Goal: Task Accomplishment & Management: Manage account settings

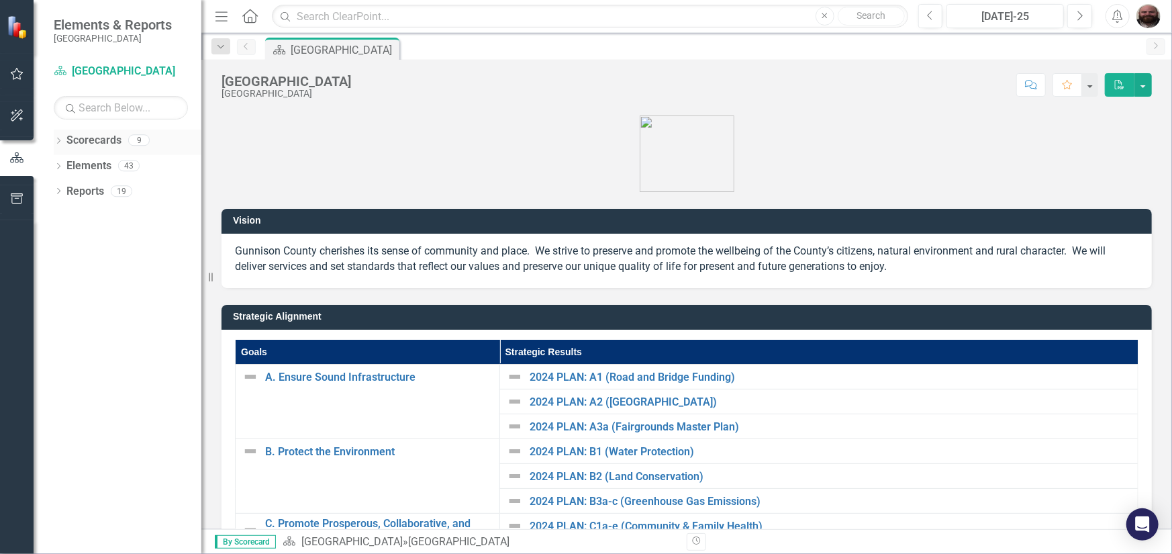
click at [60, 142] on icon "Dropdown" at bounding box center [58, 141] width 9 height 7
click at [64, 167] on icon "Dropdown" at bounding box center [65, 165] width 10 height 8
click at [79, 187] on icon "Dropdown" at bounding box center [79, 191] width 10 height 8
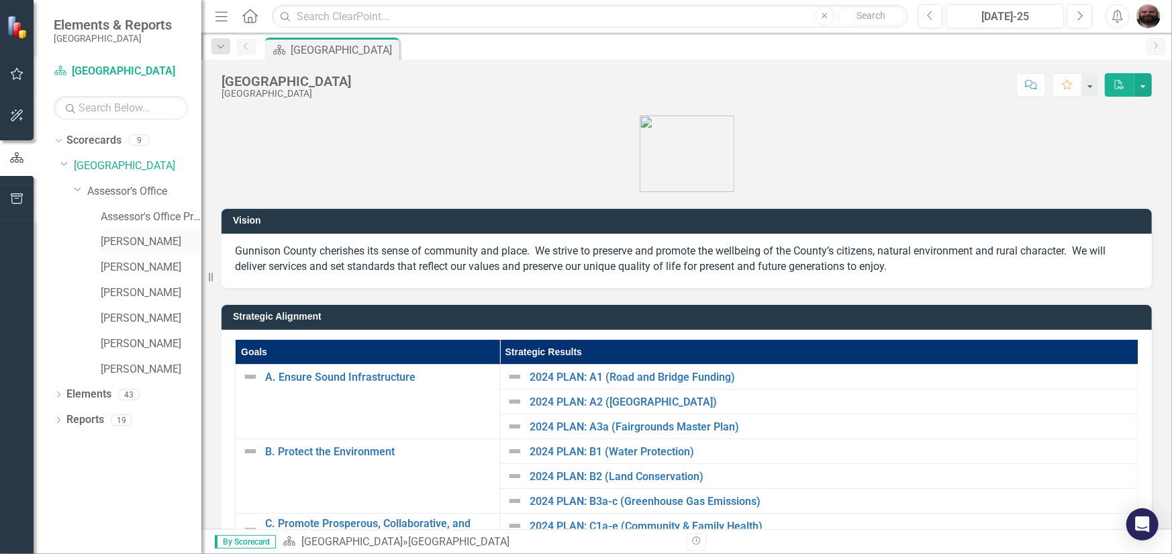
click at [135, 240] on link "[PERSON_NAME]" at bounding box center [151, 241] width 101 height 15
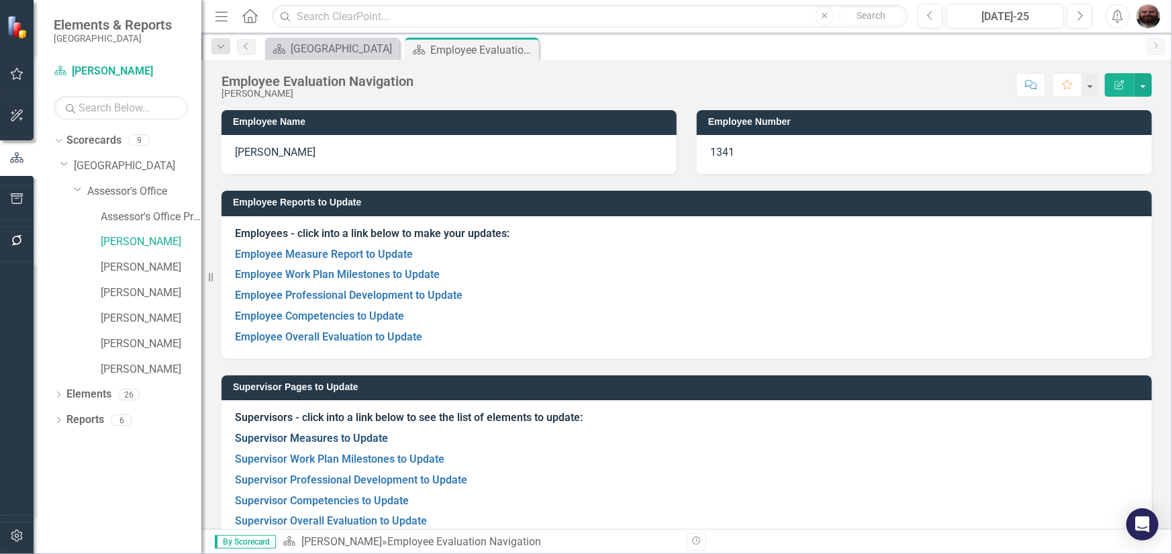
click at [367, 440] on link "Supervisor Measures to Update" at bounding box center [311, 438] width 153 height 13
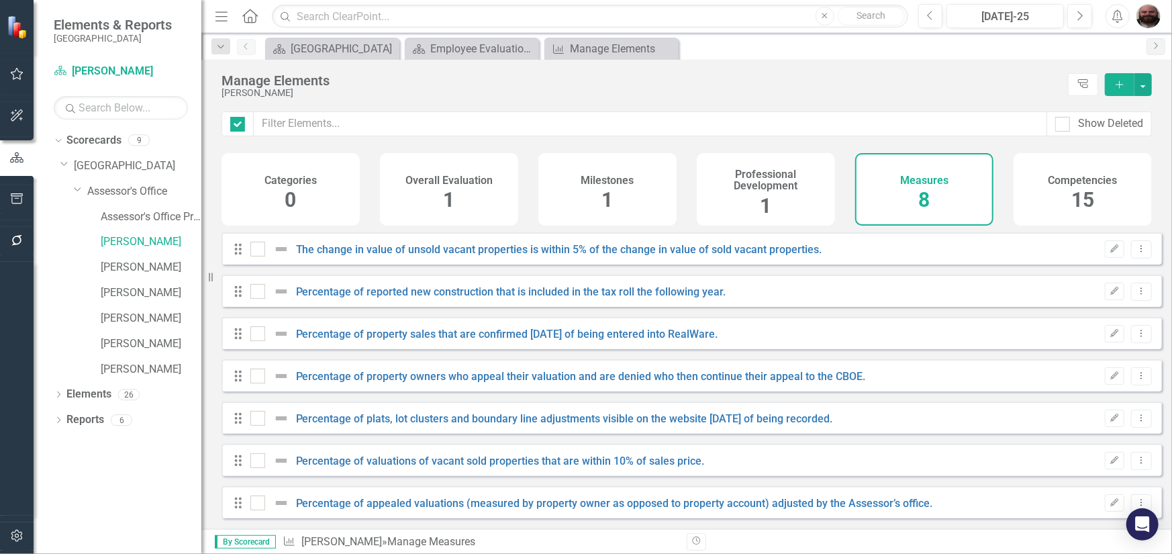
checkbox input "false"
click at [769, 186] on h4 "Professional Development" at bounding box center [766, 181] width 122 height 24
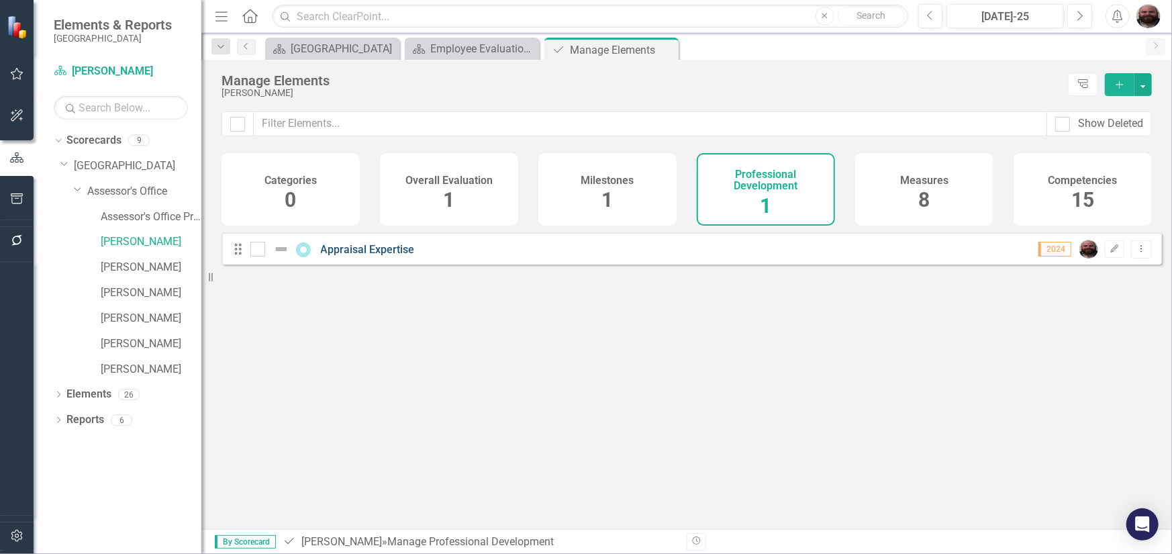
click at [379, 256] on link "Appraisal Expertise" at bounding box center [368, 249] width 94 height 13
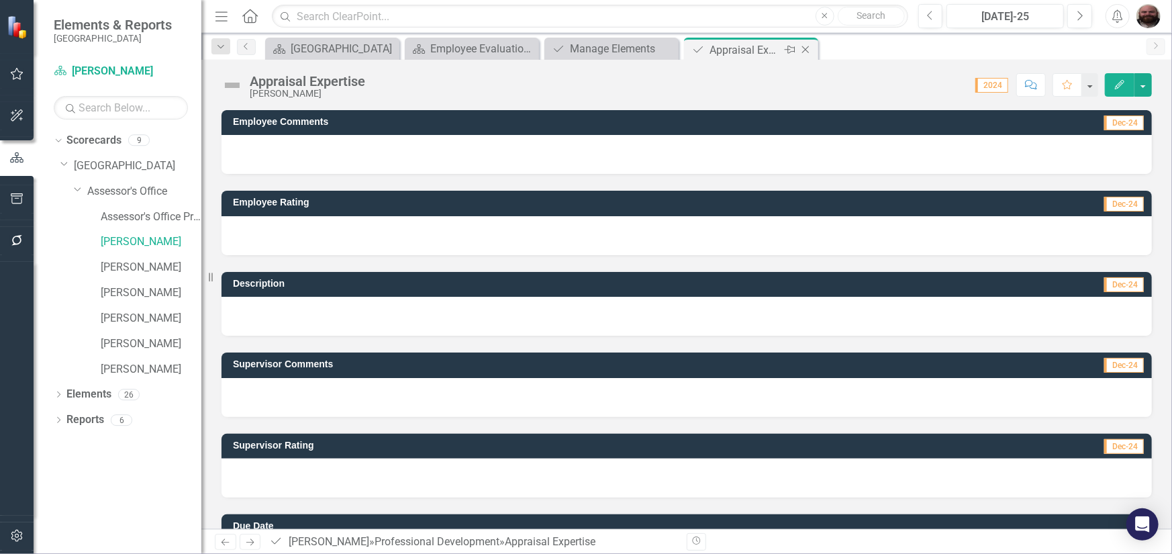
click at [812, 50] on icon "Close" at bounding box center [805, 49] width 13 height 11
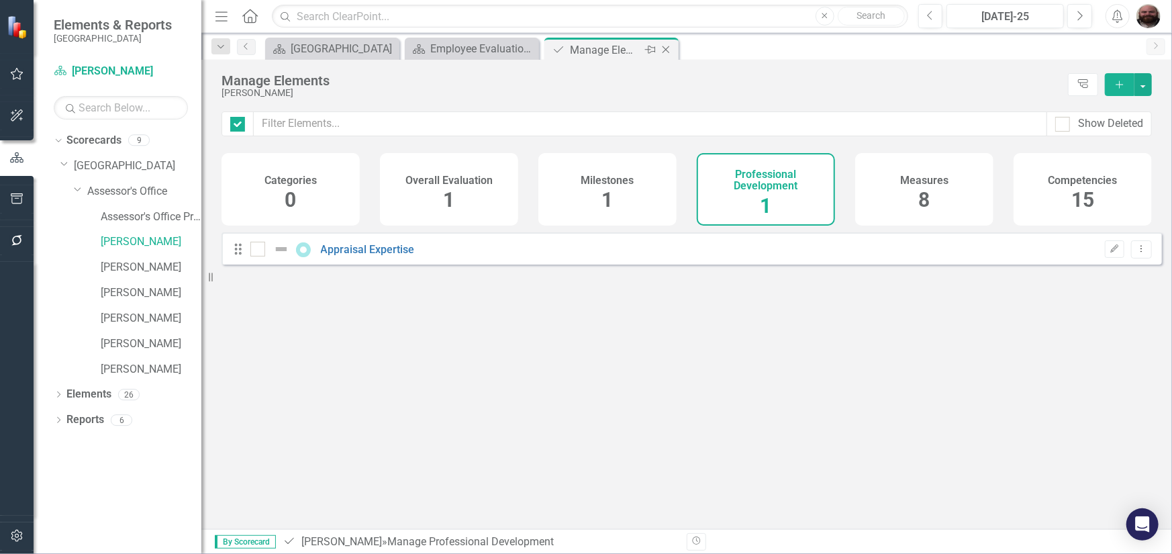
checkbox input "false"
click at [461, 177] on h4 "Overall Evaluation" at bounding box center [449, 181] width 87 height 12
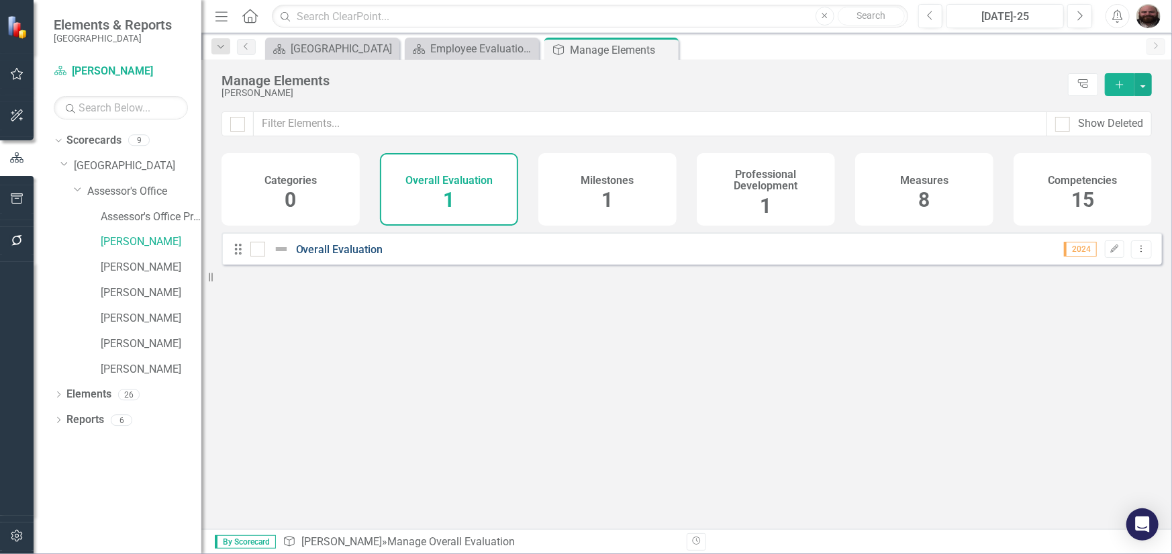
click at [317, 256] on link "Overall Evaluation" at bounding box center [339, 249] width 87 height 13
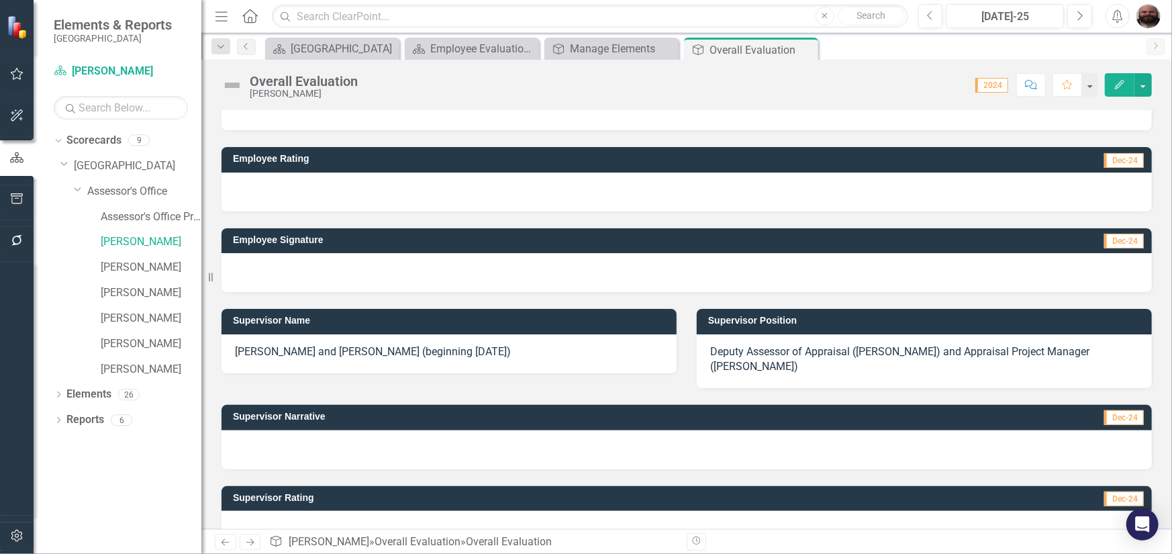
scroll to position [67, 0]
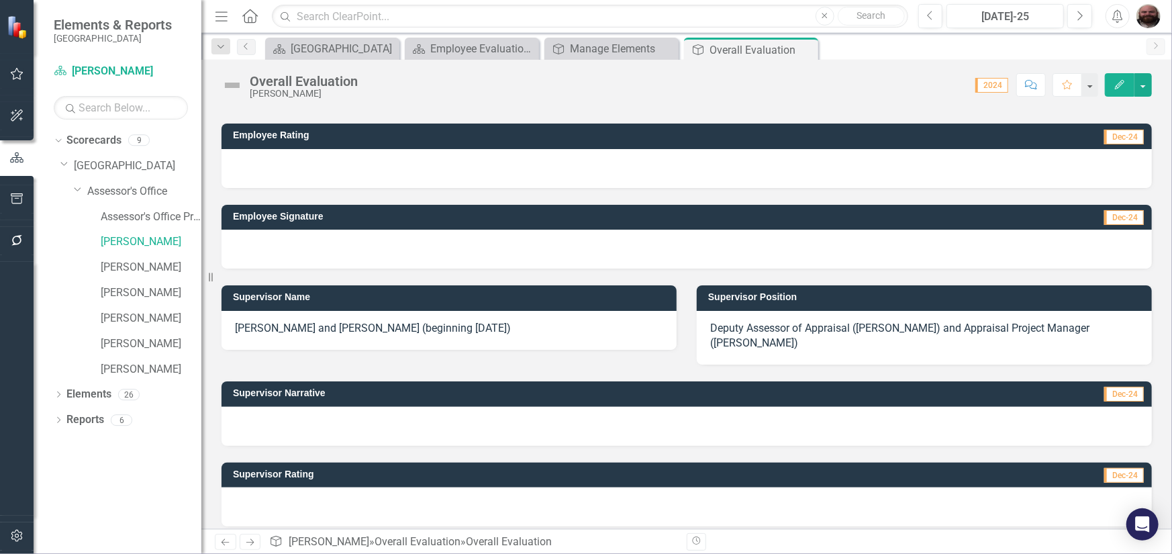
click at [385, 324] on p "[PERSON_NAME] and [PERSON_NAME] (beginning [DATE])" at bounding box center [449, 328] width 428 height 15
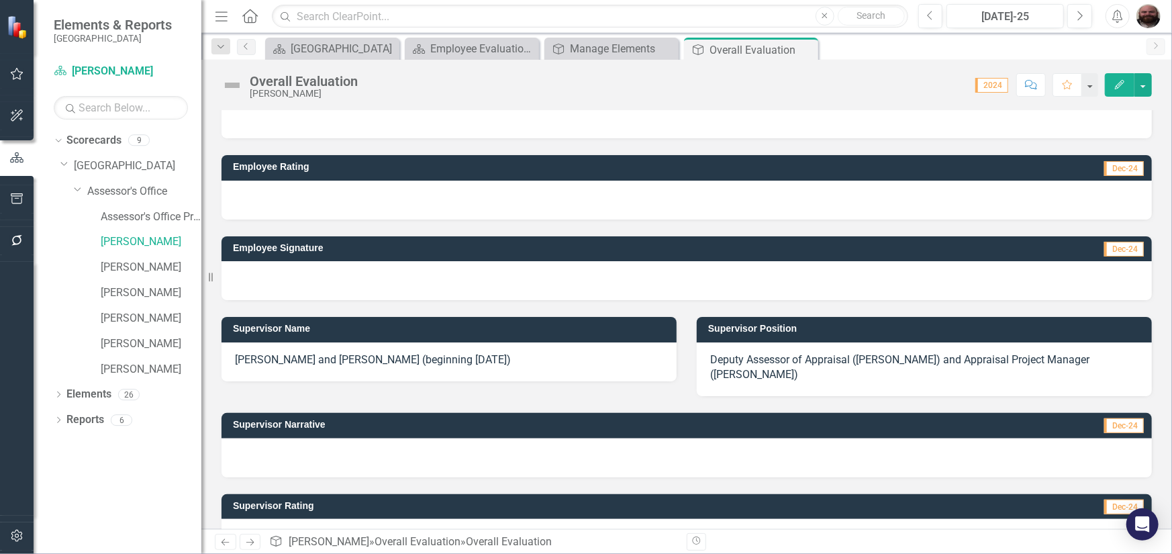
scroll to position [0, 0]
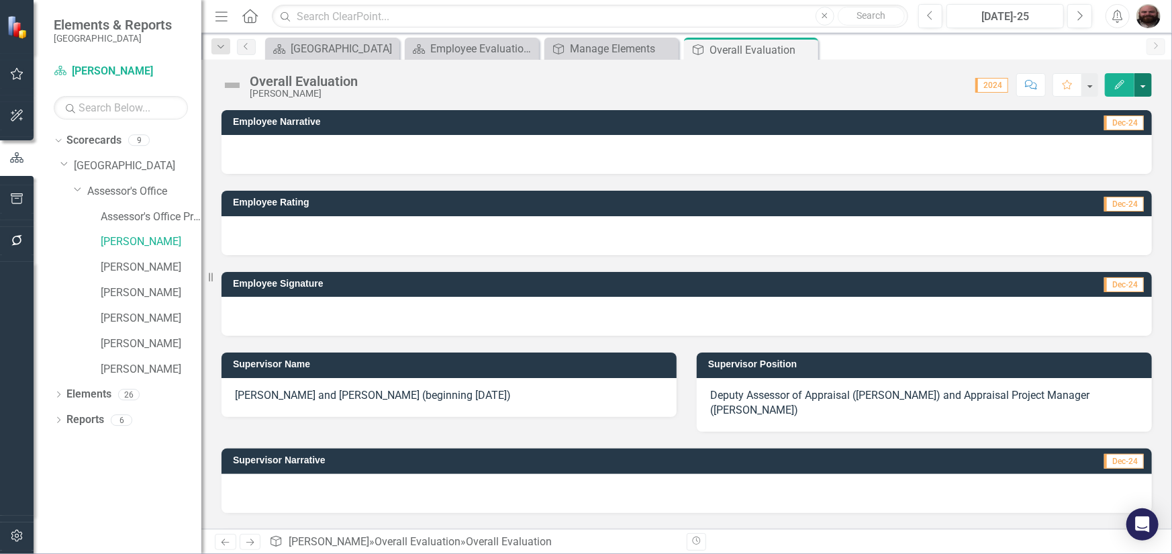
click at [1145, 78] on button "button" at bounding box center [1143, 85] width 17 height 24
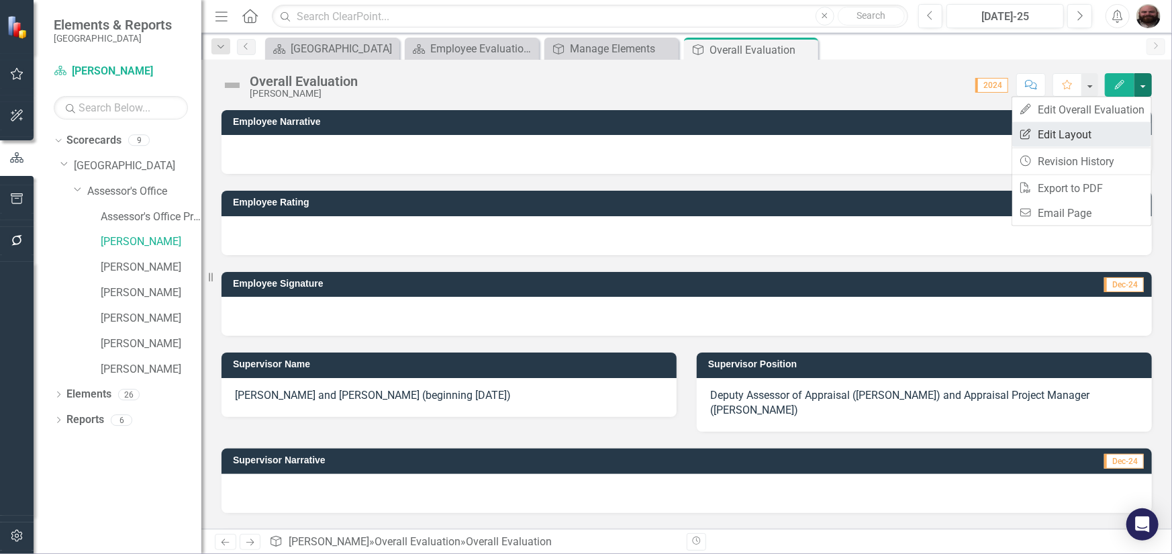
click at [1099, 122] on link "Edit Report Edit Layout" at bounding box center [1082, 134] width 139 height 25
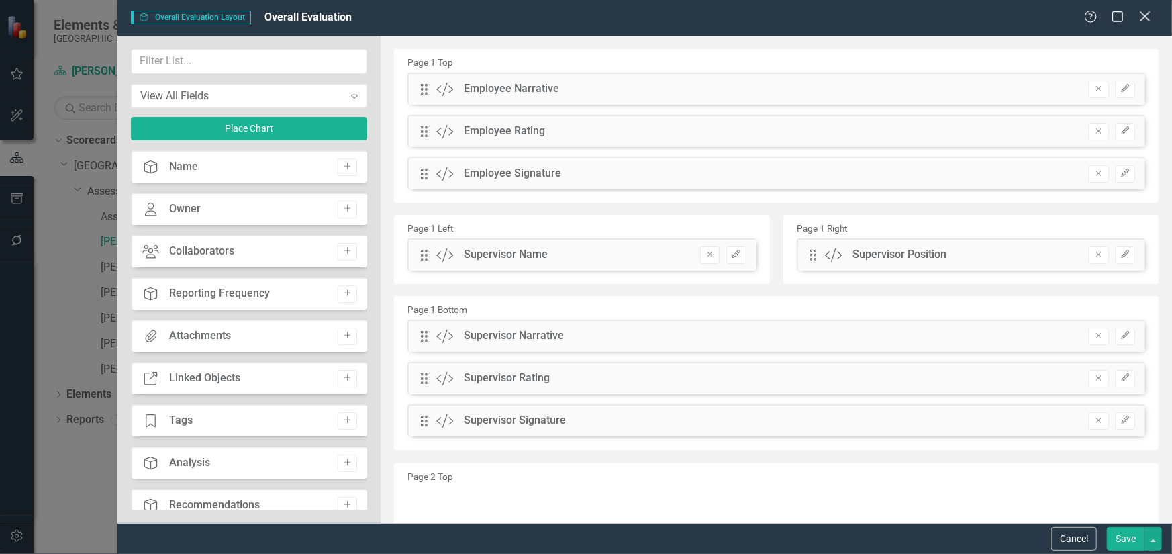
click at [1142, 22] on icon "Close" at bounding box center [1145, 16] width 17 height 13
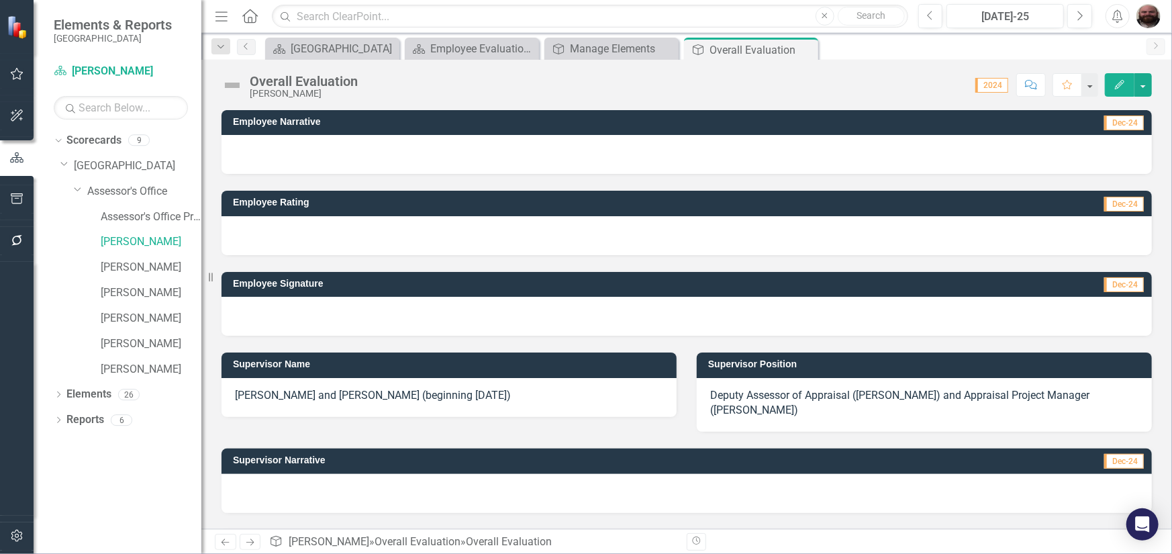
click at [1143, 73] on div at bounding box center [1143, 85] width 17 height 24
click at [1135, 97] on div "Overall Evaluation Bob Blackett Score: N/A 2024 Completed Comment Favorite Edit" at bounding box center [686, 80] width 971 height 40
click at [1146, 85] on button "button" at bounding box center [1143, 85] width 17 height 24
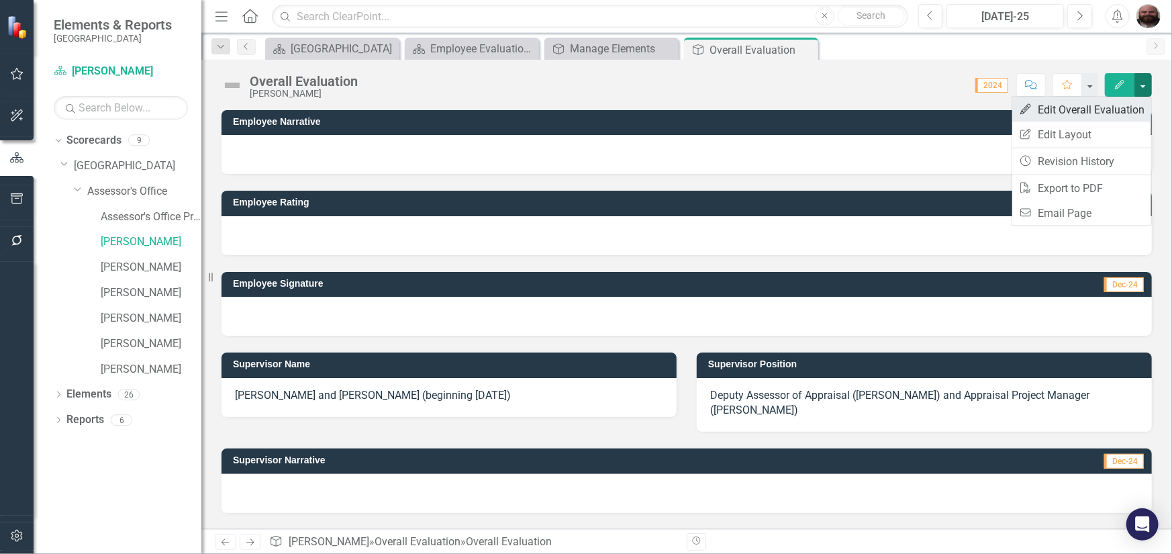
click at [1073, 116] on link "Edit Edit Overall Evaluation" at bounding box center [1082, 109] width 139 height 25
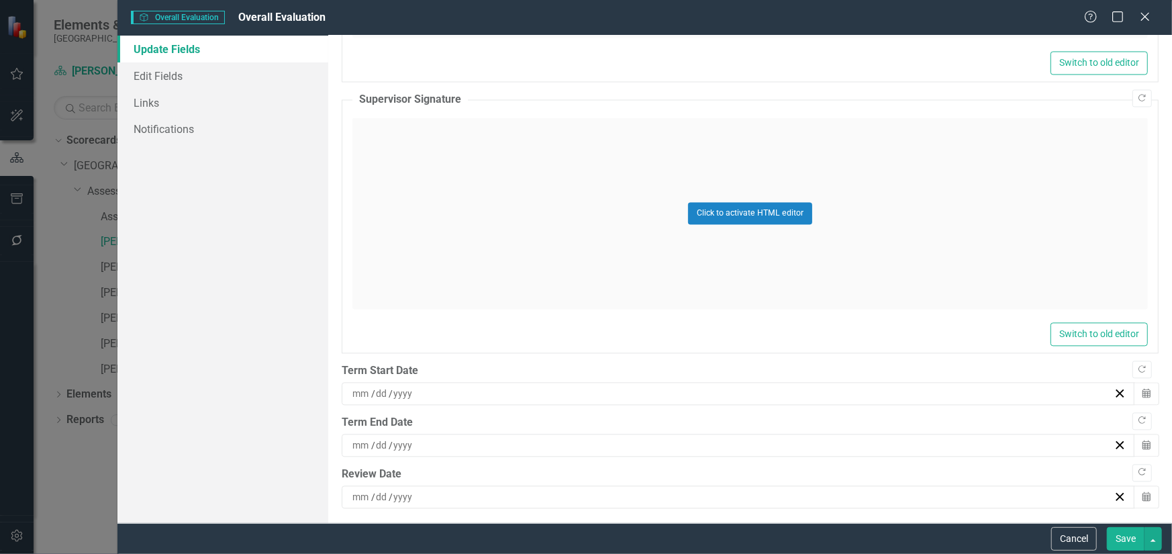
scroll to position [1646, 0]
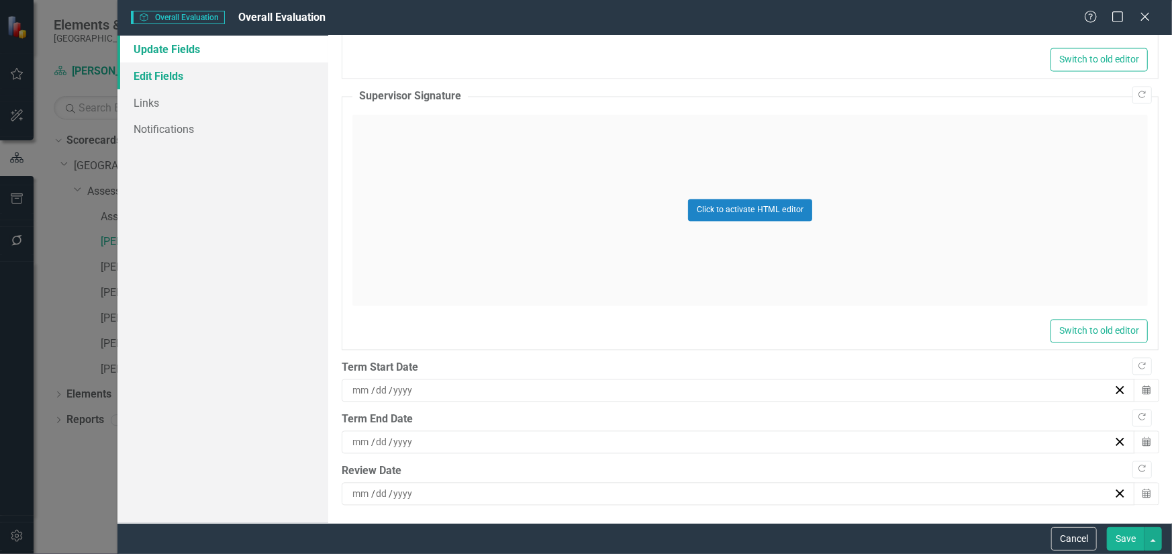
click at [166, 77] on link "Edit Fields" at bounding box center [223, 75] width 211 height 27
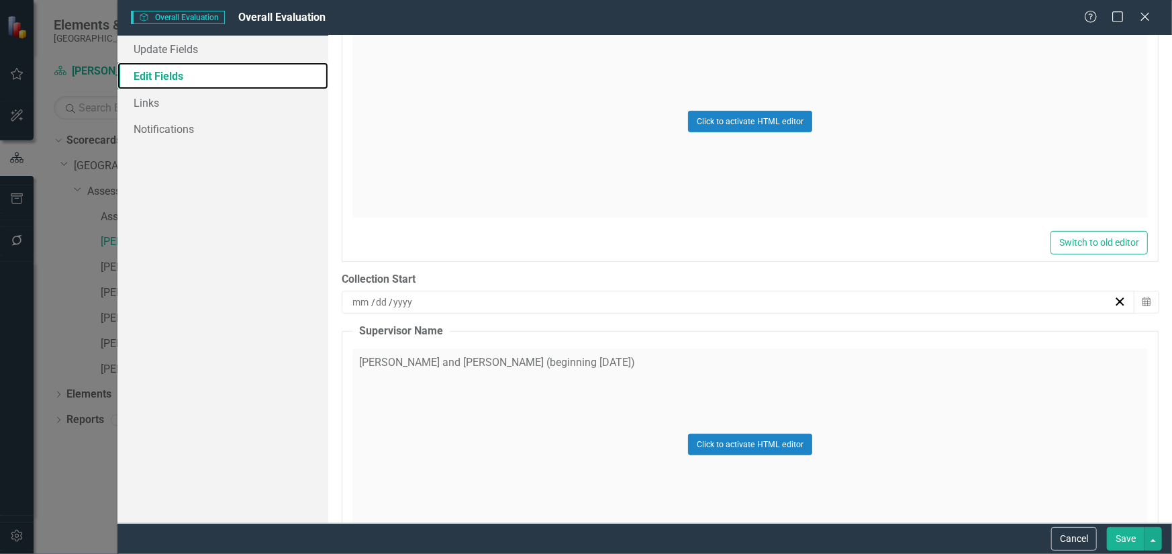
scroll to position [470, 0]
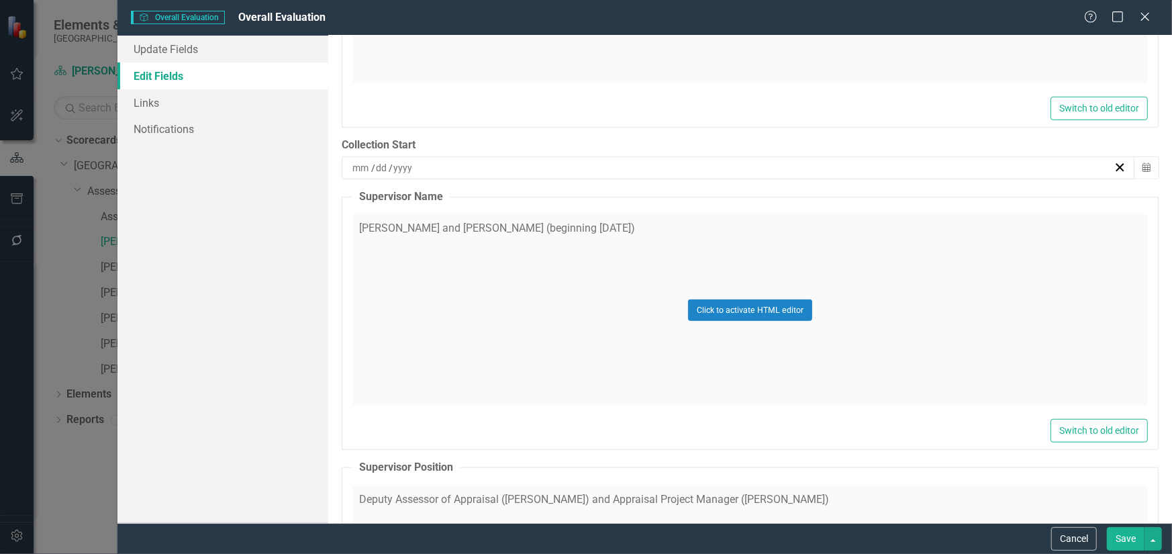
click at [438, 233] on div "Click to activate HTML editor" at bounding box center [751, 309] width 796 height 191
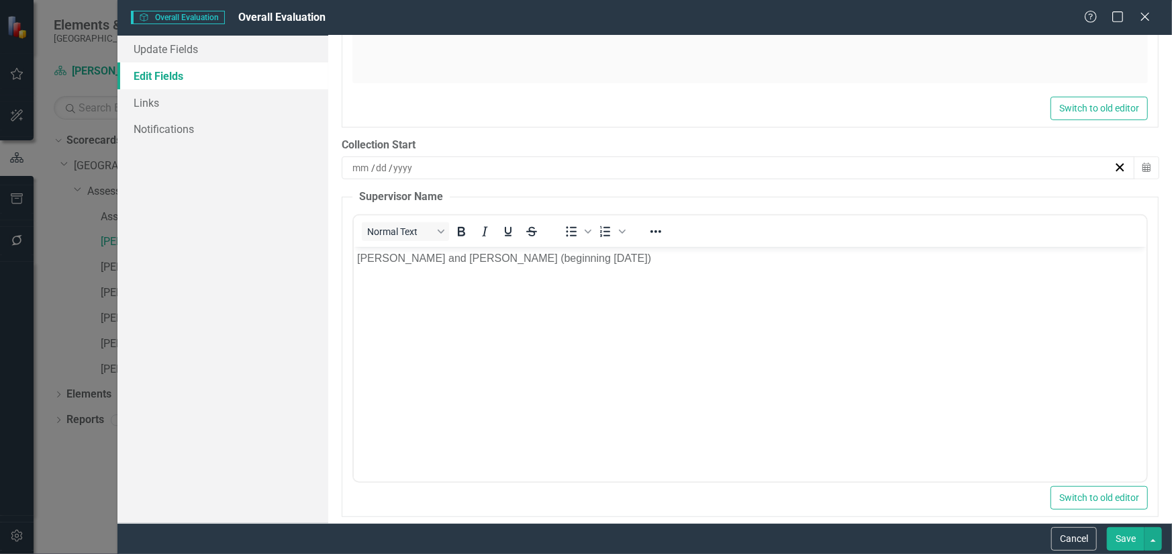
scroll to position [0, 0]
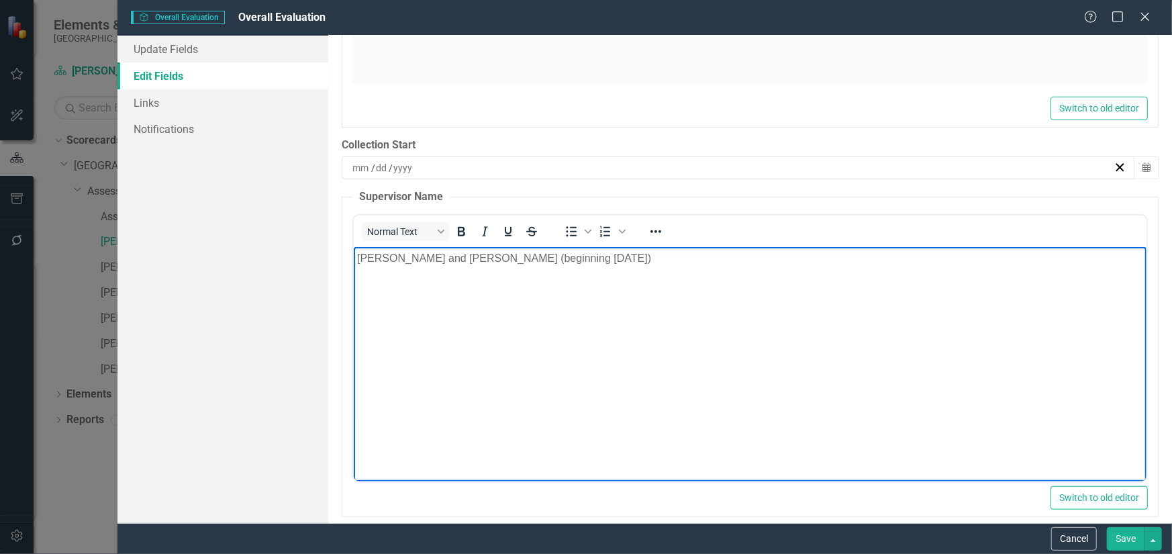
drag, startPoint x: 681, startPoint y: 266, endPoint x: 615, endPoint y: 515, distance: 257.7
click at [353, 267] on html "Alexandra Cohen and Heather MacDonald (beginning April 2023)" at bounding box center [749, 347] width 793 height 201
click at [287, 276] on div "Update Fields Edit Fields Links Notifications" at bounding box center [223, 279] width 211 height 487
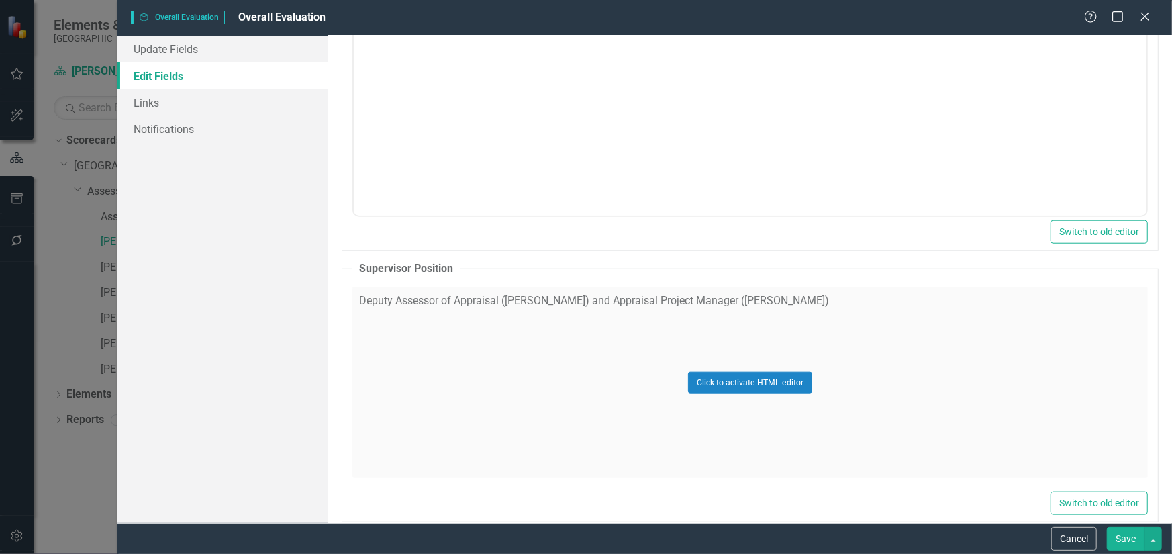
scroll to position [739, 0]
click at [513, 300] on div "Click to activate HTML editor" at bounding box center [751, 379] width 796 height 191
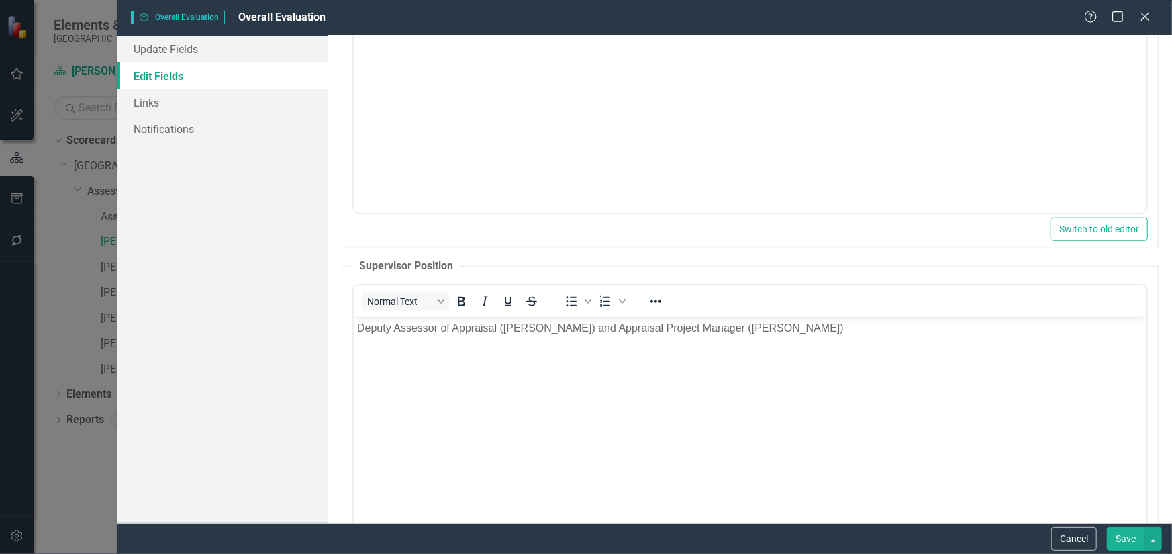
scroll to position [0, 0]
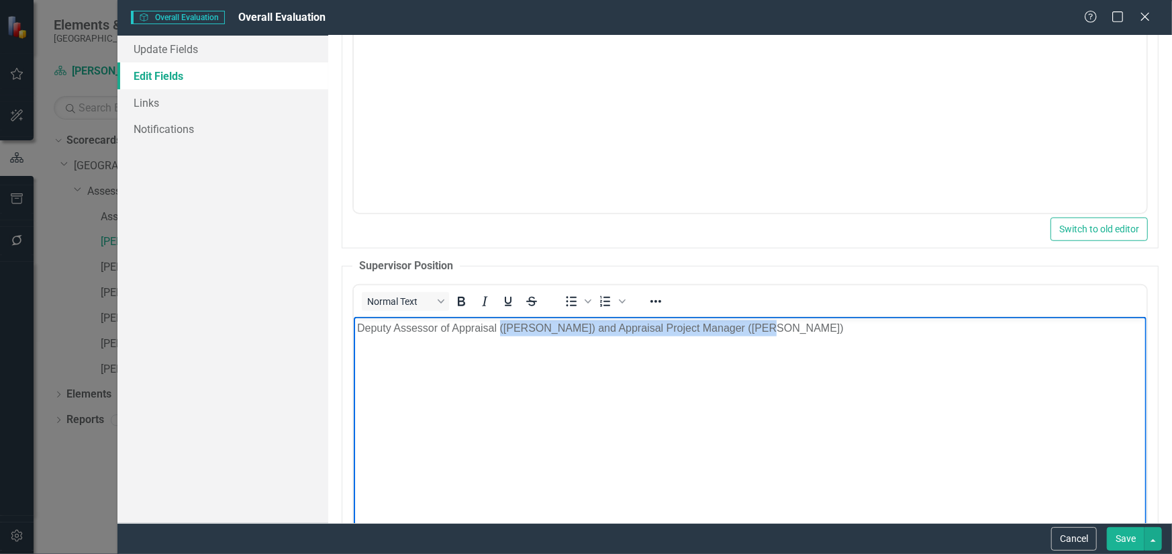
drag, startPoint x: 498, startPoint y: 326, endPoint x: 861, endPoint y: 336, distance: 362.7
click at [861, 336] on body "Deputy Assessor of Appraisal (Alexandra) and Appraisal Project Manager (Heather)" at bounding box center [749, 417] width 793 height 201
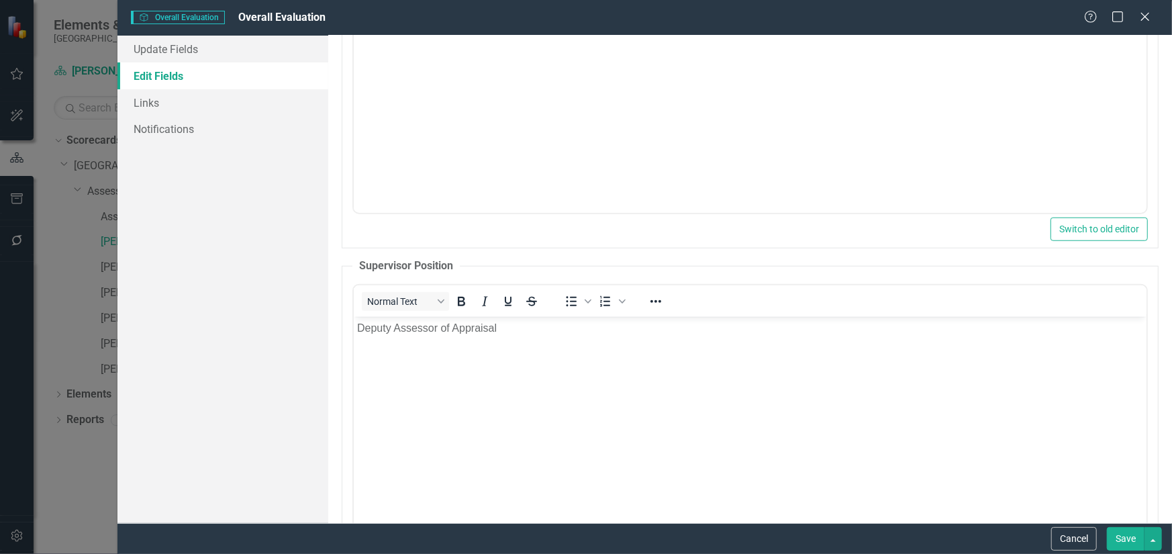
click at [328, 315] on div "ClearPoint Can Do More! How ClearPoint Can Help Close Enterprise plans can auto…" at bounding box center [750, 279] width 844 height 487
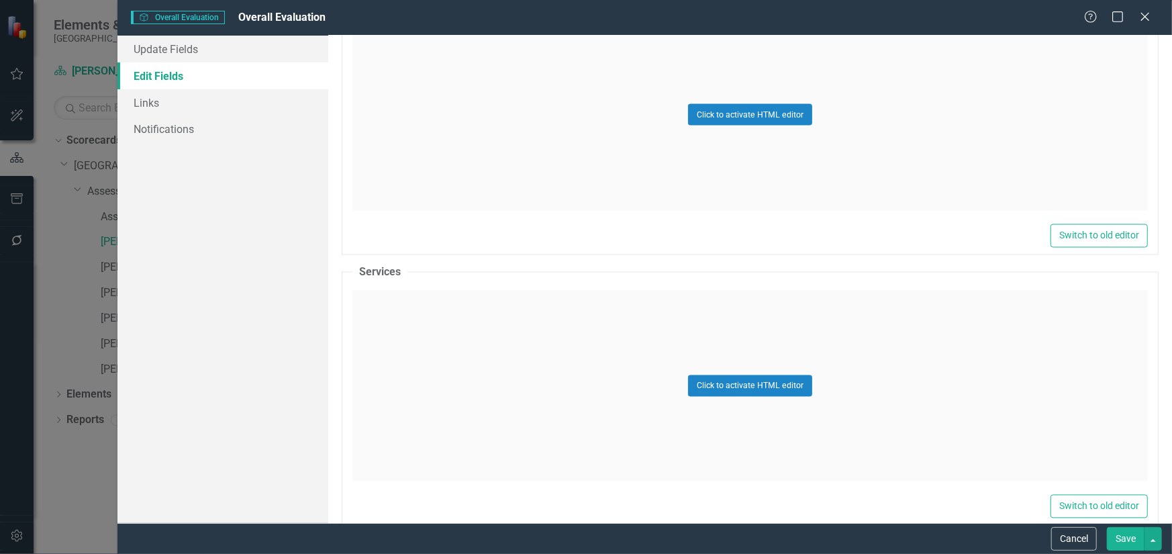
scroll to position [1471, 0]
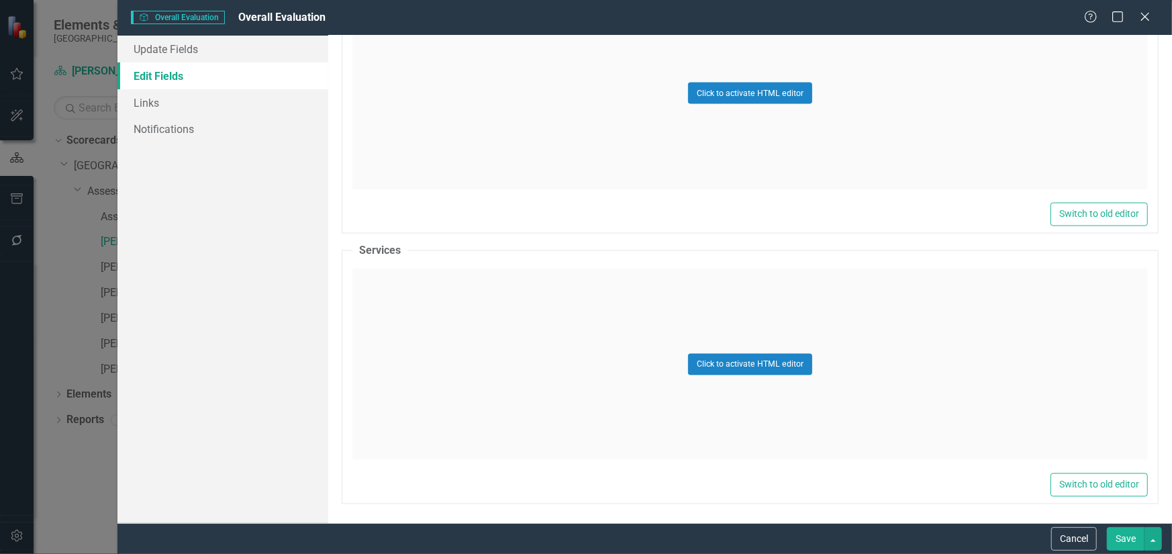
click at [1115, 530] on button "Save" at bounding box center [1126, 539] width 38 height 24
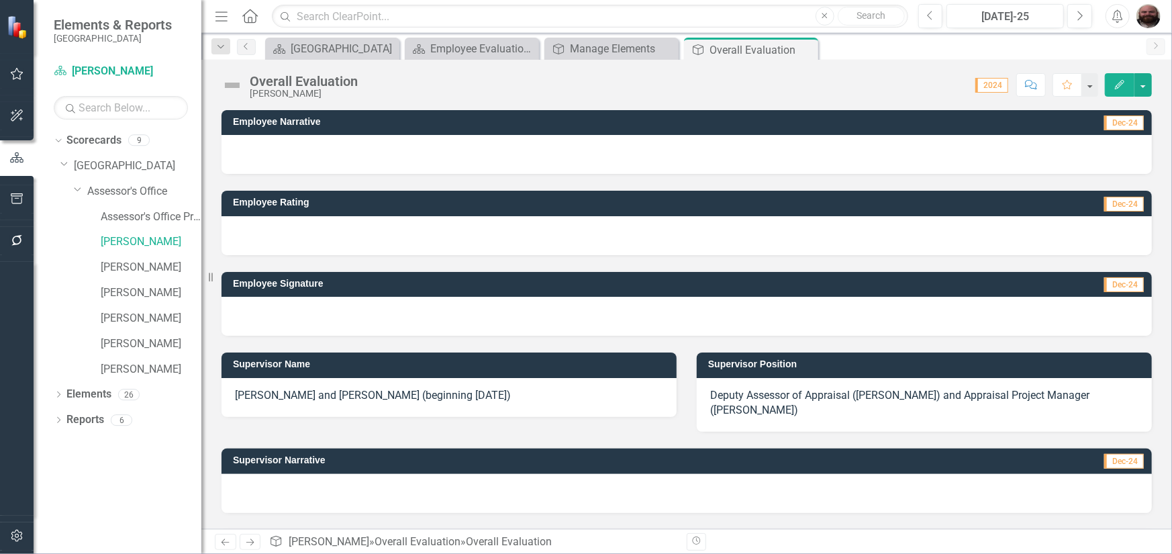
click at [1123, 81] on icon "Edit" at bounding box center [1120, 84] width 12 height 9
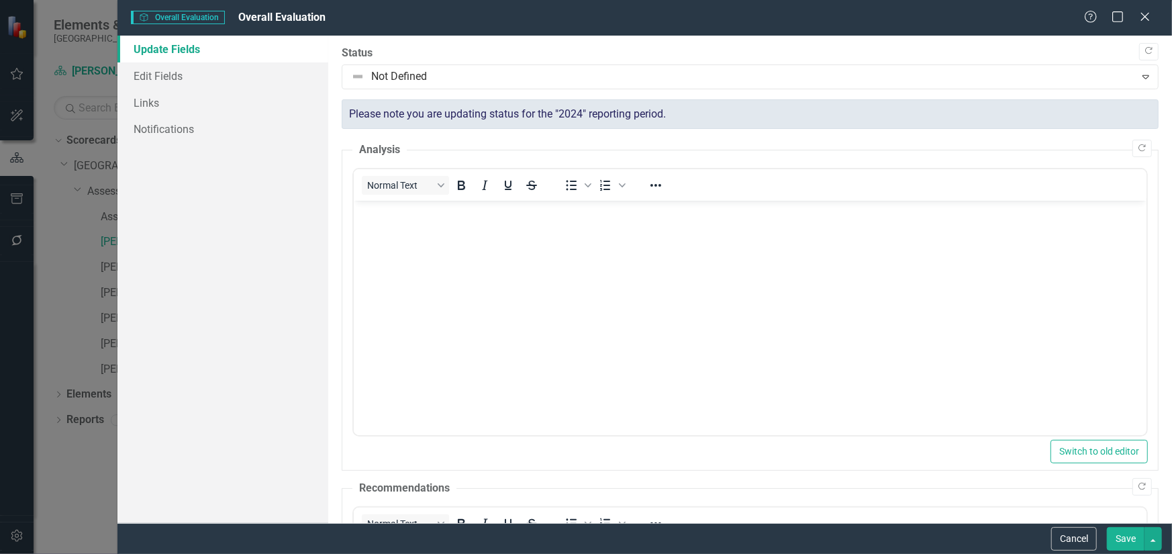
scroll to position [0, 0]
click at [1148, 9] on div "Close" at bounding box center [1145, 18] width 17 height 18
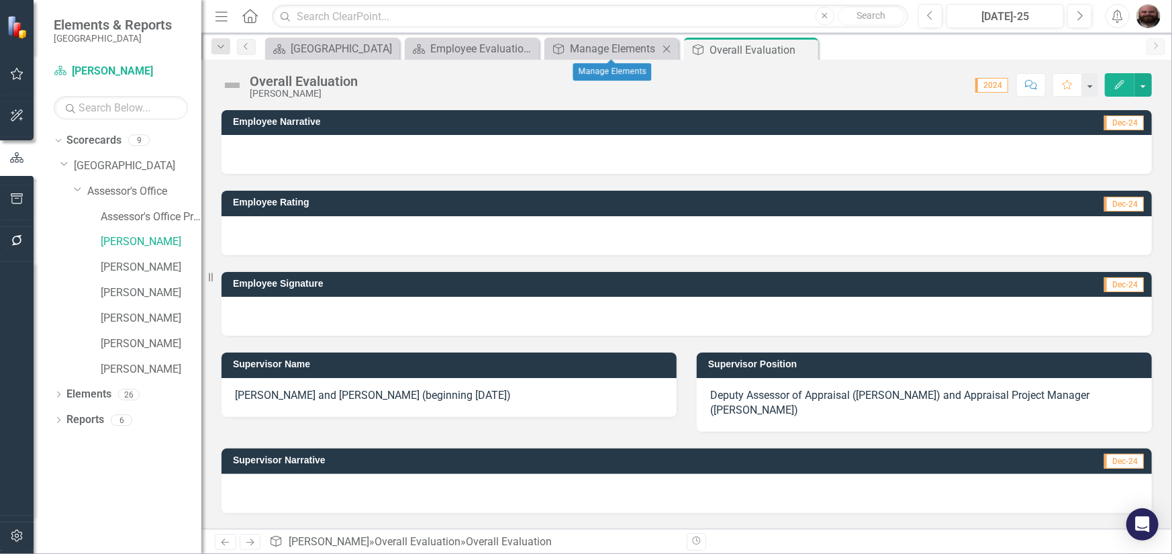
click at [675, 49] on div "Close" at bounding box center [667, 48] width 17 height 17
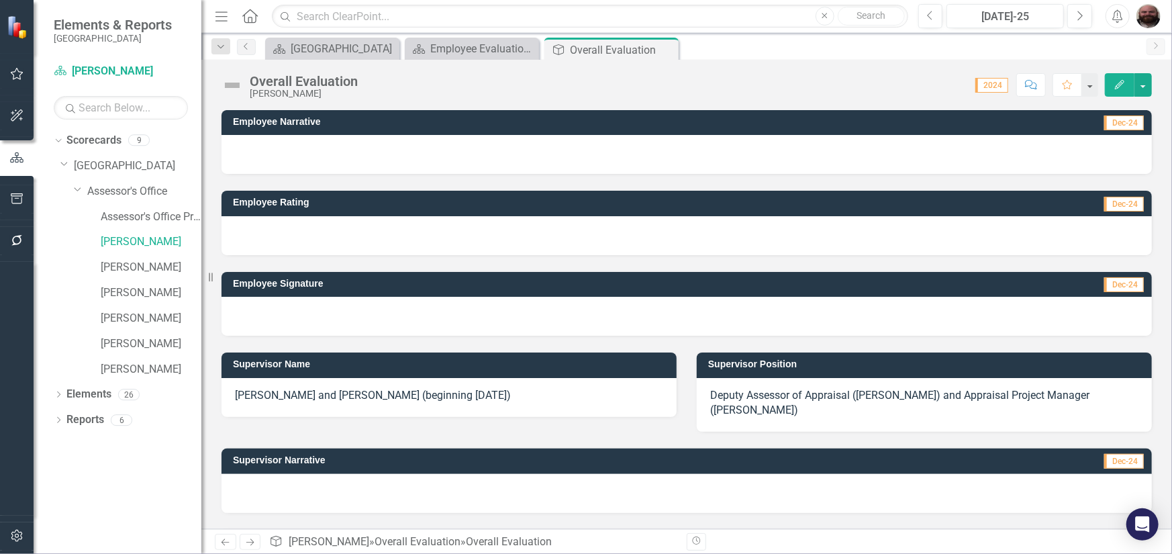
click at [0, 0] on div "Close" at bounding box center [0, 0] width 0 height 0
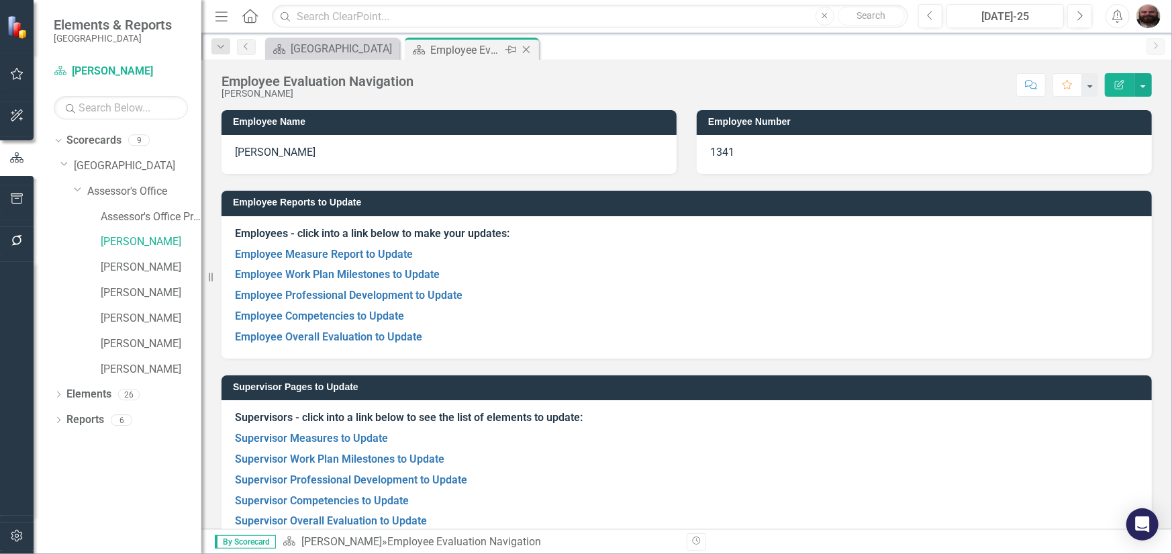
click at [461, 52] on div "Employee Evaluation Navigation" at bounding box center [466, 50] width 72 height 17
click at [361, 250] on link "Employee Measure Report to Update" at bounding box center [324, 254] width 178 height 13
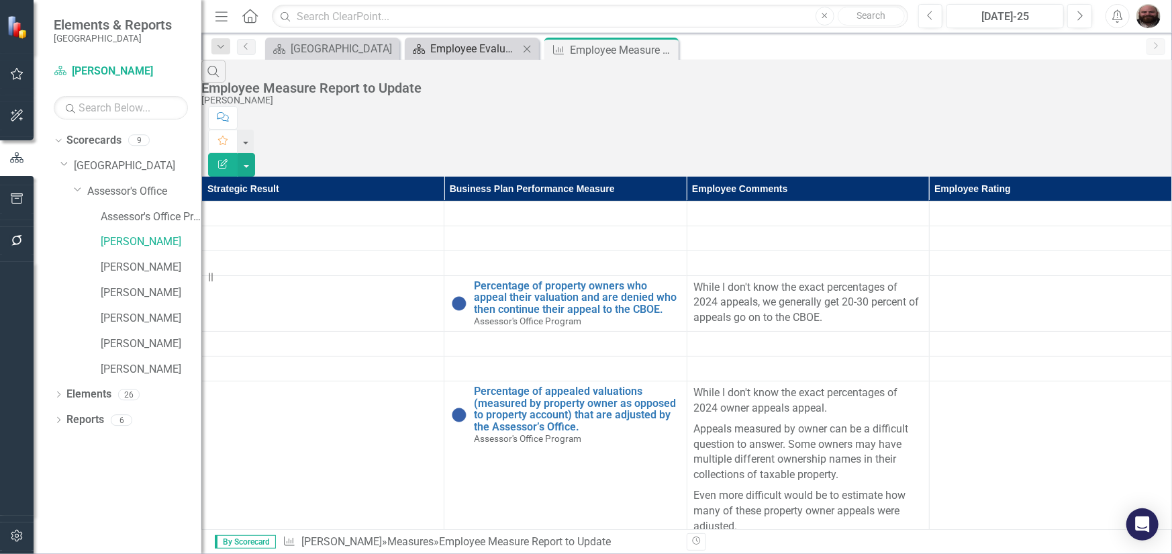
click at [474, 52] on div "Employee Evaluation Navigation" at bounding box center [474, 48] width 89 height 17
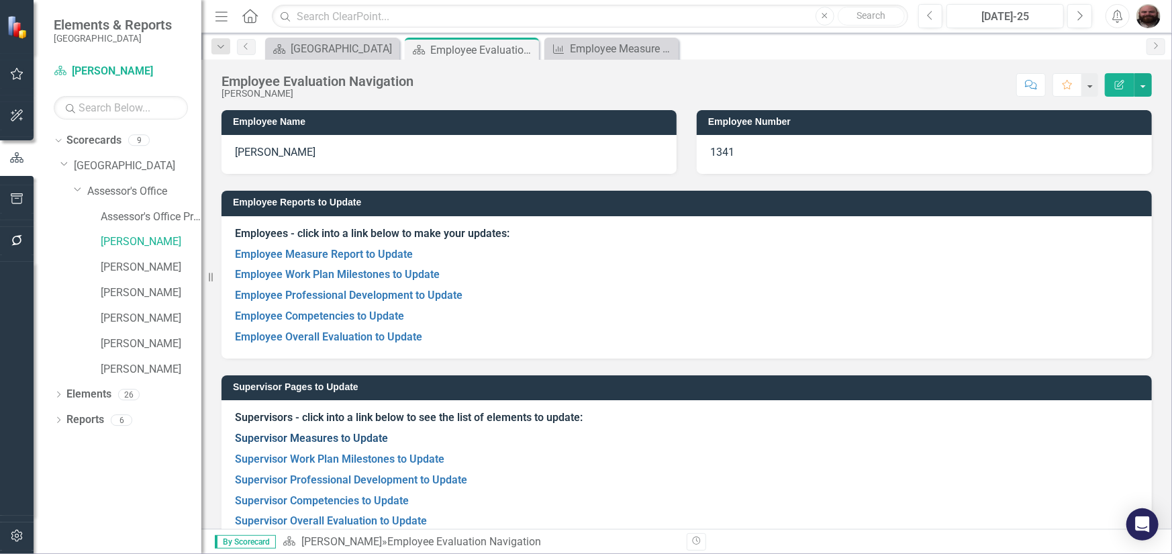
click at [362, 444] on link "Supervisor Measures to Update" at bounding box center [311, 438] width 153 height 13
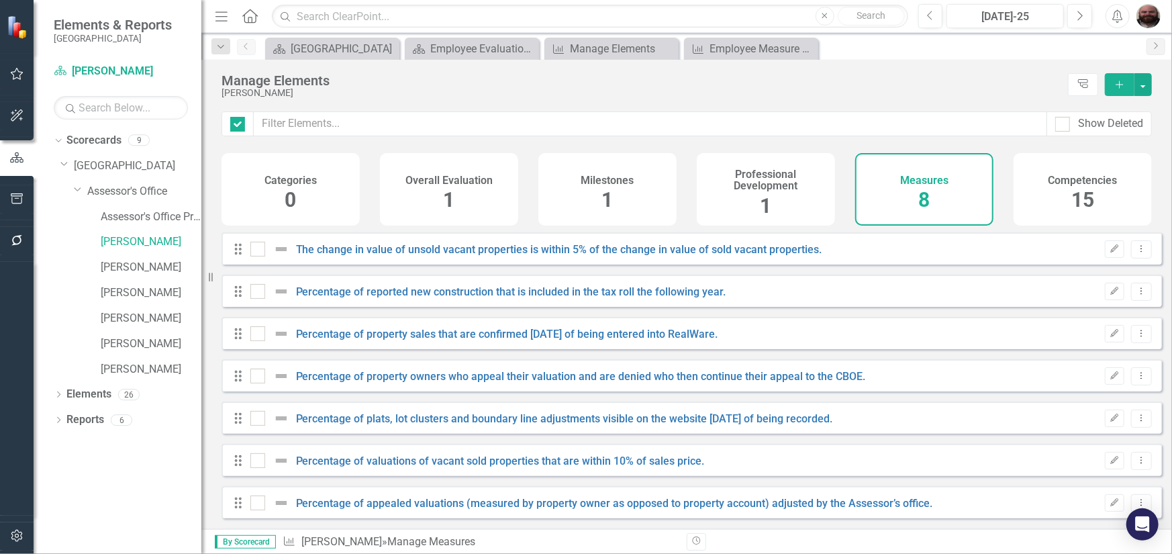
checkbox input "false"
click at [1041, 187] on div "Competencies 15" at bounding box center [1083, 189] width 138 height 73
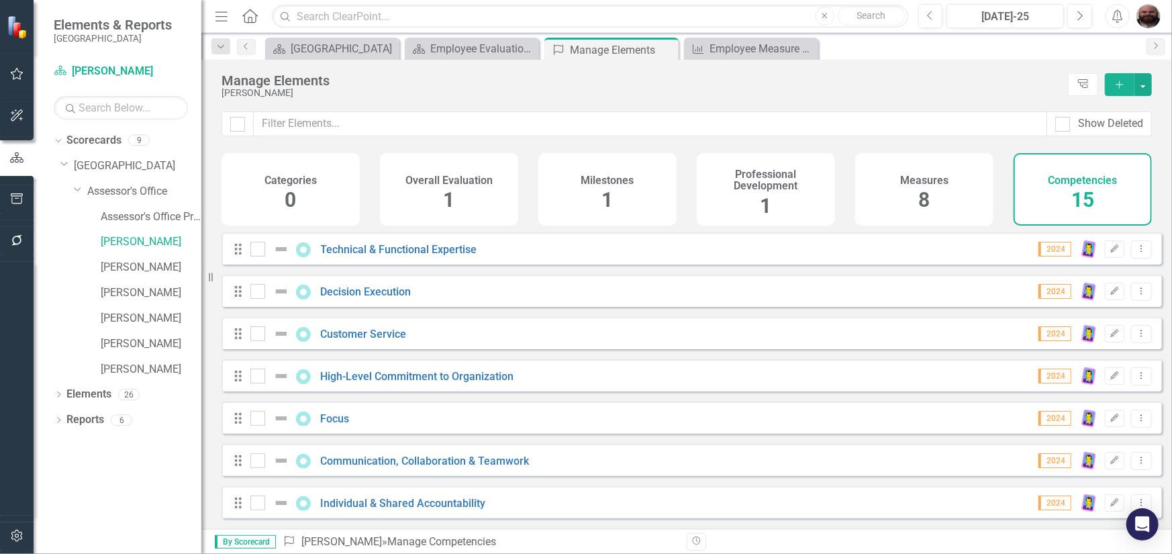
click at [893, 181] on div "Measures 8" at bounding box center [924, 189] width 138 height 73
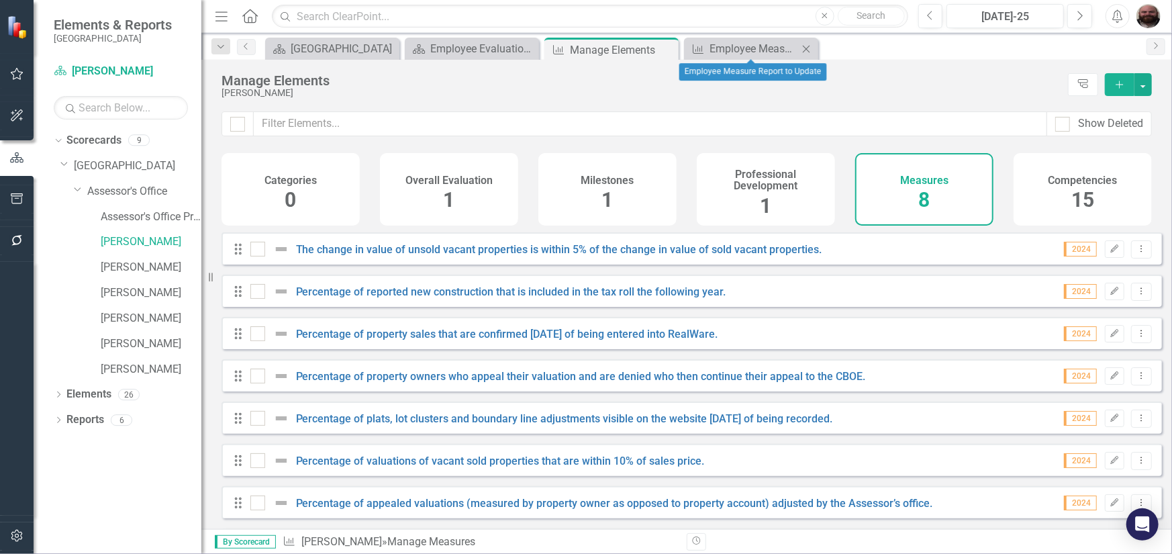
click at [805, 50] on icon at bounding box center [806, 48] width 7 height 7
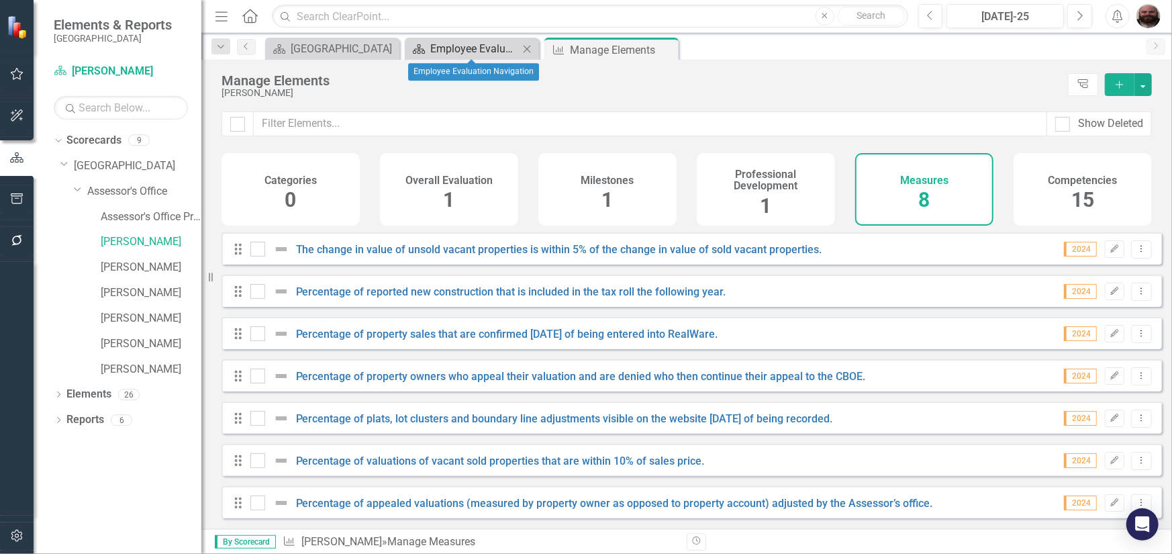
click at [476, 56] on div "Employee Evaluation Navigation" at bounding box center [474, 48] width 89 height 17
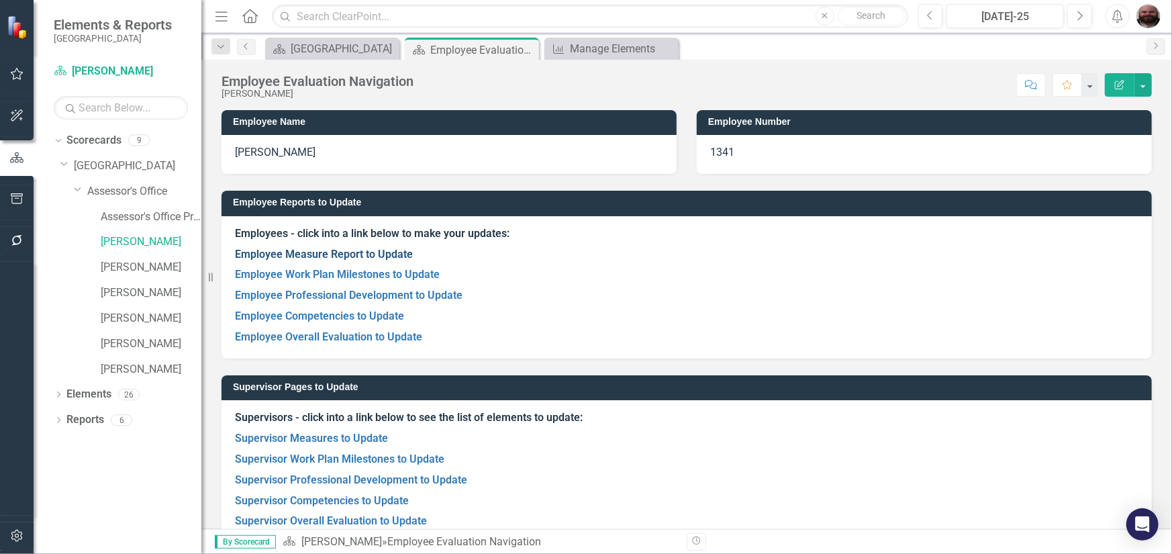
click at [363, 254] on link "Employee Measure Report to Update" at bounding box center [324, 254] width 178 height 13
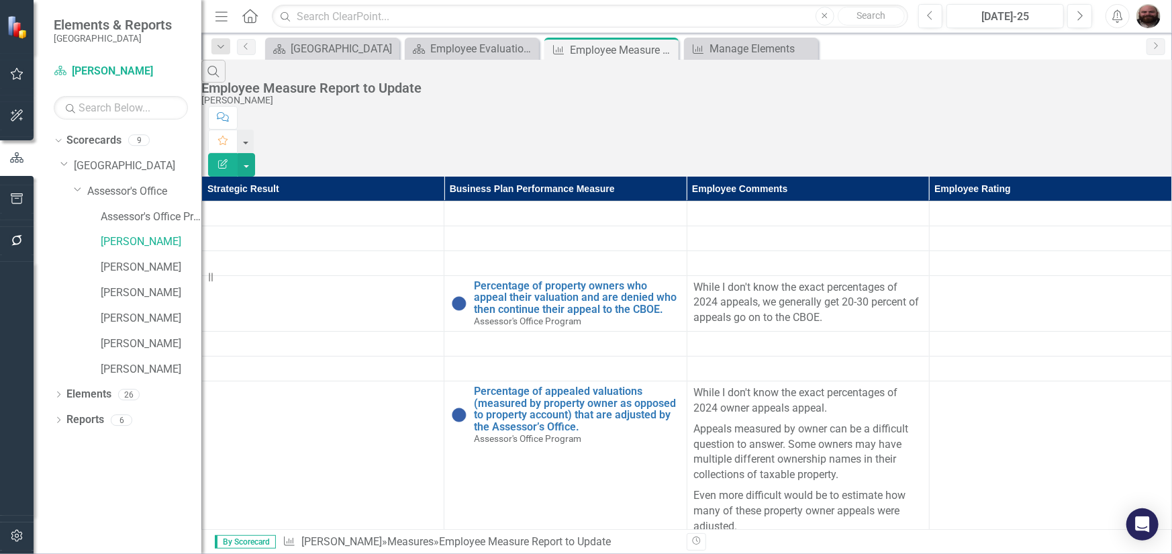
scroll to position [67, 0]
click at [749, 46] on div "Manage Elements" at bounding box center [754, 48] width 89 height 17
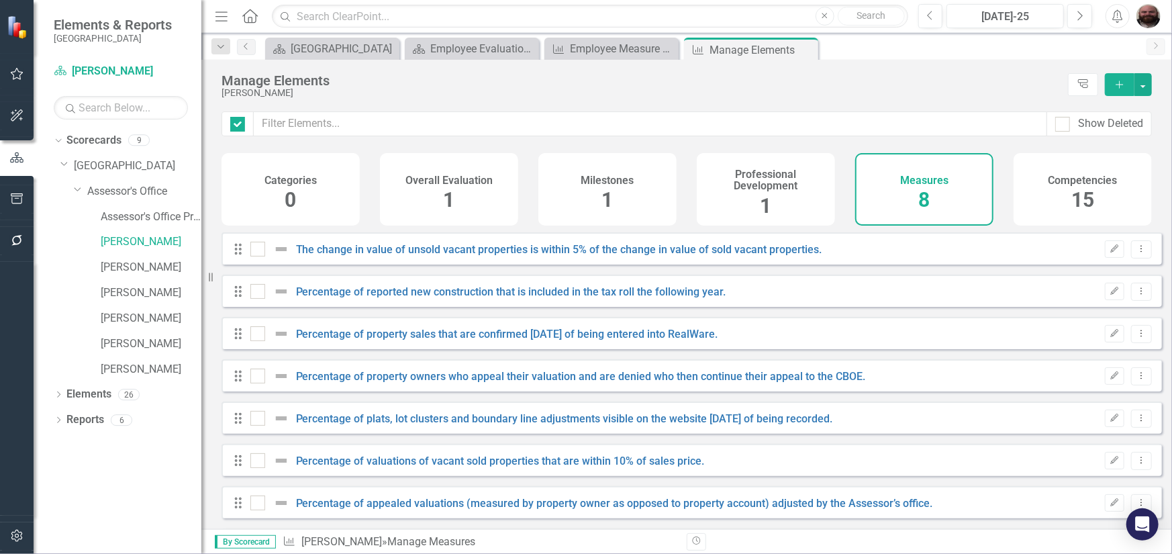
checkbox input "false"
click at [1110, 380] on icon "Edit" at bounding box center [1115, 376] width 10 height 8
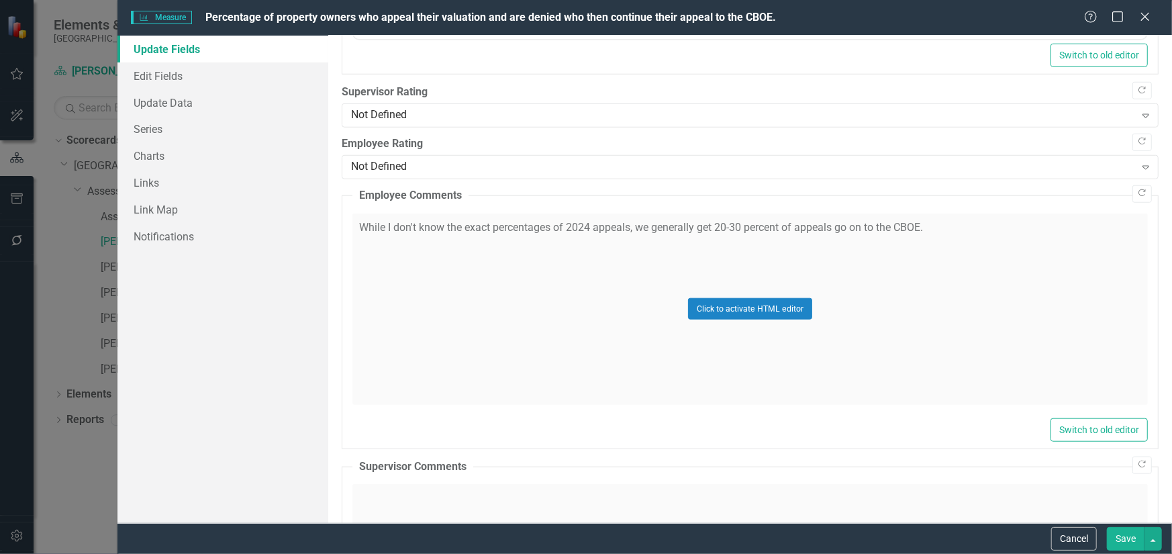
scroll to position [739, 0]
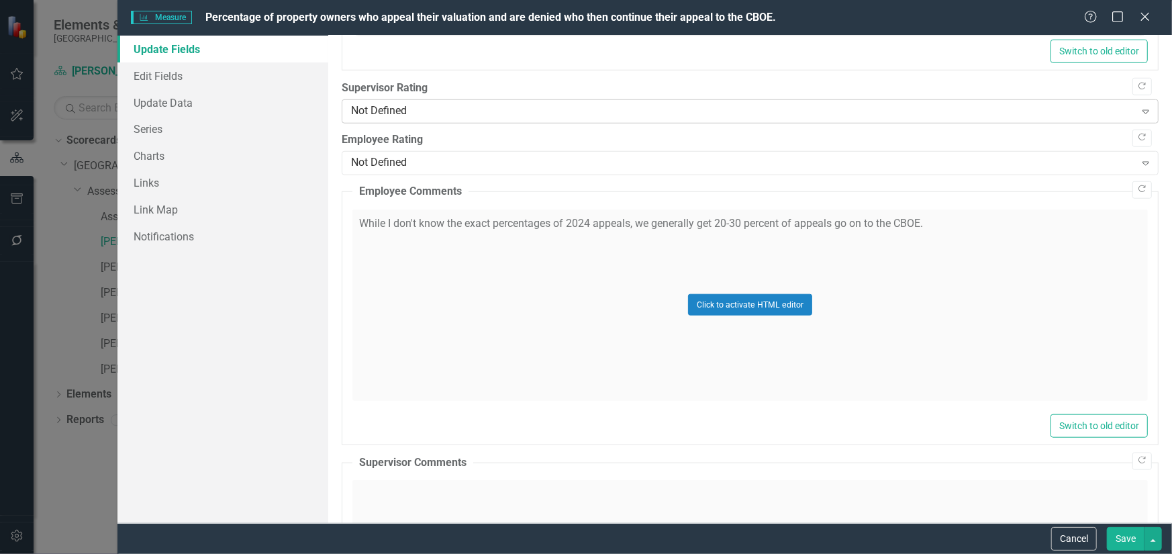
click at [593, 104] on div "Not Defined" at bounding box center [743, 111] width 784 height 15
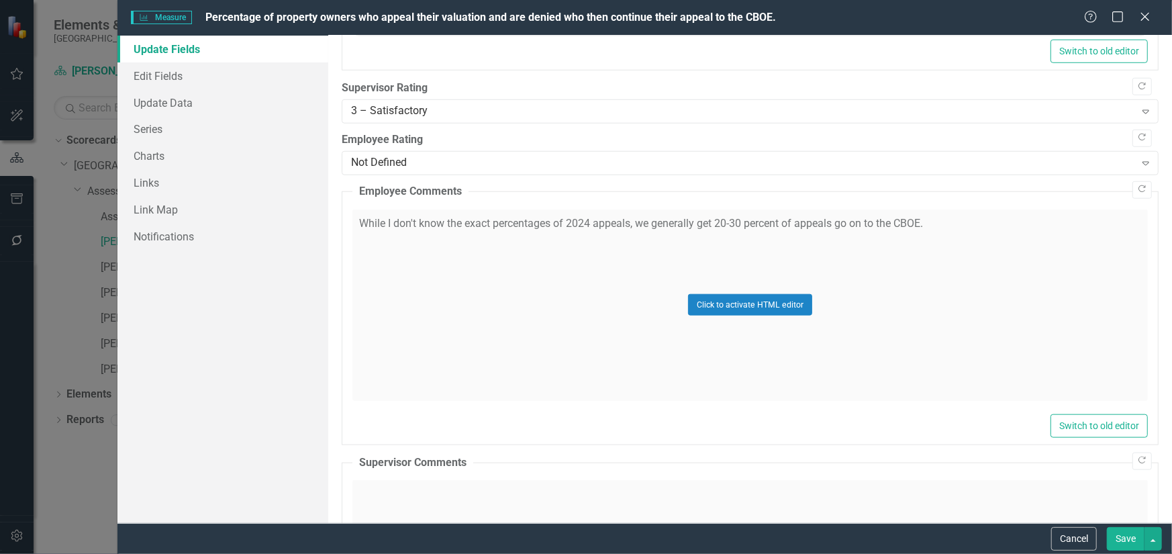
scroll to position [940, 0]
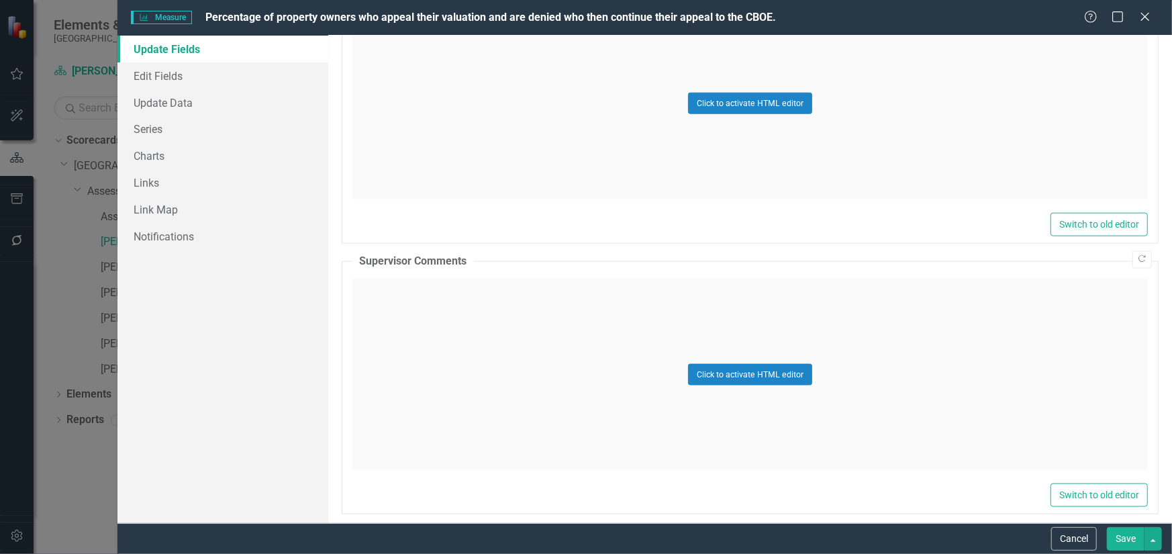
click at [453, 302] on div "Click to activate HTML editor" at bounding box center [751, 374] width 796 height 191
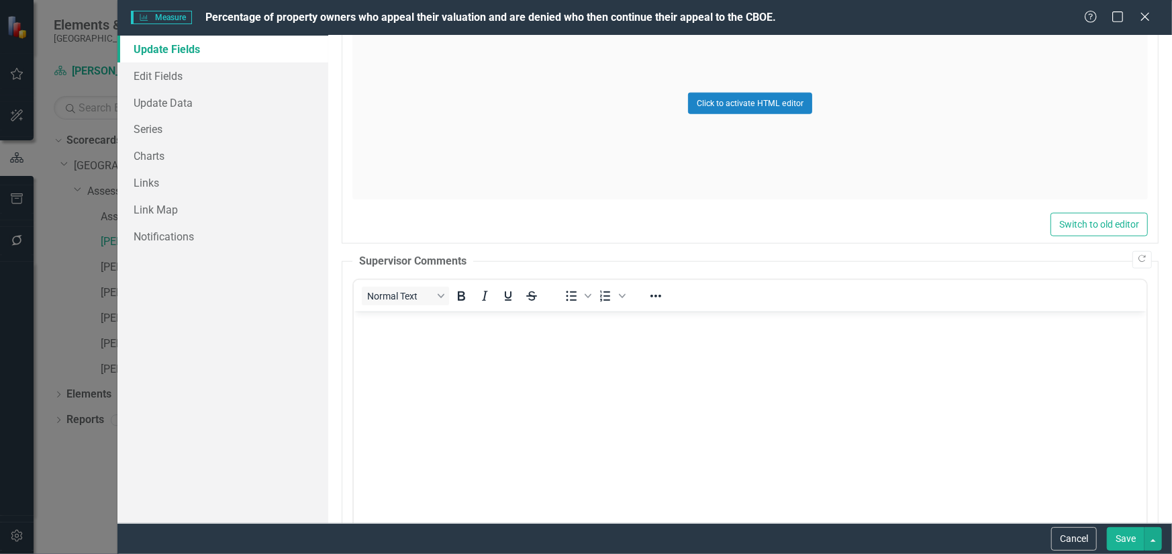
scroll to position [0, 0]
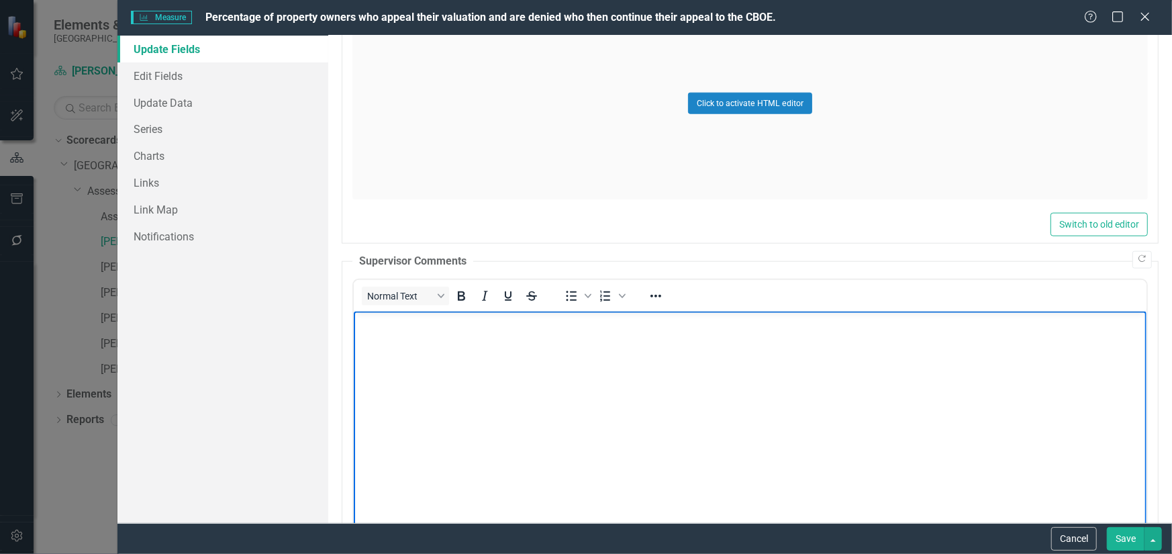
click at [646, 369] on body "Rich Text Area. Press ALT-0 for help." at bounding box center [749, 412] width 793 height 201
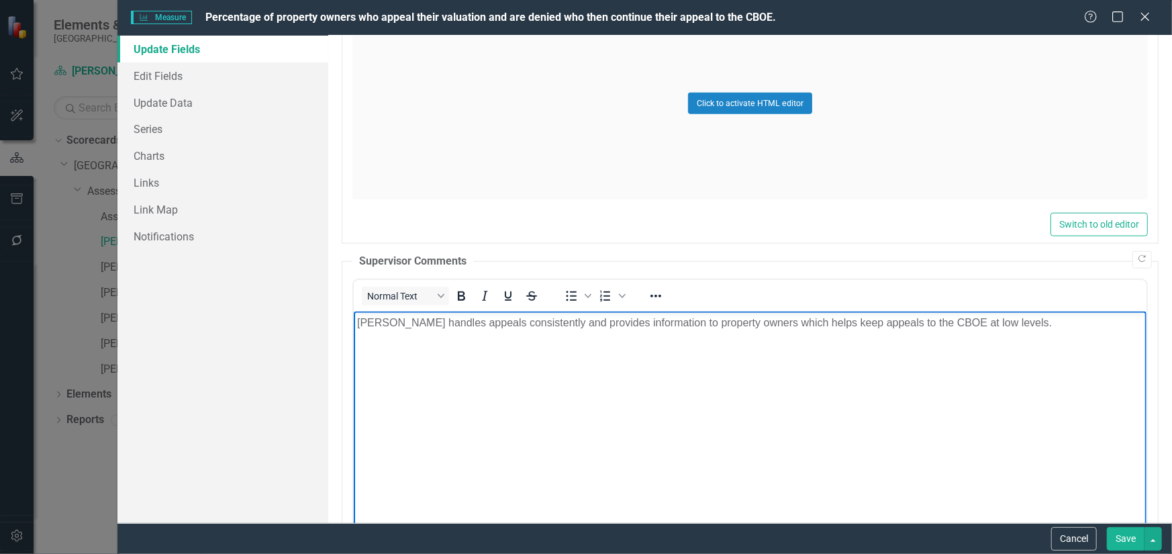
click at [1135, 543] on button "Save" at bounding box center [1126, 539] width 38 height 24
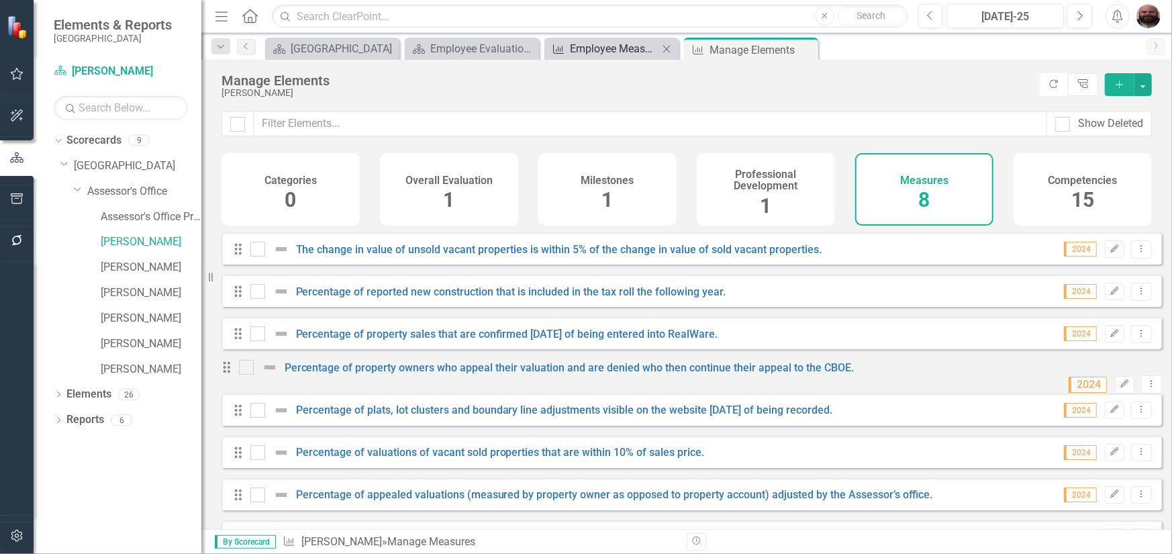
click at [616, 53] on div "Employee Measure Report to Update" at bounding box center [614, 48] width 89 height 17
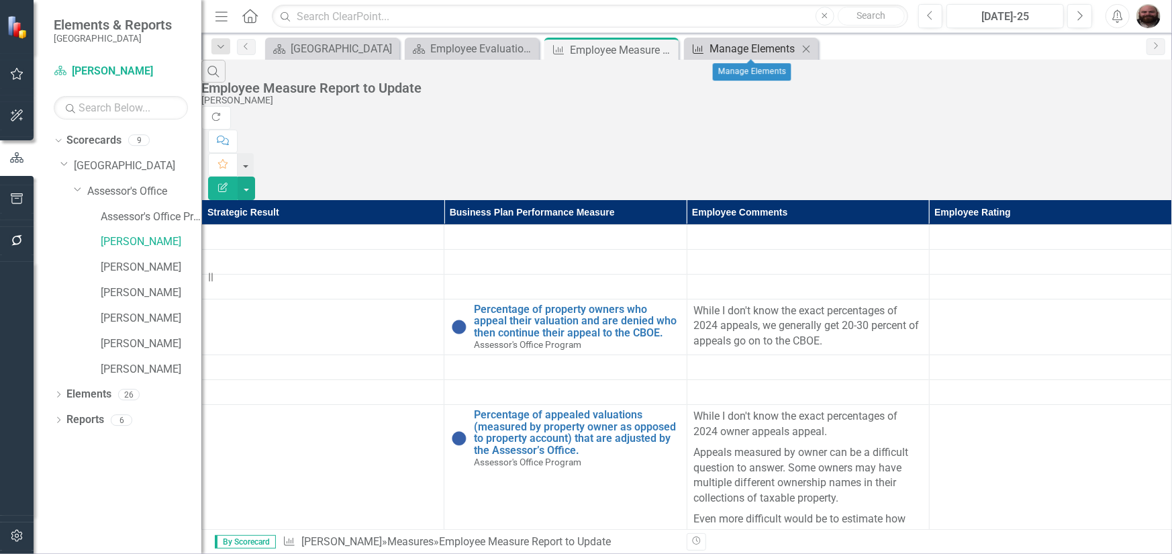
click at [722, 50] on div "Manage Elements" at bounding box center [754, 48] width 89 height 17
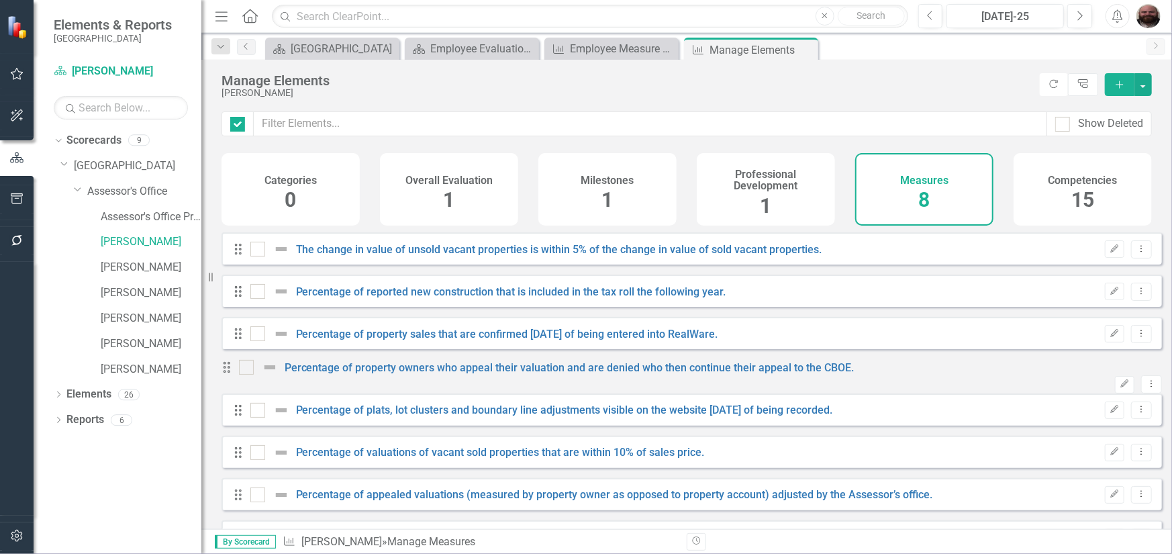
checkbox input "false"
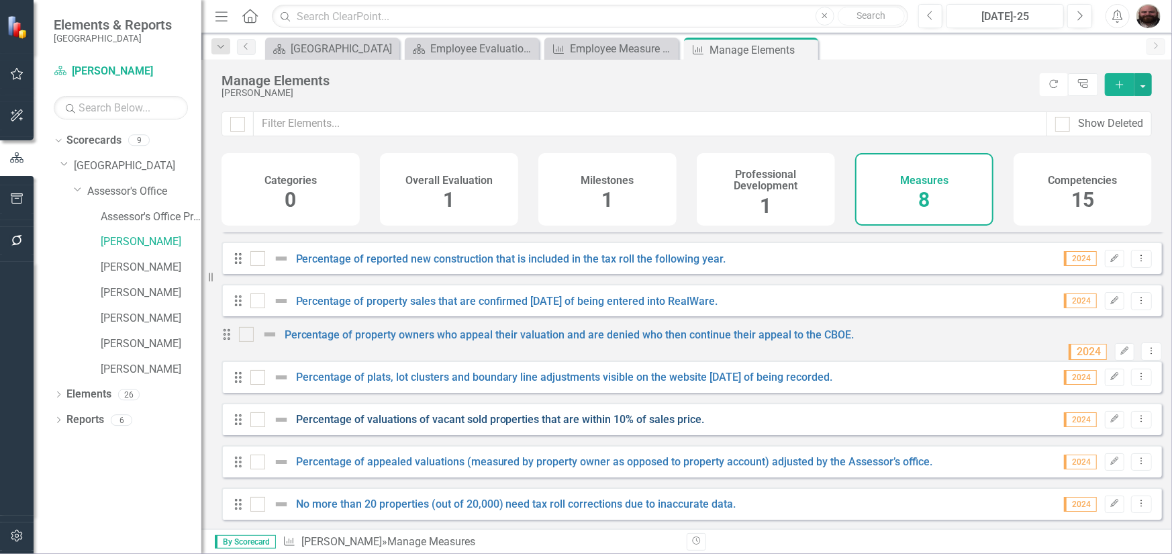
scroll to position [50, 0]
click at [561, 461] on link "Percentage of appealed valuations (measured by property owner as opposed to pro…" at bounding box center [614, 461] width 637 height 13
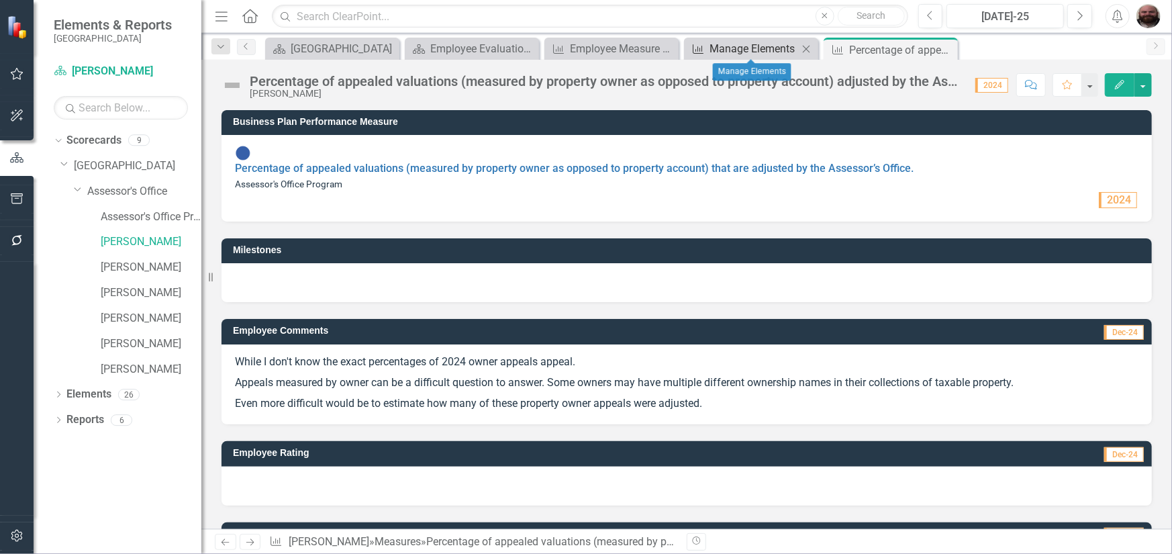
click at [739, 51] on div "Manage Elements" at bounding box center [754, 48] width 89 height 17
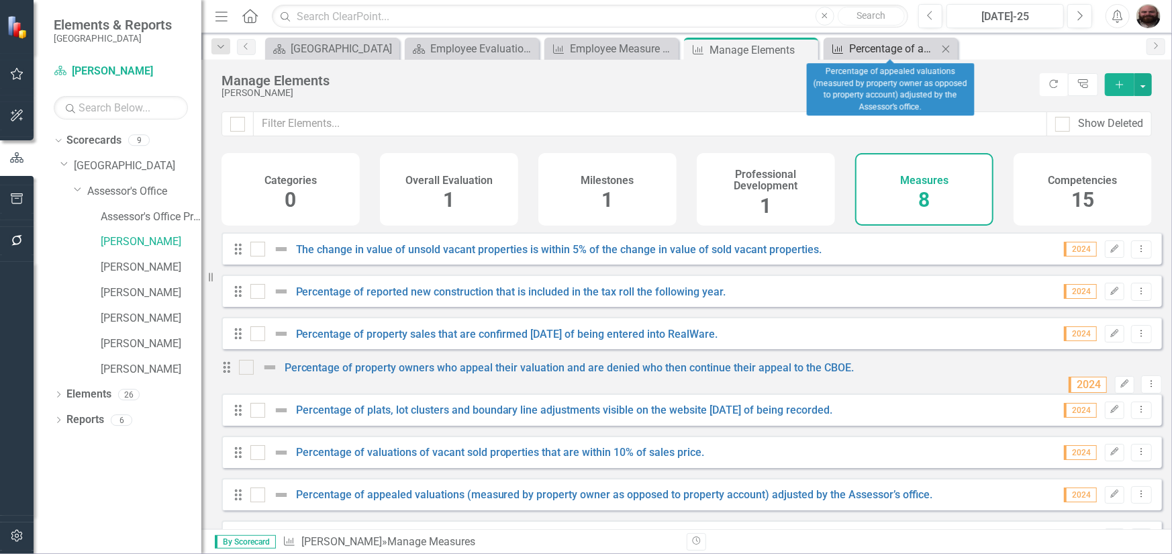
click at [875, 51] on div "Percentage of appealed valuations (measured by property owner as opposed to pro…" at bounding box center [893, 48] width 89 height 17
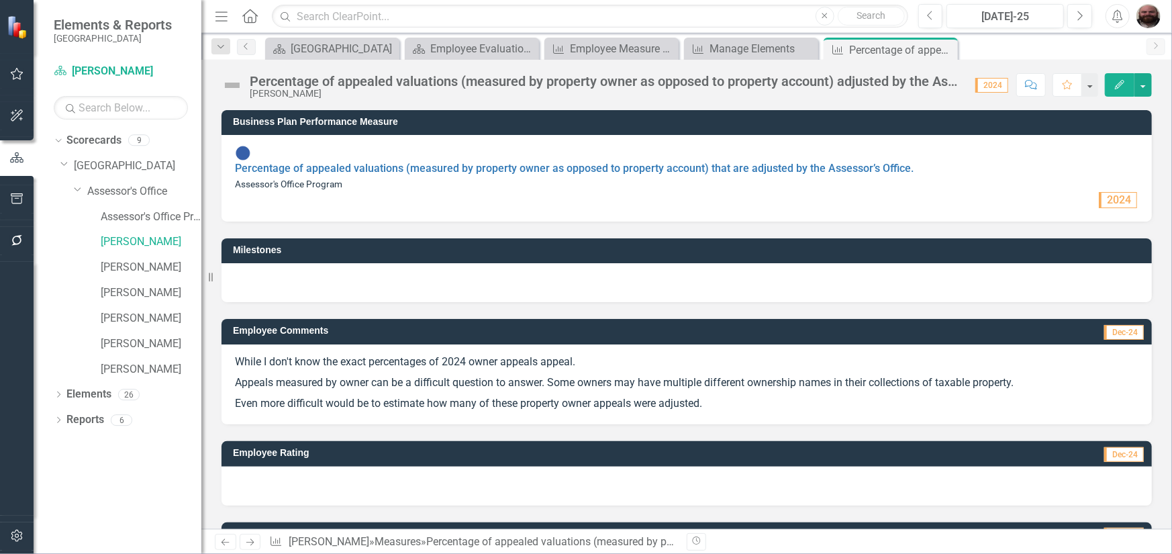
scroll to position [124, 0]
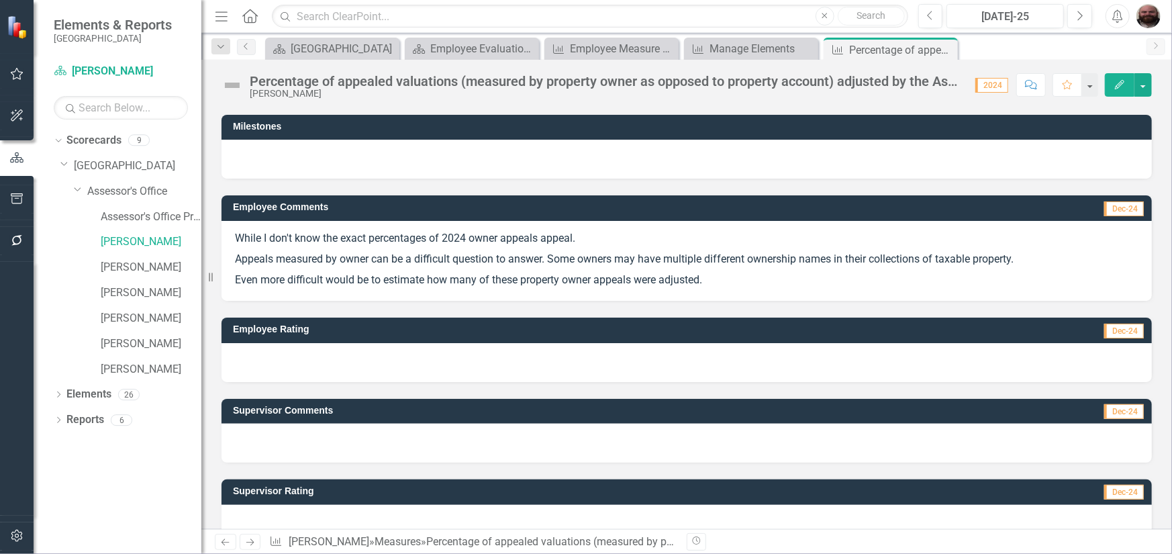
click at [524, 402] on td "Supervisor Comments" at bounding box center [557, 412] width 648 height 20
click at [282, 424] on div at bounding box center [687, 443] width 931 height 39
click at [1143, 87] on button "button" at bounding box center [1143, 85] width 17 height 24
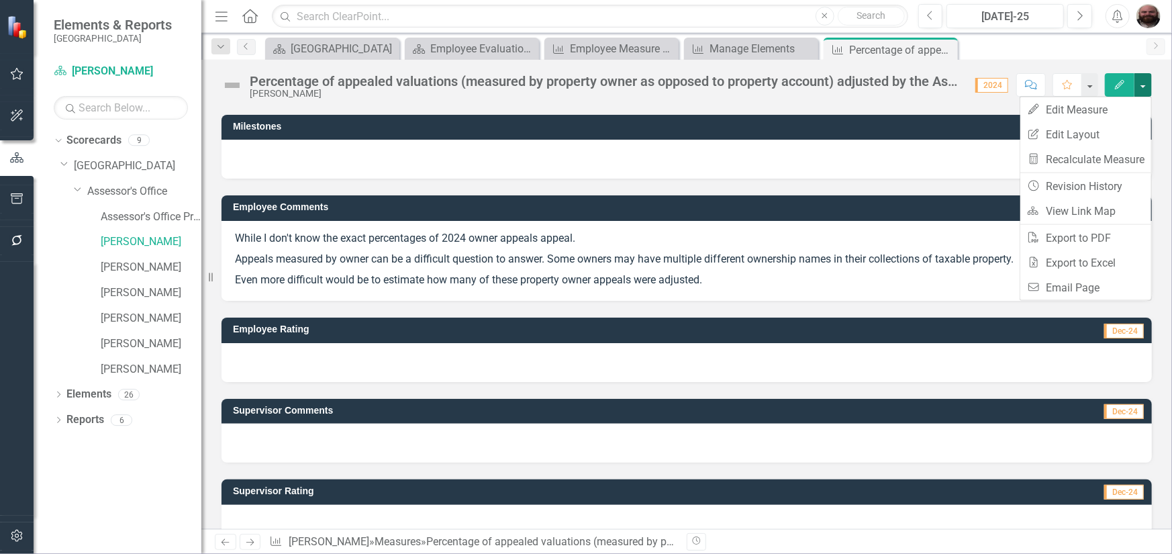
click at [1143, 87] on button "button" at bounding box center [1143, 85] width 17 height 24
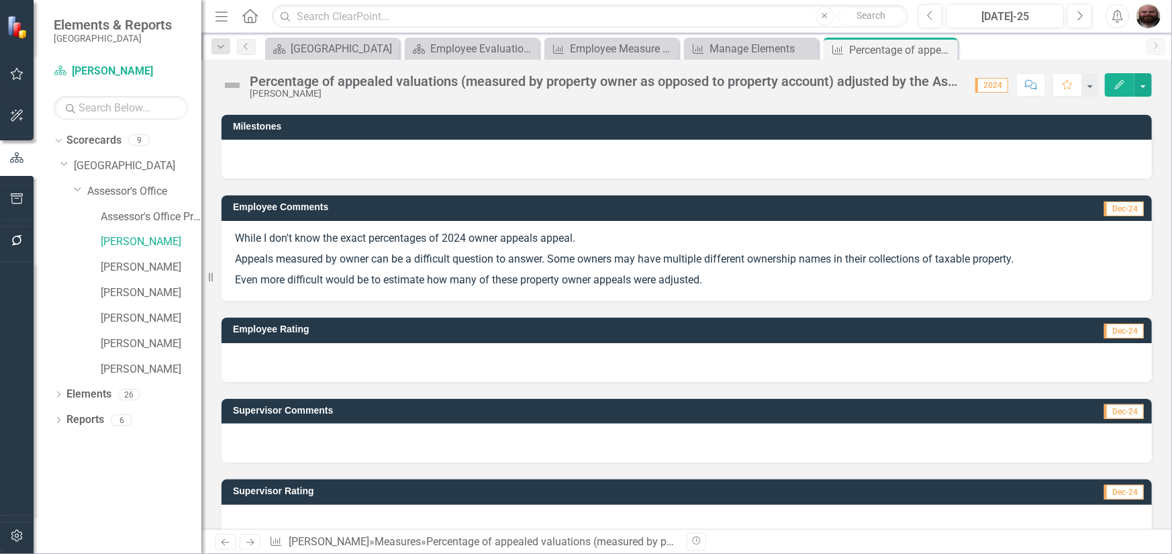
click at [1115, 83] on icon "Edit" at bounding box center [1120, 84] width 12 height 9
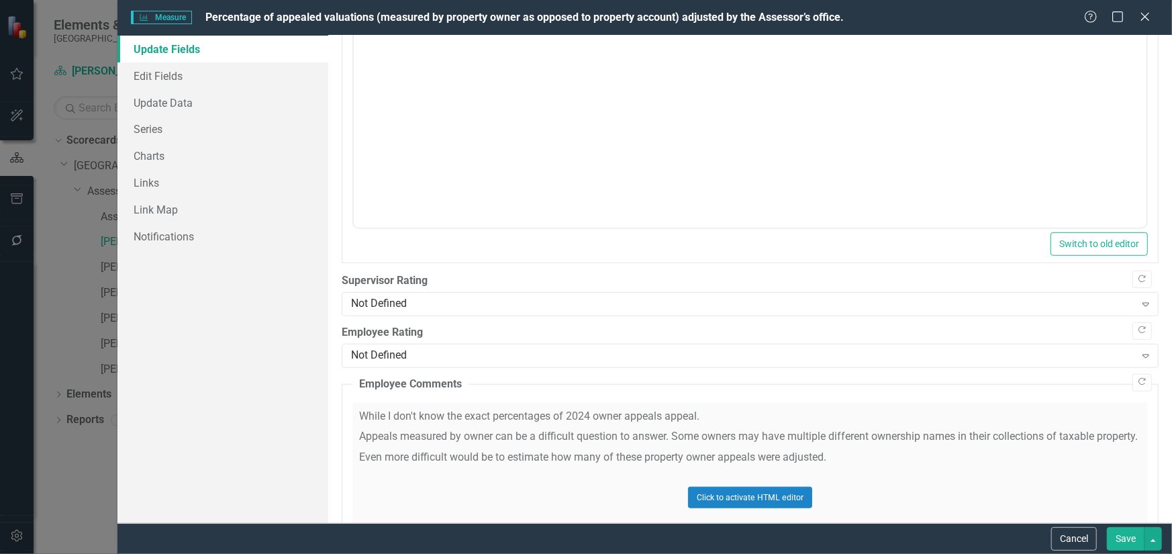
scroll to position [739, 0]
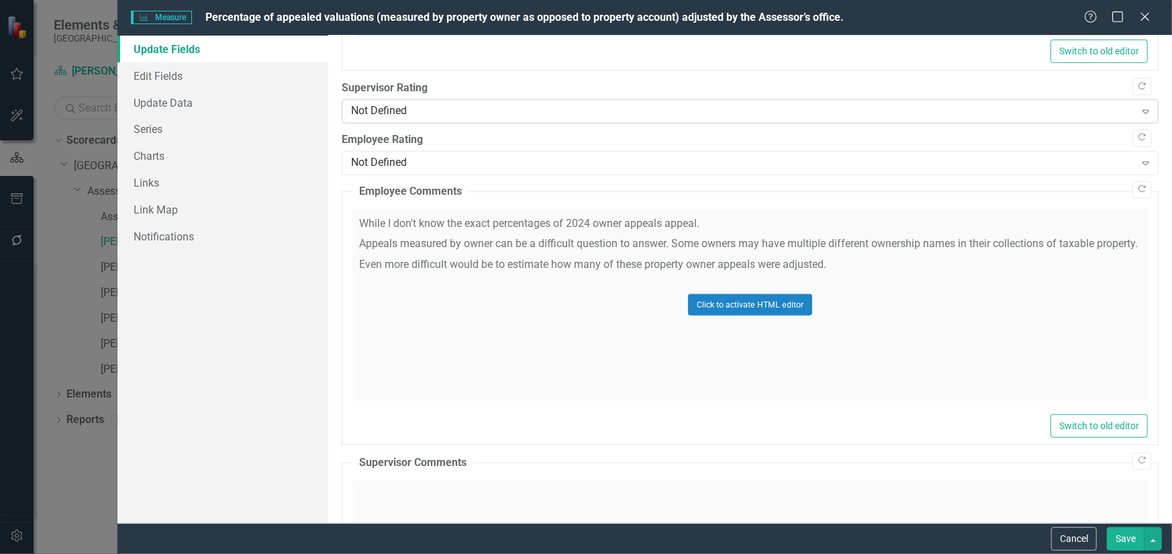
click at [506, 114] on div "Not Defined" at bounding box center [743, 111] width 784 height 15
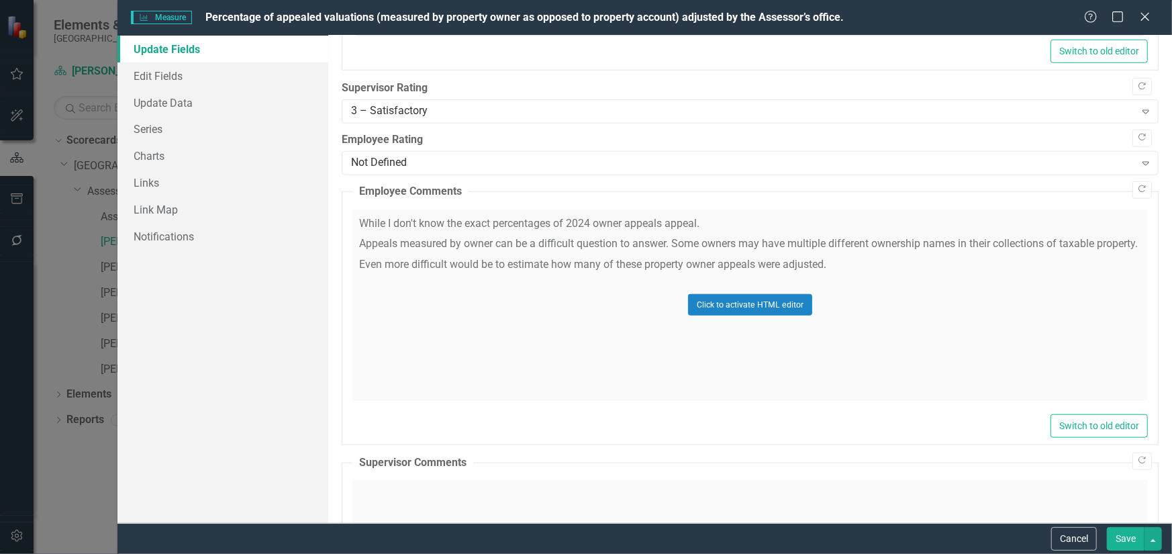
click at [275, 385] on div "Update Fields Edit Fields Update Data Series Charts Links Link Map Notifications" at bounding box center [223, 279] width 211 height 487
click at [340, 450] on div ""Update" fields in ClearPoint are the fields that change from reporting period …" at bounding box center [750, 279] width 844 height 487
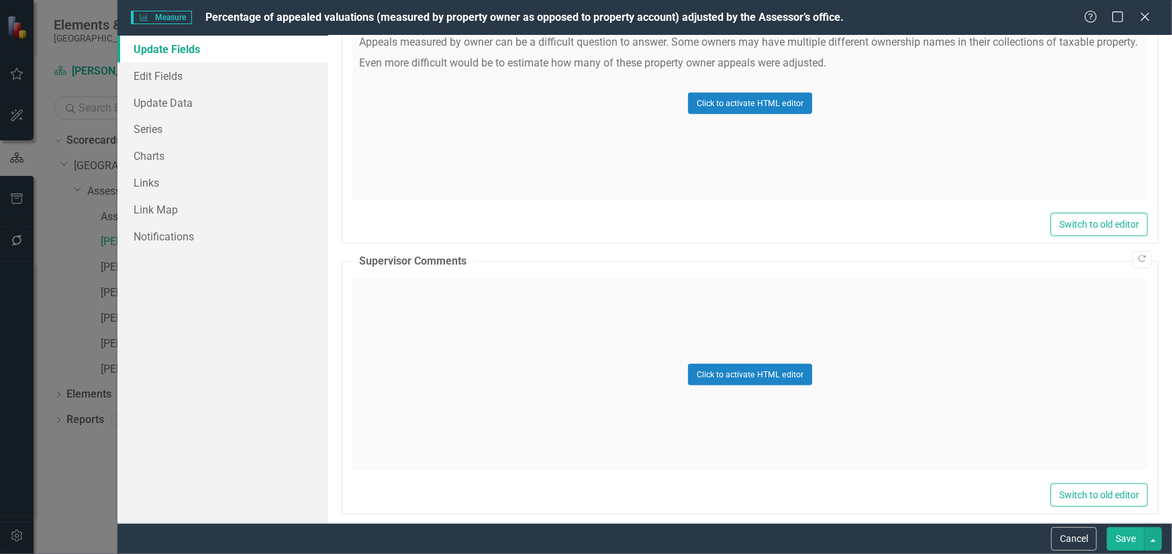
click at [457, 304] on div "Click to activate HTML editor" at bounding box center [751, 374] width 796 height 191
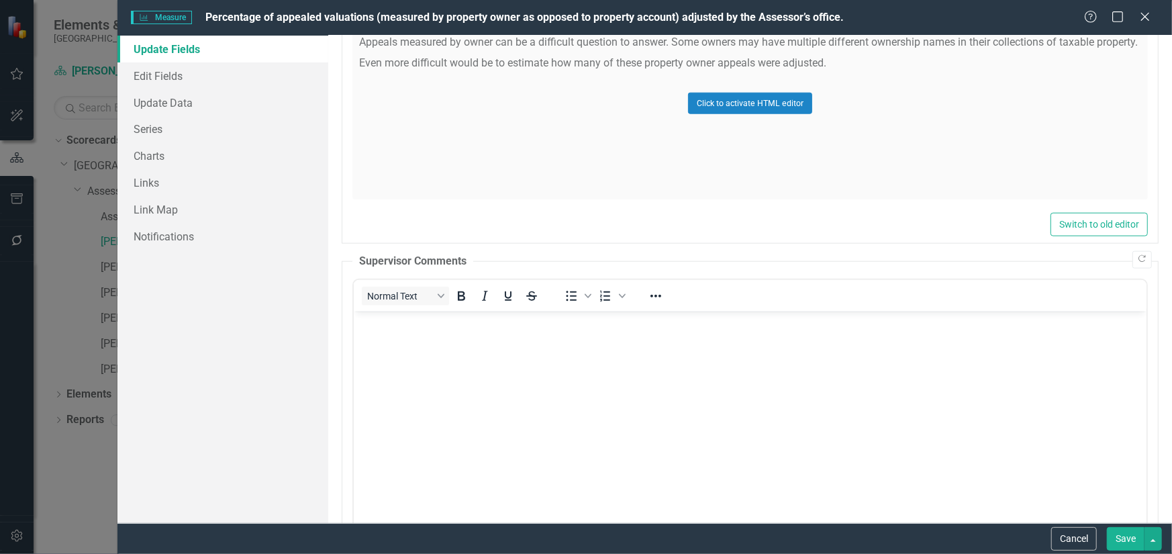
scroll to position [0, 0]
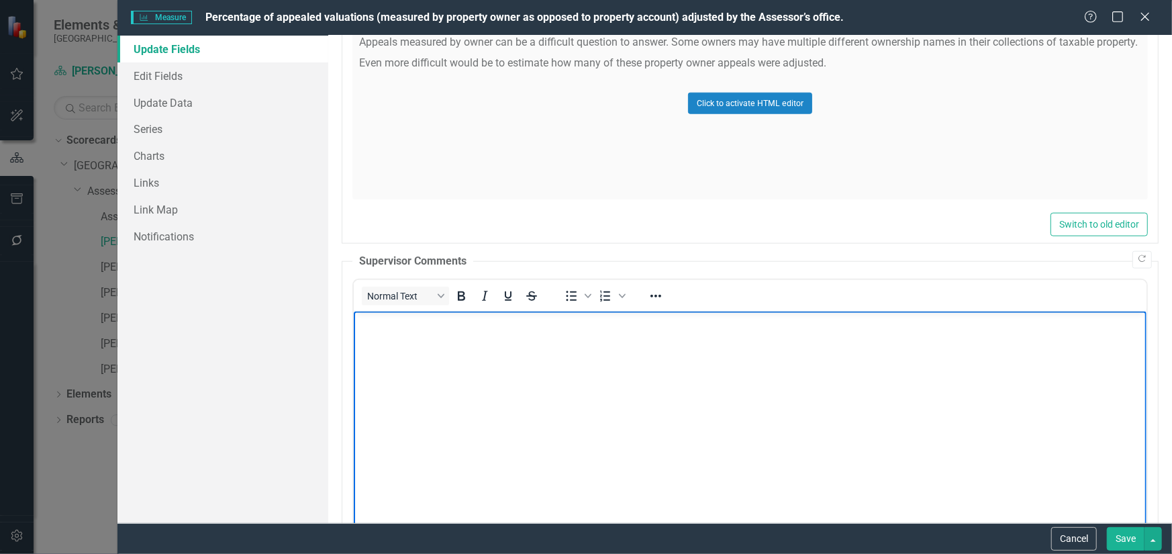
click at [404, 348] on body "Rich Text Area. Press ALT-0 for help." at bounding box center [749, 412] width 793 height 201
click at [1130, 535] on button "Save" at bounding box center [1126, 539] width 38 height 24
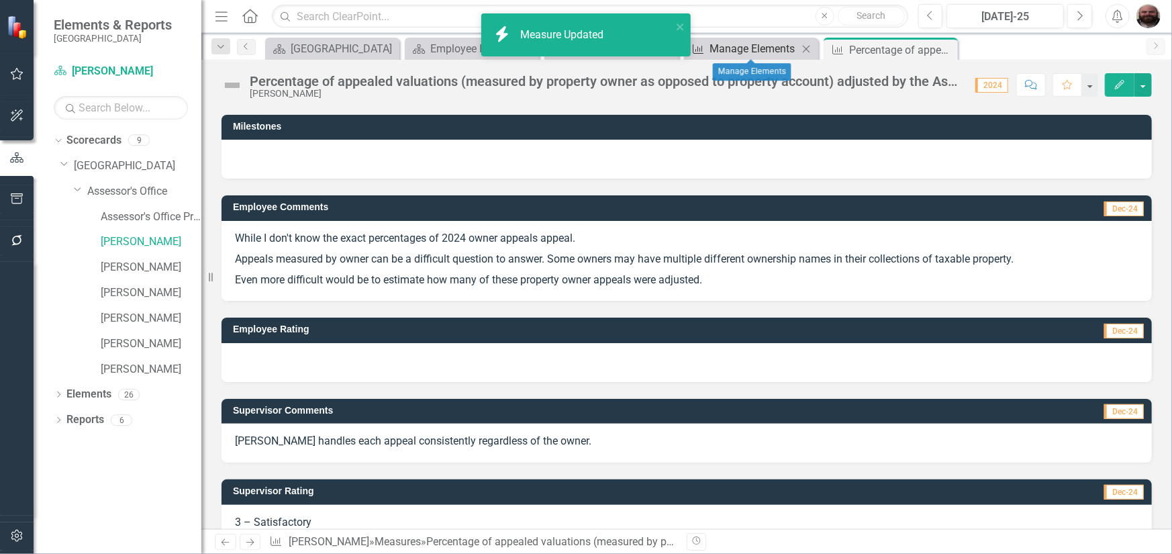
click at [769, 50] on div "Manage Elements" at bounding box center [754, 48] width 89 height 17
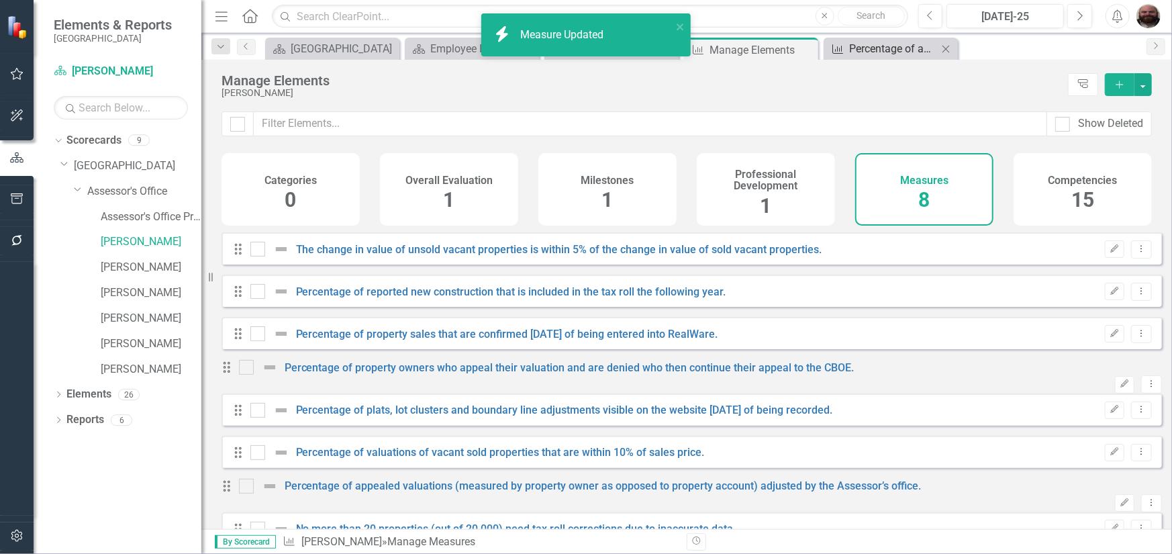
checkbox input "false"
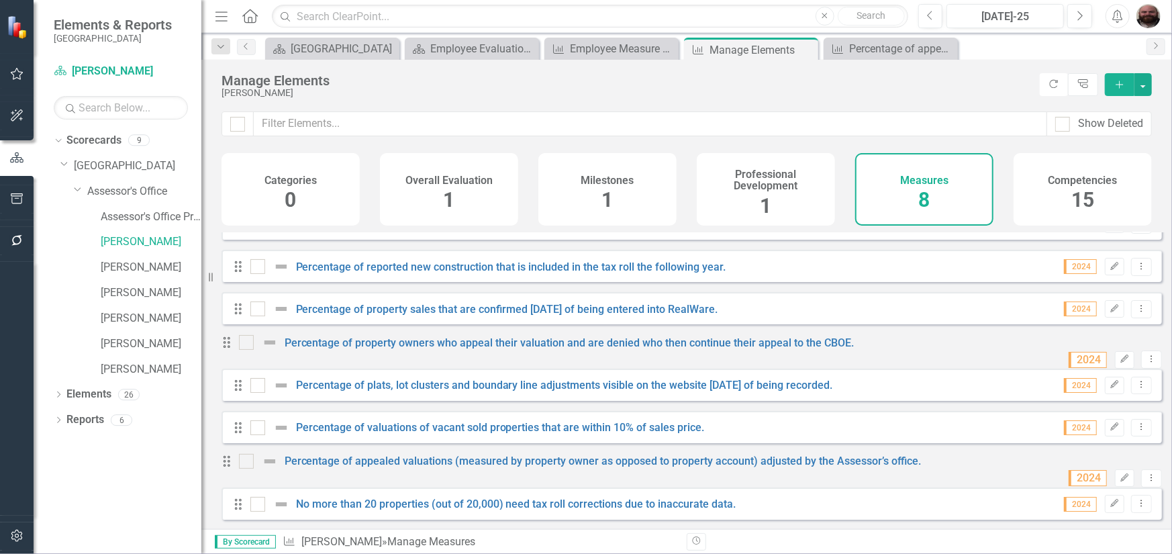
scroll to position [50, 0]
click at [892, 53] on div "Percentage of appealed valuations (measured by property owner as opposed to pro…" at bounding box center [893, 48] width 89 height 17
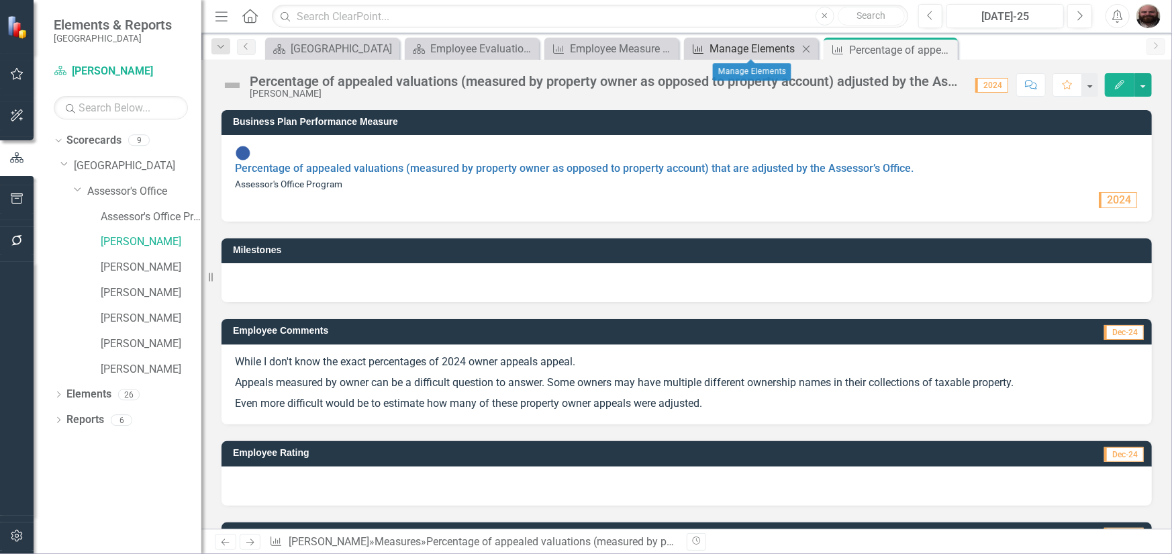
click at [751, 53] on div "Manage Elements" at bounding box center [754, 48] width 89 height 17
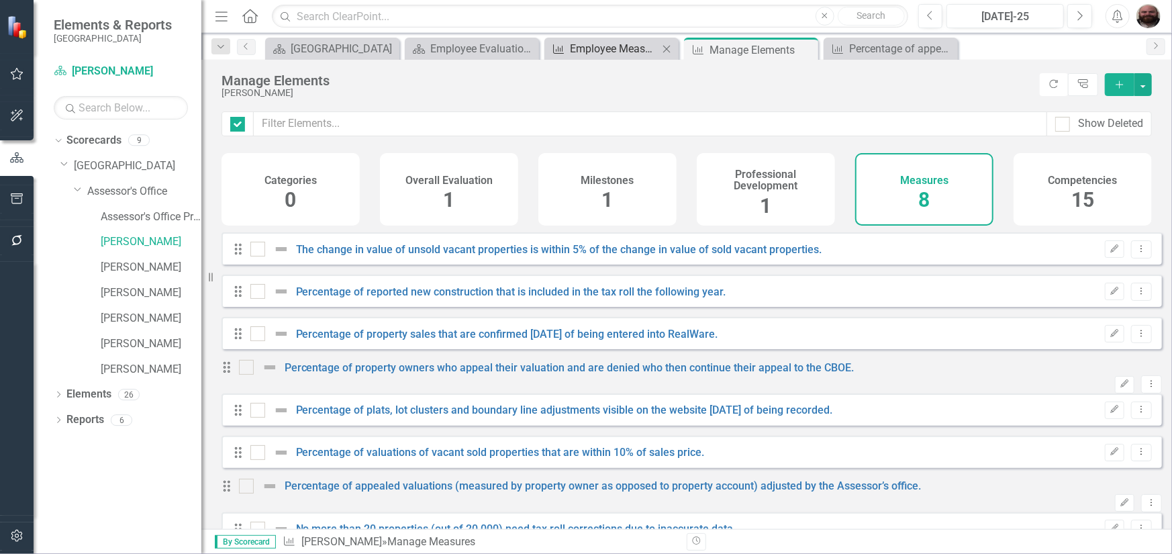
checkbox input "false"
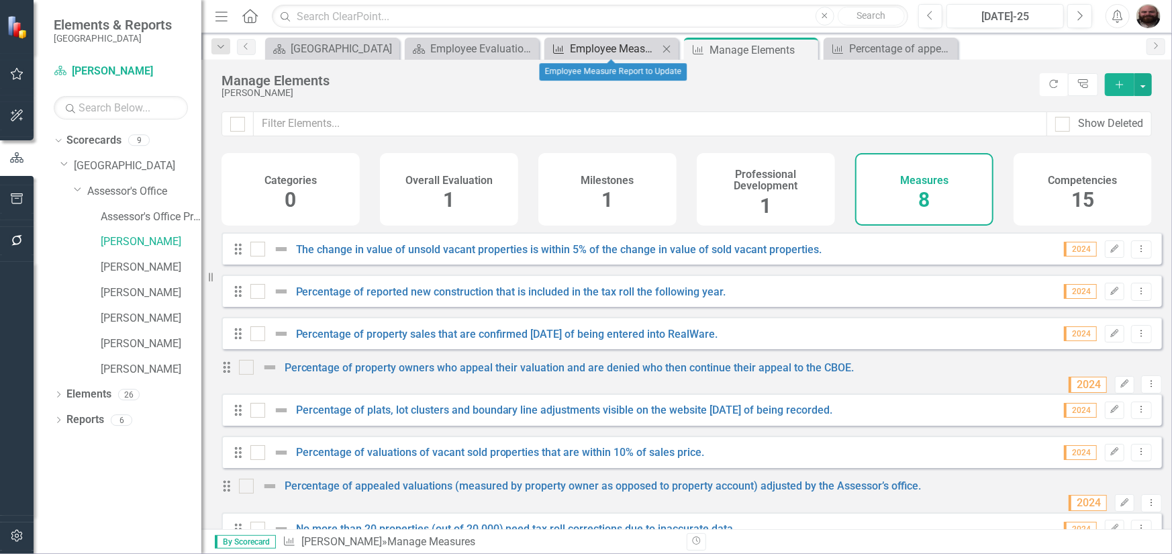
click at [613, 52] on div "Employee Measure Report to Update" at bounding box center [614, 48] width 89 height 17
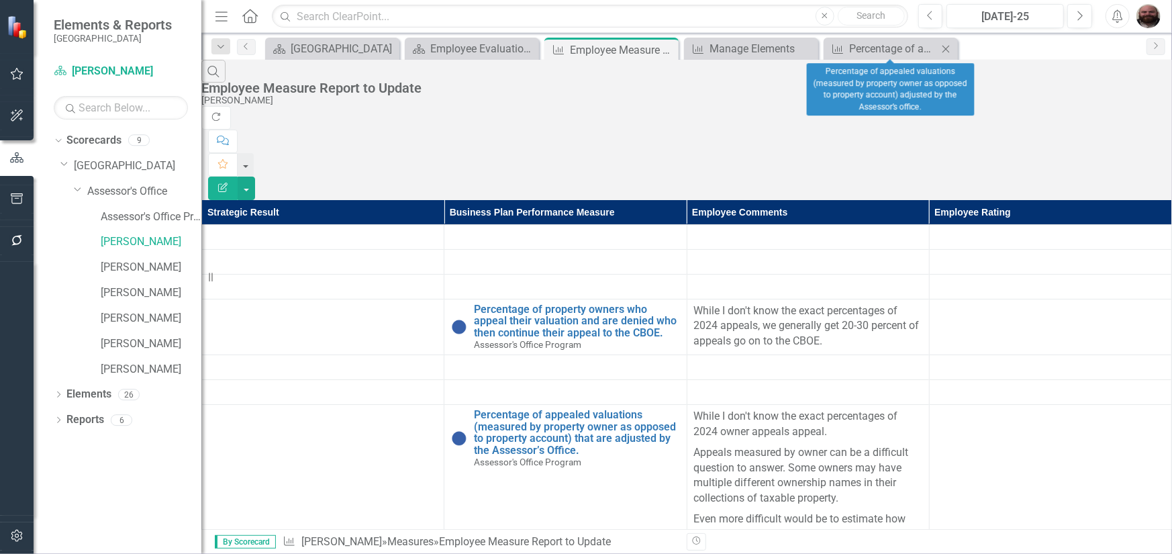
click at [947, 48] on icon at bounding box center [946, 48] width 7 height 7
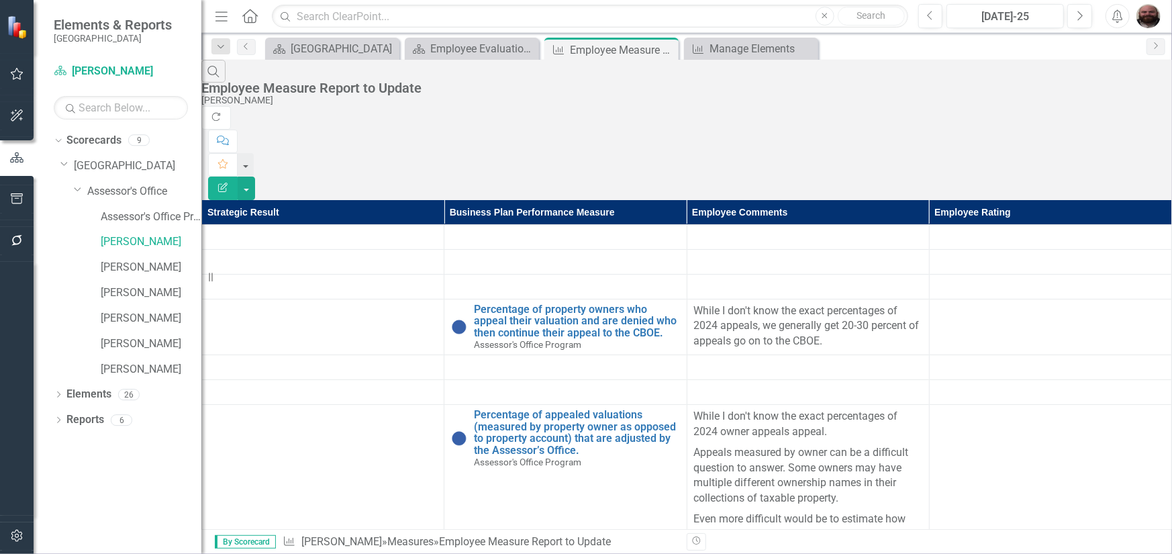
scroll to position [67, 0]
click at [760, 54] on div "Manage Elements" at bounding box center [754, 48] width 89 height 17
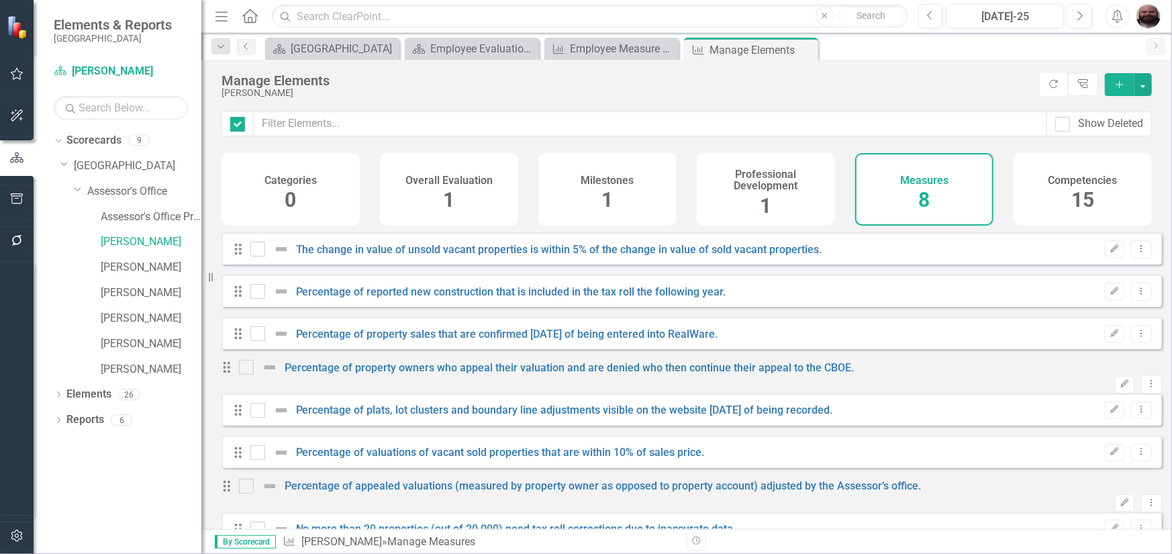
checkbox input "false"
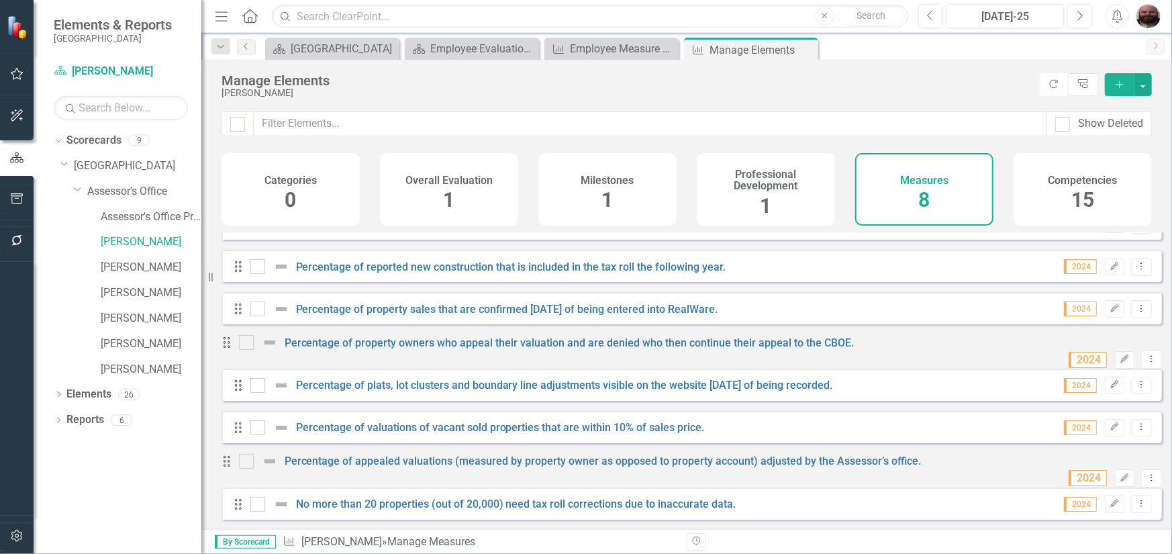
scroll to position [50, 0]
click at [538, 507] on link "No more than 20 properties (out of 20,000) need tax roll corrections due to ina…" at bounding box center [516, 504] width 440 height 13
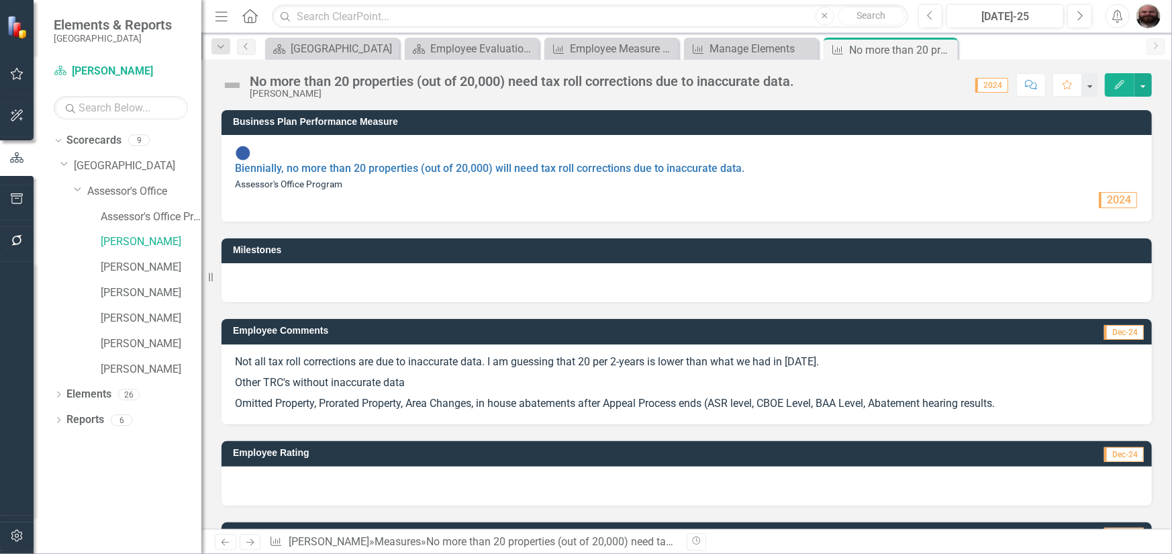
click at [1117, 82] on icon "Edit" at bounding box center [1120, 84] width 12 height 9
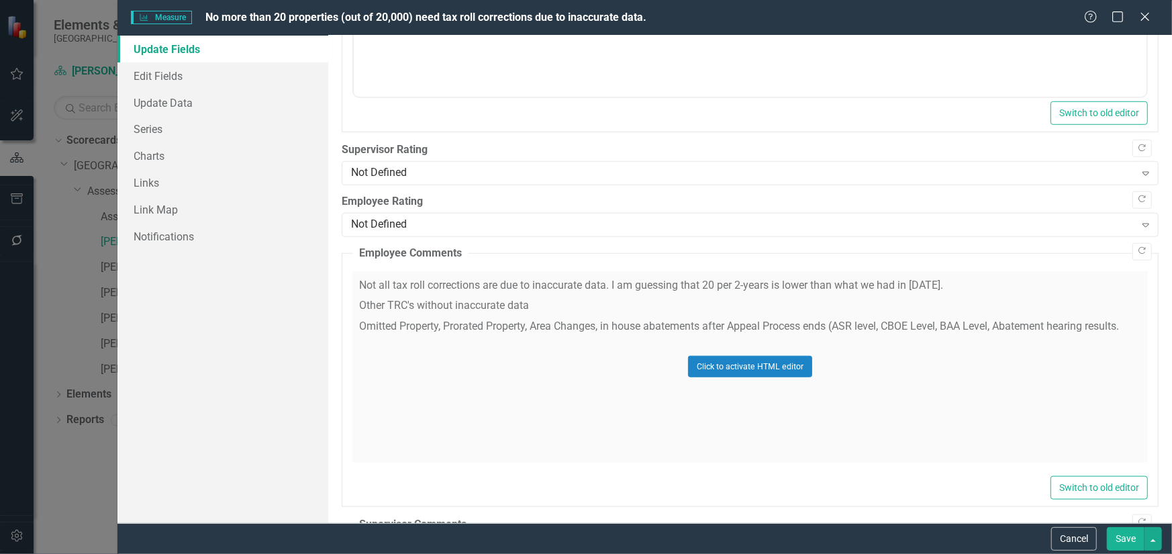
scroll to position [671, 0]
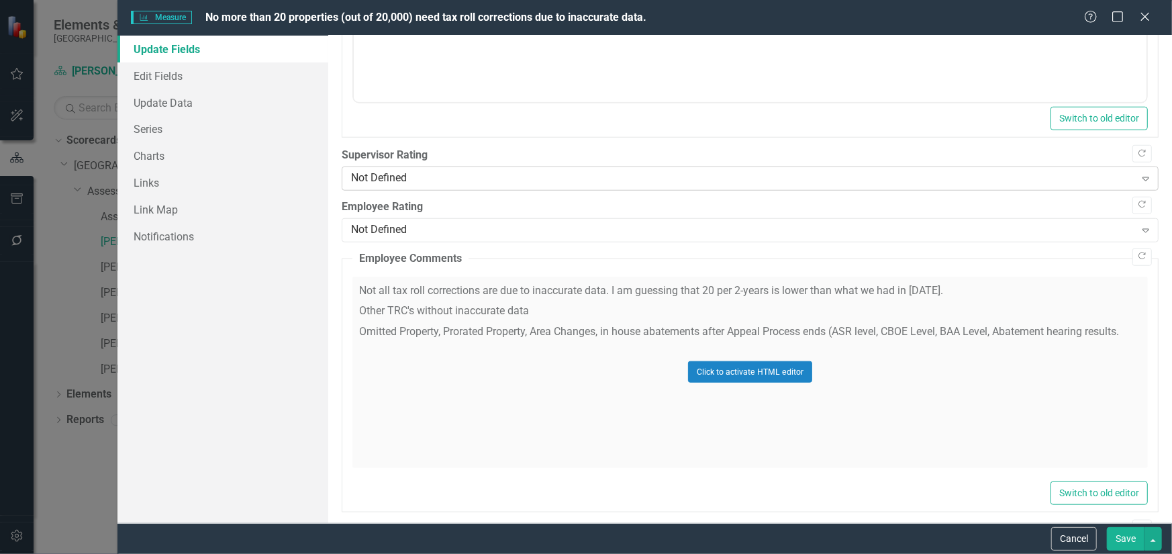
click at [430, 179] on div "Not Defined" at bounding box center [743, 178] width 784 height 15
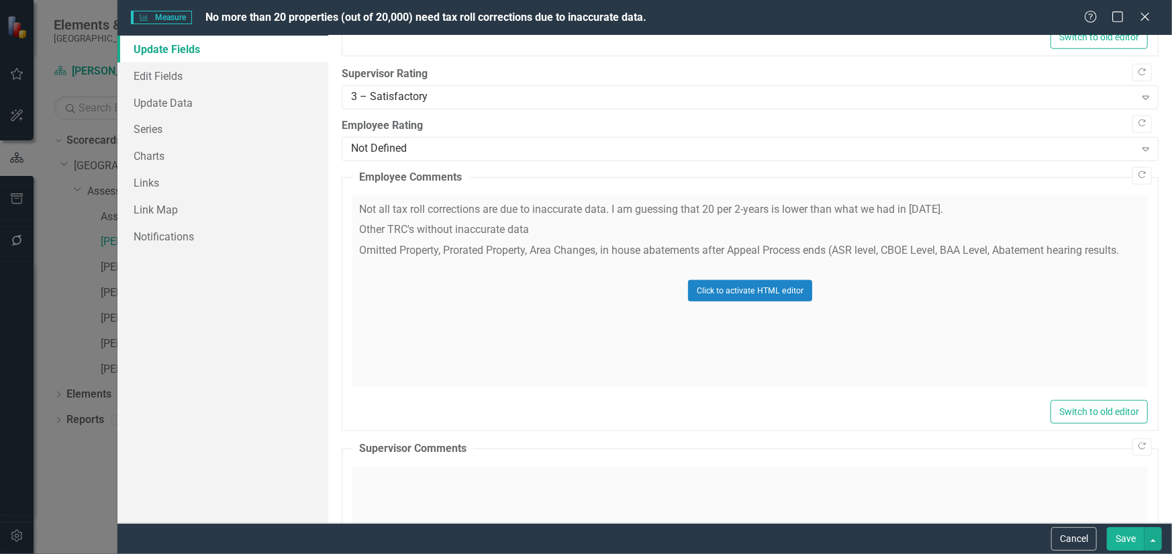
scroll to position [950, 0]
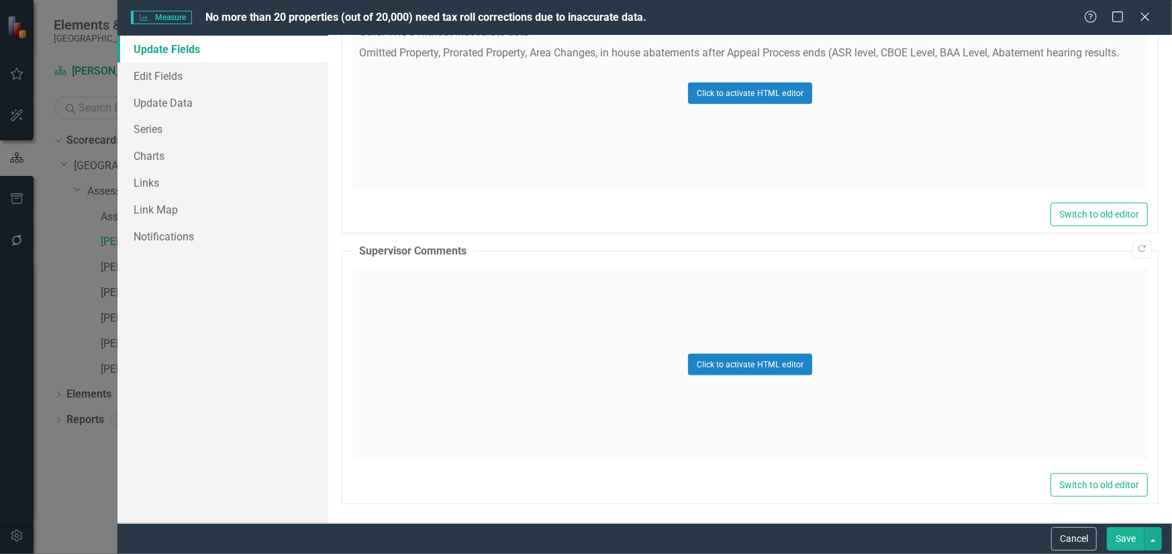
click at [416, 295] on div "Click to activate HTML editor" at bounding box center [751, 364] width 796 height 191
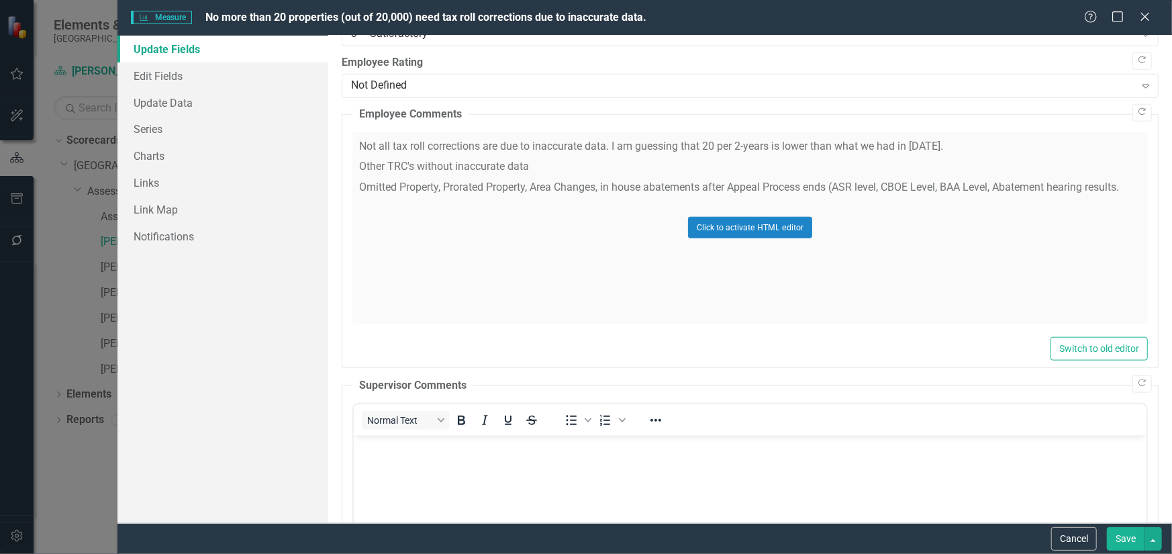
scroll to position [1017, 0]
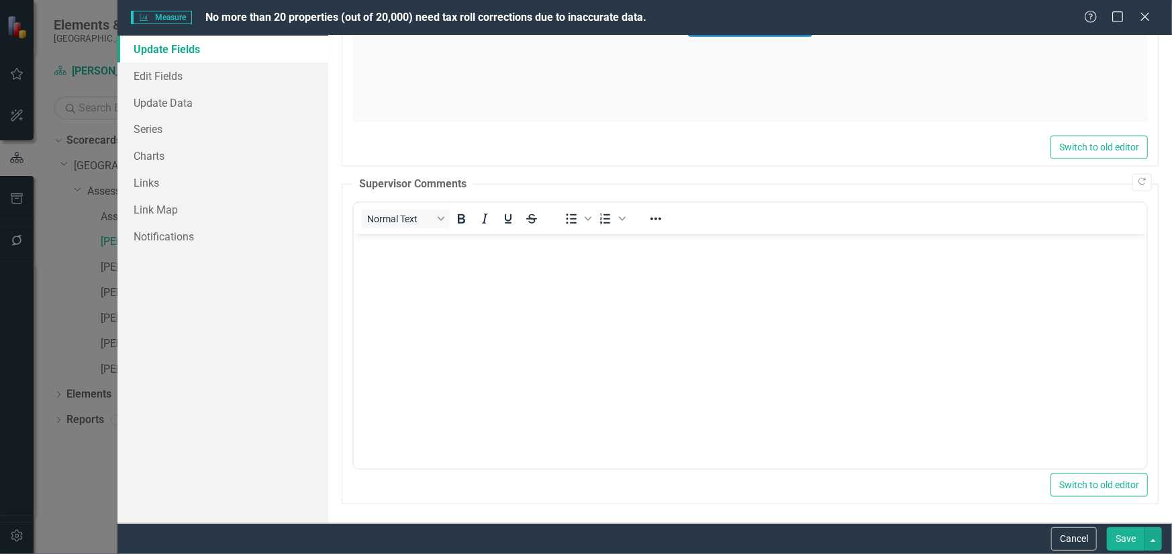
click at [438, 275] on body "Rich Text Area. Press ALT-0 for help." at bounding box center [749, 334] width 793 height 201
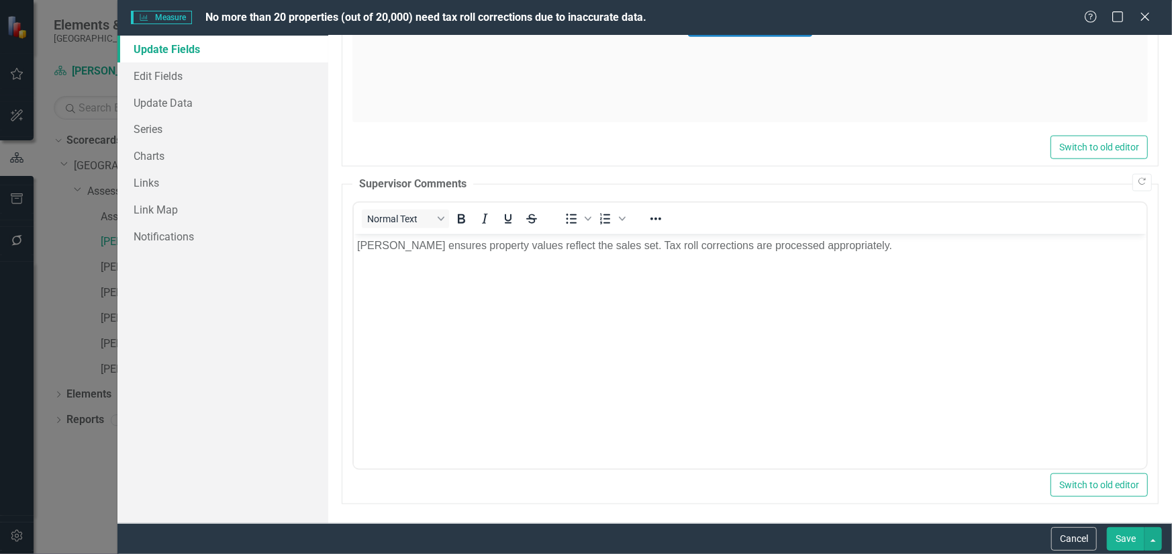
click at [1138, 543] on button "Save" at bounding box center [1126, 539] width 38 height 24
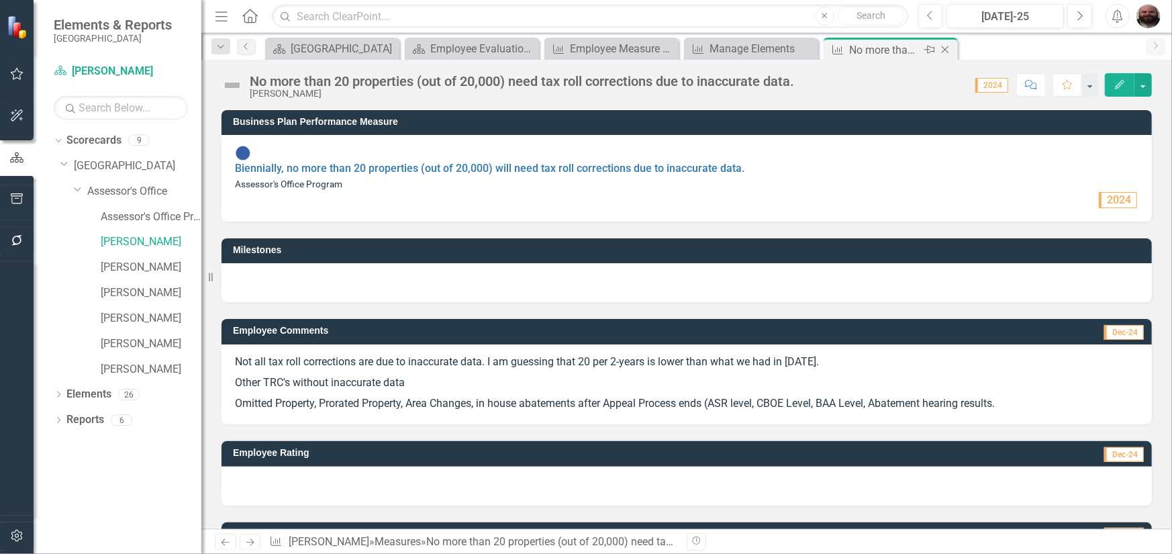
click at [943, 50] on icon "Close" at bounding box center [945, 49] width 13 height 11
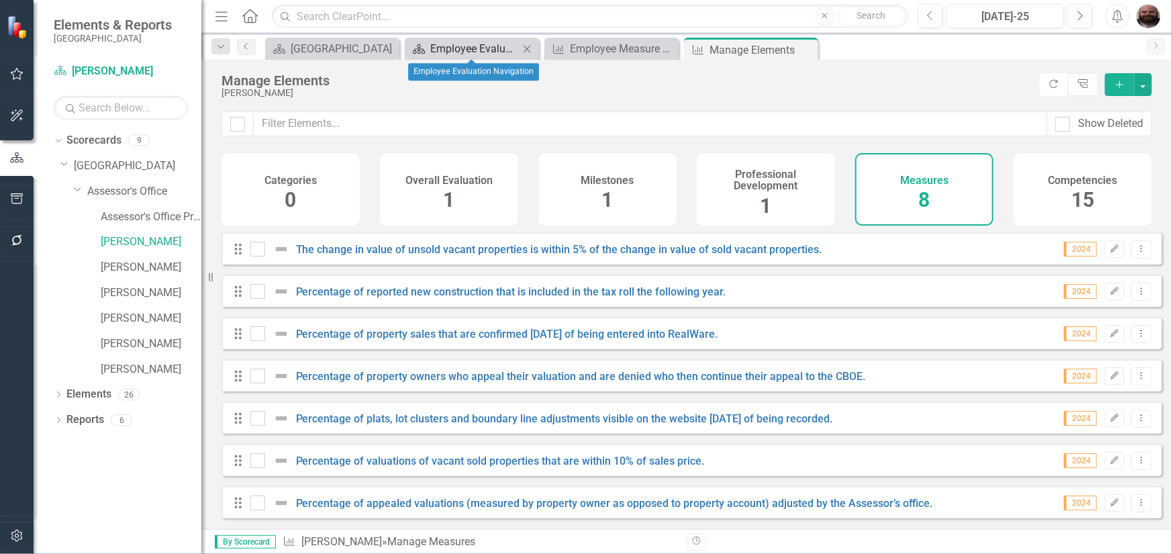
click at [451, 50] on div "Employee Evaluation Navigation" at bounding box center [474, 48] width 89 height 17
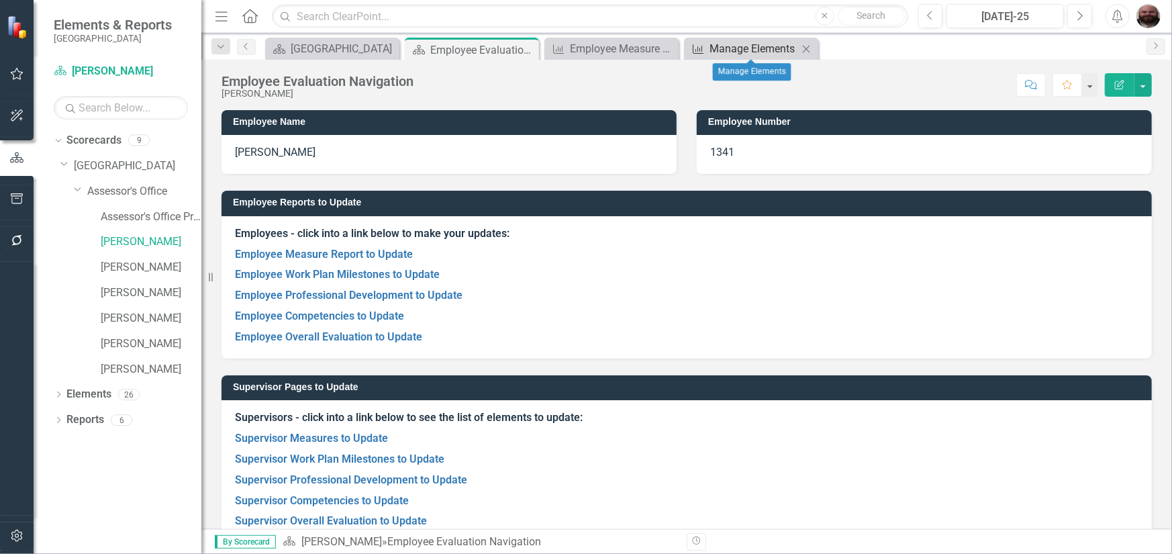
click at [734, 44] on div "Manage Elements" at bounding box center [754, 48] width 89 height 17
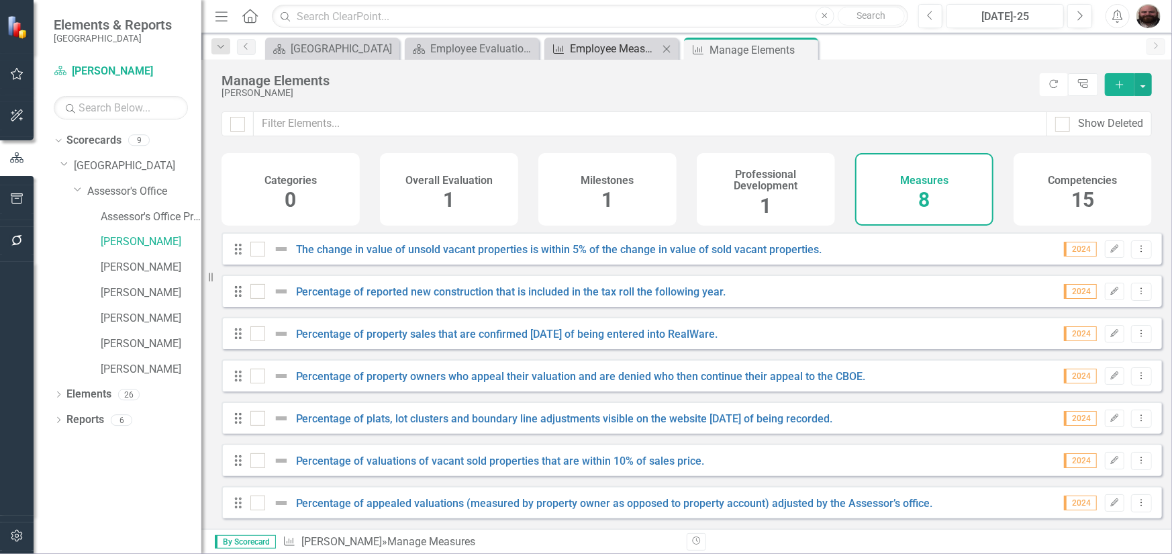
click at [635, 53] on div "Employee Measure Report to Update" at bounding box center [614, 48] width 89 height 17
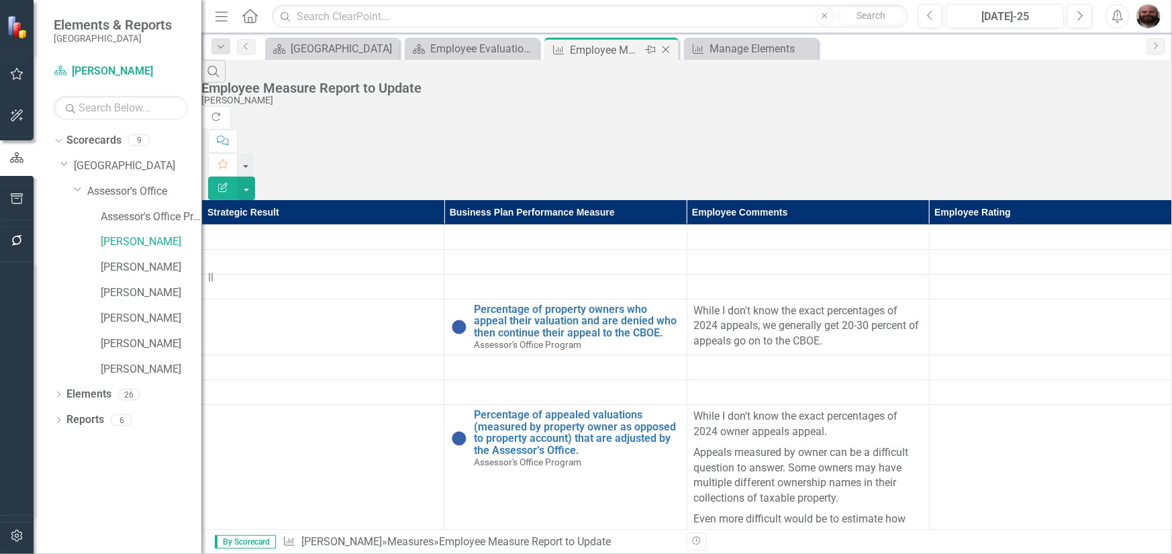
click at [661, 46] on icon "Close" at bounding box center [665, 49] width 13 height 11
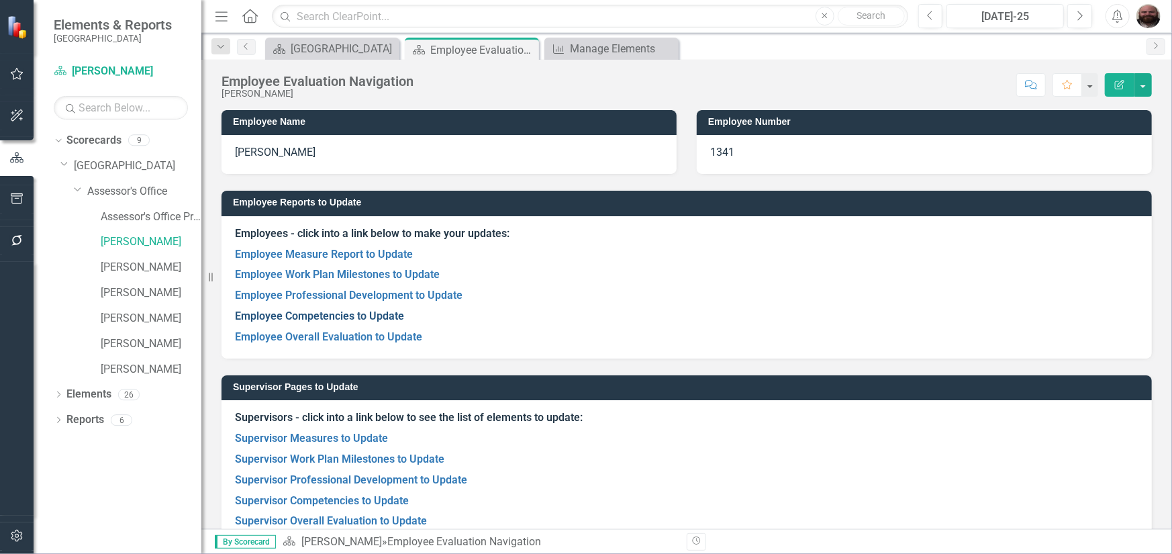
click at [338, 318] on link "Employee Competencies to Update" at bounding box center [319, 316] width 169 height 13
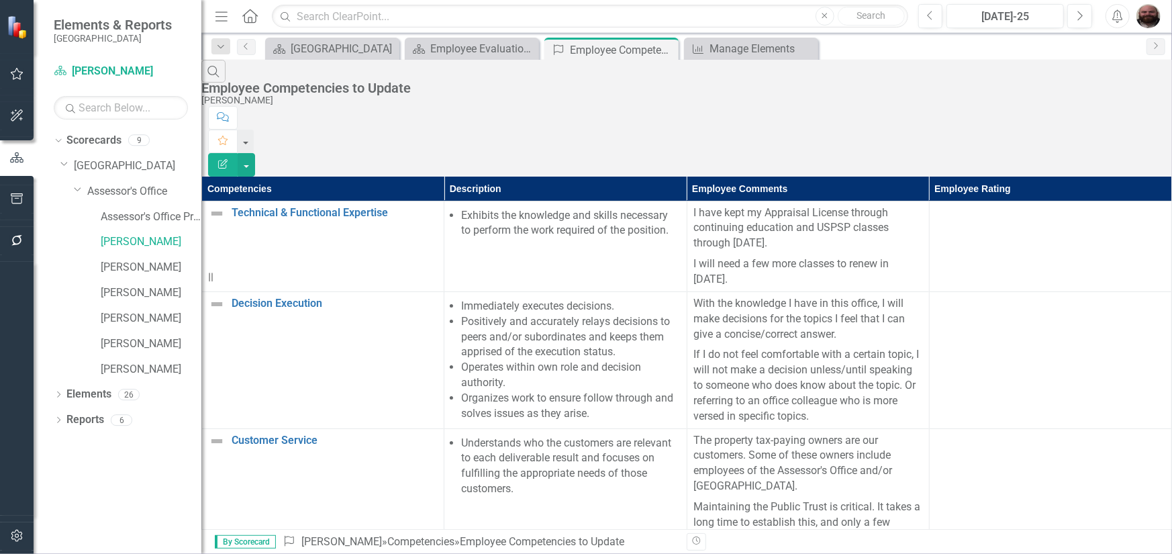
scroll to position [1524, 0]
click at [741, 45] on div "Manage Elements" at bounding box center [754, 48] width 89 height 17
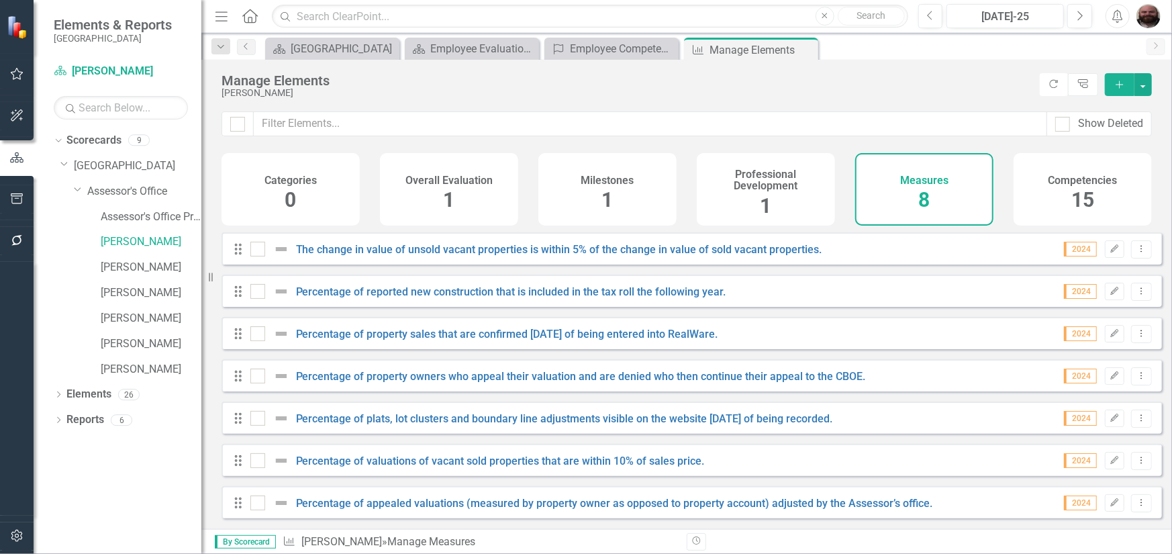
click at [1084, 203] on span "15" at bounding box center [1083, 200] width 23 height 24
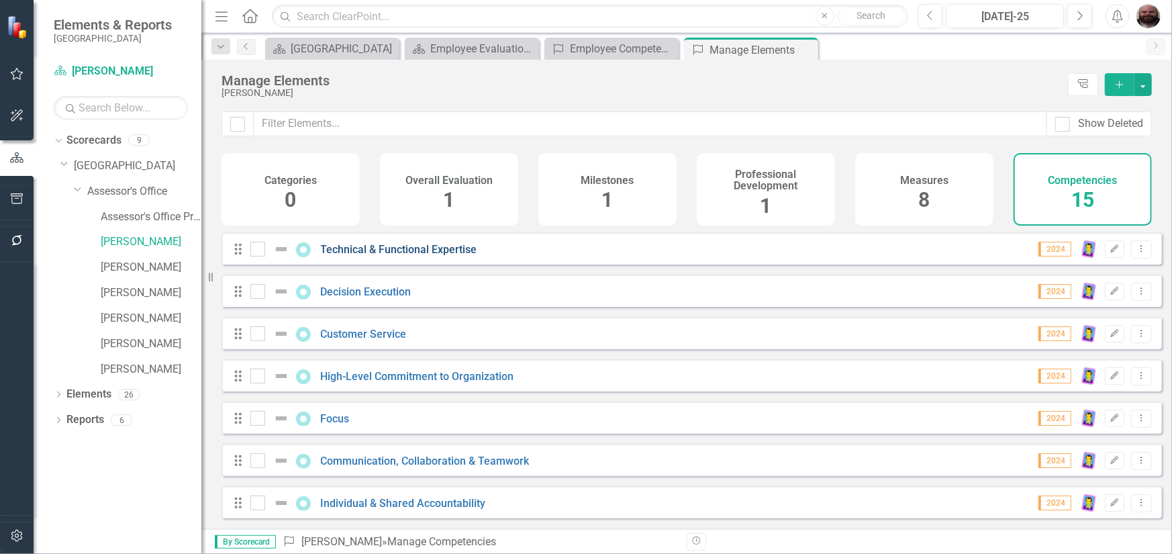
click at [384, 256] on link "Technical & Functional Expertise" at bounding box center [399, 249] width 156 height 13
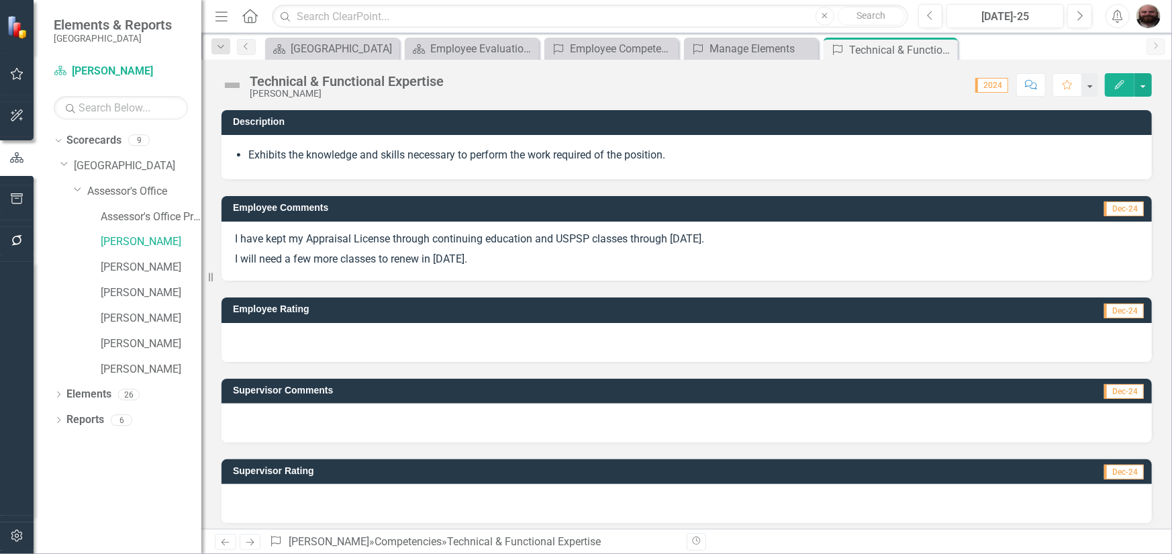
click at [1114, 81] on icon "Edit" at bounding box center [1120, 84] width 12 height 9
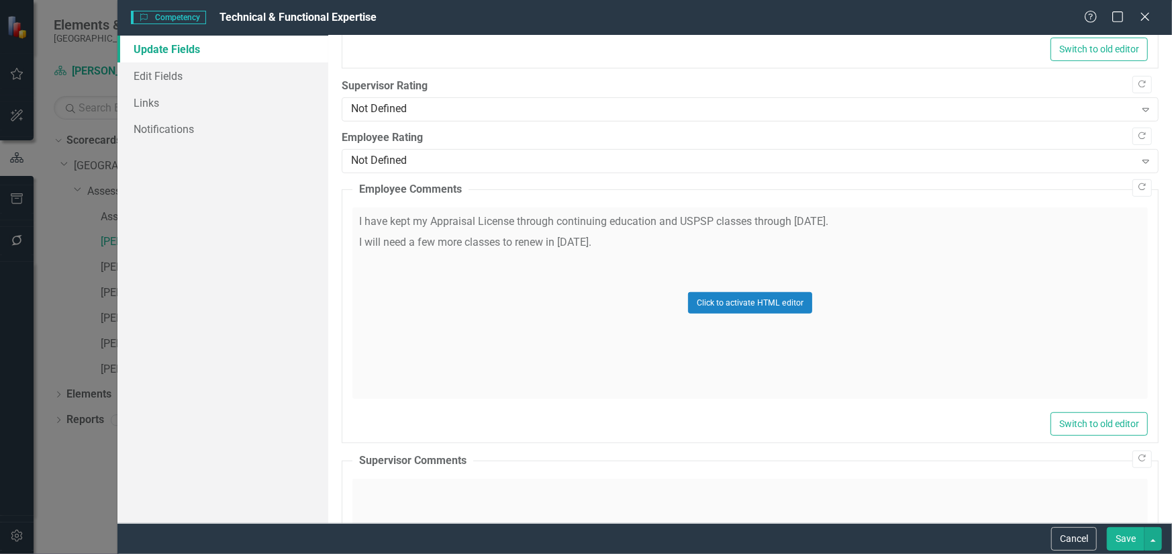
scroll to position [403, 0]
click at [517, 112] on div "Not Defined" at bounding box center [743, 108] width 784 height 15
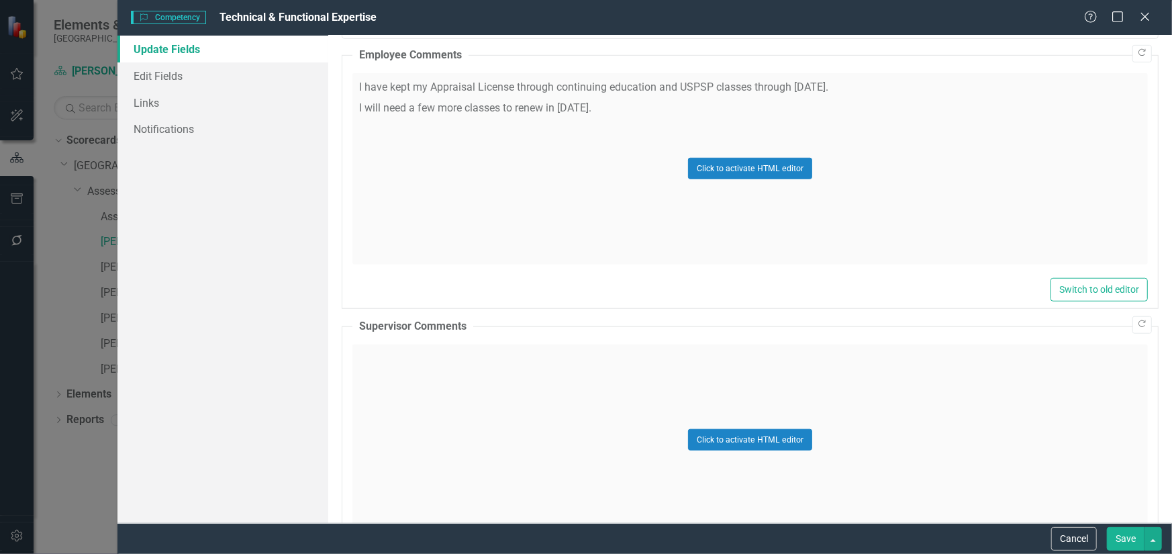
scroll to position [537, 0]
click at [407, 351] on div "Click to activate HTML editor" at bounding box center [751, 439] width 796 height 191
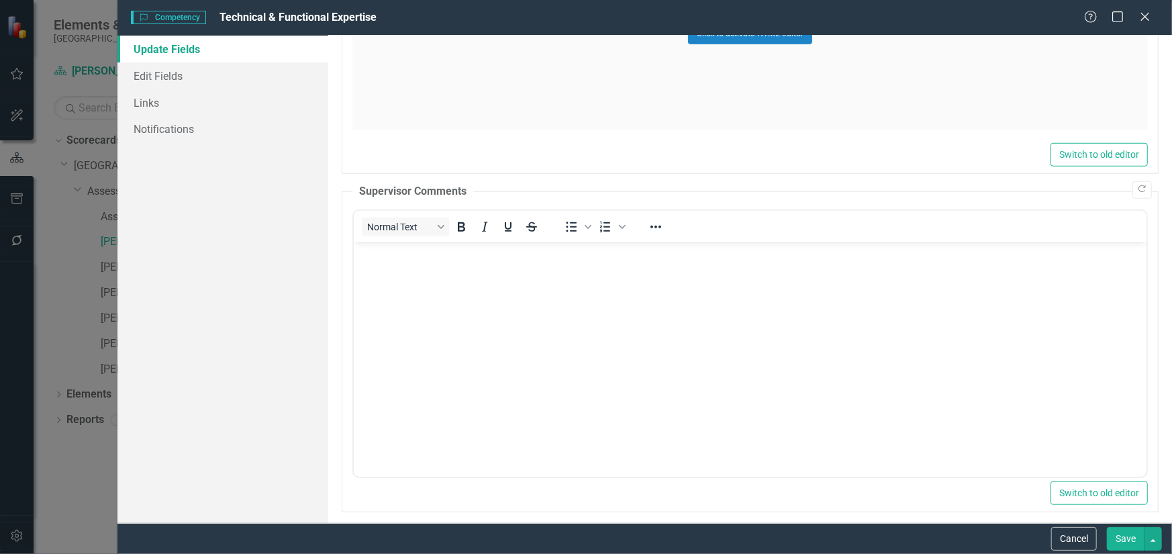
scroll to position [679, 0]
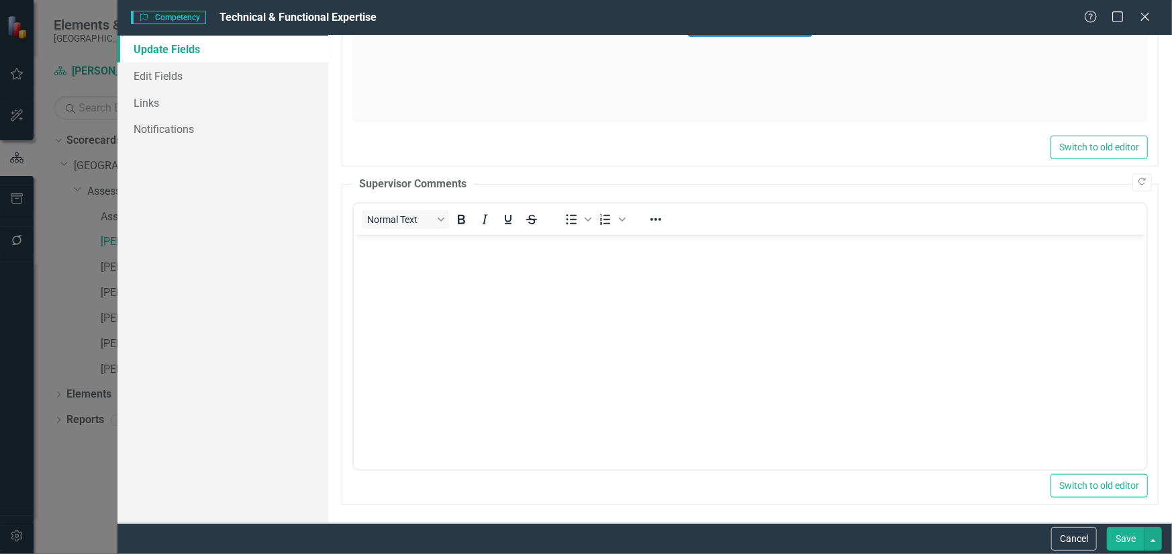
click at [435, 295] on body "Rich Text Area. Press ALT-0 for help." at bounding box center [749, 334] width 793 height 201
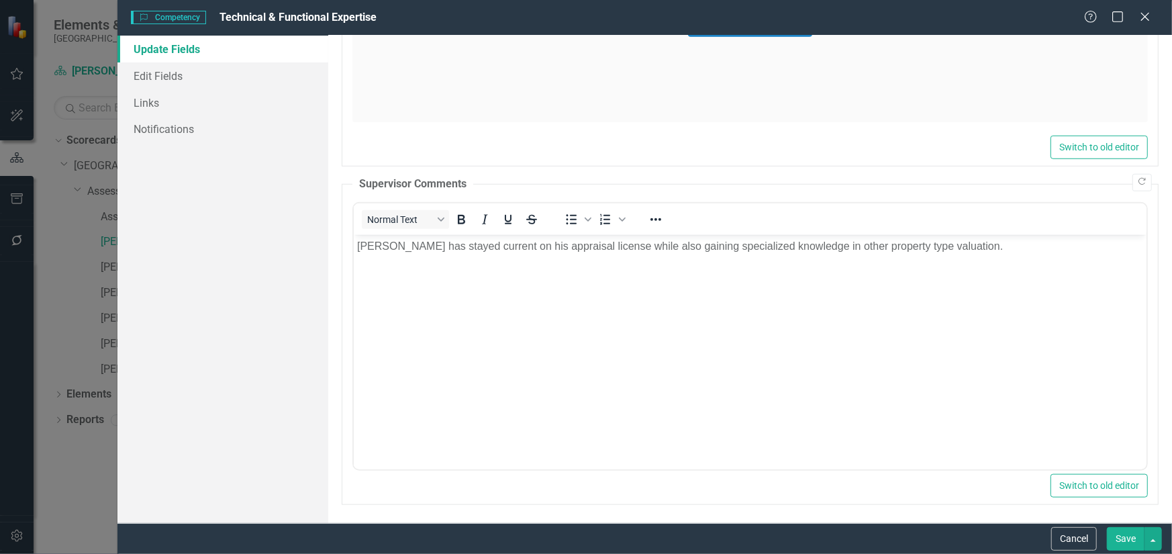
click at [1139, 541] on button "Save" at bounding box center [1126, 539] width 38 height 24
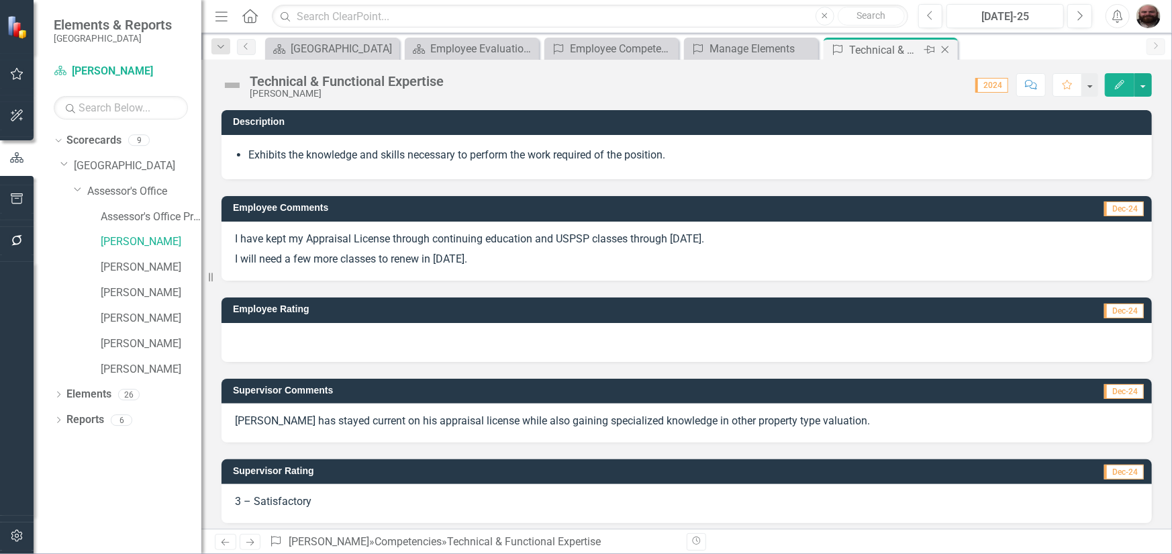
click at [945, 51] on icon "Close" at bounding box center [945, 49] width 13 height 11
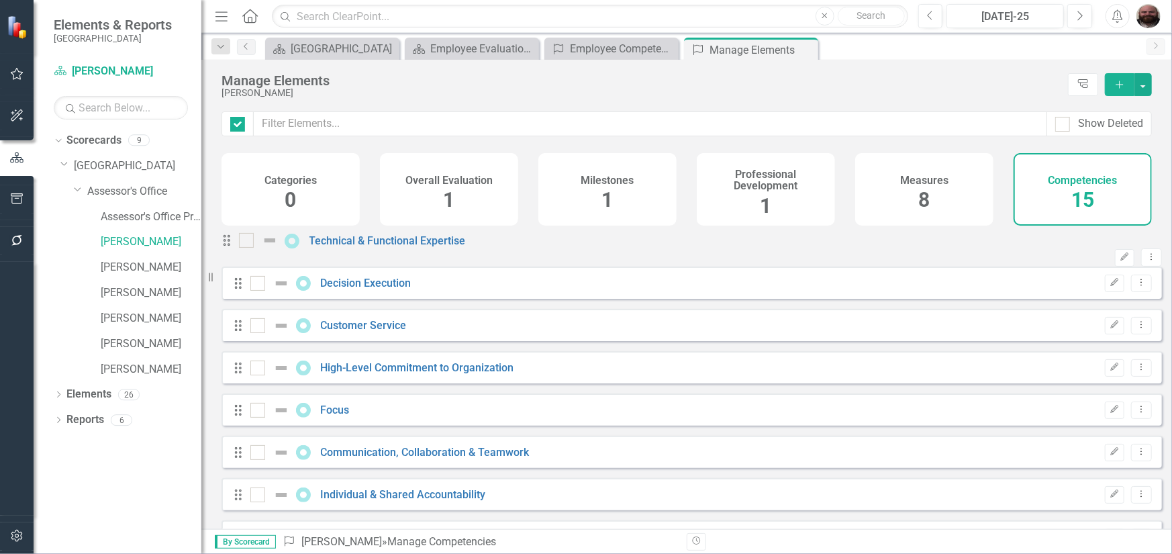
checkbox input "false"
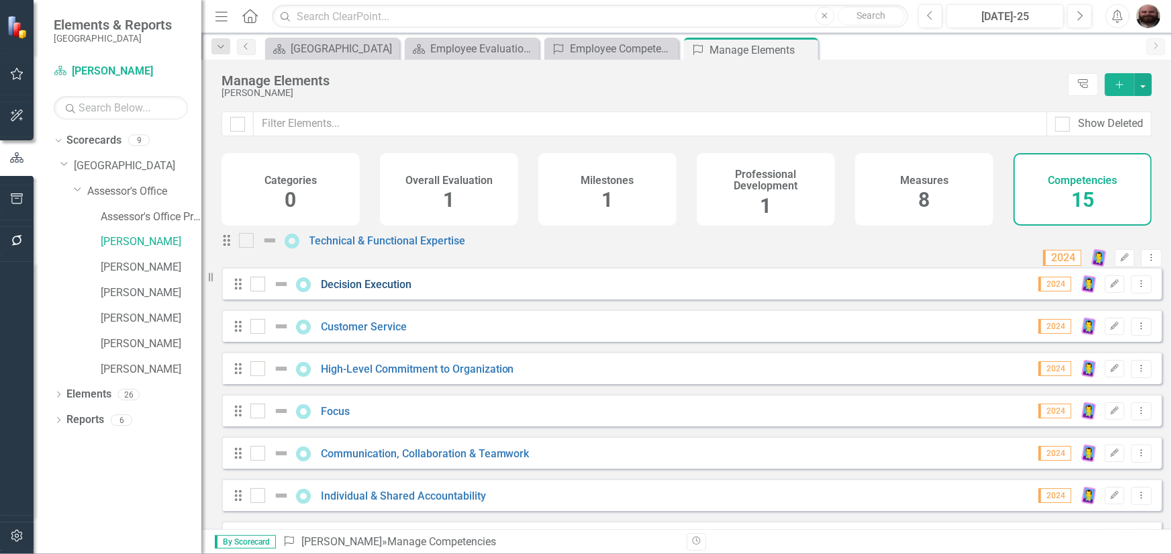
click at [340, 291] on link "Decision Execution" at bounding box center [366, 284] width 91 height 13
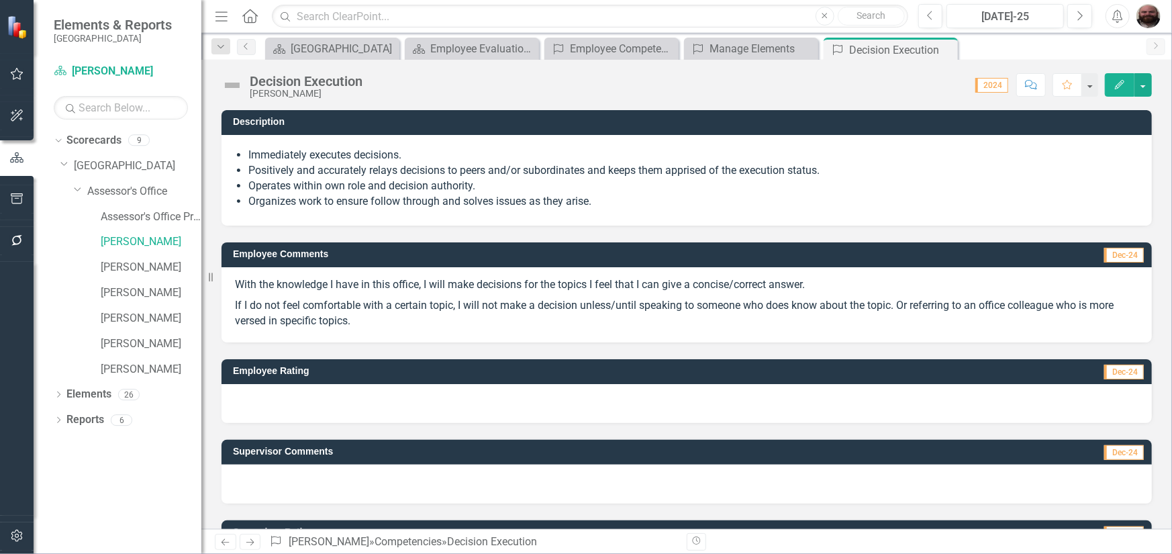
click at [1117, 87] on icon "Edit" at bounding box center [1120, 84] width 12 height 9
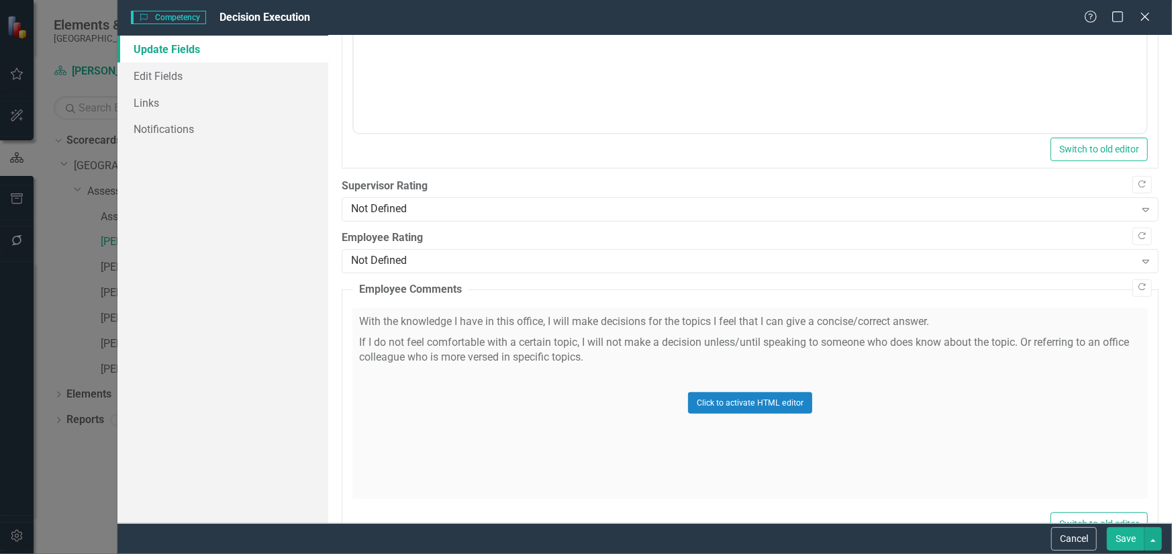
scroll to position [336, 0]
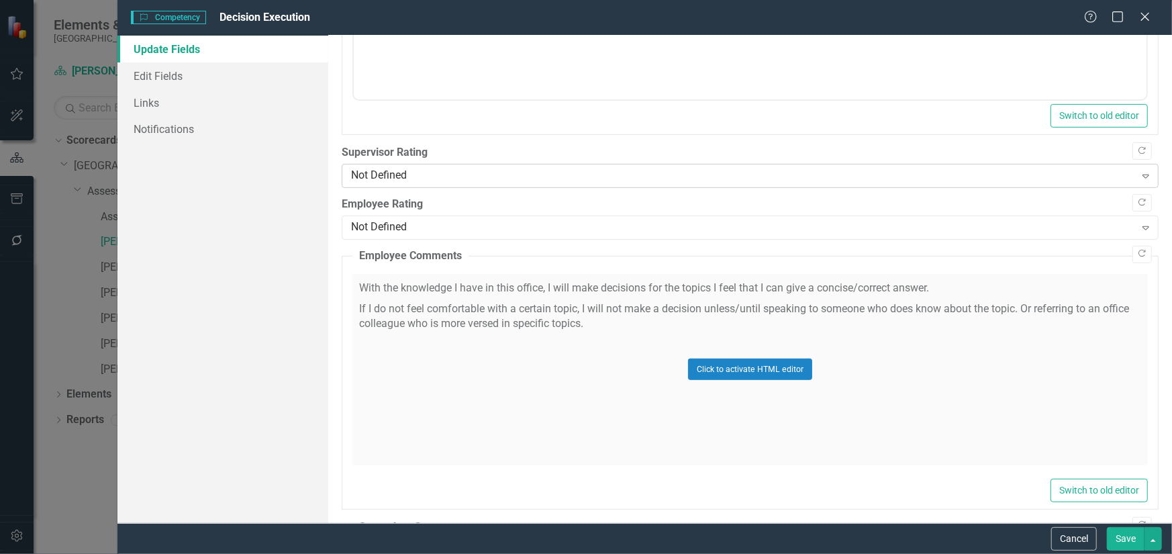
click at [491, 177] on div "Not Defined" at bounding box center [743, 176] width 784 height 15
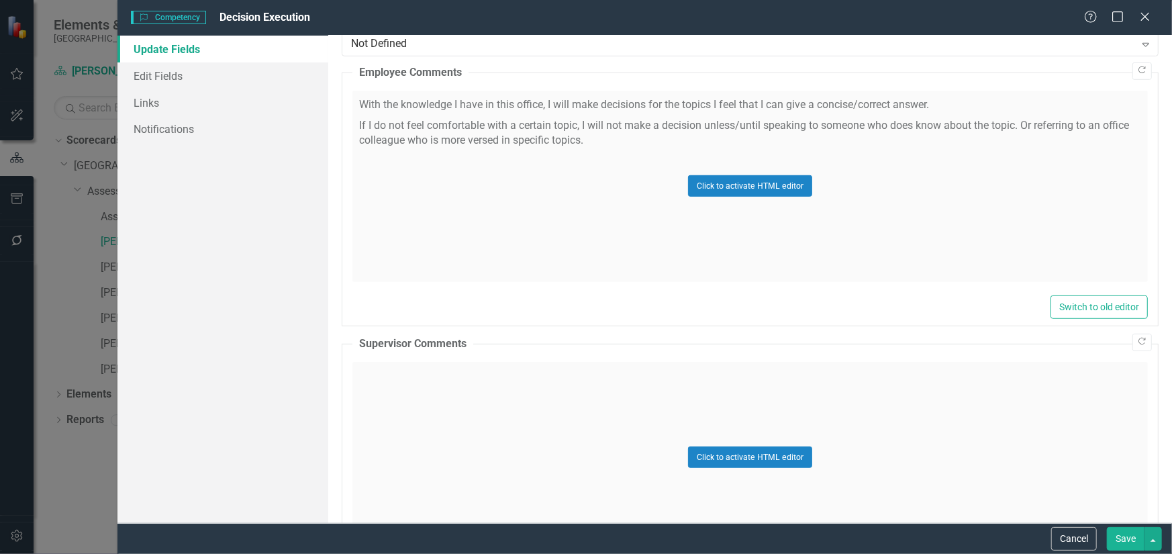
scroll to position [537, 0]
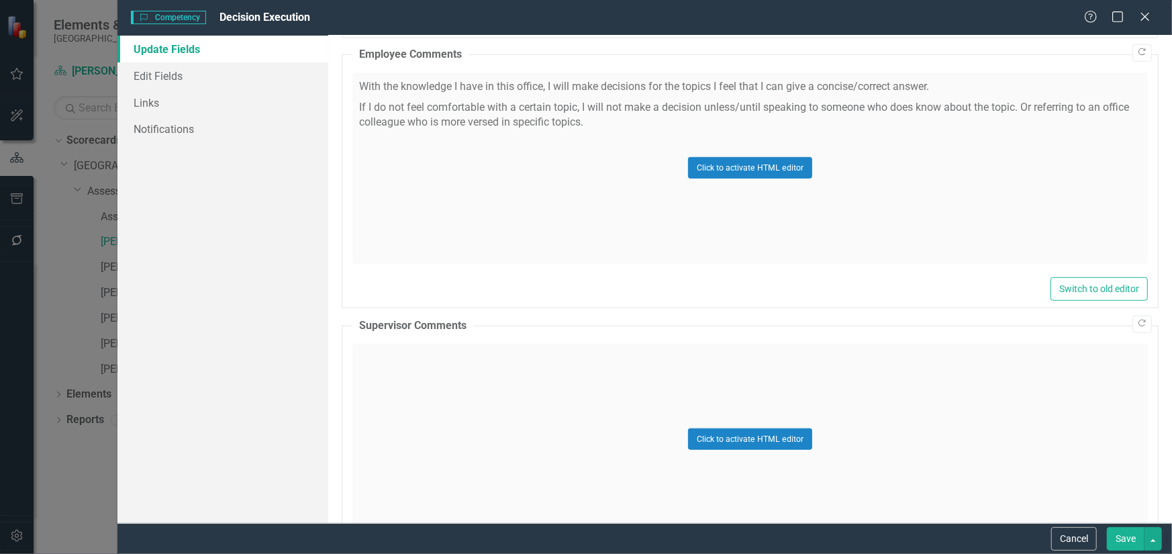
click at [483, 379] on div "Click to activate HTML editor" at bounding box center [751, 439] width 796 height 191
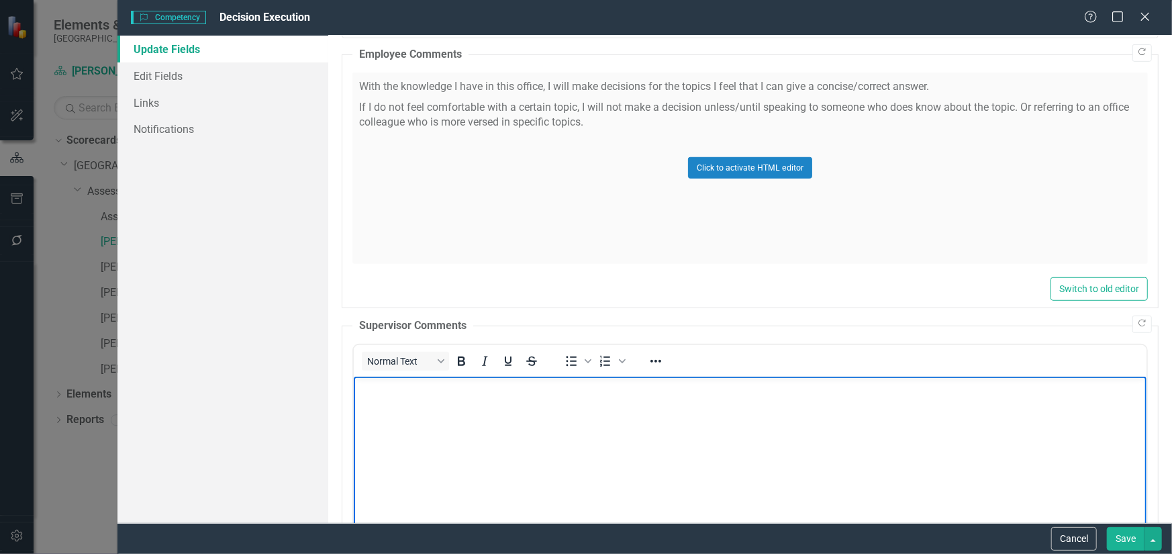
click at [471, 392] on p "Rich Text Area. Press ALT-0 for help." at bounding box center [750, 387] width 786 height 16
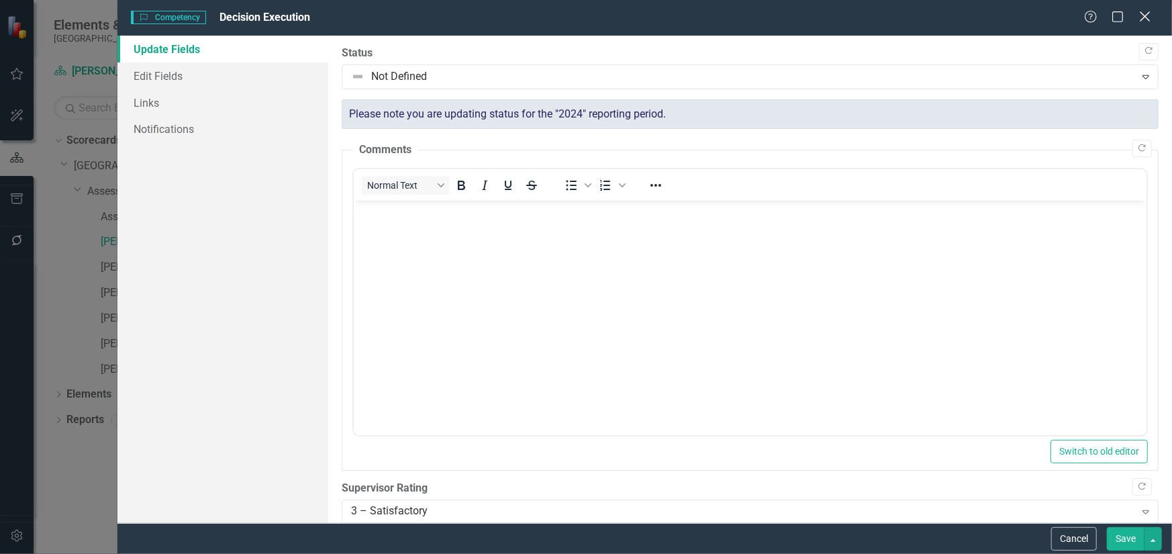
click at [1144, 21] on icon "Close" at bounding box center [1145, 16] width 17 height 13
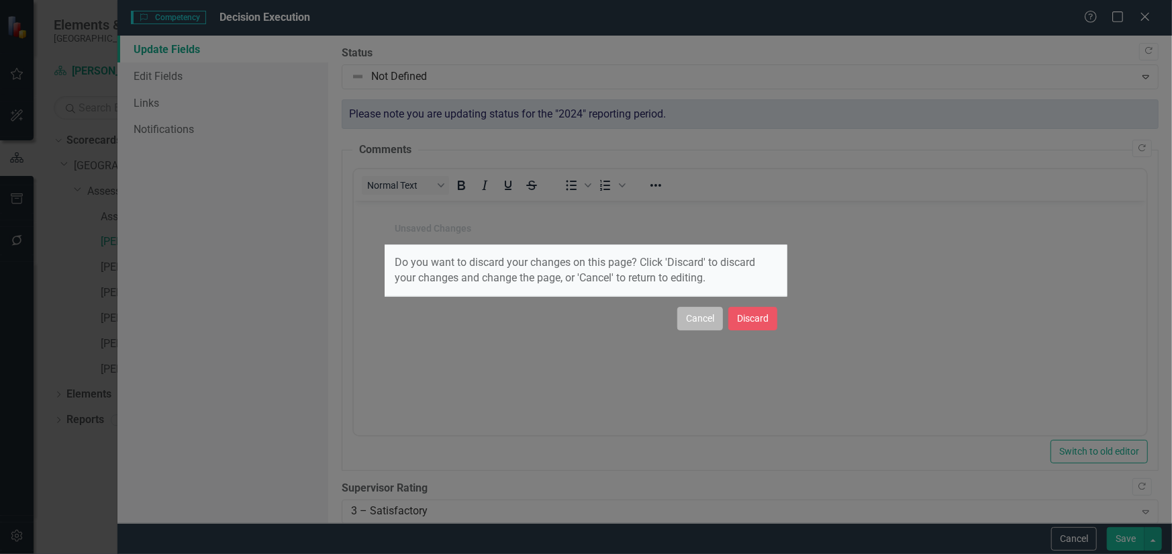
click at [720, 324] on button "Cancel" at bounding box center [701, 319] width 46 height 24
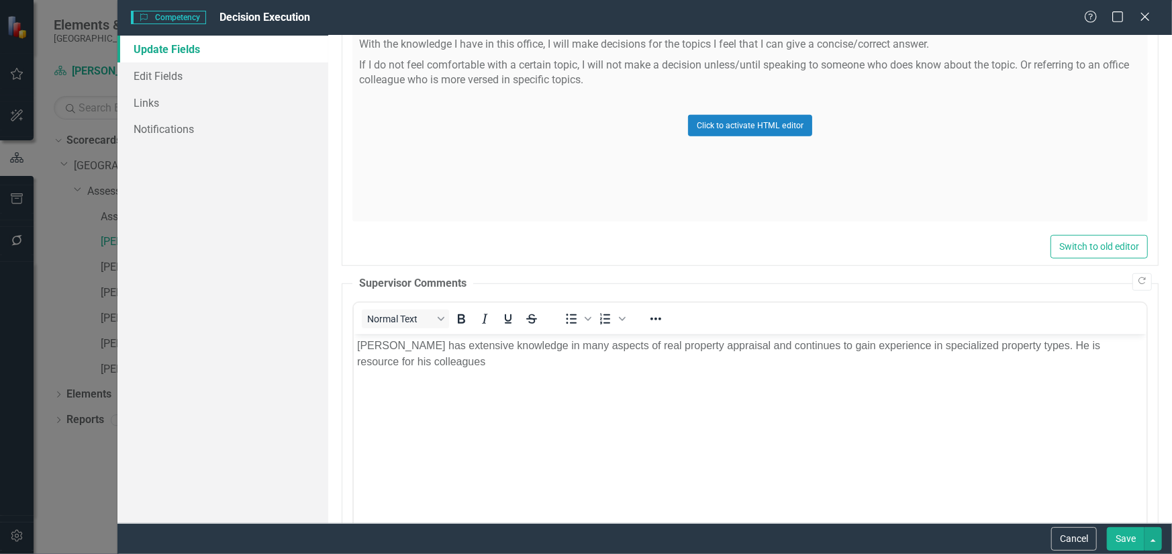
scroll to position [604, 0]
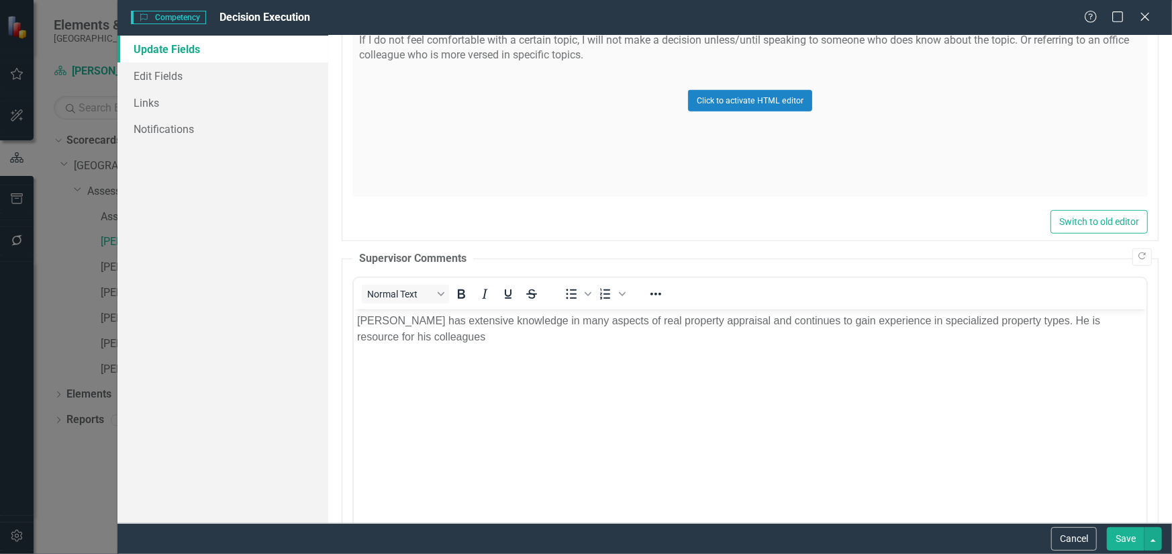
click at [428, 346] on body "Bob has extensive knowledge in many aspects of real property appraisal and cont…" at bounding box center [749, 409] width 793 height 201
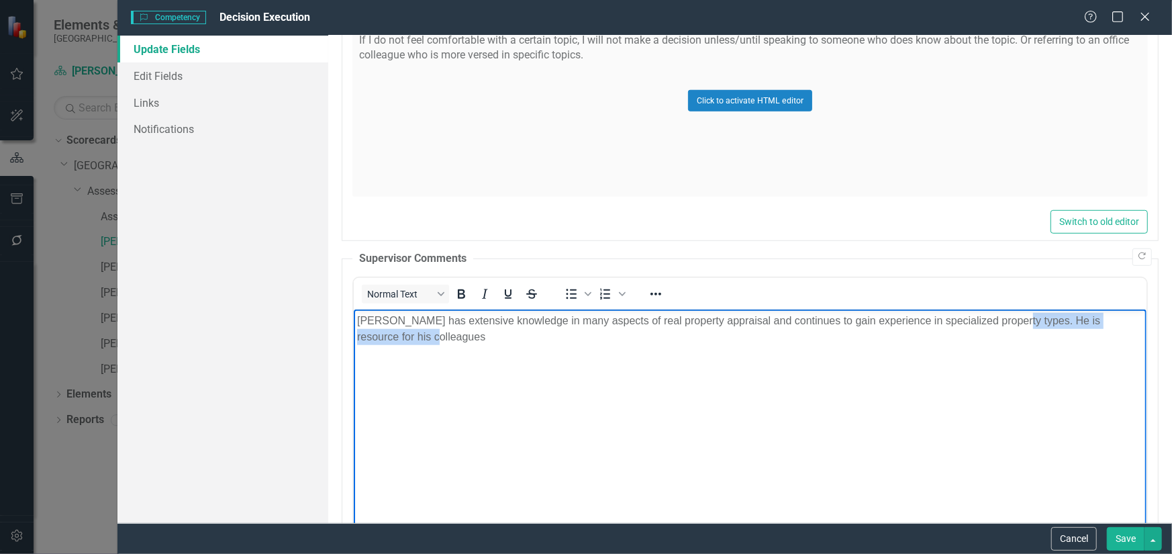
drag, startPoint x: 428, startPoint y: 346, endPoint x: 1008, endPoint y: 324, distance: 579.9
click at [1008, 324] on body "Bob has extensive knowledge in many aspects of real property appraisal and cont…" at bounding box center [749, 409] width 793 height 201
click at [1122, 539] on button "Save" at bounding box center [1126, 539] width 38 height 24
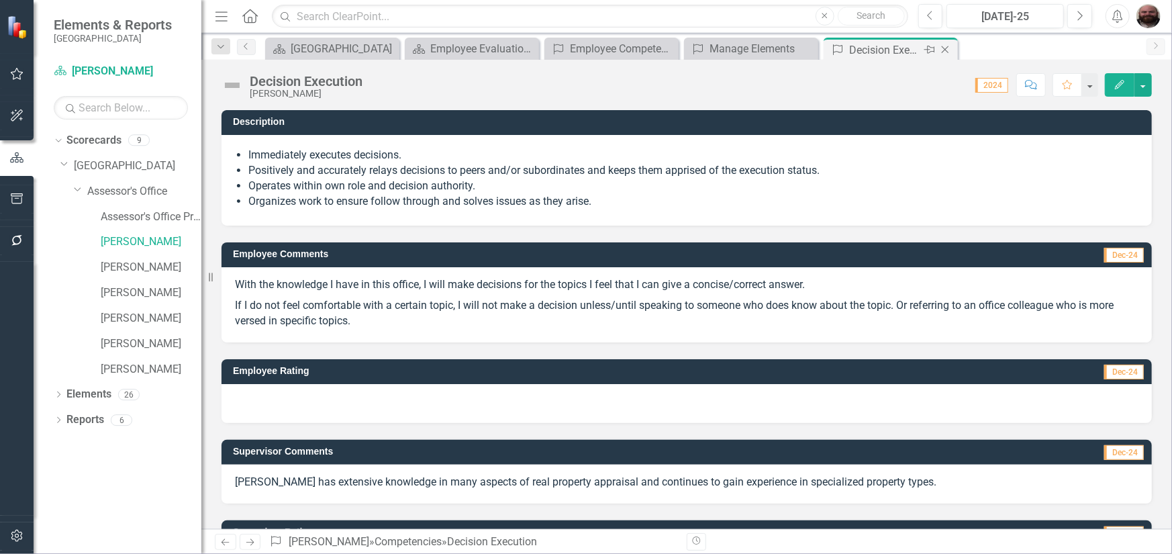
click at [947, 52] on icon at bounding box center [945, 49] width 7 height 7
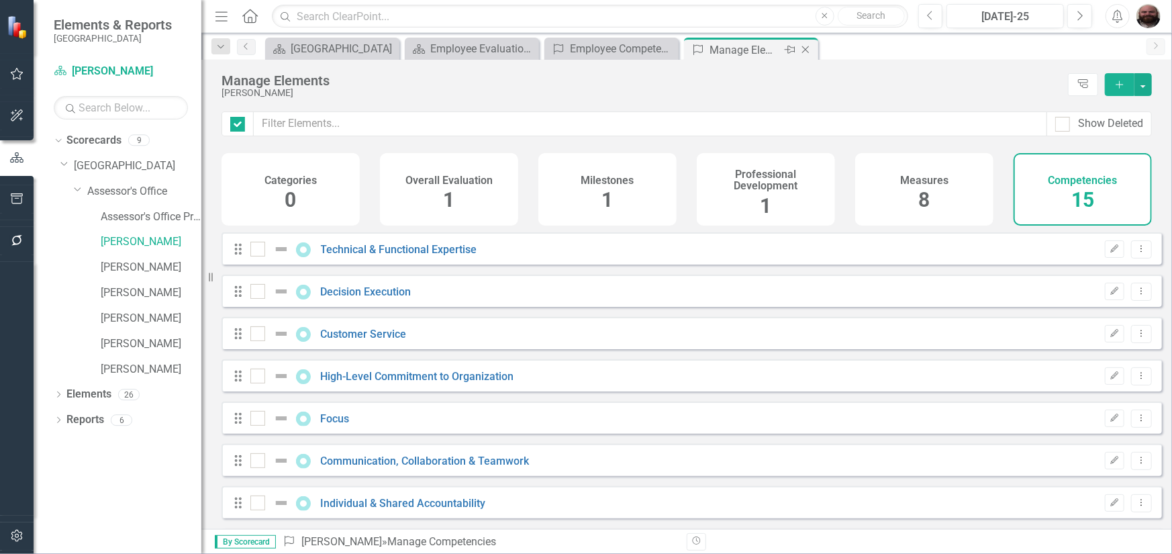
checkbox input "false"
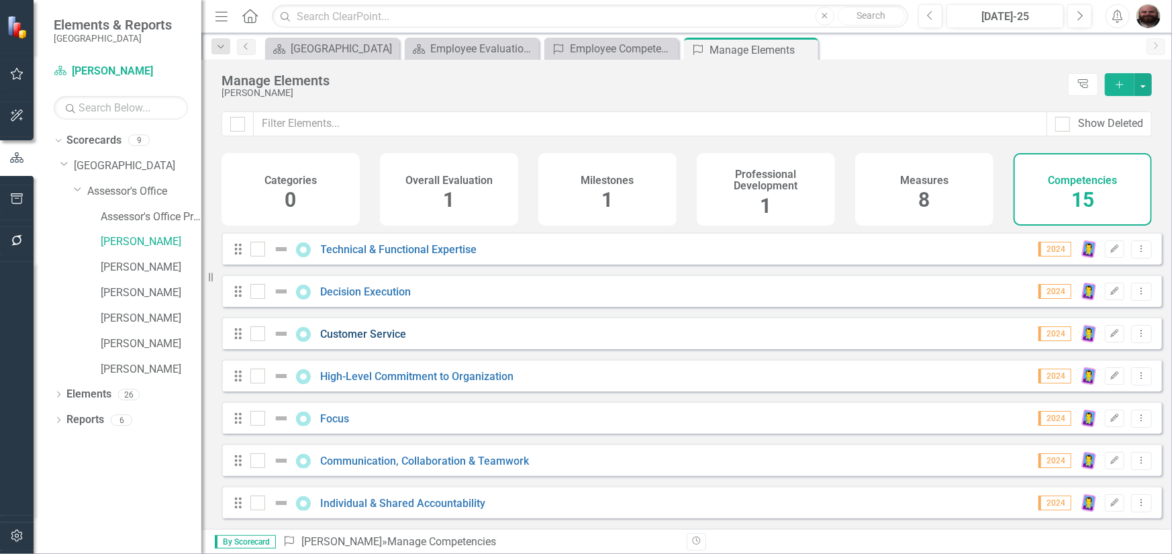
click at [379, 340] on link "Customer Service" at bounding box center [364, 334] width 86 height 13
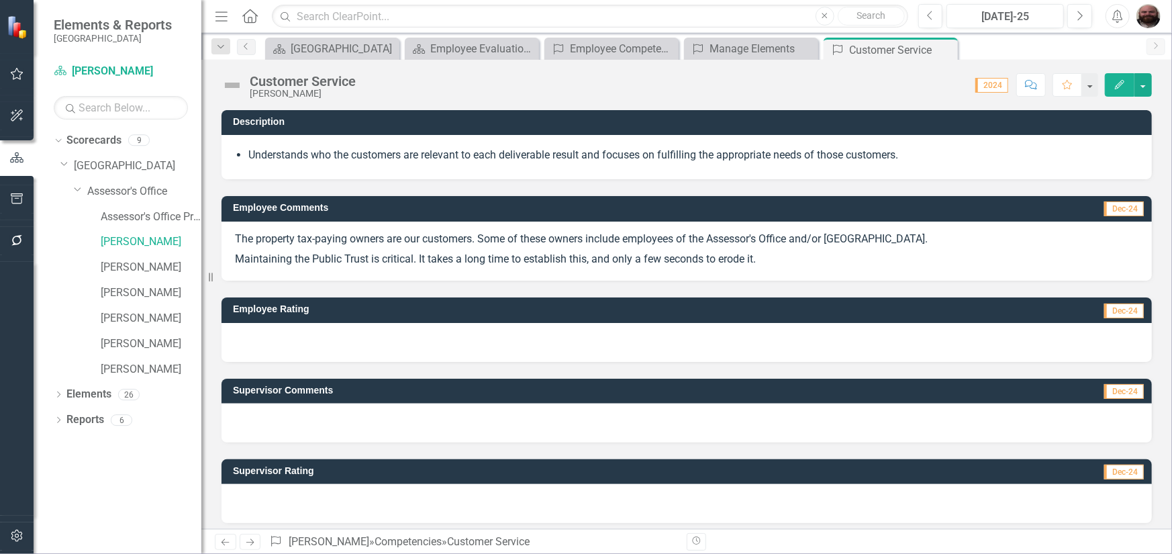
click at [1122, 81] on icon "Edit" at bounding box center [1120, 84] width 12 height 9
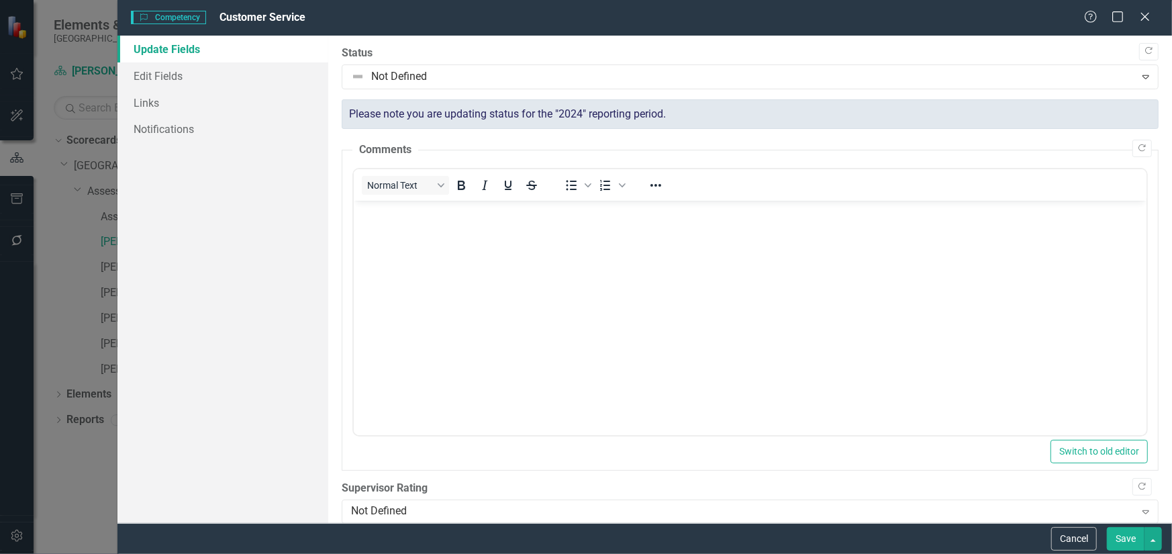
scroll to position [403, 0]
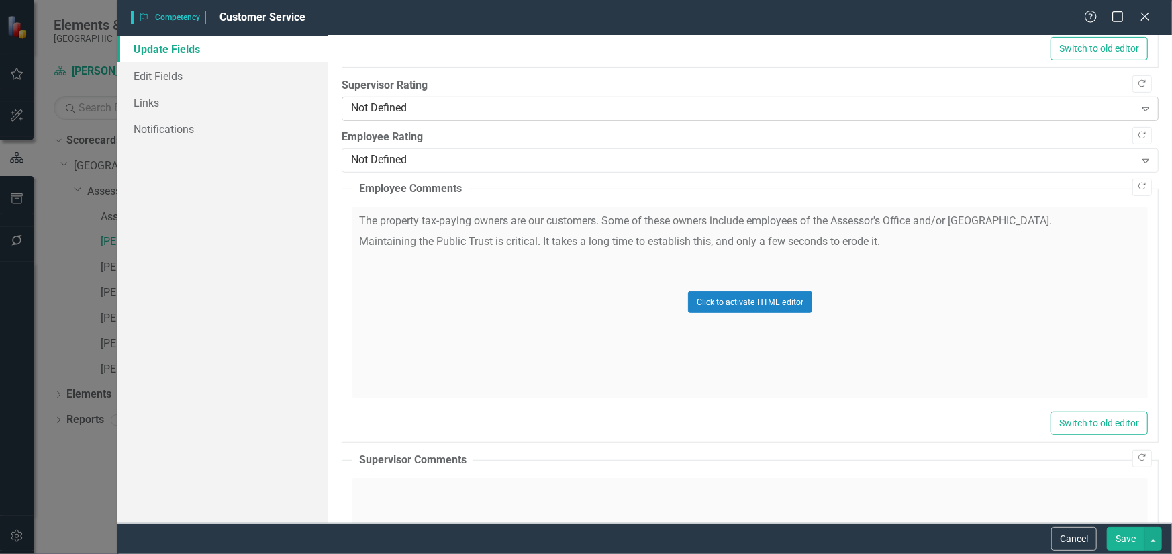
click at [504, 103] on div "Not Defined" at bounding box center [743, 108] width 784 height 15
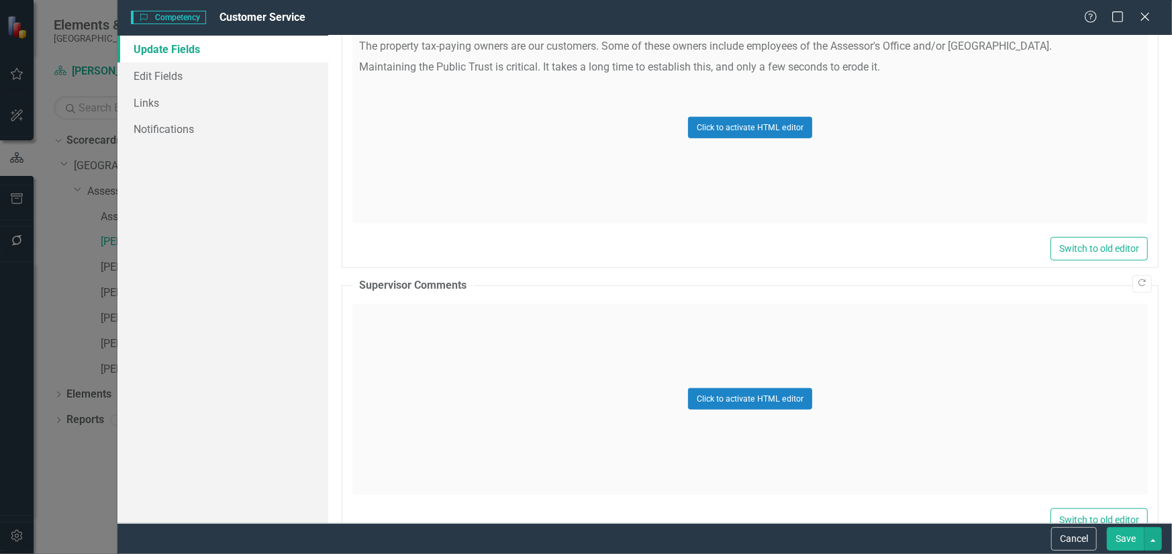
scroll to position [604, 0]
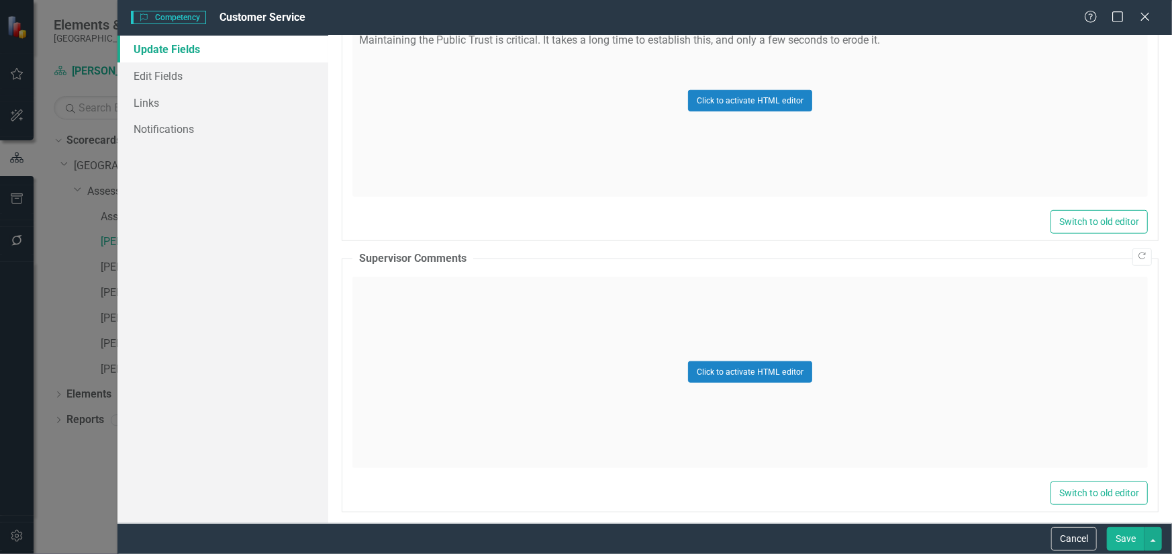
click at [490, 348] on div "Click to activate HTML editor" at bounding box center [751, 372] width 796 height 191
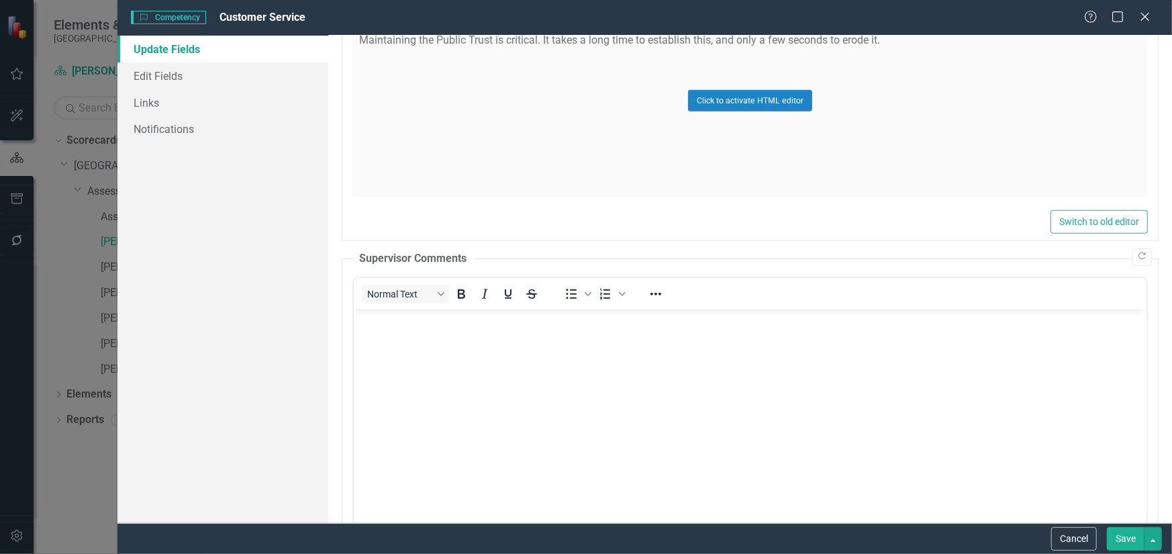
scroll to position [0, 0]
click at [490, 348] on body "Rich Text Area. Press ALT-0 for help." at bounding box center [749, 409] width 793 height 201
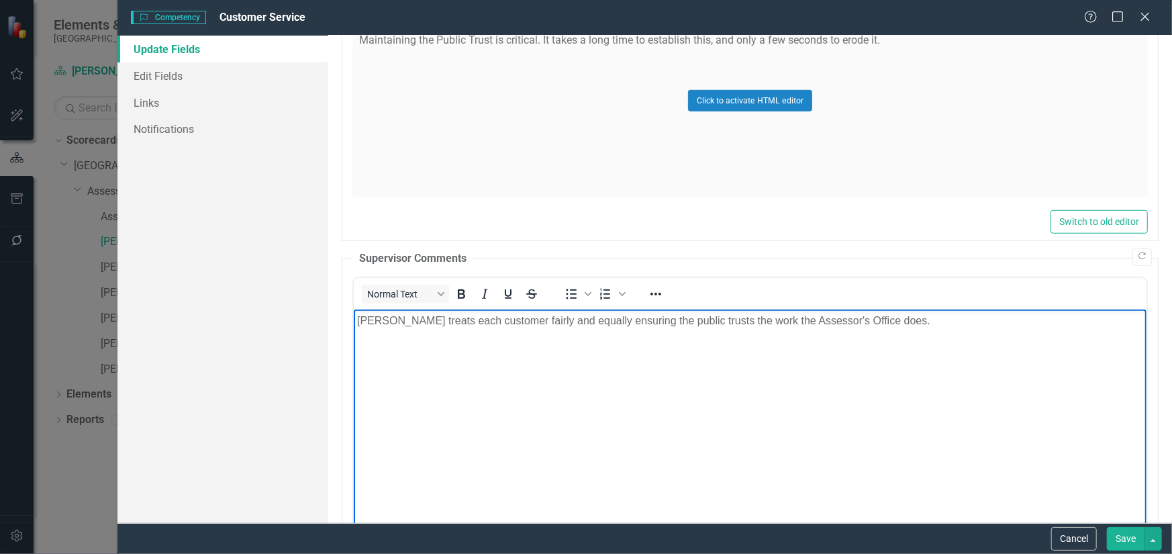
click at [1121, 532] on button "Save" at bounding box center [1126, 539] width 38 height 24
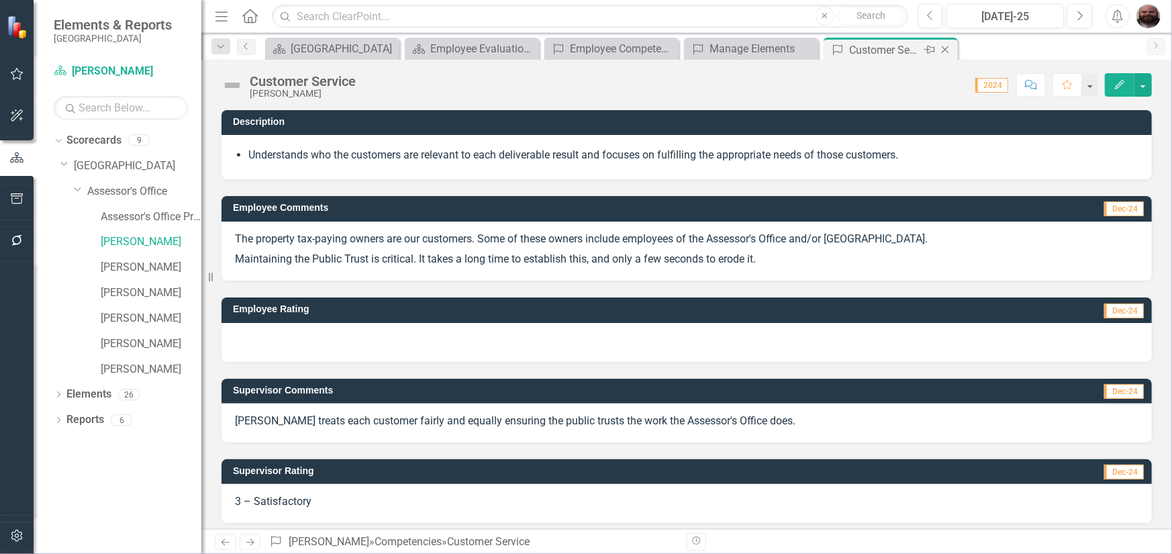
click at [946, 43] on div "Close" at bounding box center [946, 50] width 17 height 17
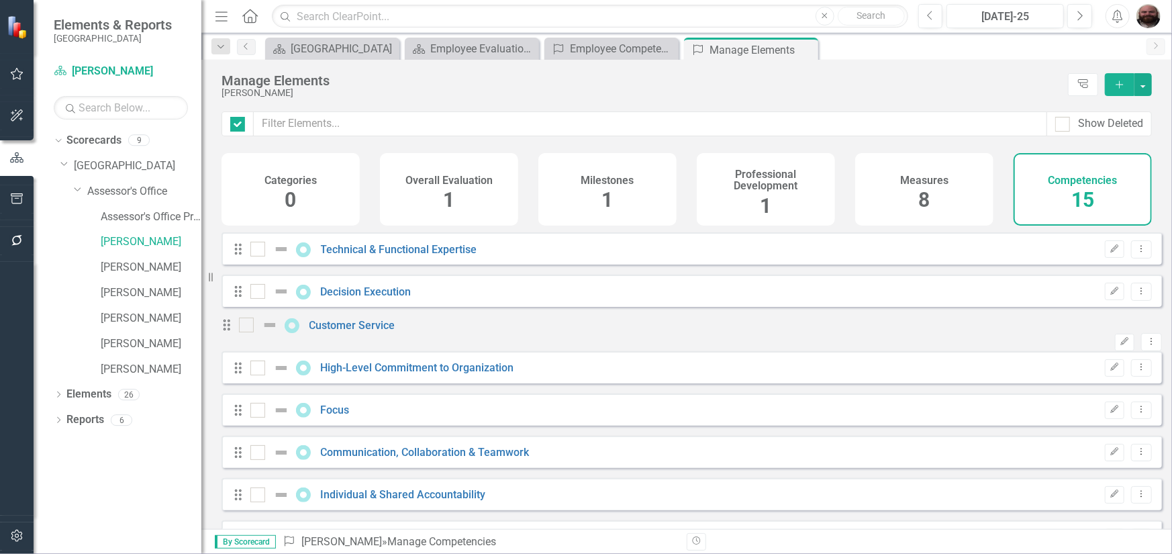
checkbox input "false"
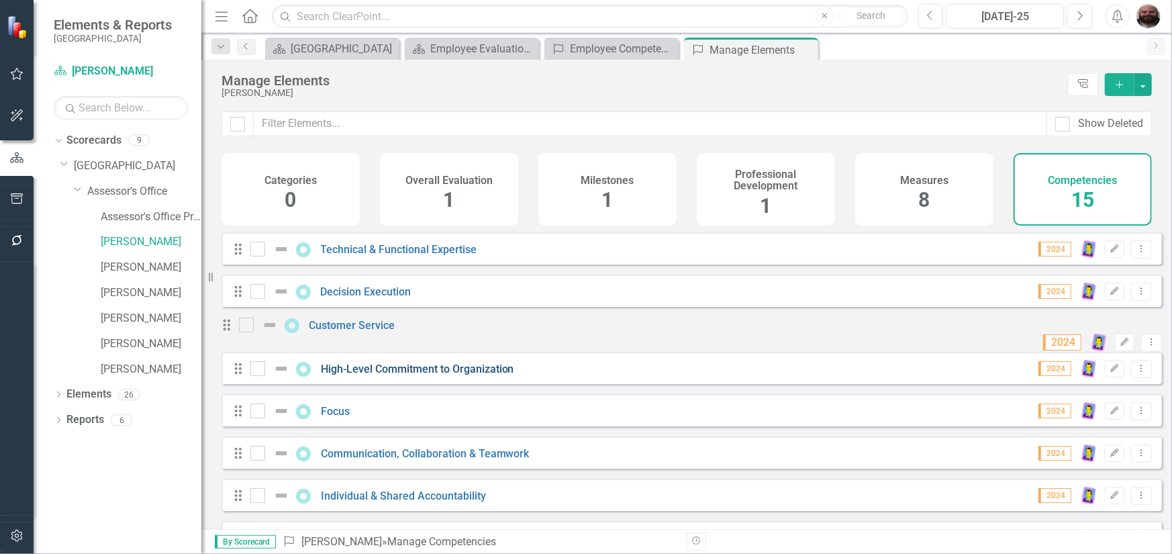
click at [432, 375] on link "High-Level Commitment to Organization" at bounding box center [417, 369] width 193 height 13
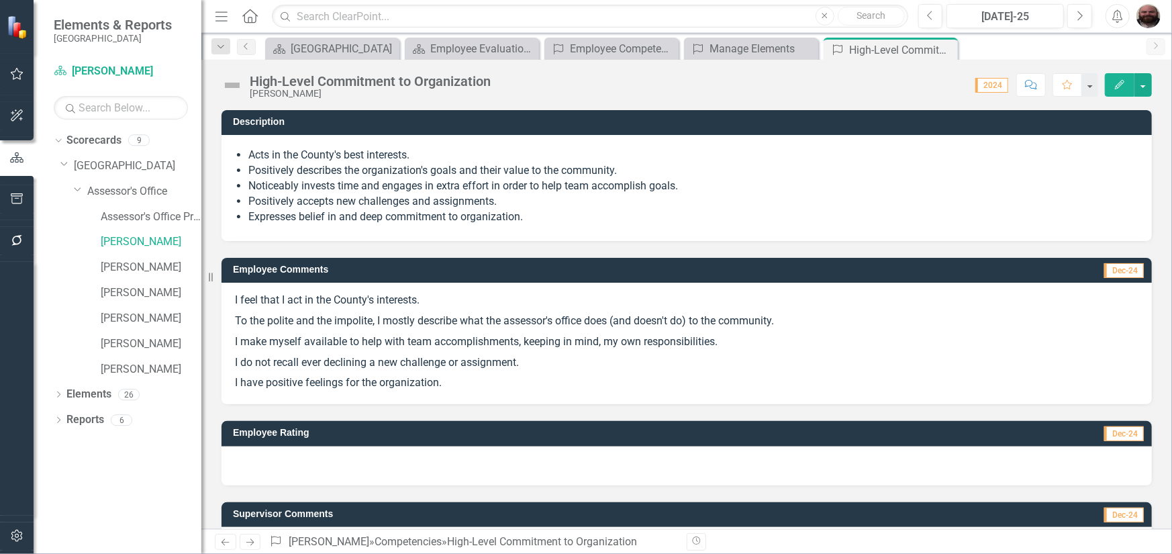
click at [1128, 68] on div "High-Level Commitment to Organization Bob Blackett Score: N/A 2024 Completed Co…" at bounding box center [686, 80] width 971 height 40
click at [1121, 85] on icon "button" at bounding box center [1119, 84] width 9 height 9
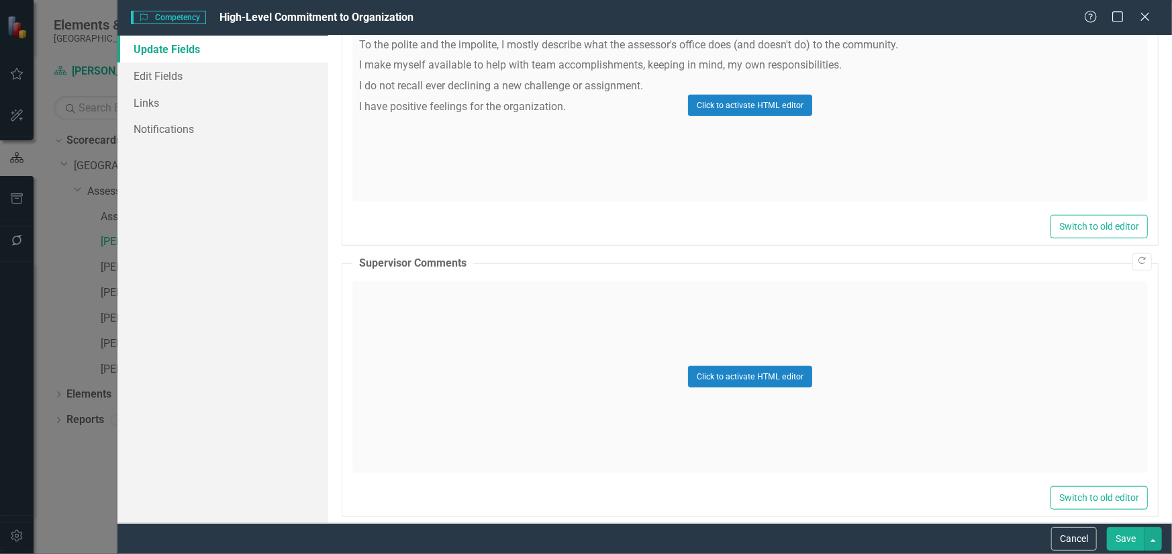
scroll to position [612, 0]
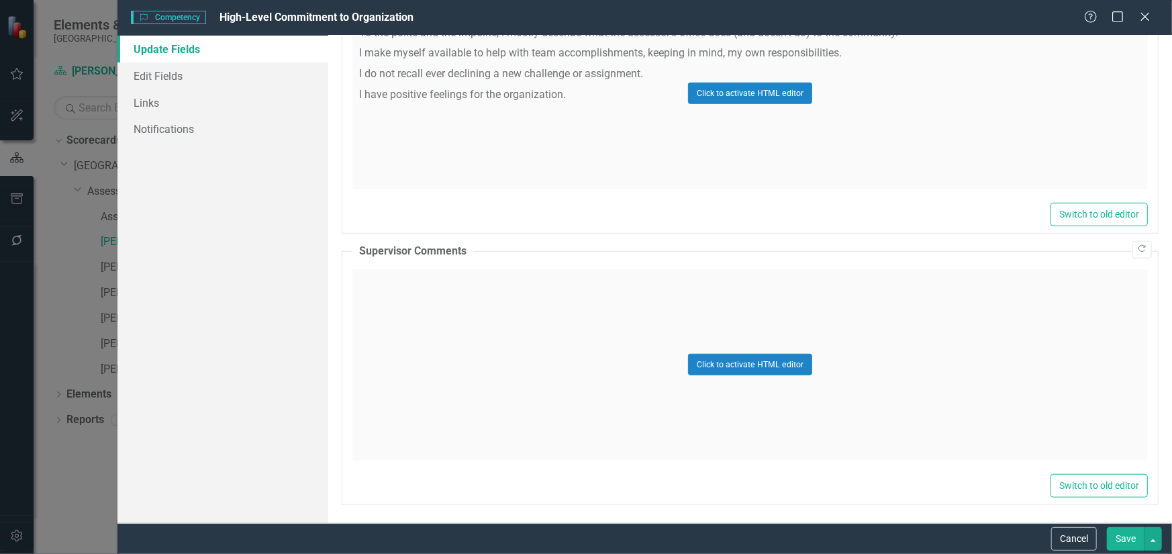
click at [430, 292] on div "Click to activate HTML editor" at bounding box center [751, 364] width 796 height 191
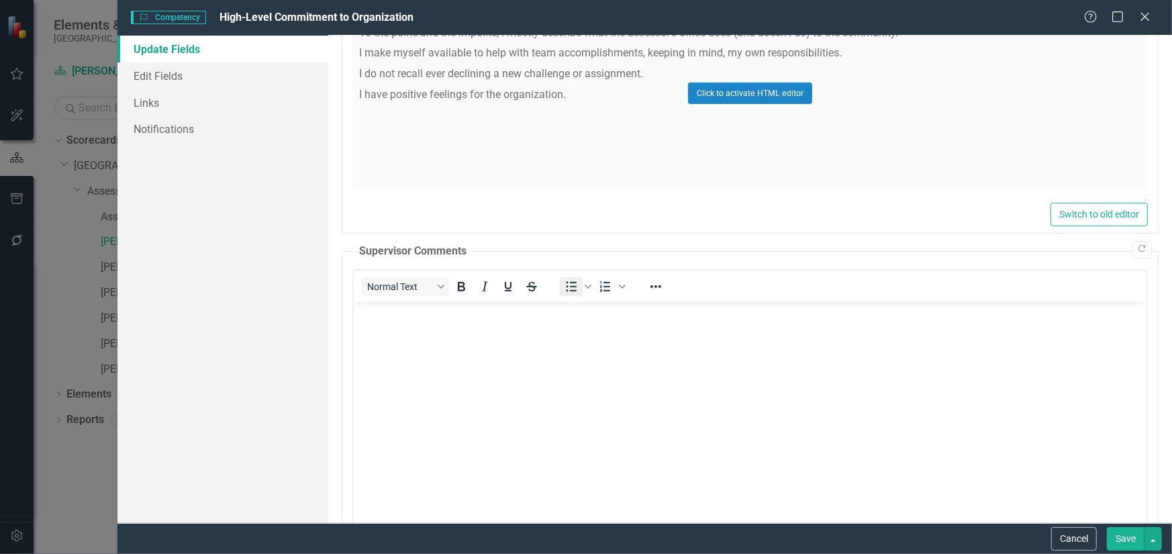
scroll to position [0, 0]
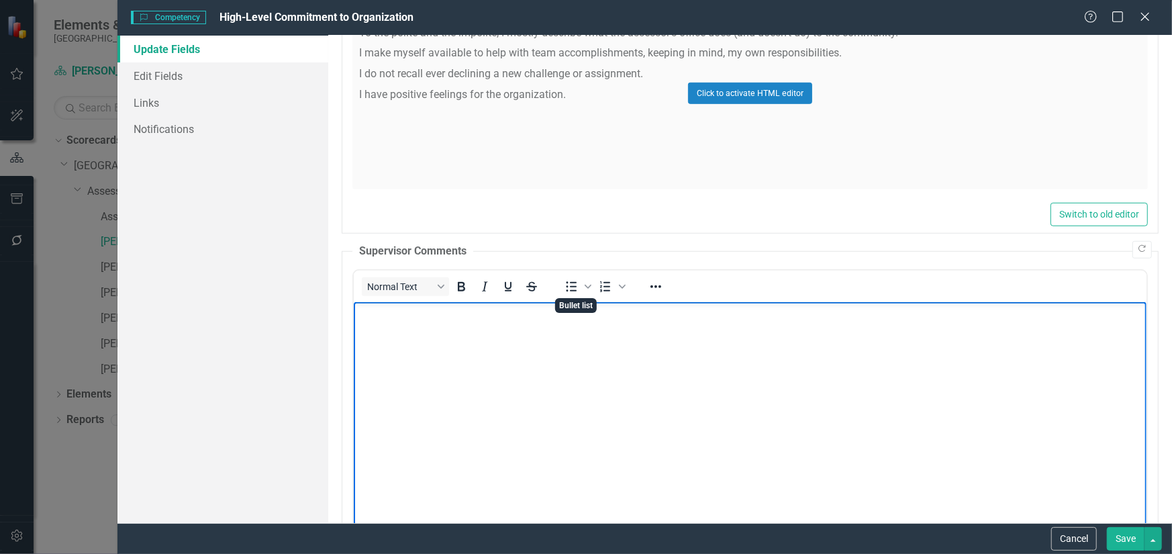
click at [467, 349] on body "Rich Text Area. Press ALT-0 for help." at bounding box center [749, 401] width 793 height 201
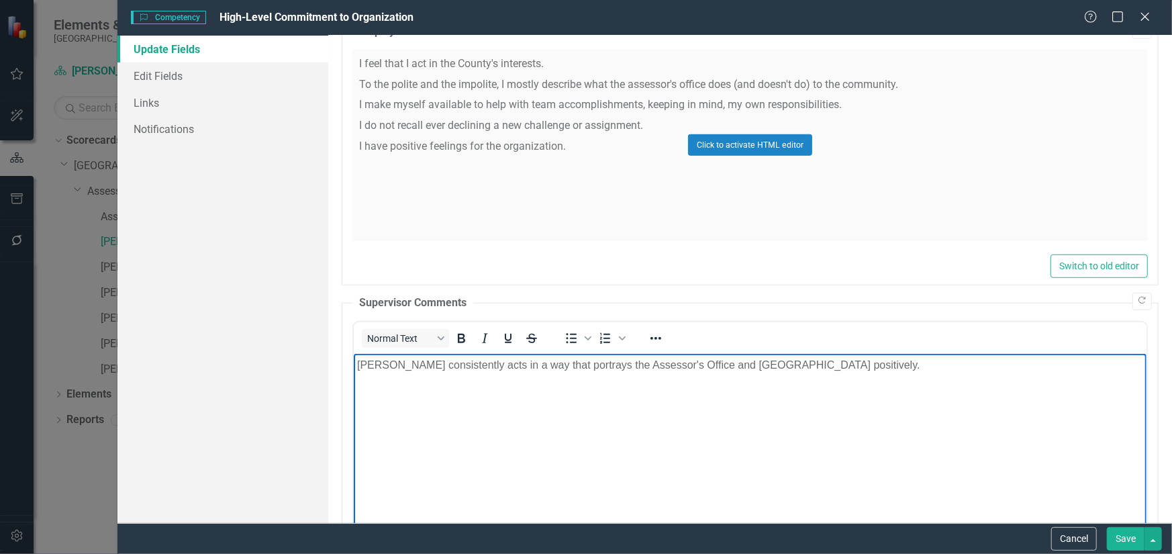
scroll to position [671, 0]
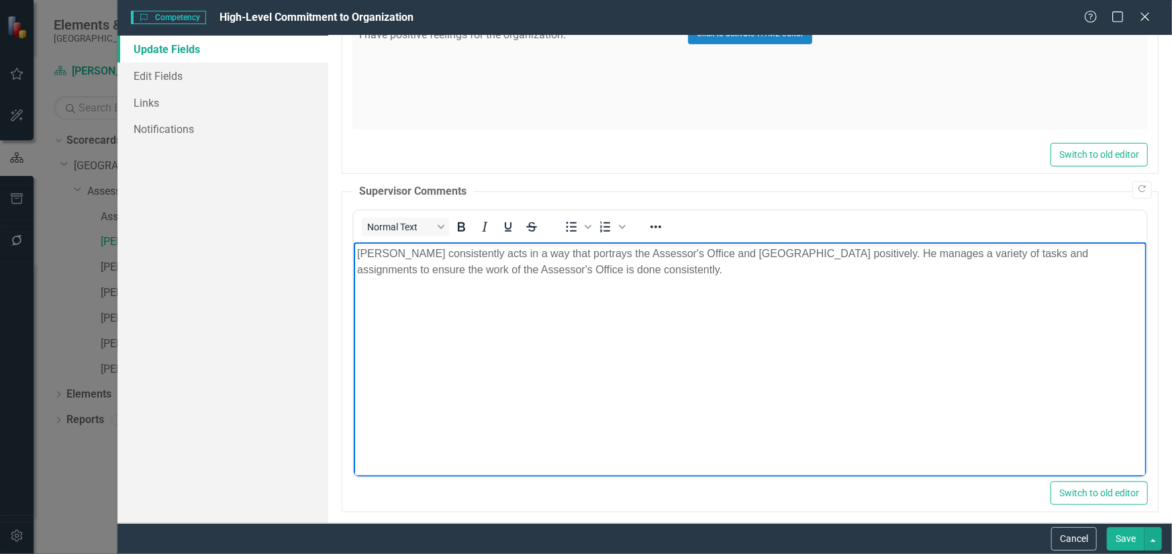
click at [1116, 530] on button "Save" at bounding box center [1126, 539] width 38 height 24
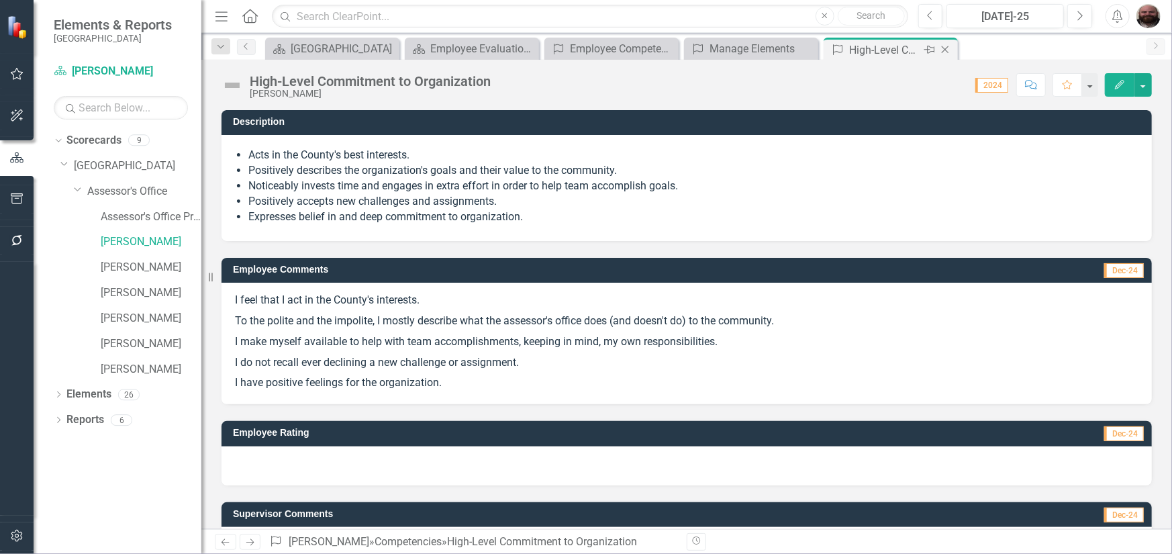
click at [945, 50] on icon at bounding box center [945, 49] width 7 height 7
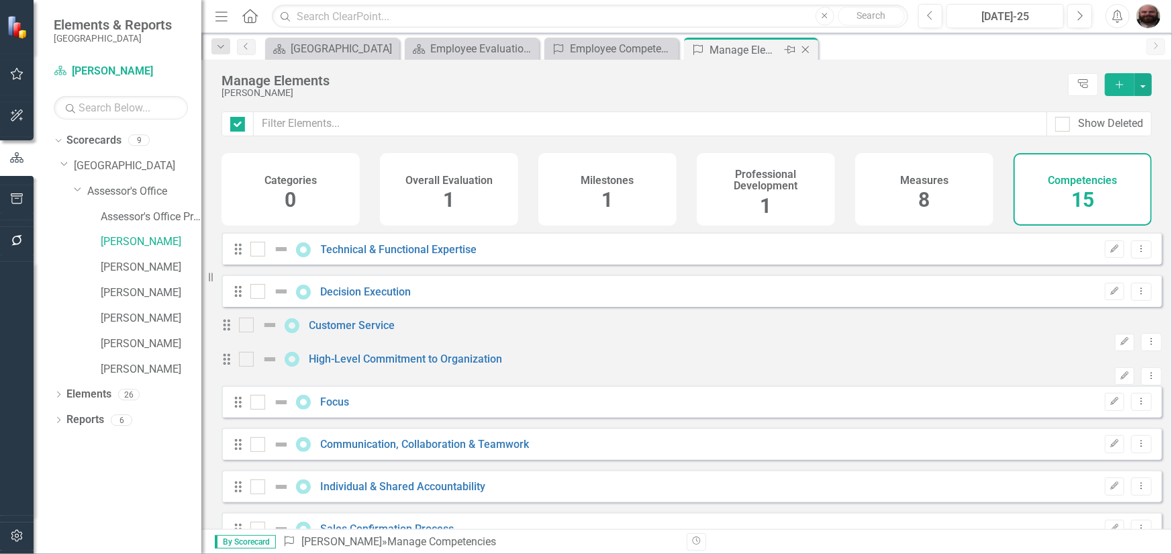
checkbox input "false"
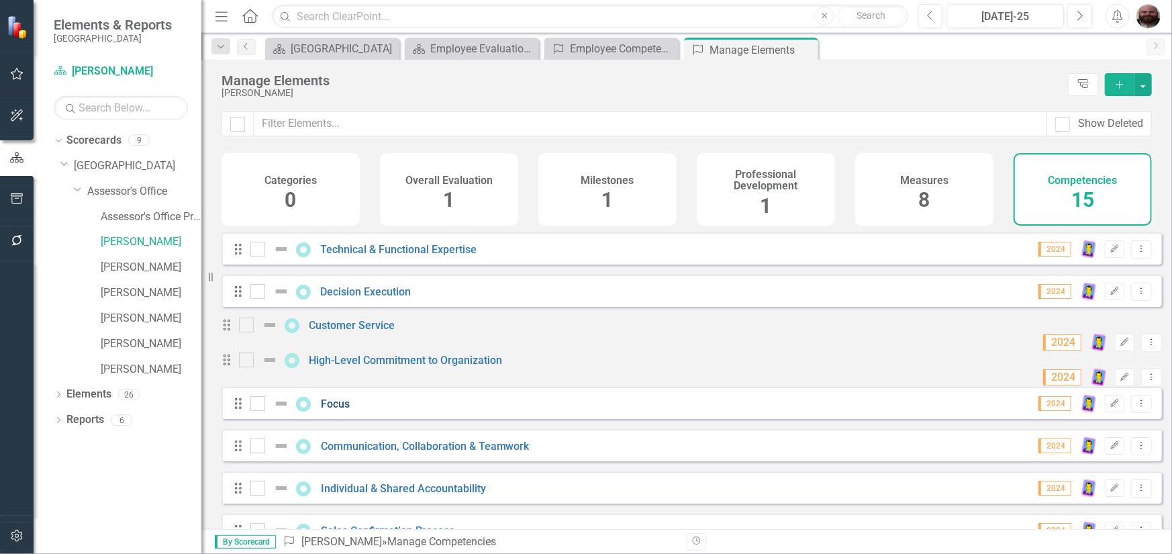
click at [342, 410] on link "Focus" at bounding box center [335, 404] width 29 height 13
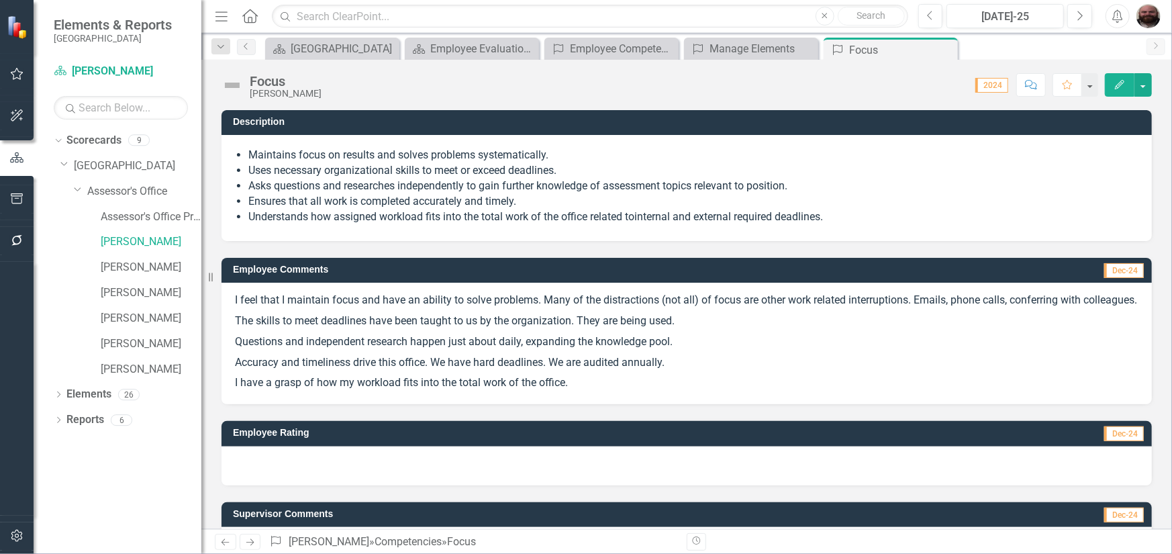
click at [1124, 91] on button "Edit" at bounding box center [1120, 85] width 30 height 24
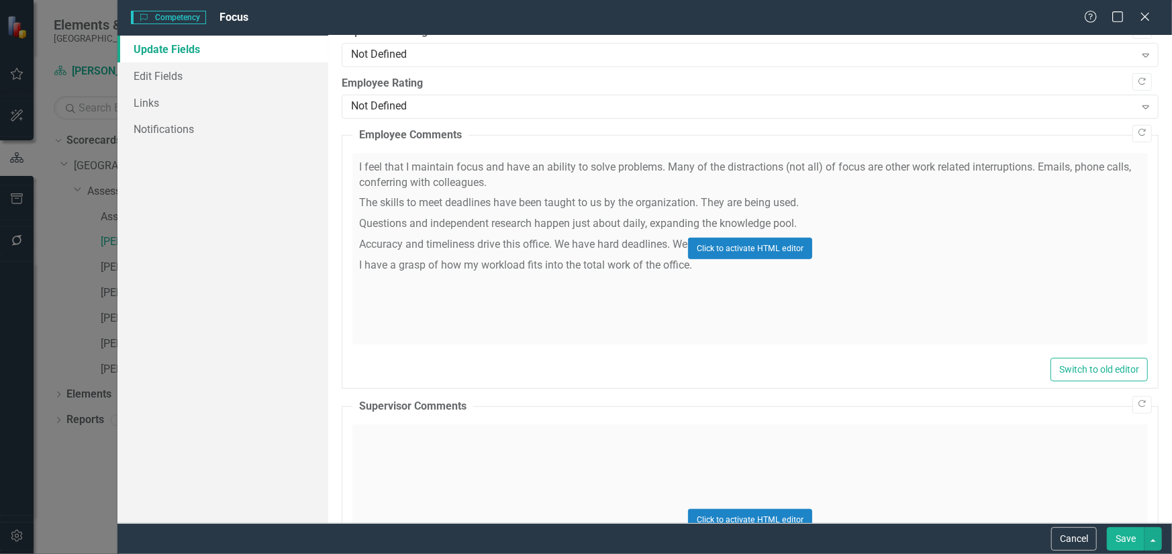
scroll to position [336, 0]
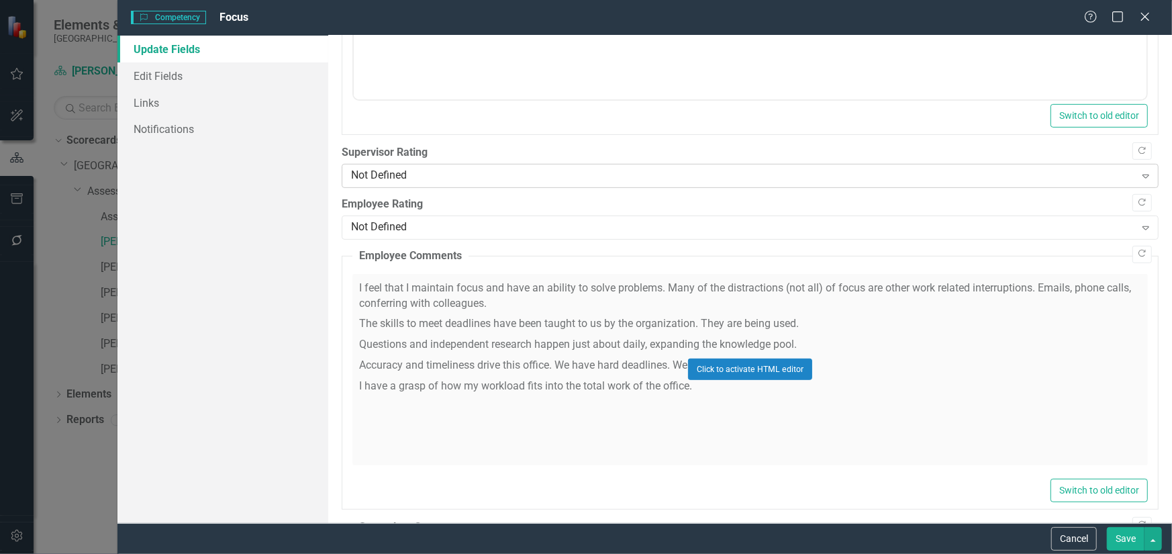
click at [459, 167] on div "Not Defined Expand" at bounding box center [750, 176] width 817 height 24
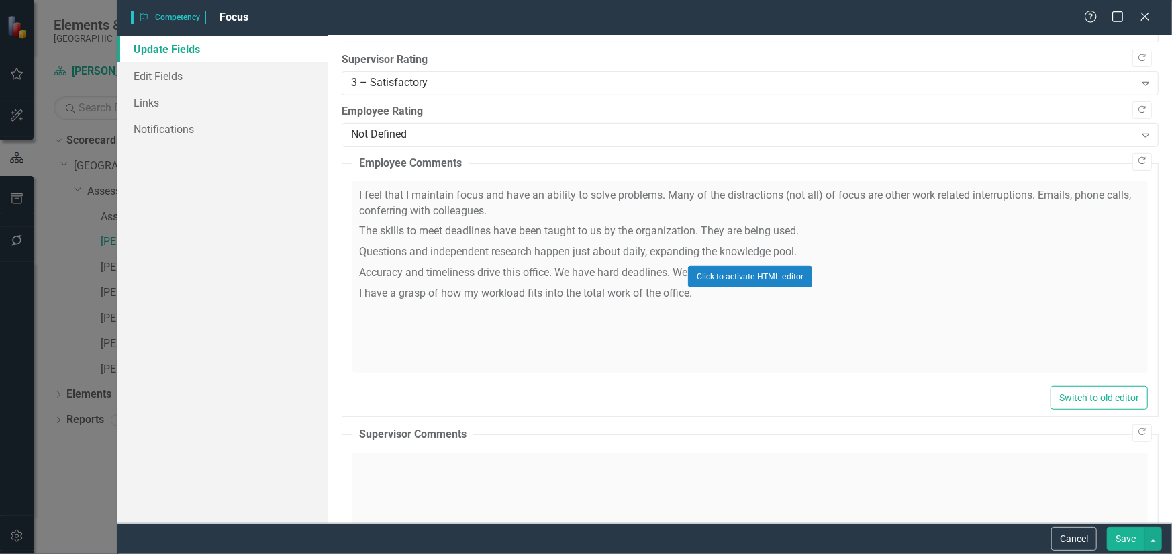
scroll to position [612, 0]
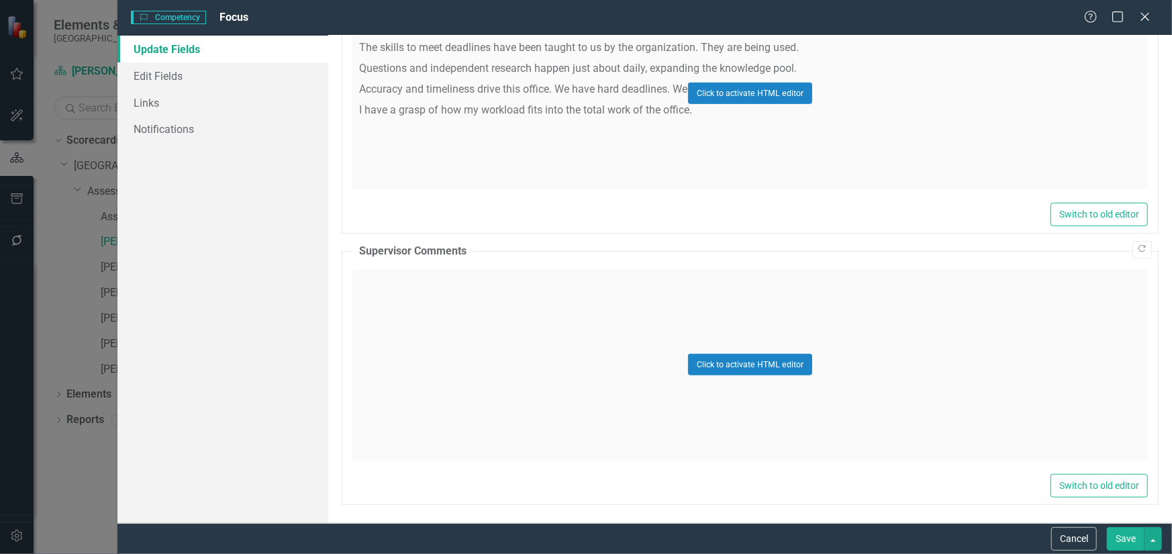
click at [416, 306] on div "Click to activate HTML editor" at bounding box center [751, 364] width 796 height 191
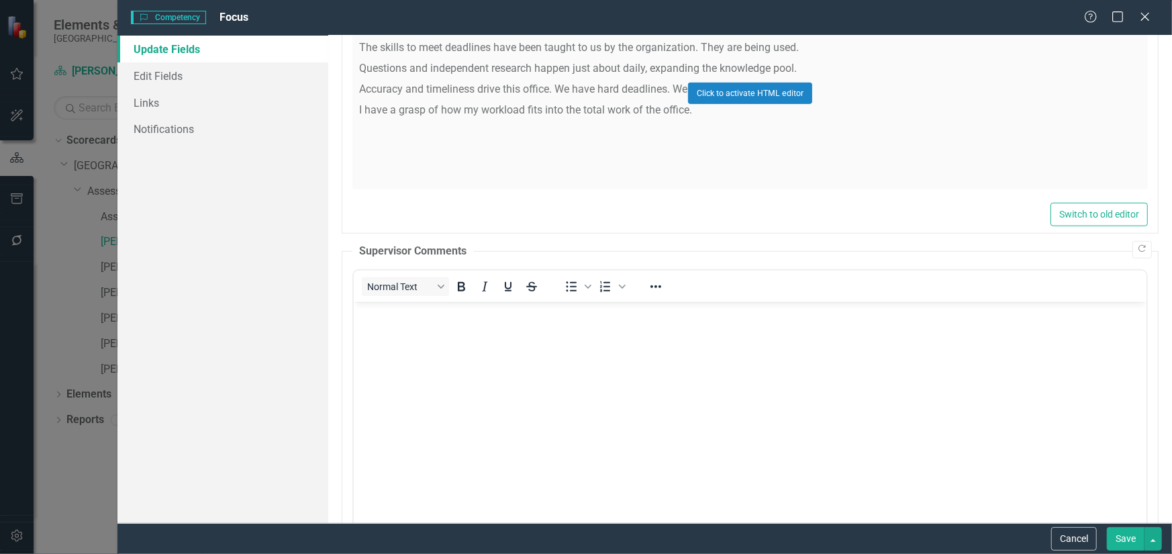
scroll to position [0, 0]
drag, startPoint x: 770, startPoint y: 608, endPoint x: 420, endPoint y: 314, distance: 456.1
click at [420, 314] on p "Rich Text Area. Press ALT-0 for help." at bounding box center [750, 313] width 786 height 16
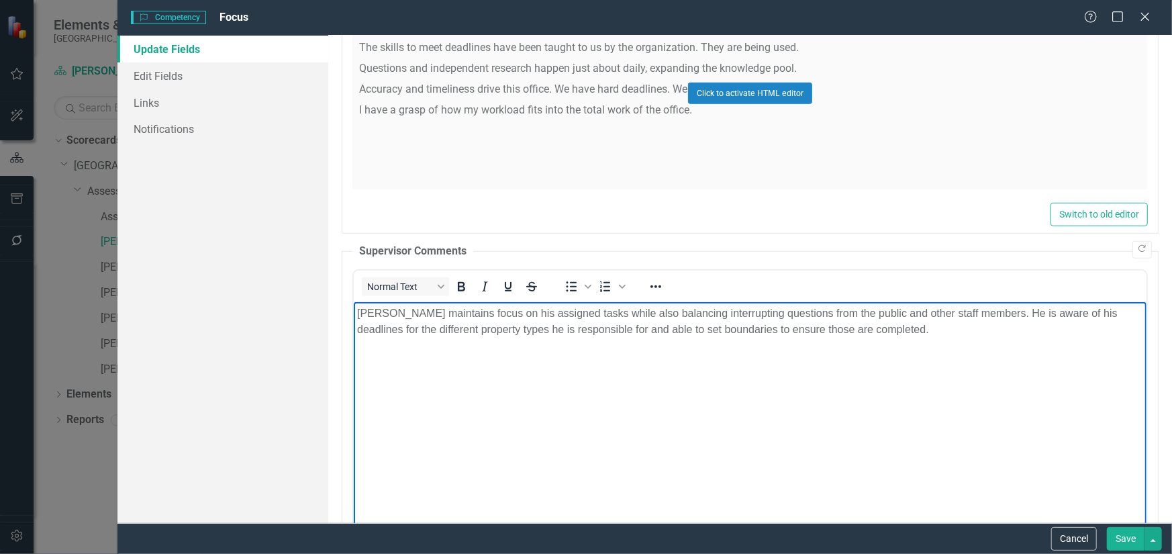
click at [765, 332] on p "Bob maintains focus on his assigned tasks while also balancing interrupting que…" at bounding box center [750, 321] width 786 height 32
click at [772, 328] on p "Bob maintains focus on his assigned tasks while also balancing interrupting que…" at bounding box center [750, 321] width 786 height 32
click at [1119, 546] on button "Save" at bounding box center [1126, 539] width 38 height 24
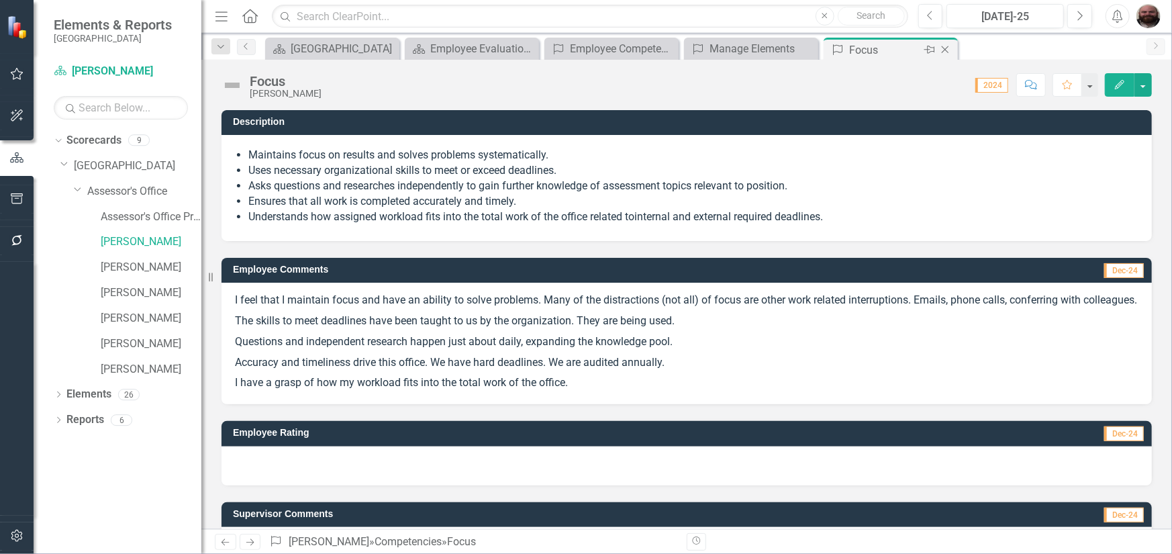
click at [944, 46] on icon "Close" at bounding box center [945, 49] width 13 height 11
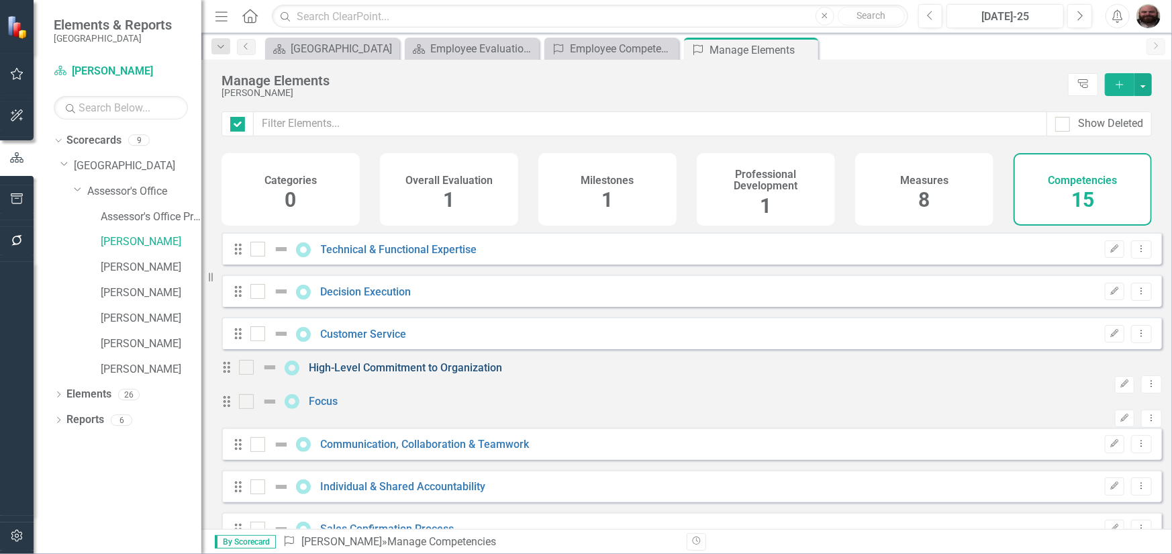
checkbox input "false"
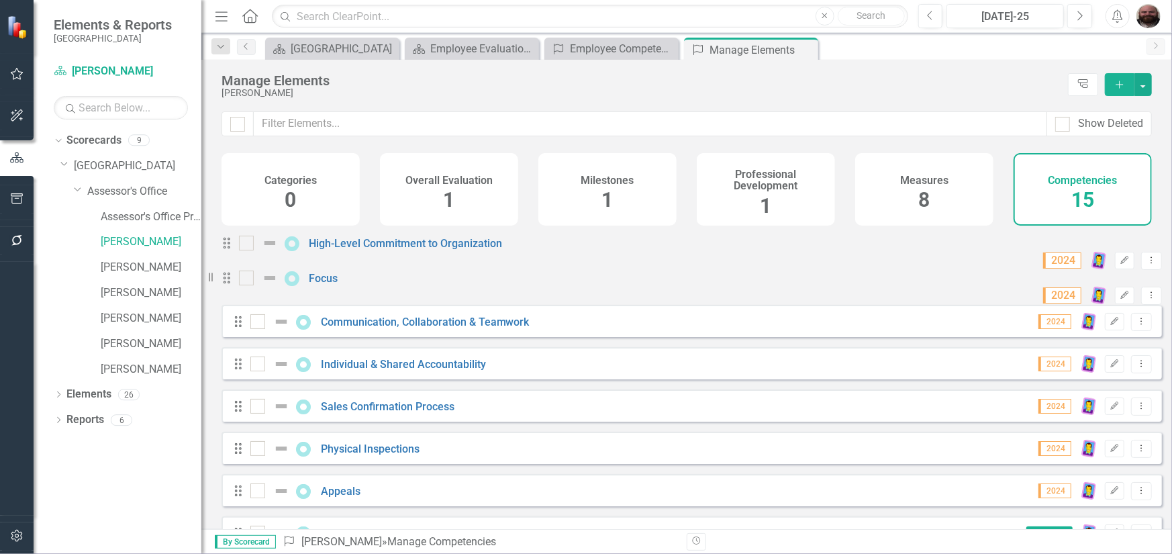
scroll to position [134, 0]
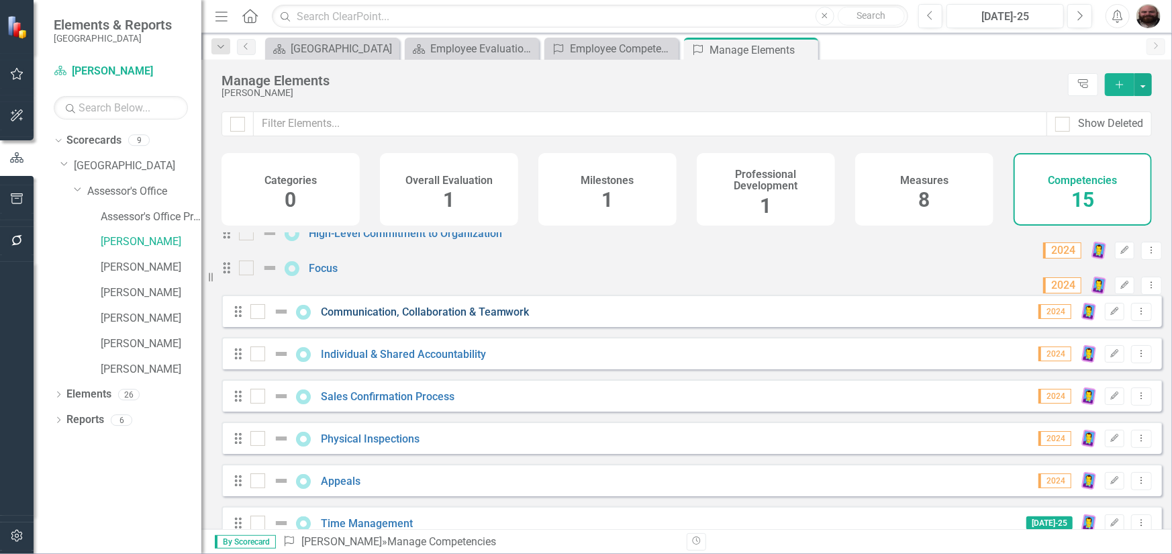
click at [479, 318] on link "Communication, Collaboration & Teamwork" at bounding box center [425, 312] width 209 height 13
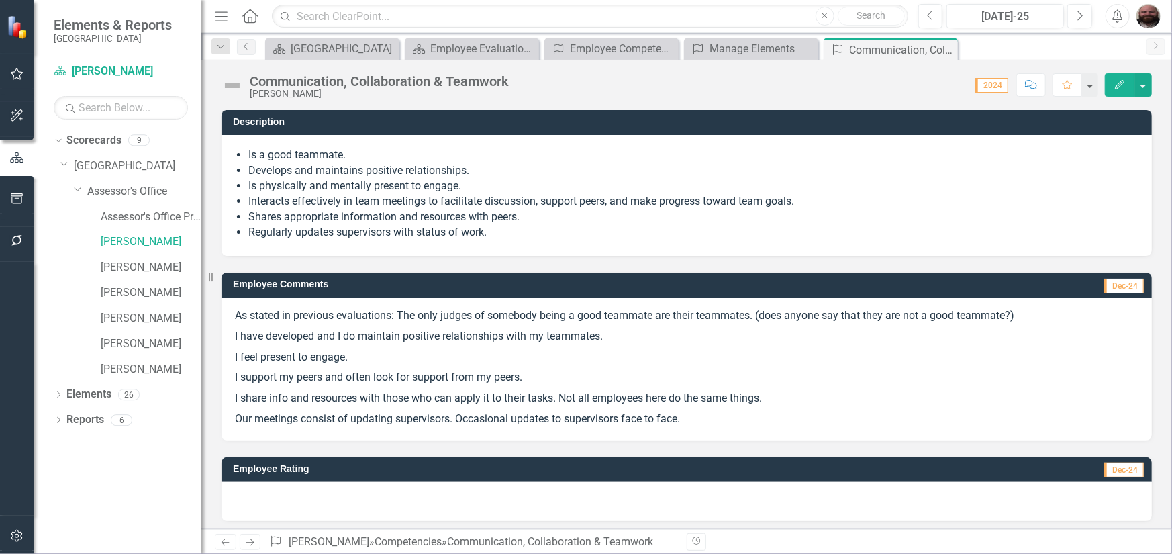
click at [1117, 80] on icon "Edit" at bounding box center [1120, 84] width 12 height 9
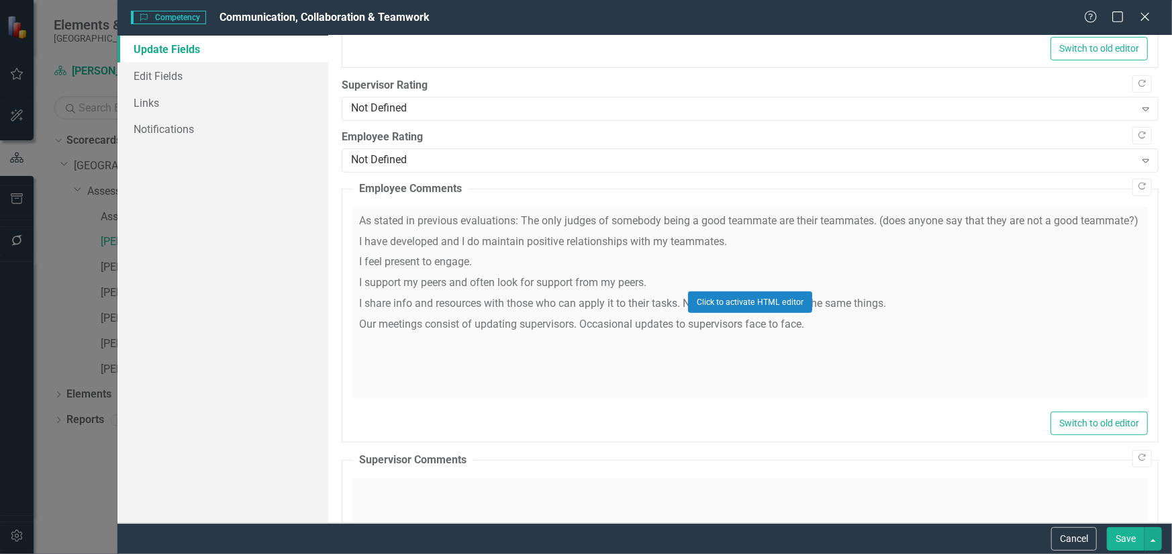
scroll to position [470, 0]
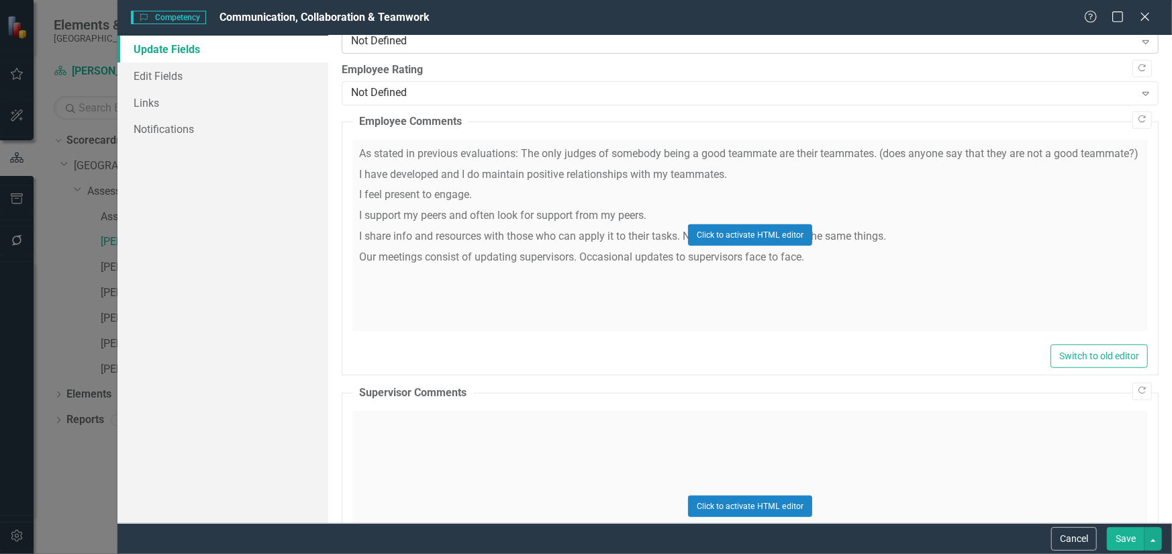
click at [471, 45] on div "Not Defined" at bounding box center [743, 41] width 784 height 15
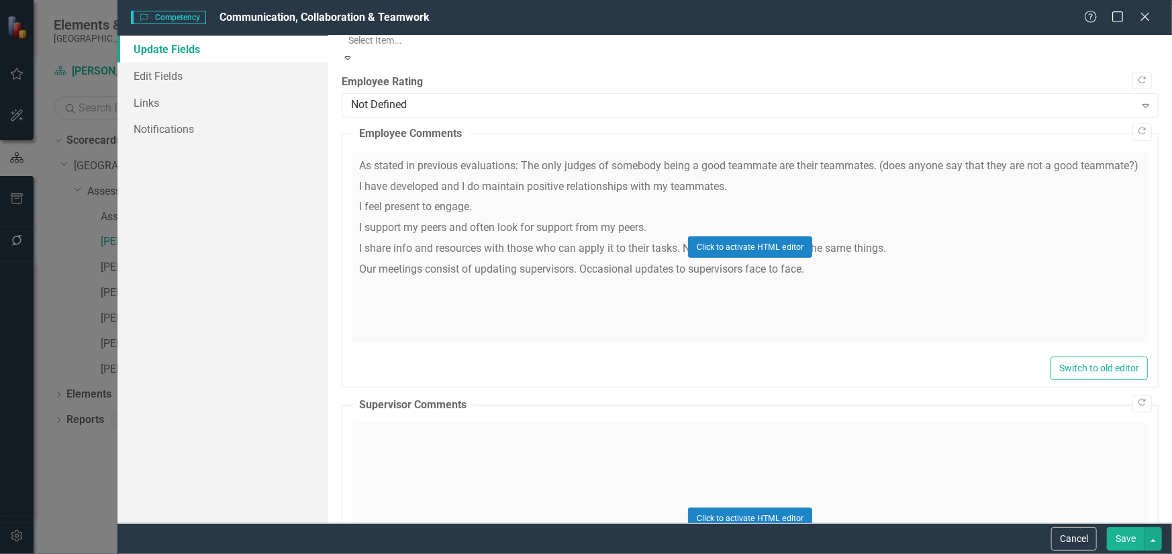
scroll to position [468, 0]
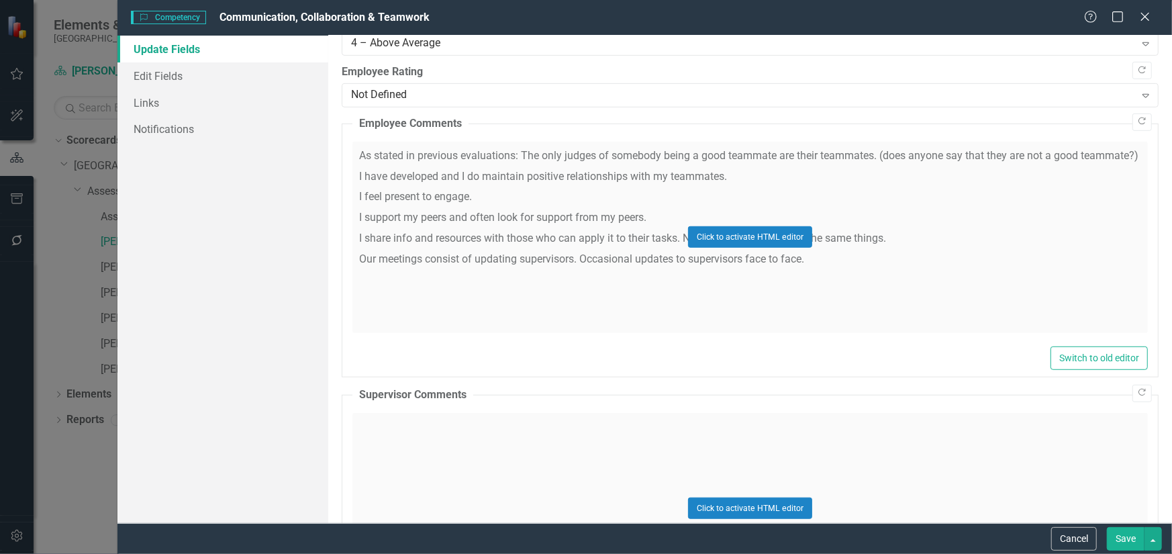
click at [472, 434] on div "Click to activate HTML editor" at bounding box center [751, 508] width 796 height 191
click at [389, 473] on body "Rich Text Area. Press ALT-0 for help." at bounding box center [749, 545] width 793 height 201
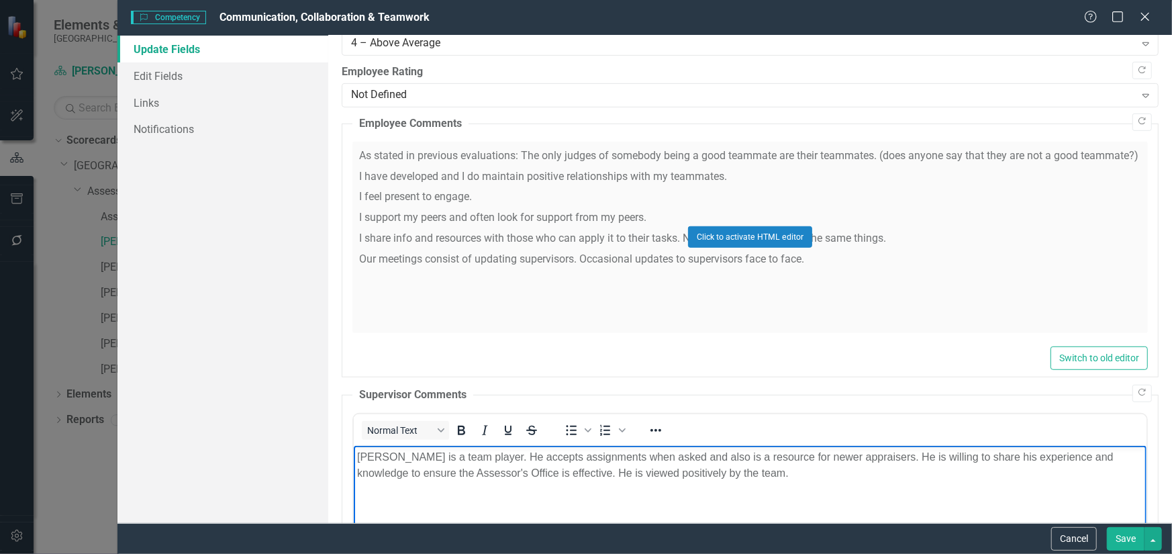
click at [1127, 536] on button "Save" at bounding box center [1126, 539] width 38 height 24
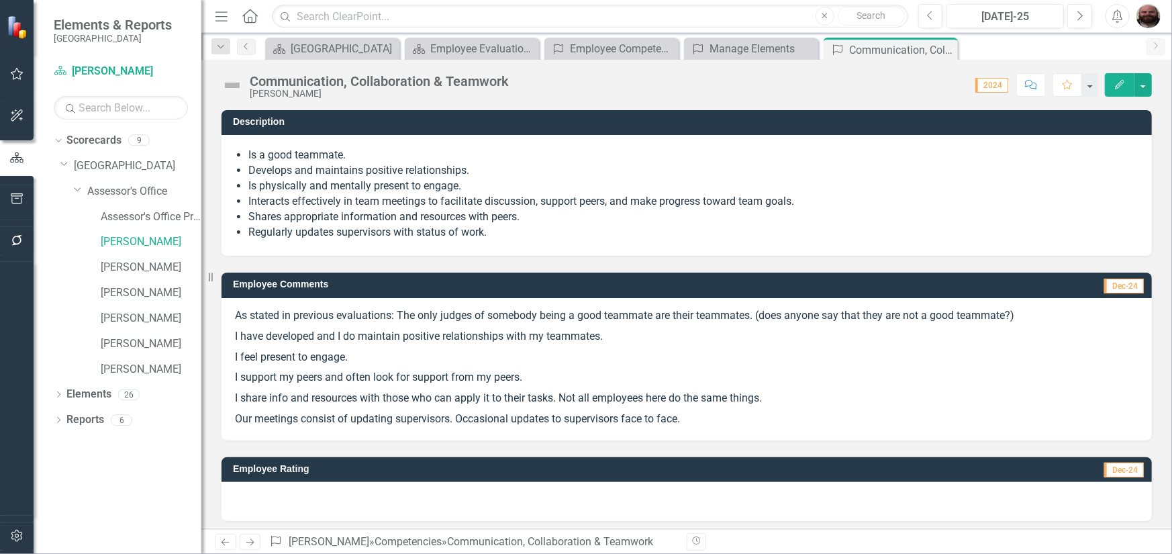
click at [0, 0] on icon "Close" at bounding box center [0, 0] width 0 height 0
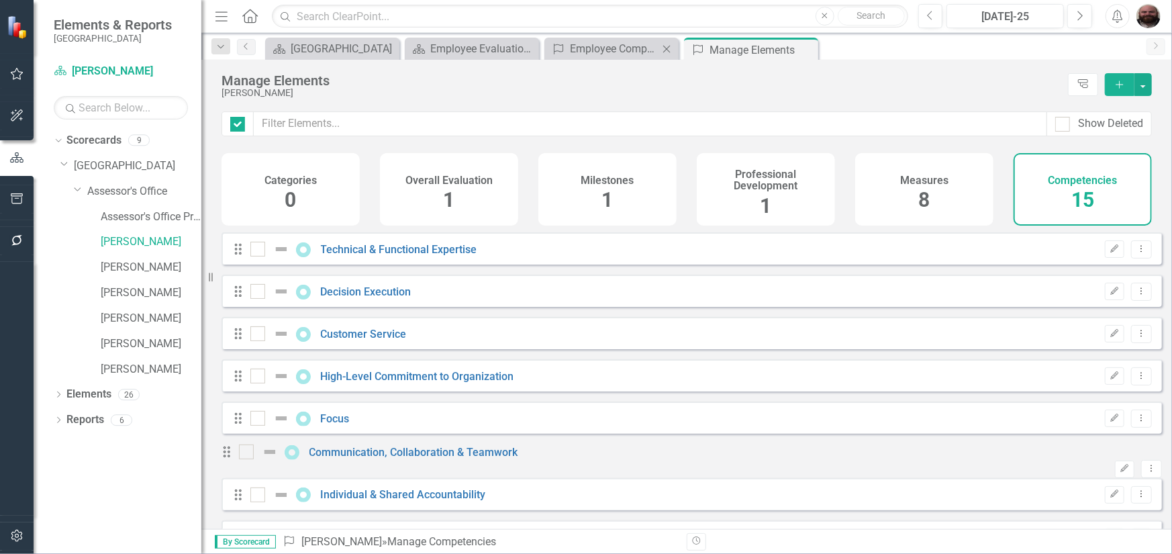
checkbox input "false"
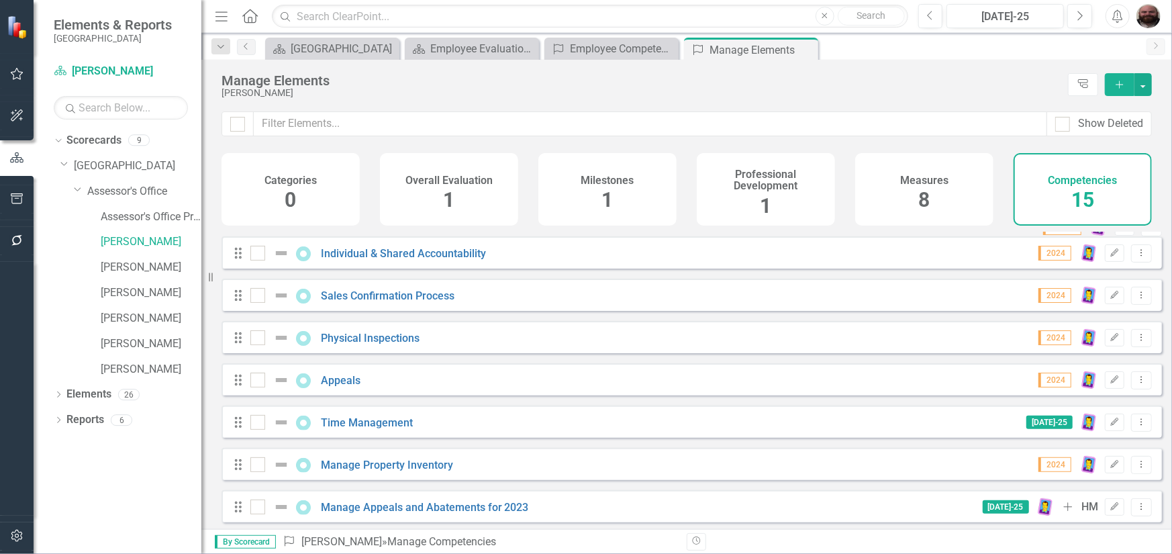
scroll to position [212, 0]
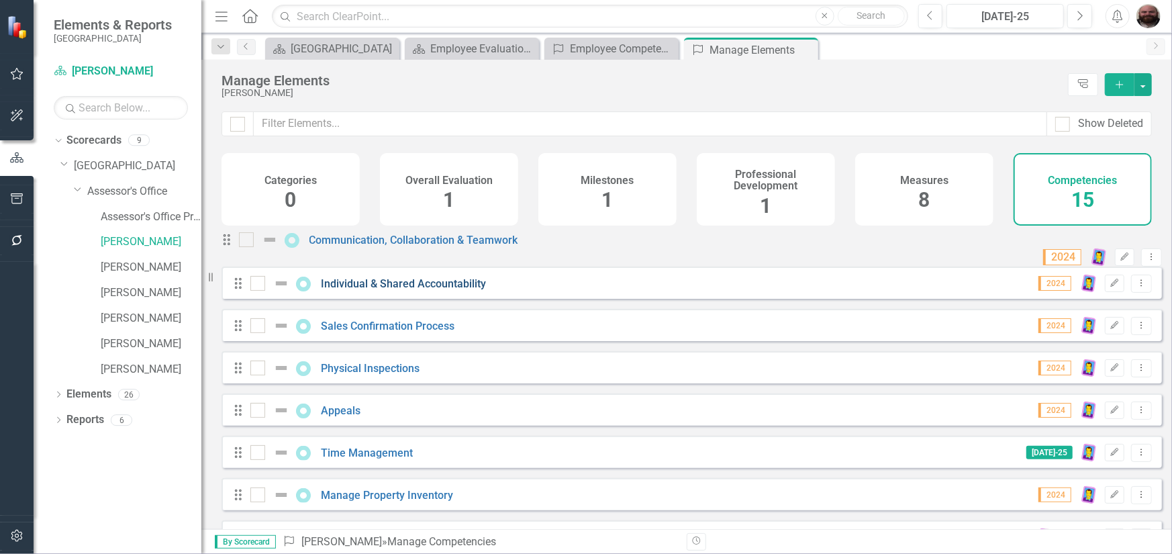
click at [451, 290] on link "Individual & Shared Accountability" at bounding box center [403, 283] width 165 height 13
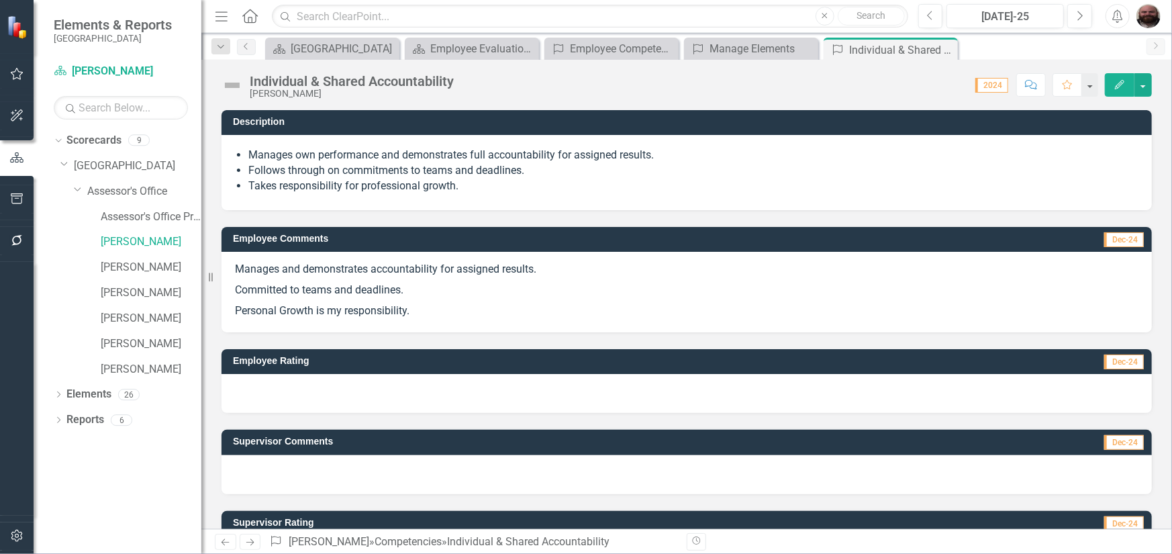
click at [1119, 91] on button "Edit" at bounding box center [1120, 85] width 30 height 24
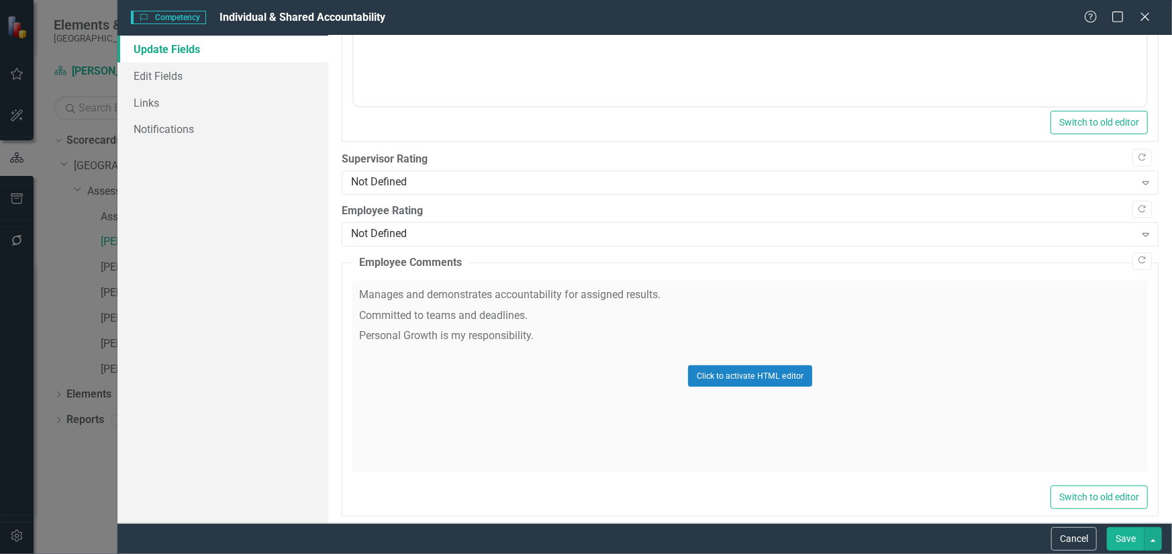
scroll to position [336, 0]
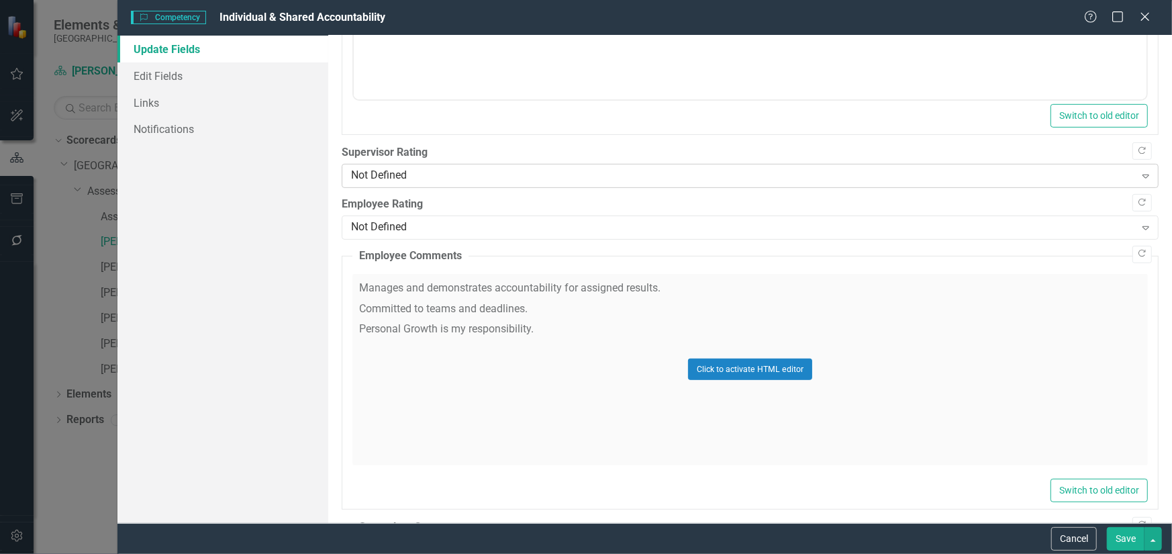
click at [413, 177] on div "Not Defined" at bounding box center [743, 176] width 784 height 15
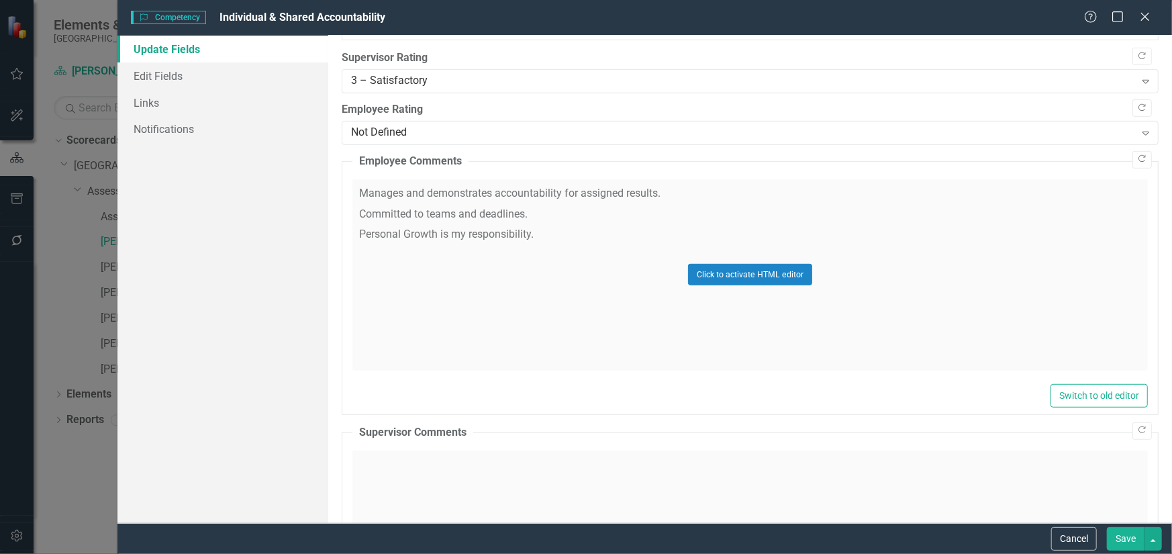
scroll to position [537, 0]
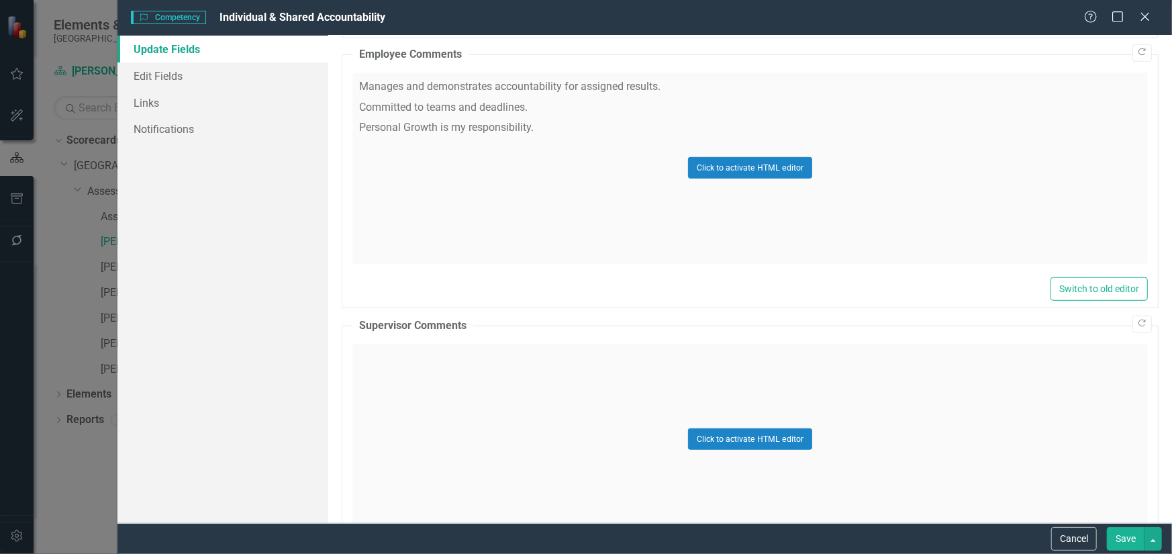
click at [389, 353] on div "Click to activate HTML editor" at bounding box center [751, 439] width 796 height 191
click at [379, 400] on body "Rich Text Area. Press ALT-0 for help." at bounding box center [749, 476] width 793 height 201
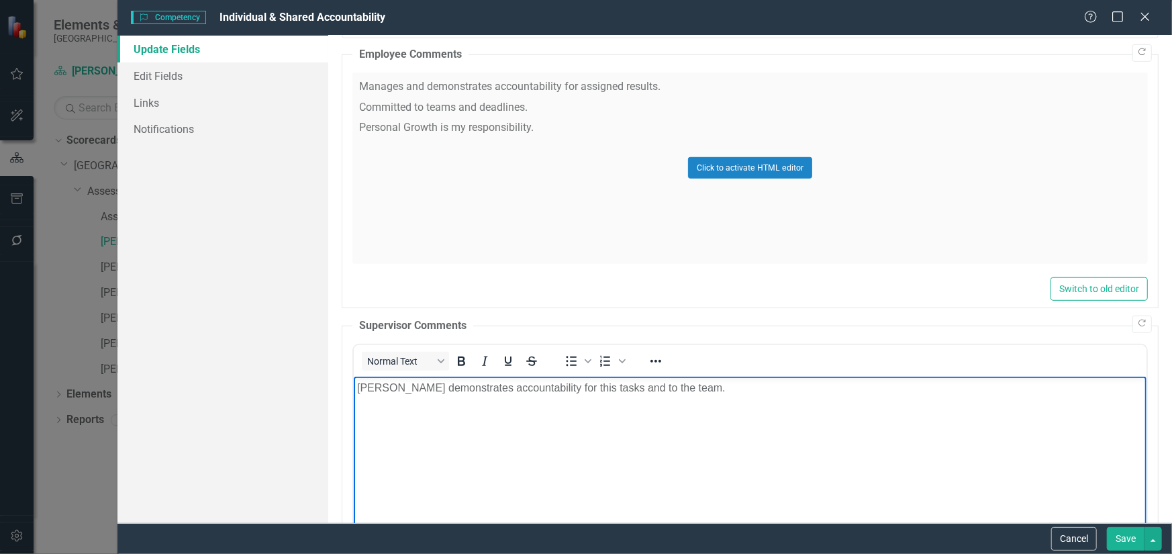
click at [1124, 534] on button "Save" at bounding box center [1126, 539] width 38 height 24
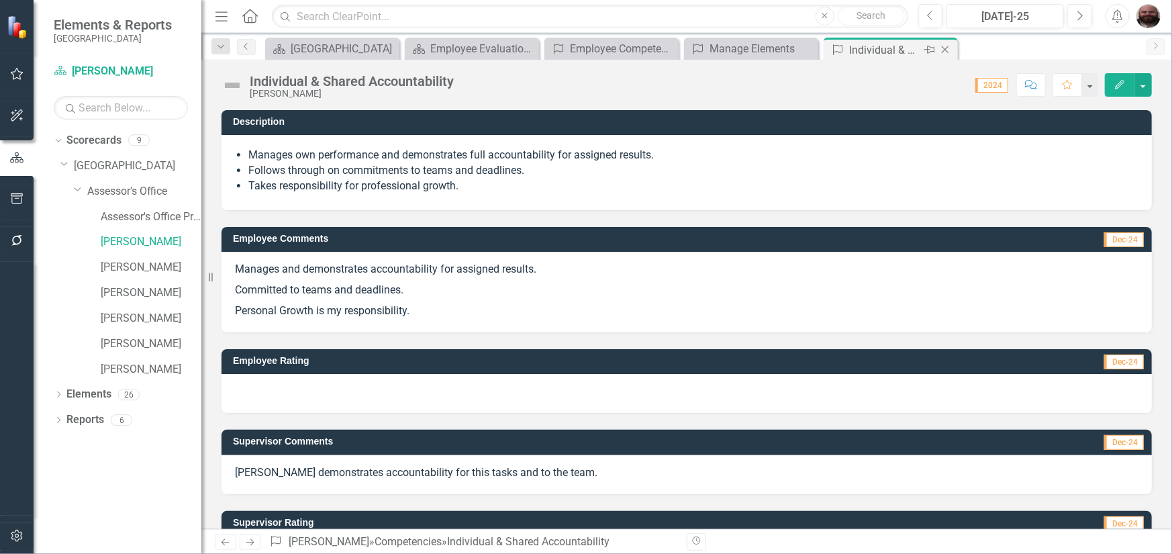
click at [945, 51] on icon "Close" at bounding box center [945, 49] width 13 height 11
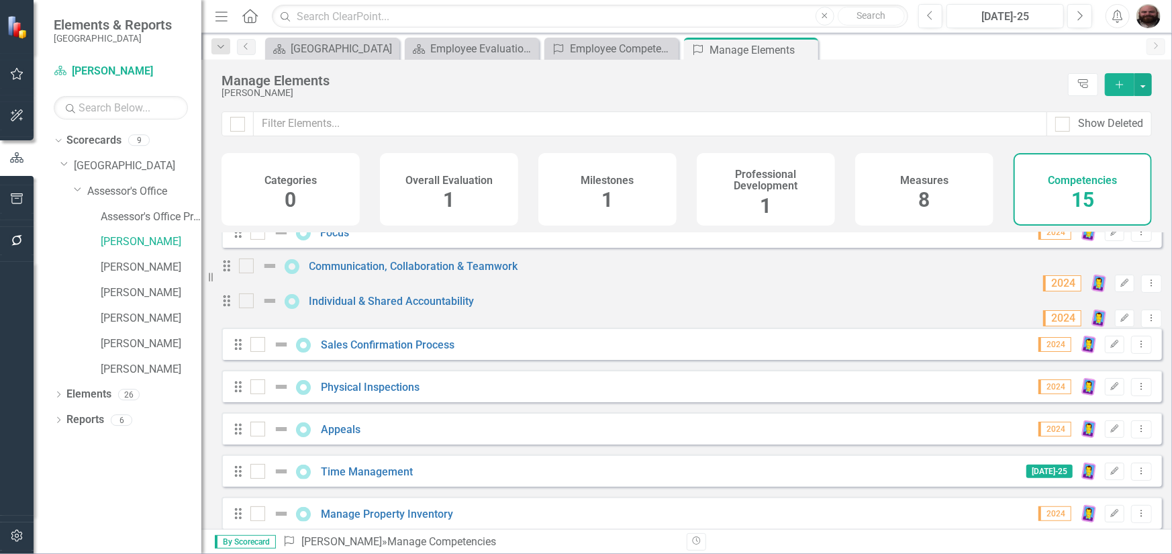
scroll to position [201, 0]
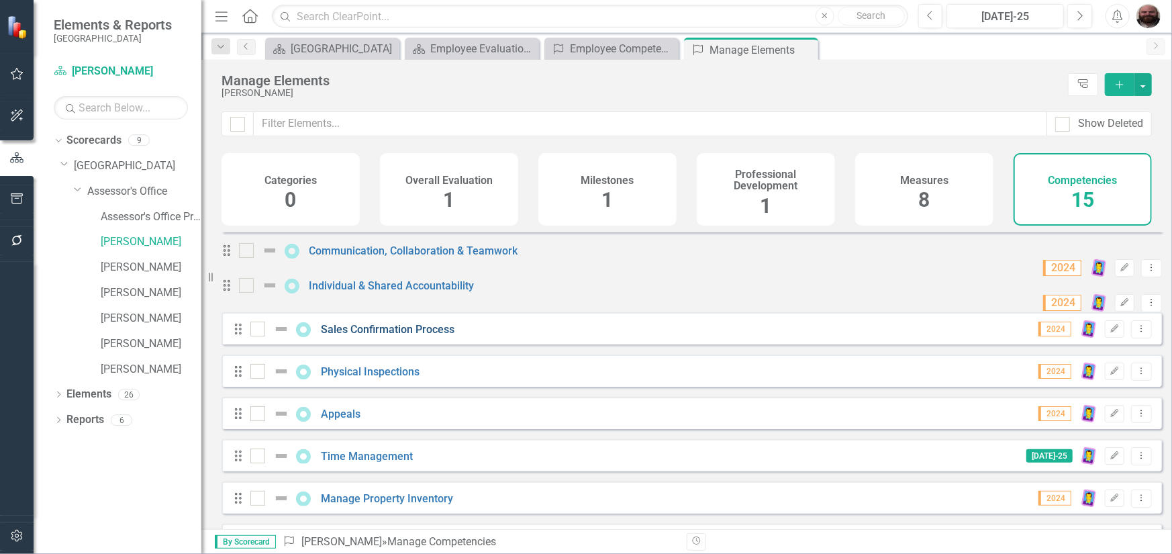
click at [411, 336] on link "Sales Confirmation Process" at bounding box center [388, 329] width 134 height 13
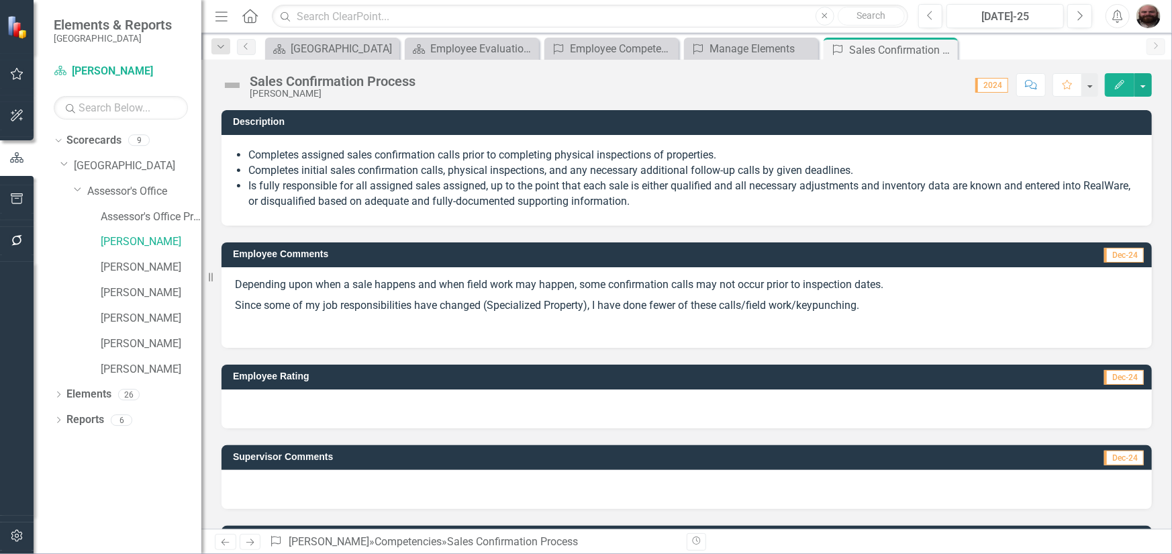
scroll to position [154, 0]
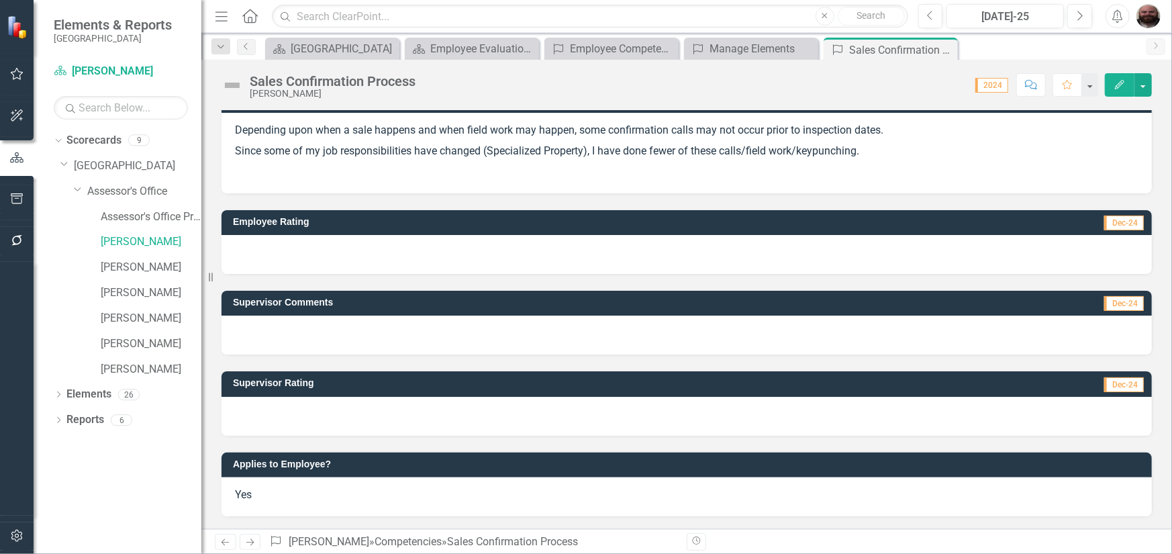
click at [1121, 84] on icon "Edit" at bounding box center [1120, 84] width 12 height 9
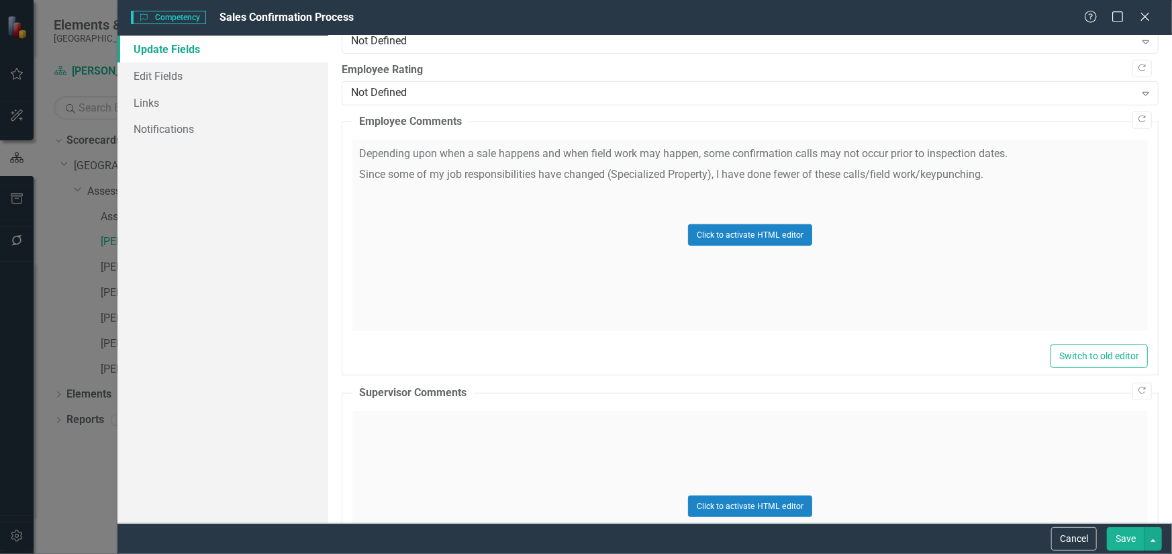
scroll to position [336, 0]
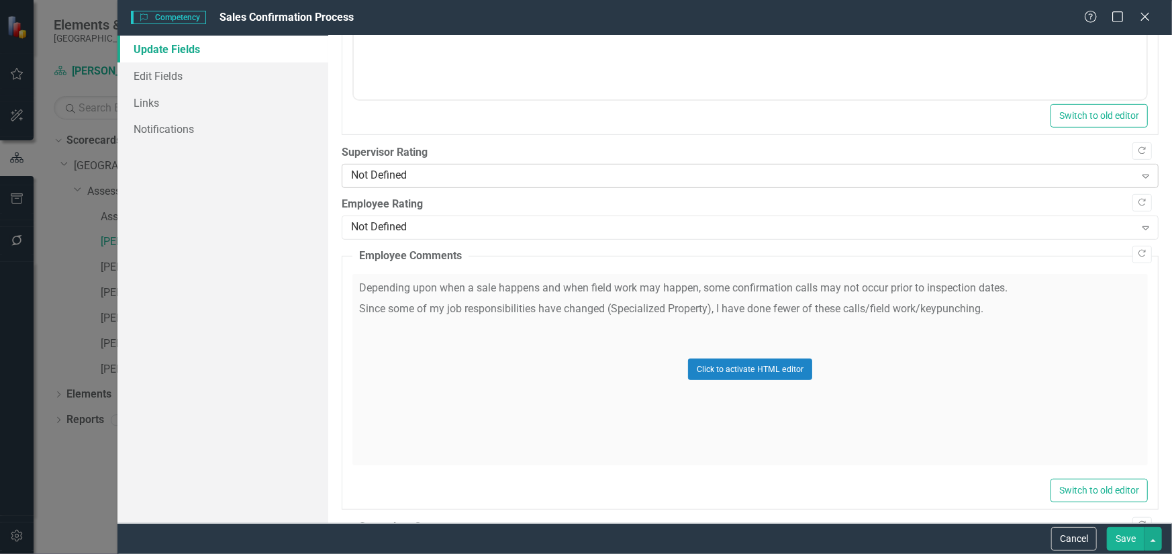
click at [445, 181] on div "Not Defined" at bounding box center [743, 176] width 784 height 15
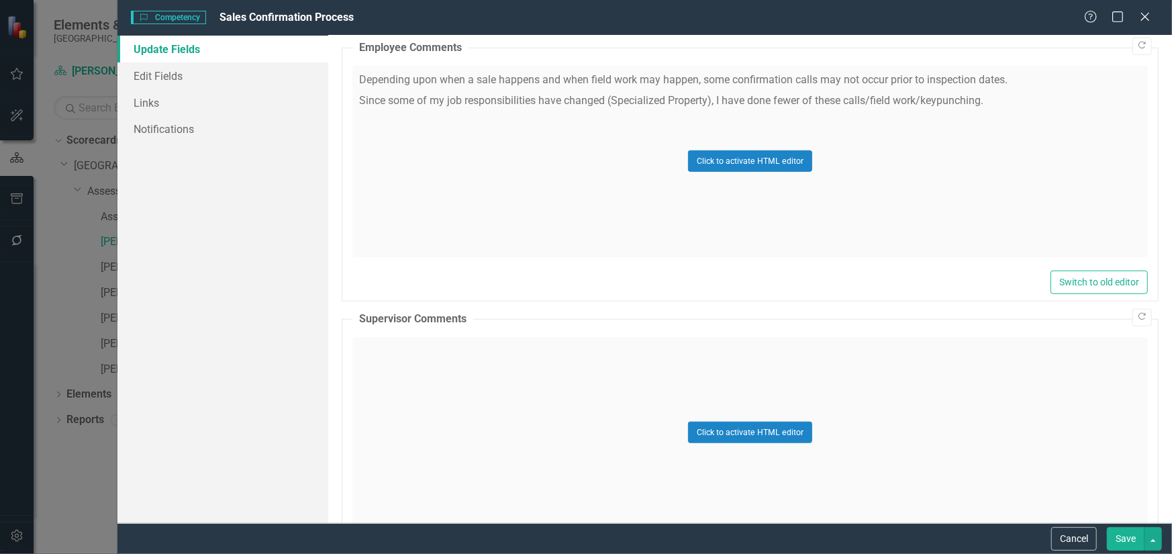
scroll to position [604, 0]
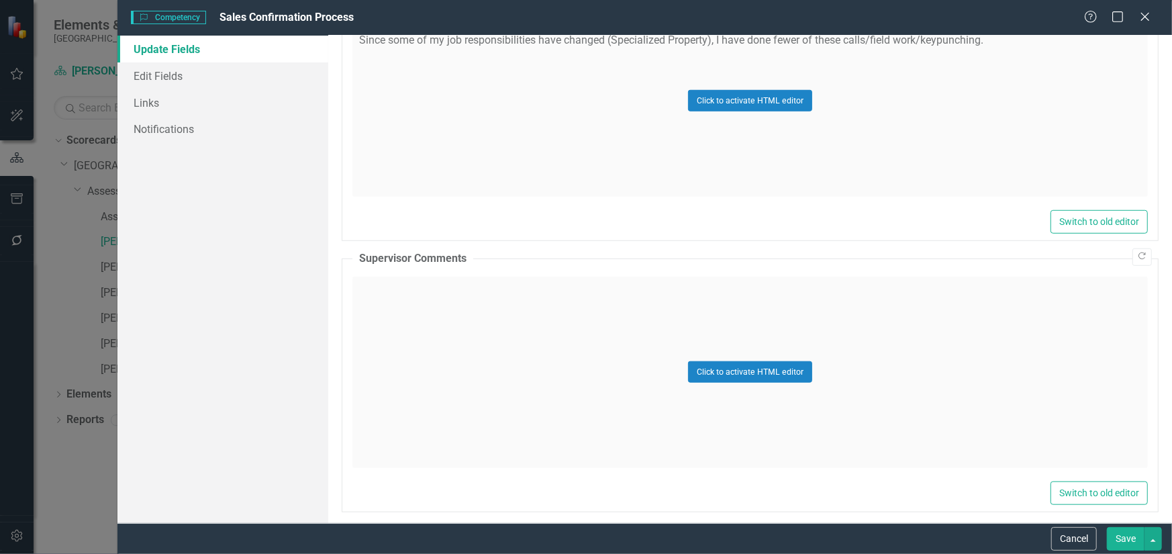
click at [432, 349] on div "Click to activate HTML editor" at bounding box center [751, 372] width 796 height 191
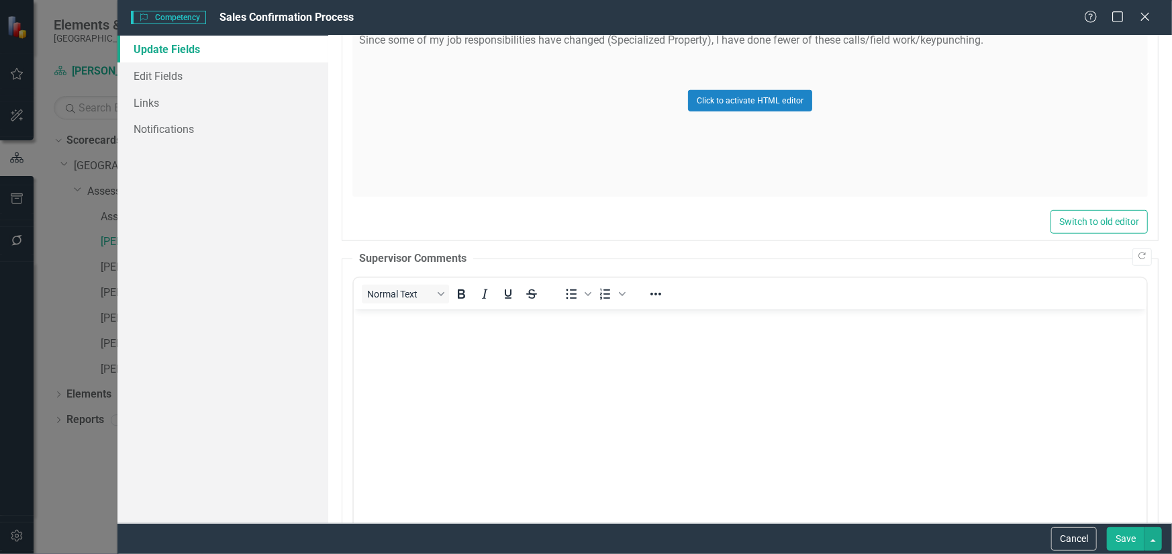
scroll to position [0, 0]
click at [432, 350] on body "Rich Text Area. Press ALT-0 for help." at bounding box center [749, 409] width 793 height 201
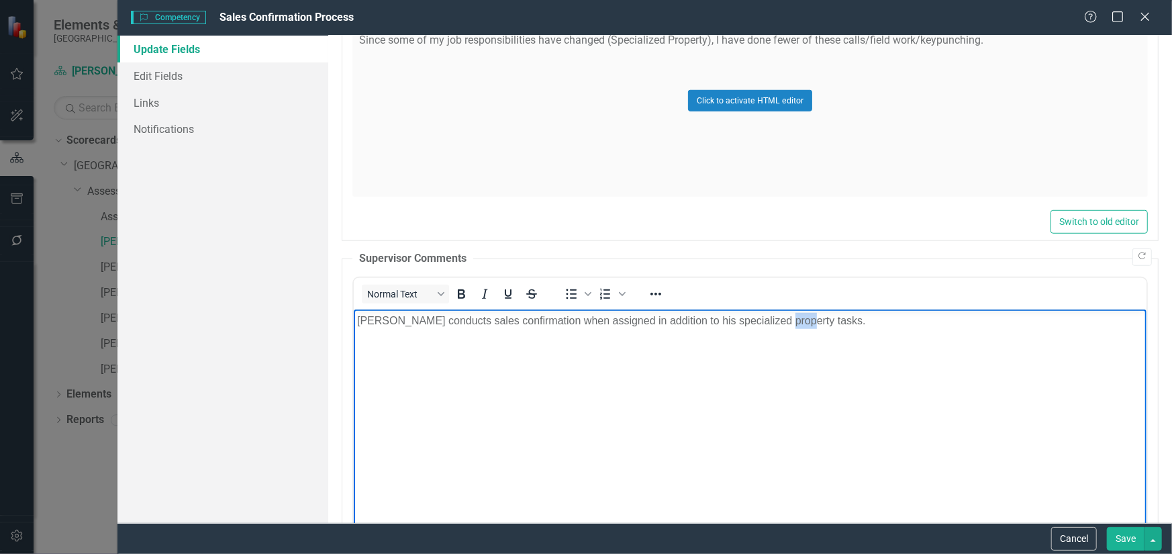
drag, startPoint x: 793, startPoint y: 321, endPoint x: 770, endPoint y: 321, distance: 23.5
click at [770, 321] on p "Bob conducts sales confirmation when assigned in addition to his specialized pr…" at bounding box center [750, 320] width 786 height 16
click at [1123, 543] on button "Save" at bounding box center [1126, 539] width 38 height 24
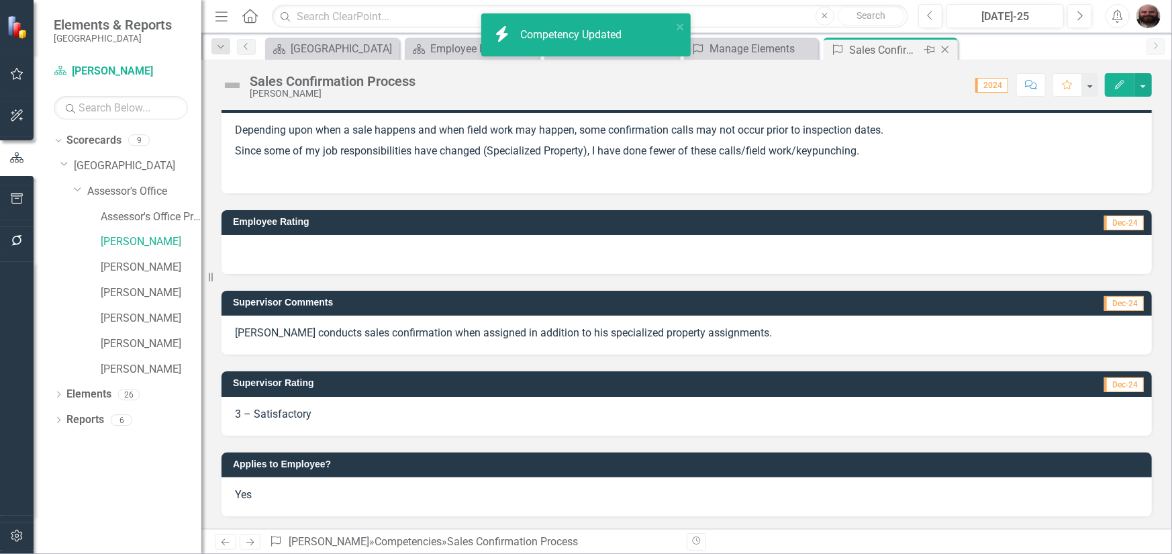
click at [951, 50] on icon "Close" at bounding box center [945, 49] width 13 height 11
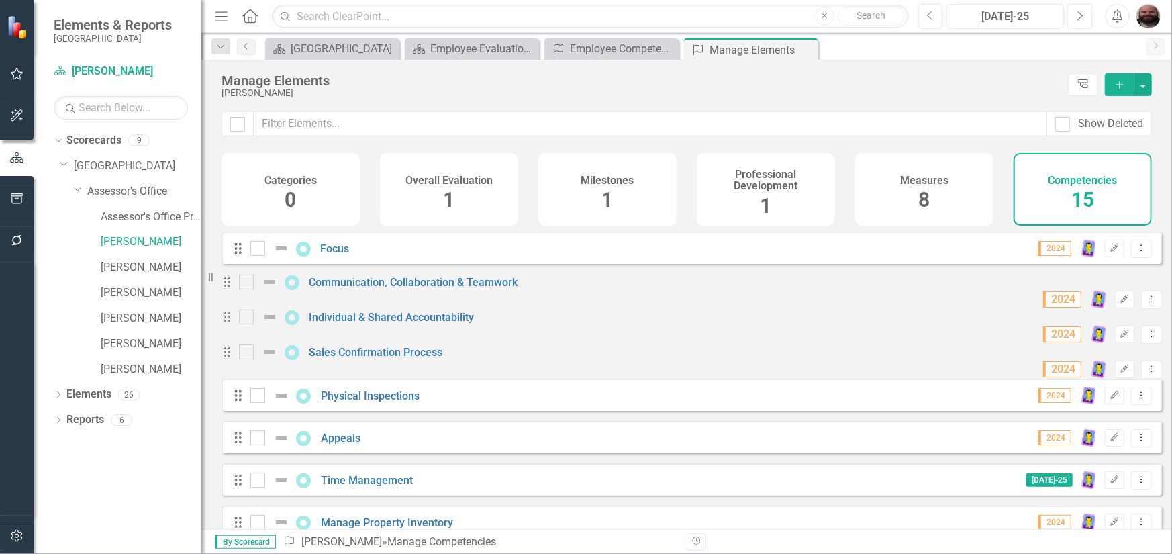
scroll to position [201, 0]
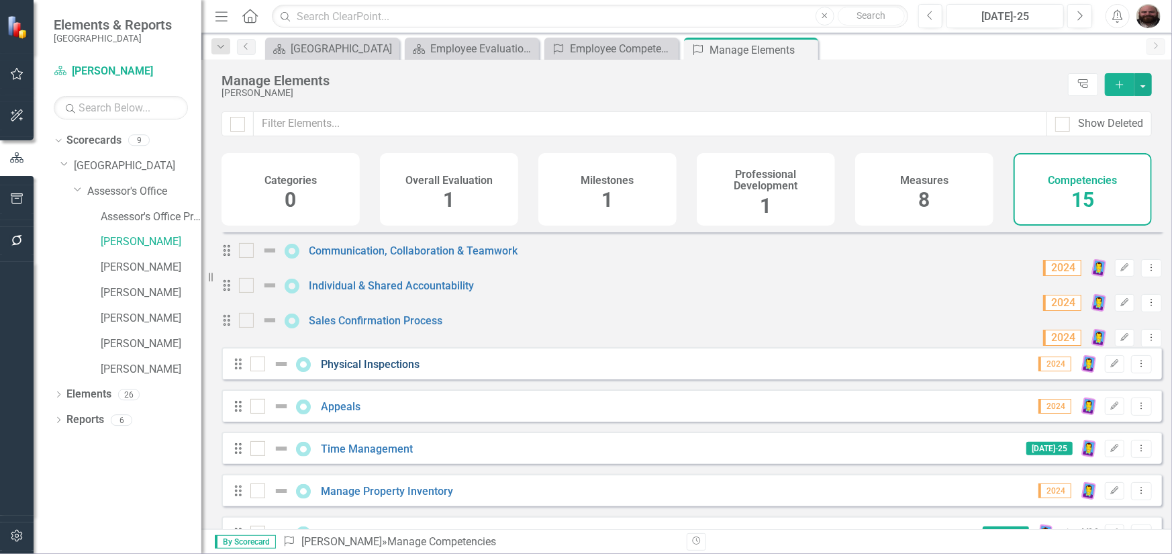
click at [414, 371] on link "Physical Inspections" at bounding box center [370, 364] width 99 height 13
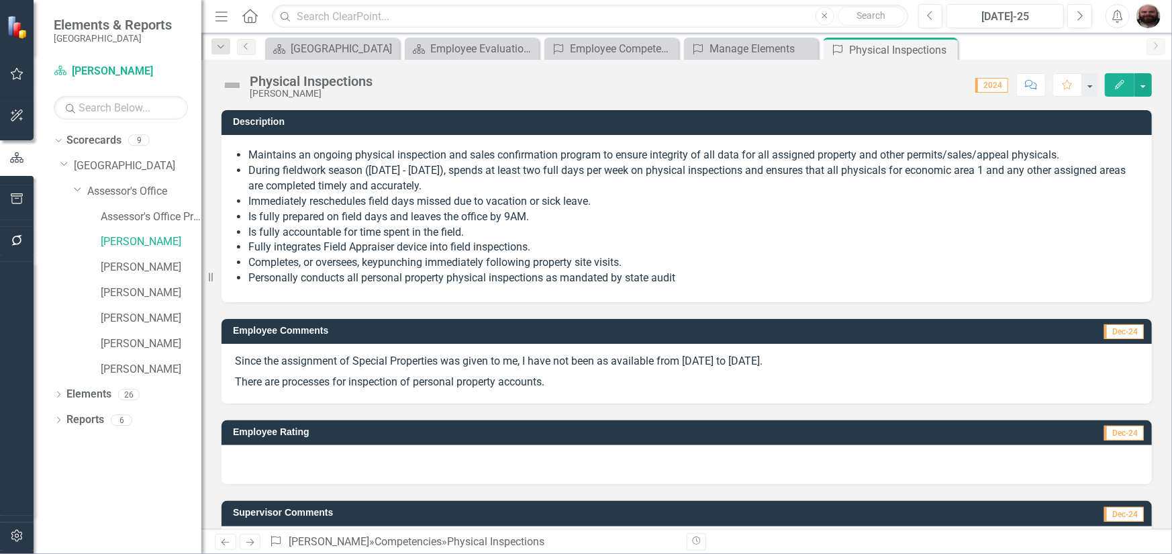
click at [1121, 89] on button "Edit" at bounding box center [1120, 85] width 30 height 24
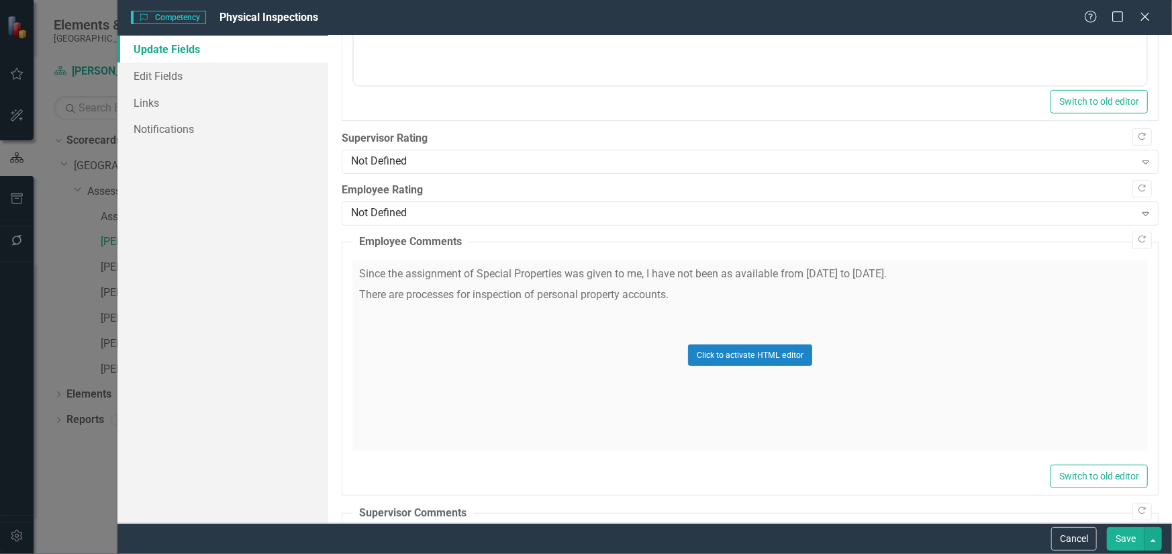
scroll to position [276, 0]
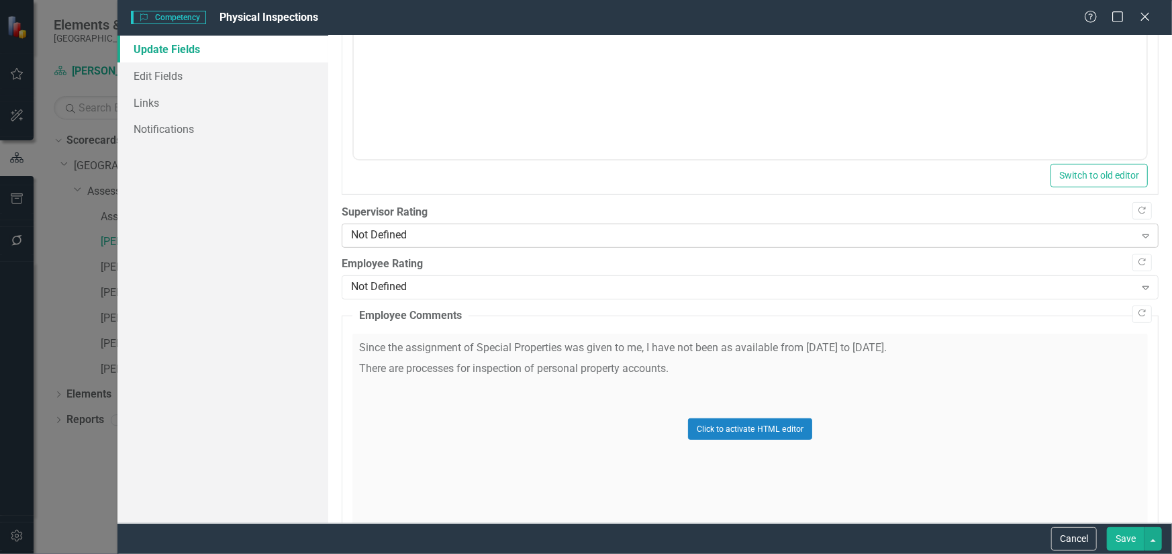
click at [482, 234] on div "Not Defined" at bounding box center [743, 235] width 784 height 15
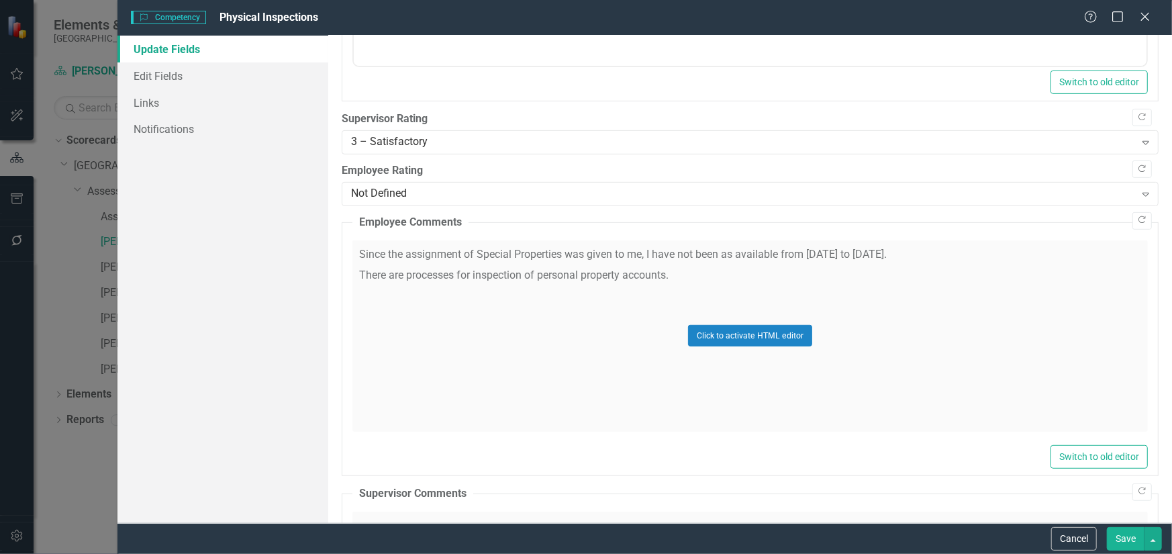
scroll to position [612, 0]
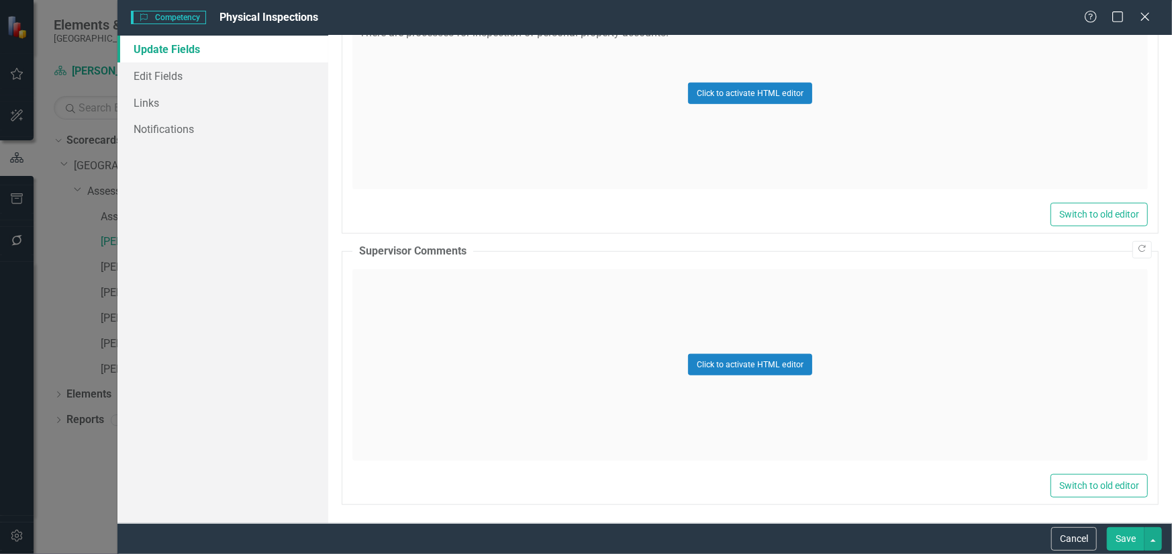
click at [444, 340] on div "Click to activate HTML editor" at bounding box center [751, 364] width 796 height 191
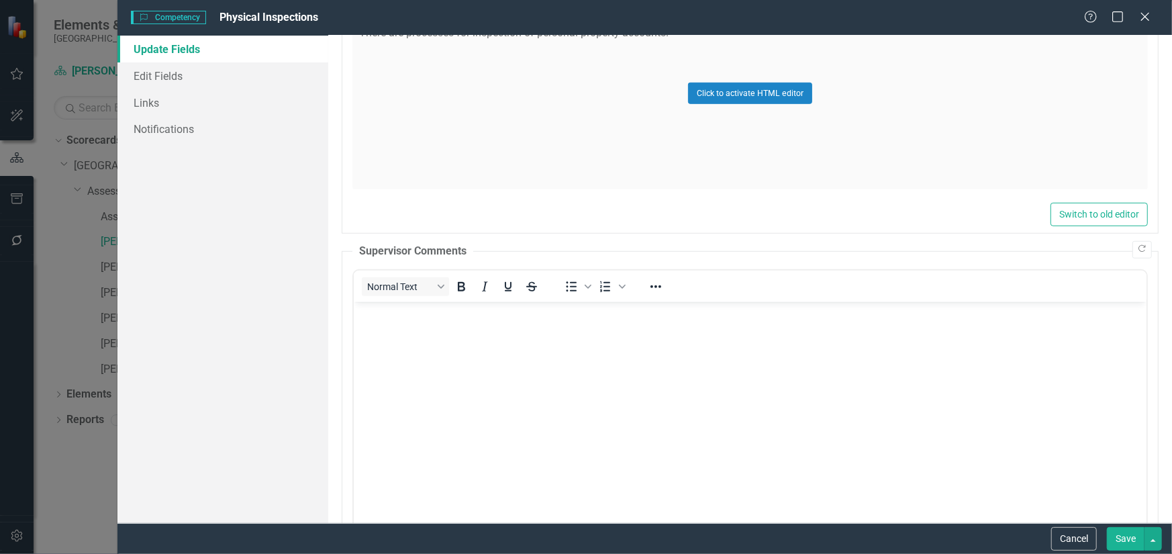
scroll to position [0, 0]
click at [444, 340] on body "Rich Text Area. Press ALT-0 for help." at bounding box center [749, 401] width 793 height 201
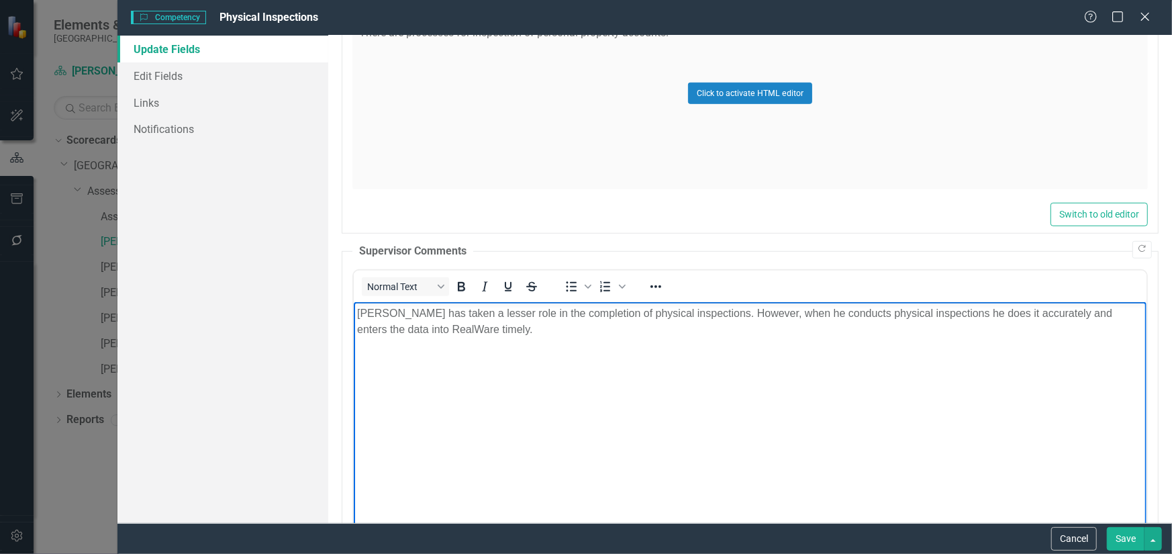
scroll to position [679, 0]
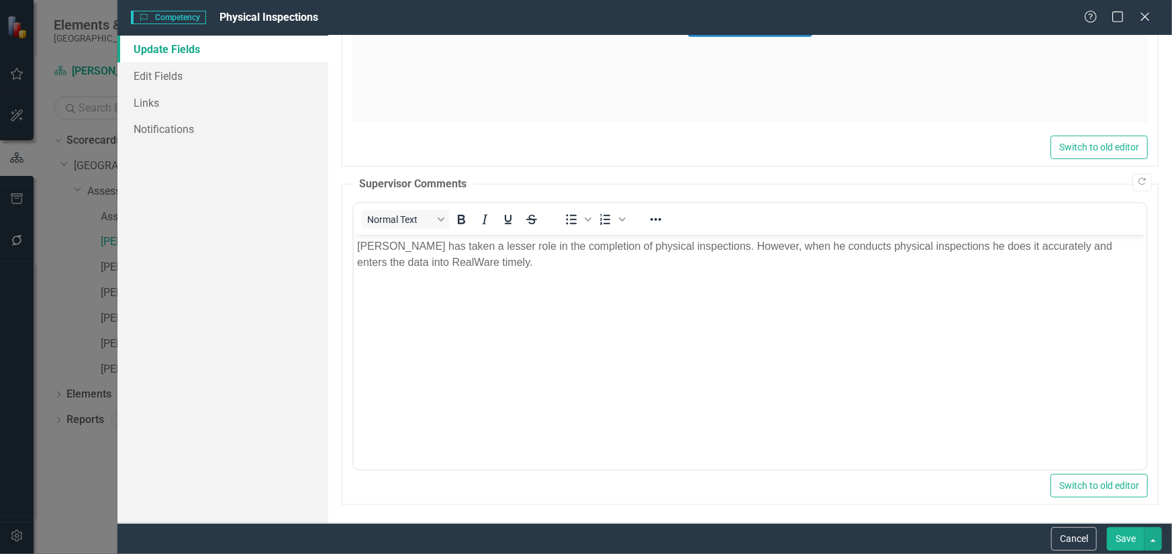
click at [1129, 534] on button "Save" at bounding box center [1126, 539] width 38 height 24
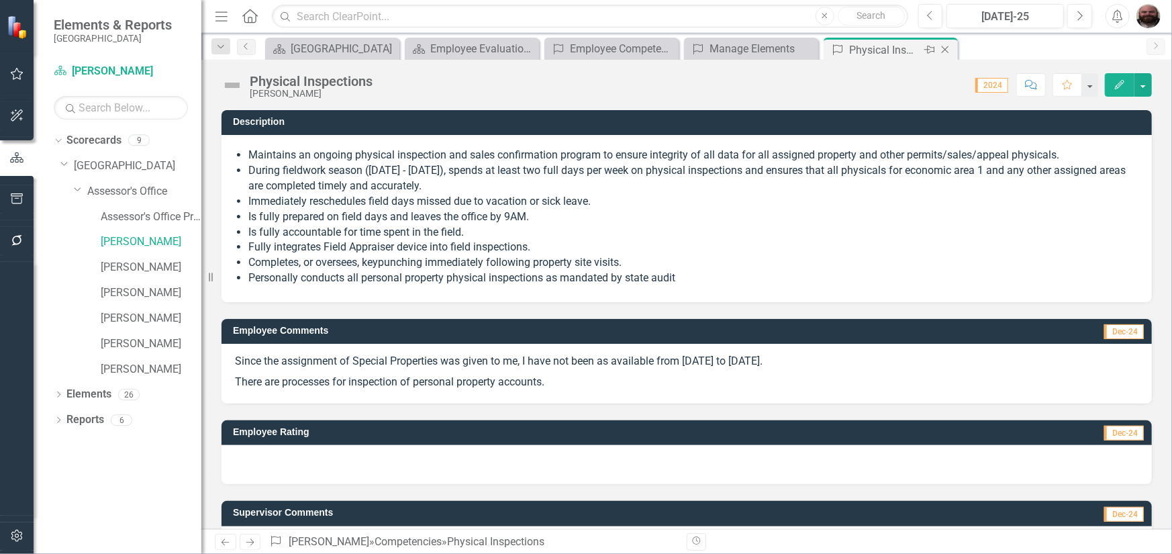
click at [947, 49] on icon "Close" at bounding box center [945, 49] width 13 height 11
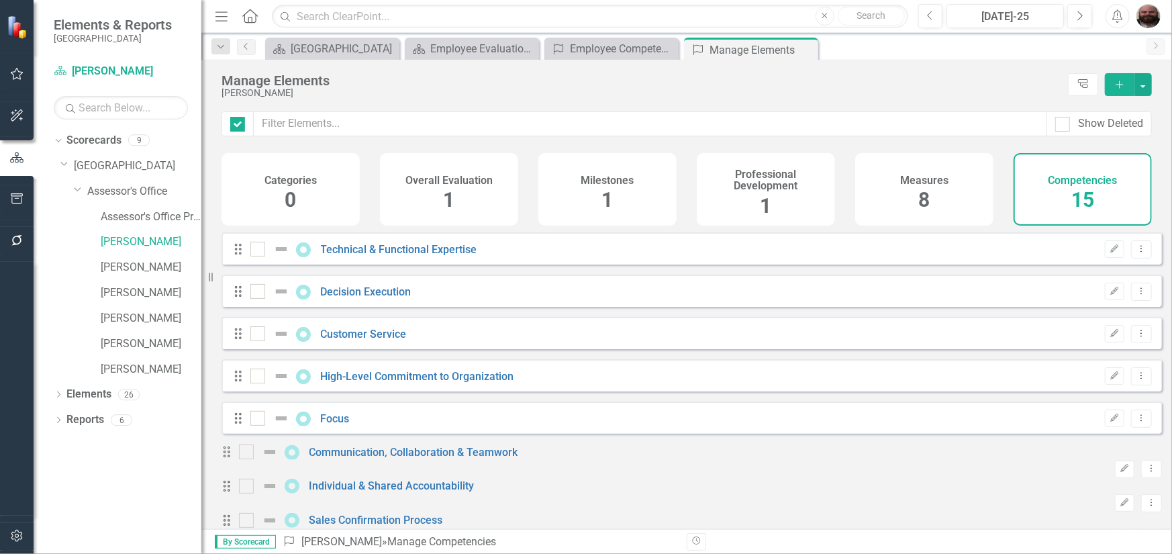
checkbox input "false"
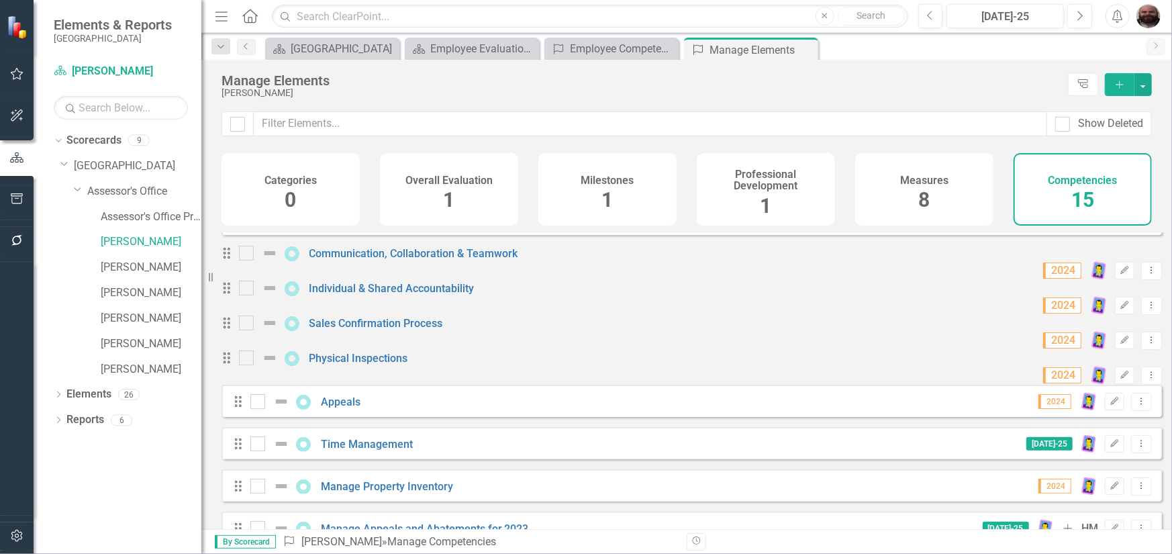
scroll to position [201, 0]
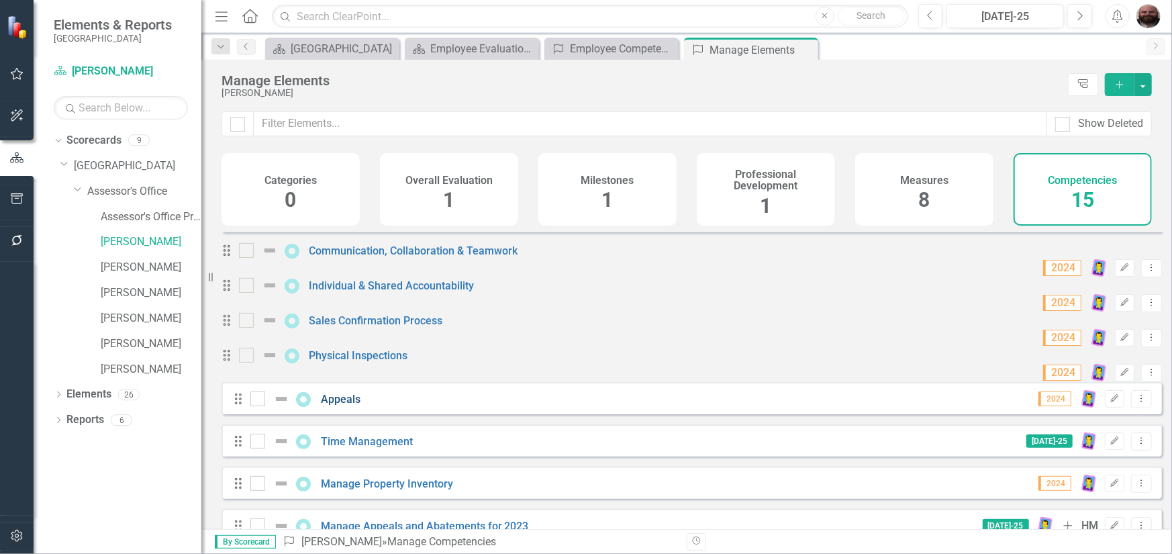
click at [344, 406] on link "Appeals" at bounding box center [341, 399] width 40 height 13
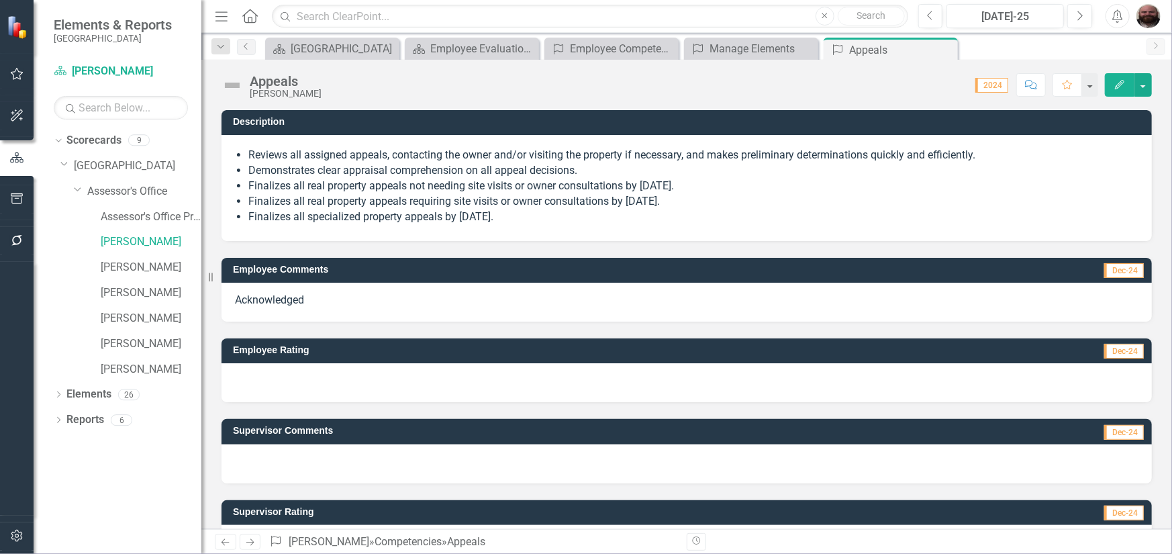
scroll to position [128, 0]
click at [1118, 78] on button "Edit" at bounding box center [1120, 85] width 30 height 24
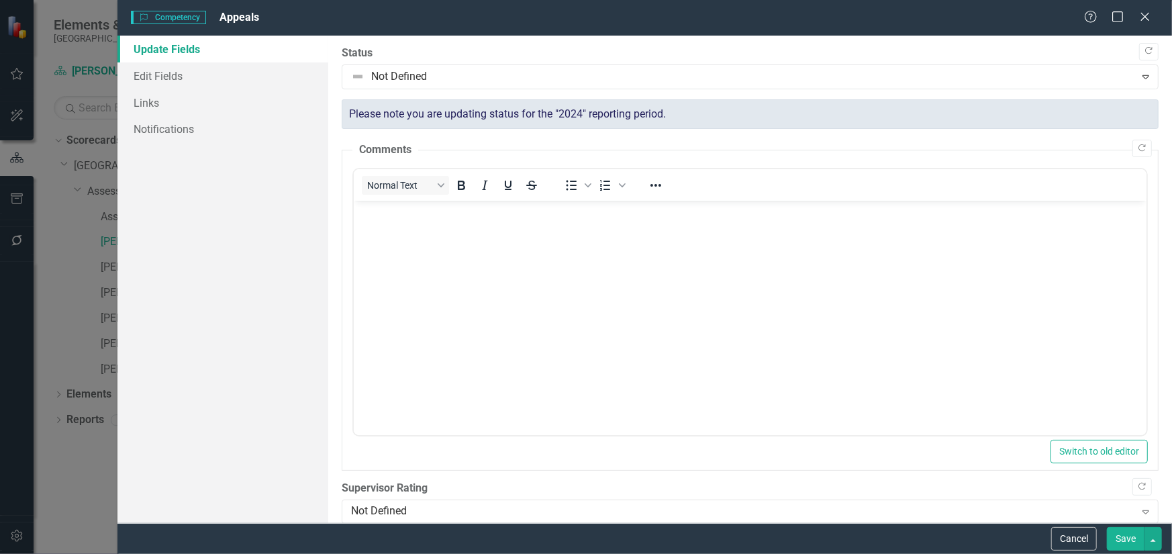
scroll to position [403, 0]
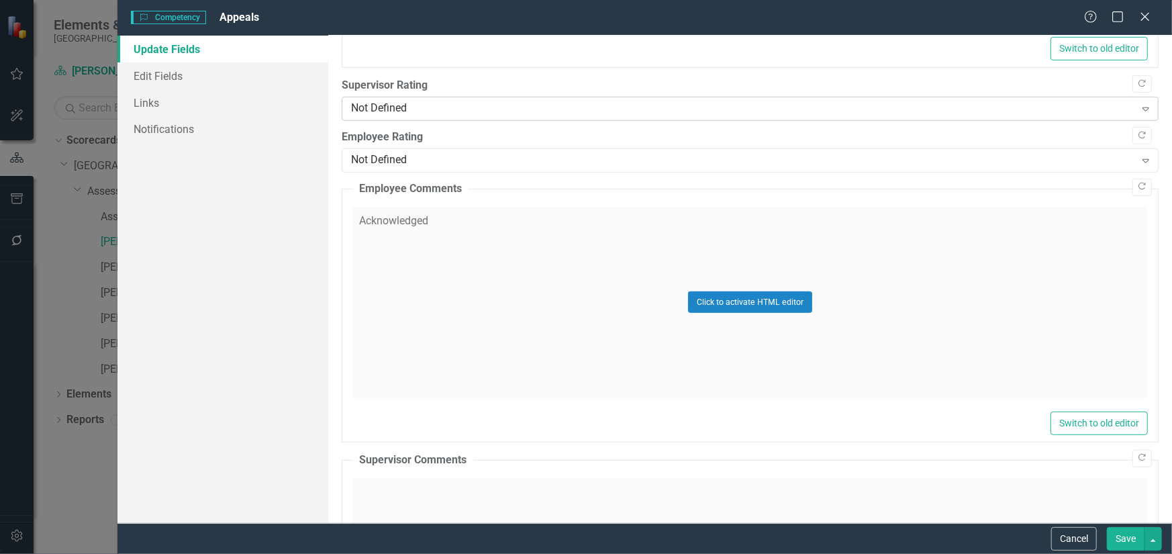
click at [462, 111] on div "Not Defined" at bounding box center [743, 108] width 784 height 15
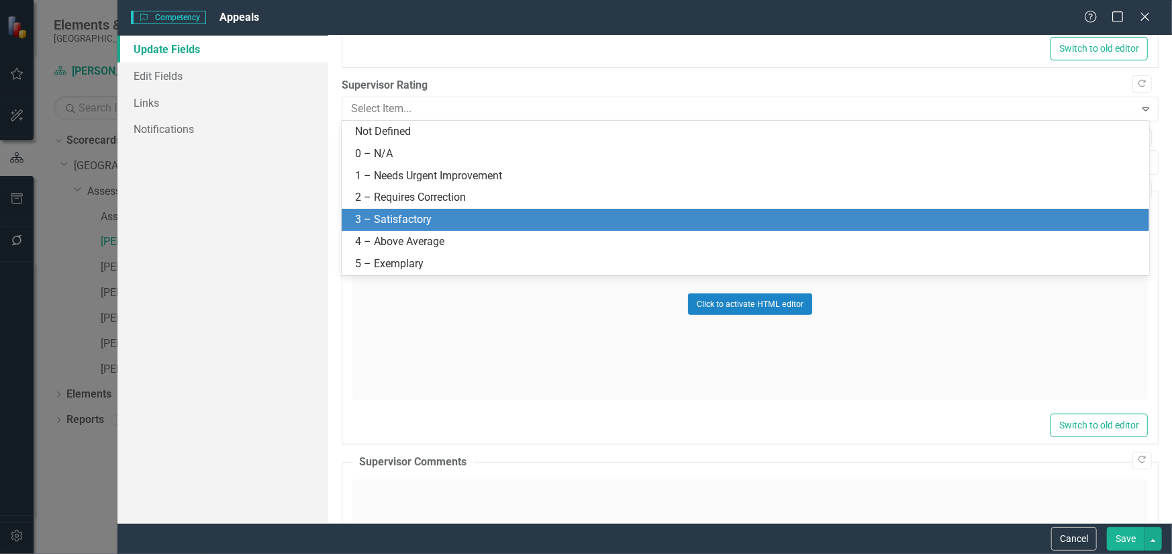
click at [440, 213] on div "3 – Satisfactory" at bounding box center [748, 219] width 786 height 15
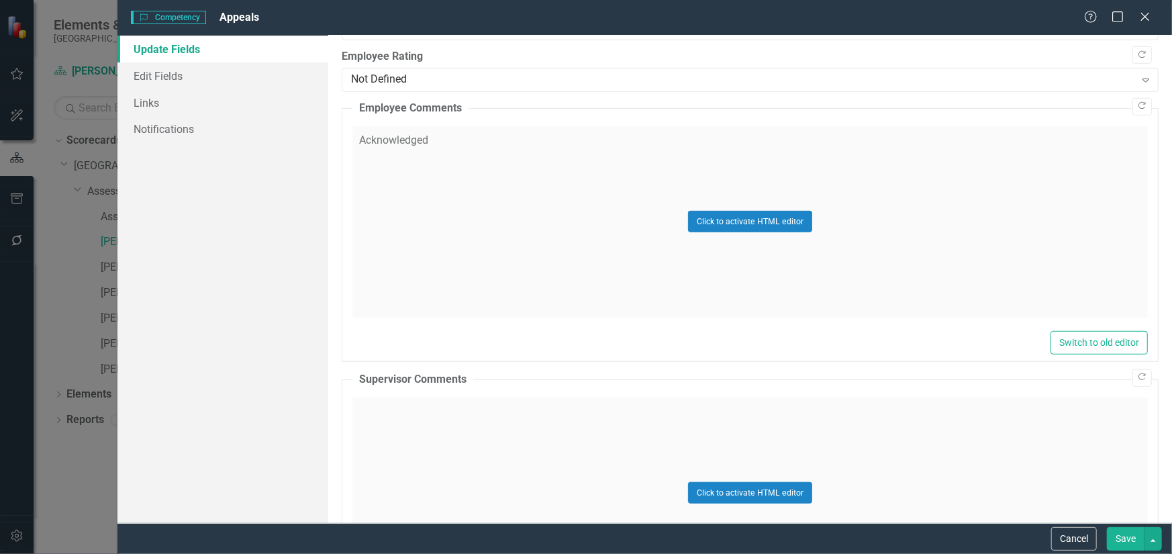
scroll to position [604, 0]
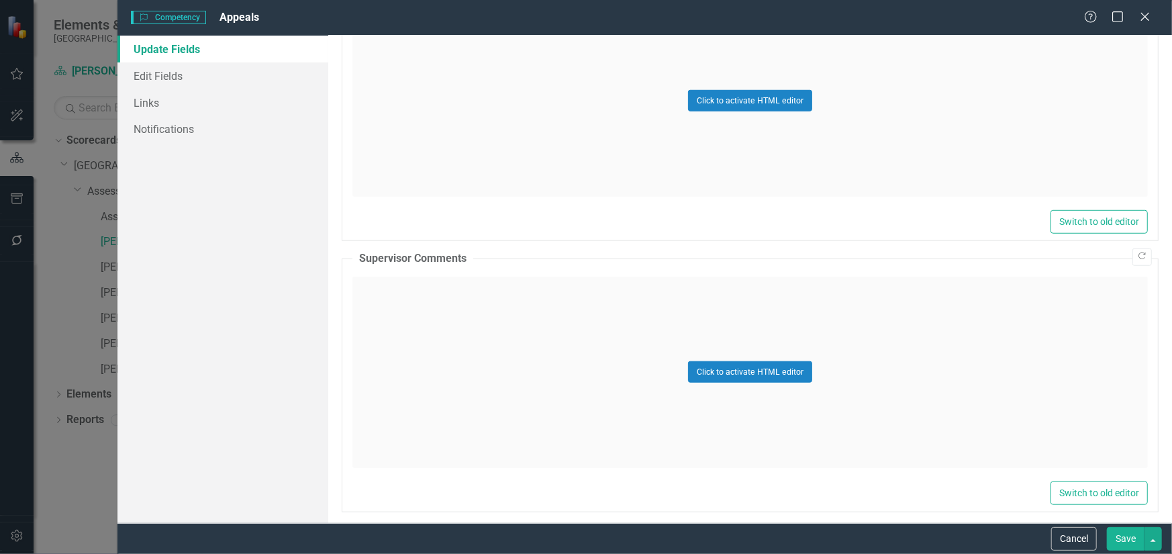
click at [469, 332] on div "Click to activate HTML editor" at bounding box center [751, 372] width 796 height 191
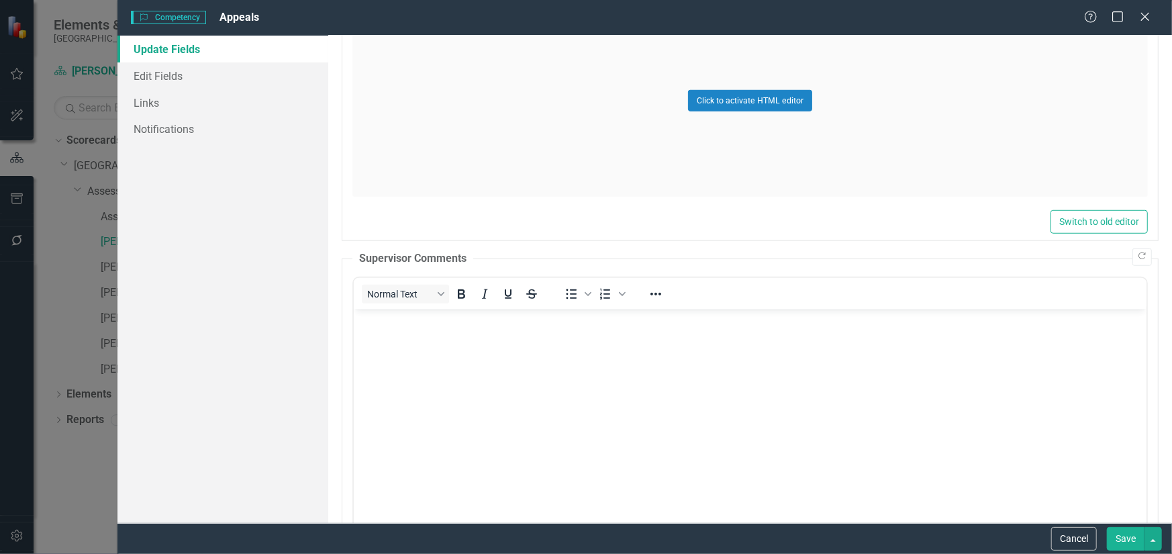
scroll to position [0, 0]
click at [471, 332] on body "Rich Text Area. Press ALT-0 for help." at bounding box center [749, 409] width 793 height 201
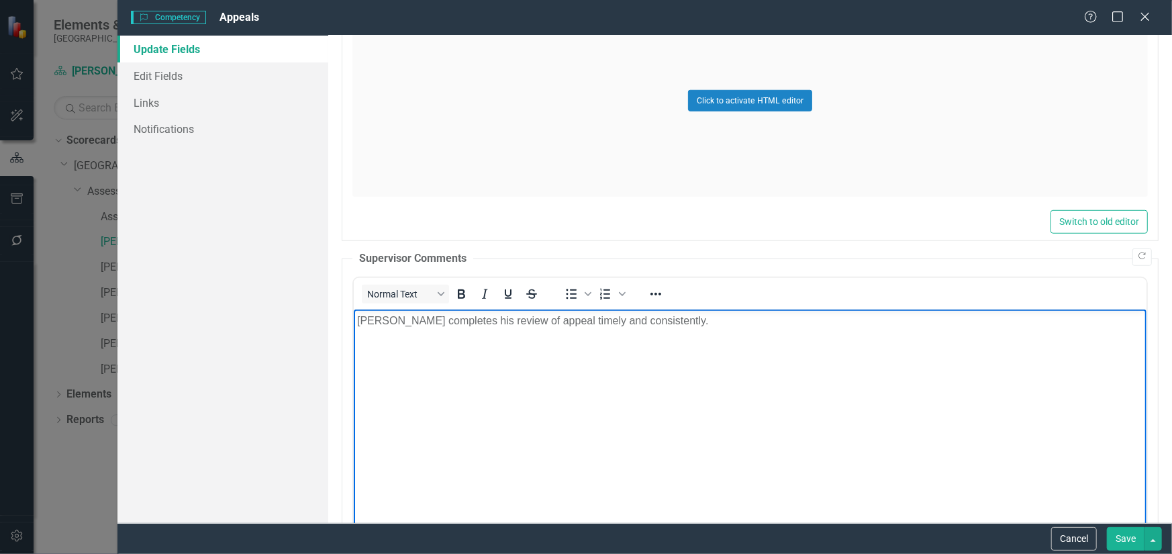
click at [1128, 528] on button "Save" at bounding box center [1126, 539] width 38 height 24
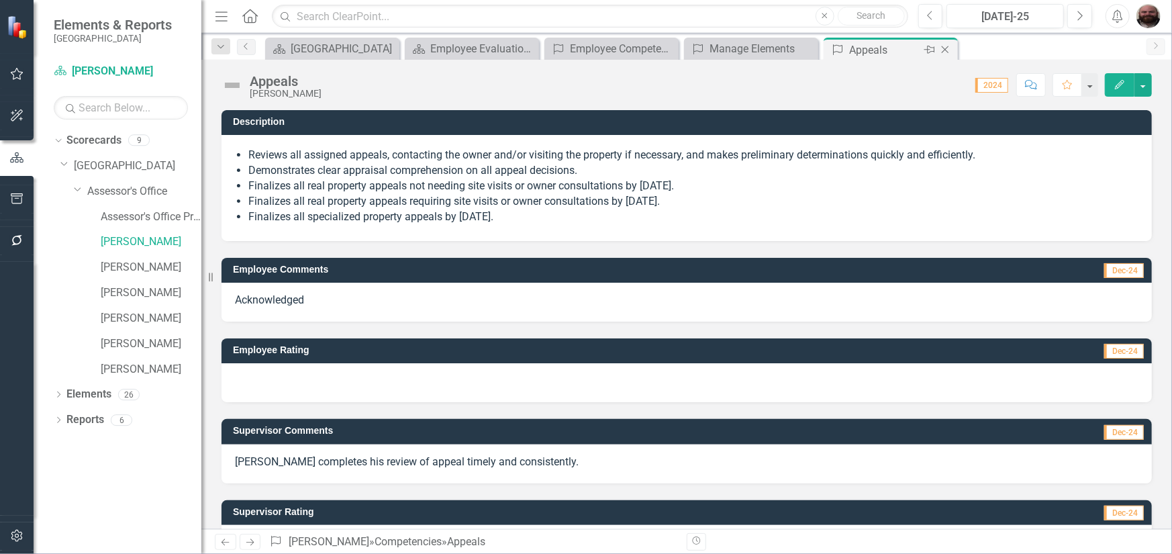
click at [953, 53] on div "Close" at bounding box center [946, 50] width 17 height 17
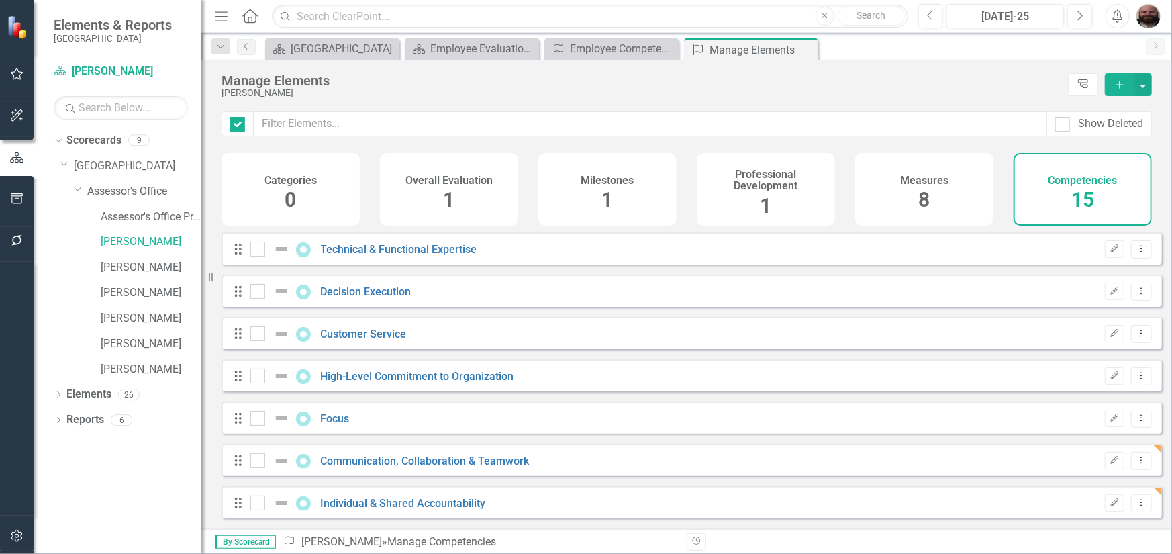
checkbox input "false"
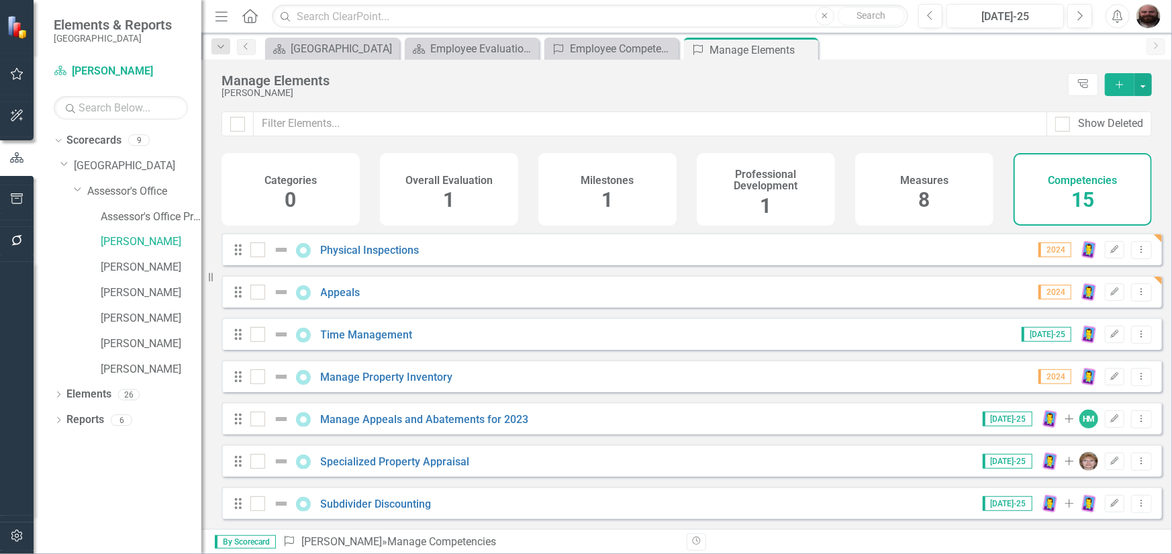
scroll to position [346, 0]
click at [389, 335] on link "Time Management" at bounding box center [367, 334] width 92 height 13
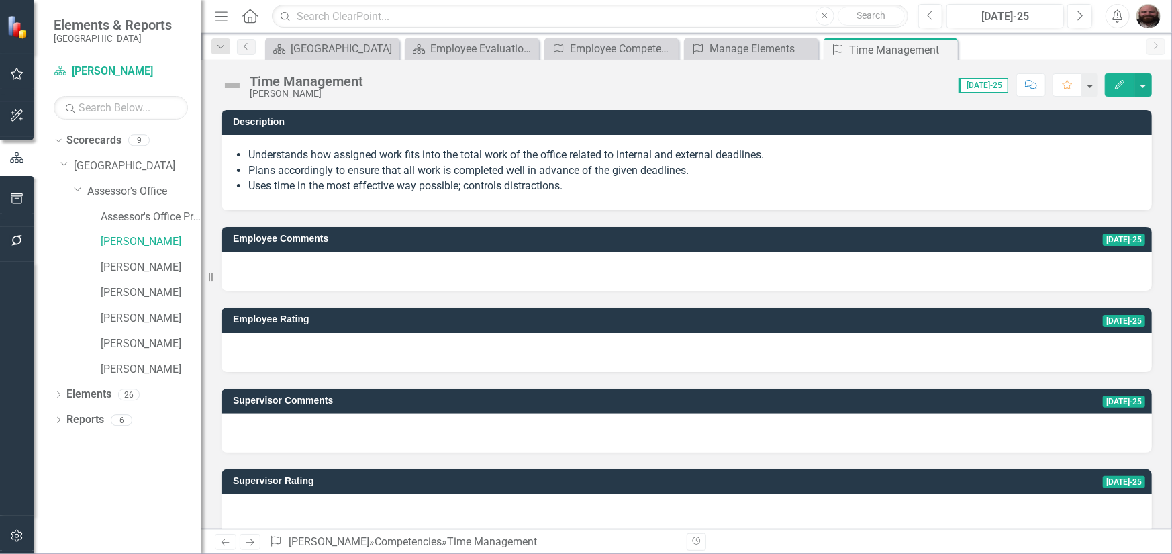
click at [1123, 81] on icon "Edit" at bounding box center [1120, 84] width 12 height 9
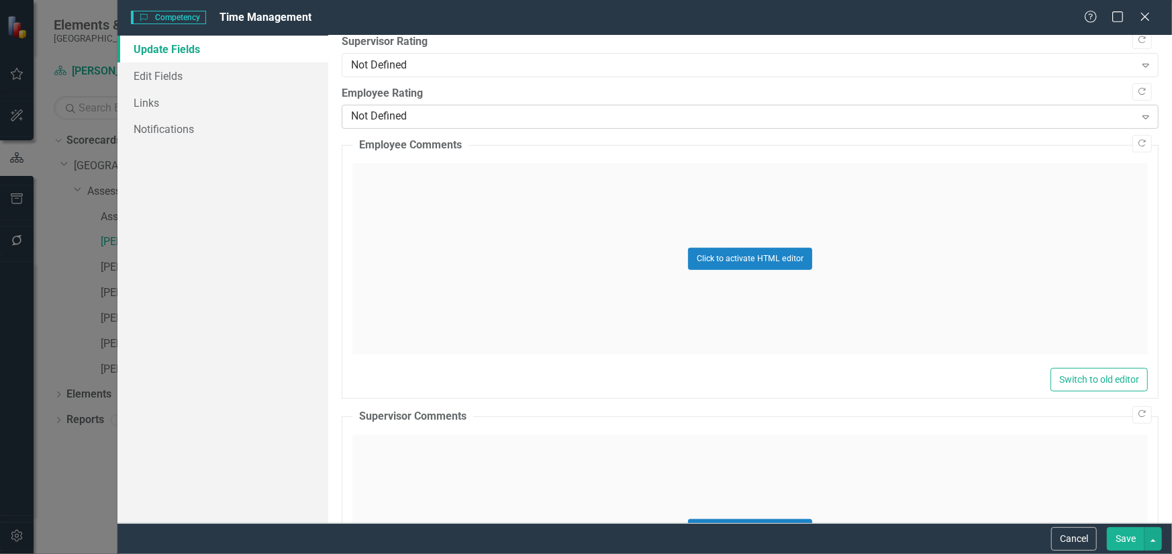
scroll to position [336, 0]
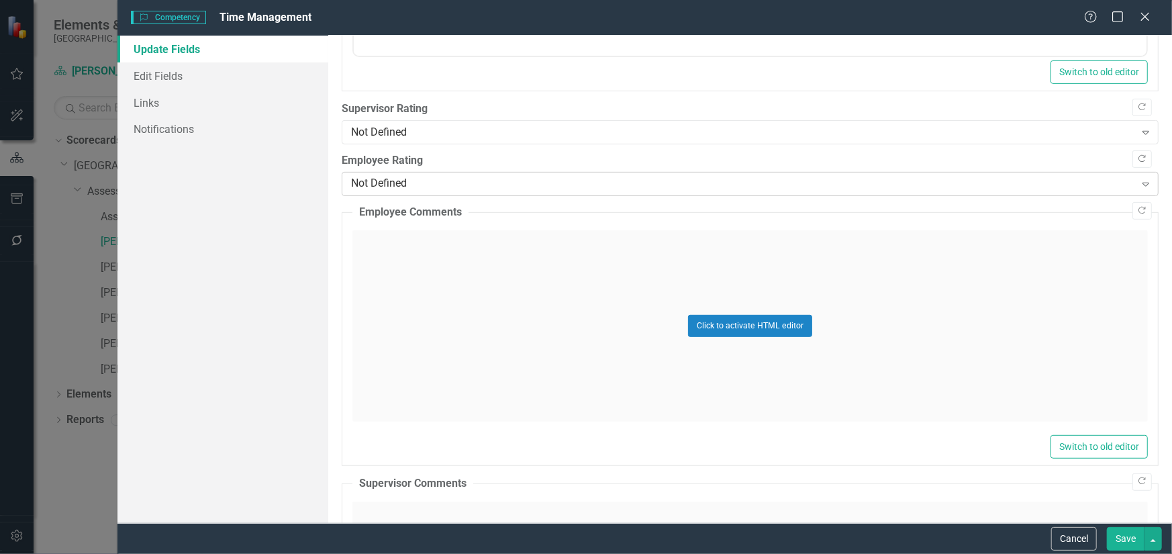
click at [422, 127] on div "Not Defined" at bounding box center [743, 132] width 784 height 15
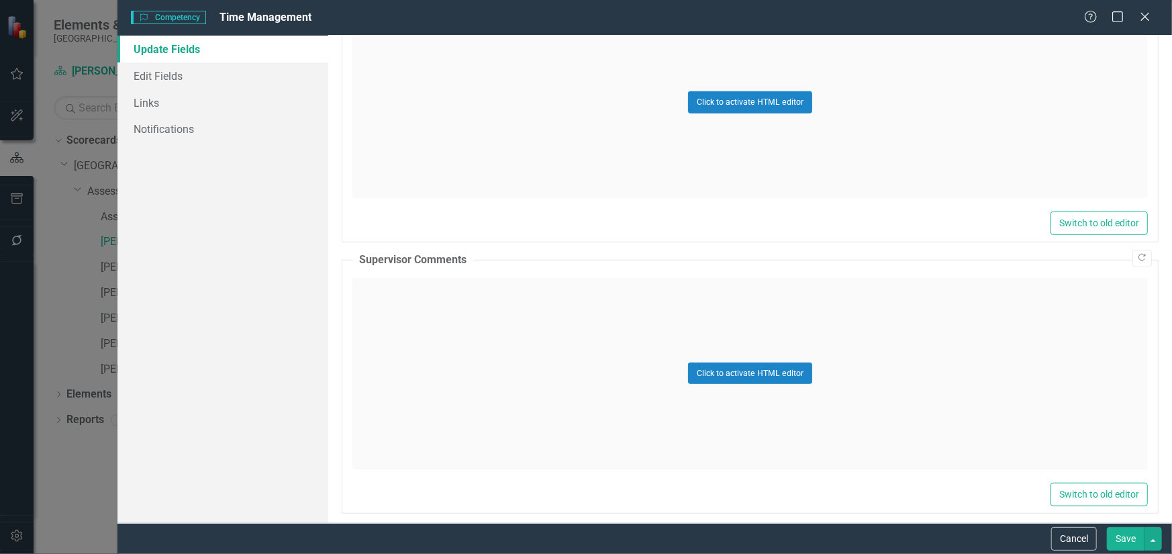
scroll to position [569, 0]
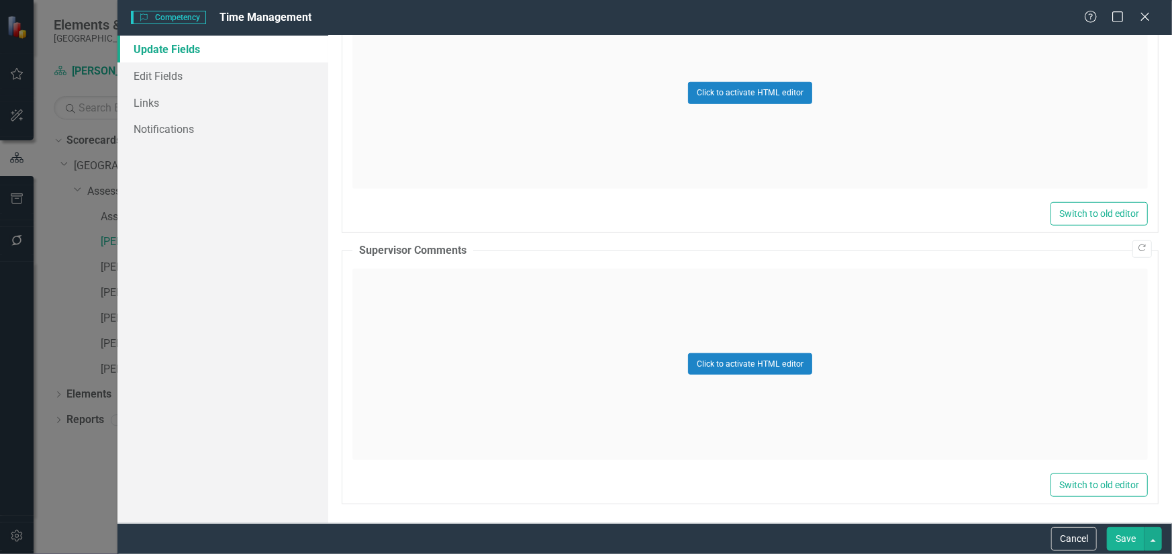
click at [457, 328] on div "Click to activate HTML editor" at bounding box center [751, 364] width 796 height 191
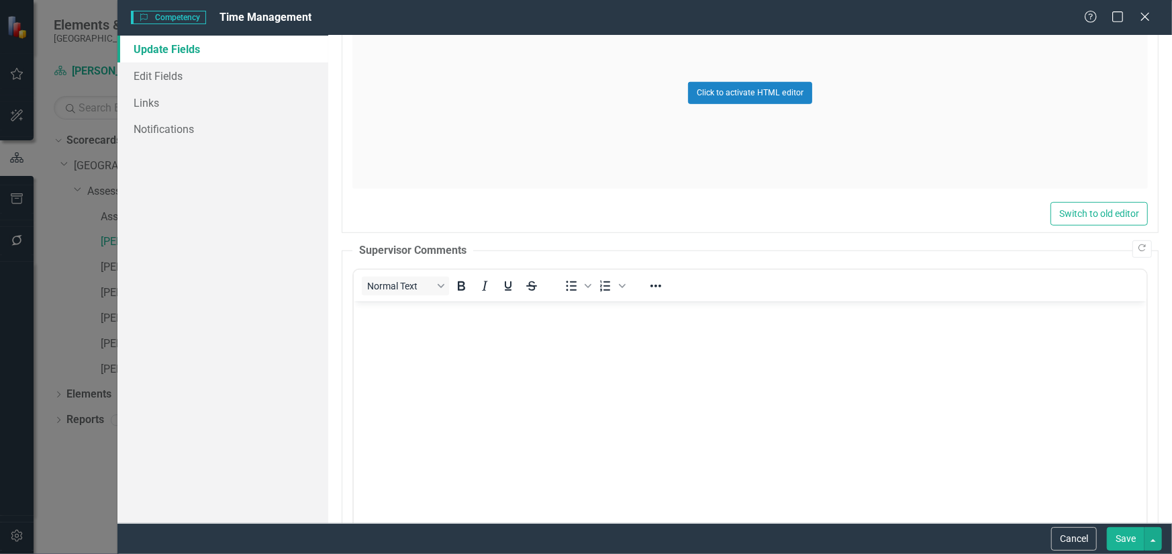
scroll to position [0, 0]
click at [457, 328] on body "Rich Text Area. Press ALT-0 for help." at bounding box center [749, 401] width 793 height 201
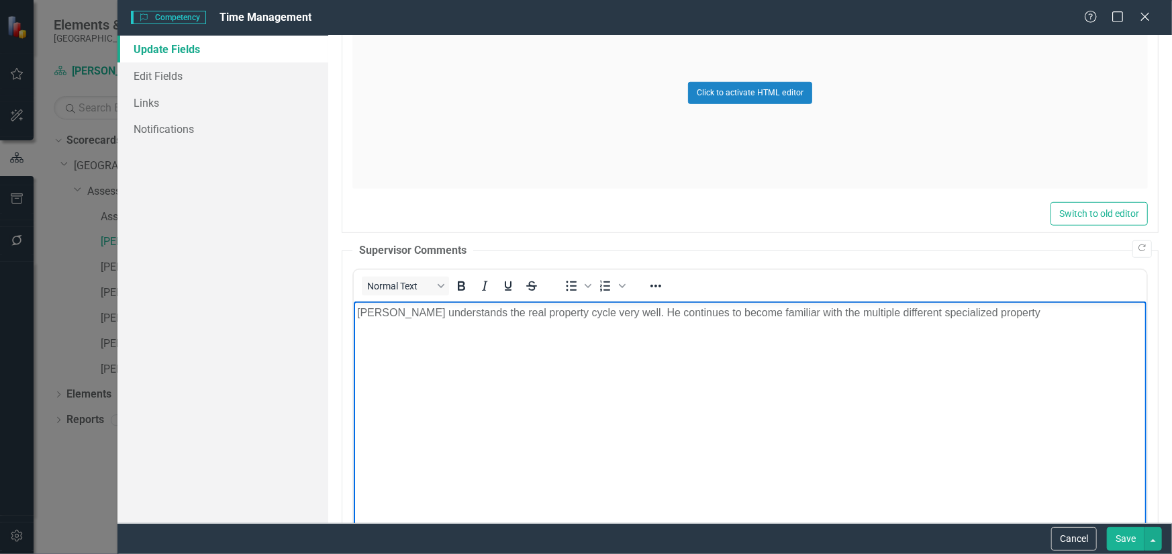
click at [976, 316] on p "[PERSON_NAME] understands the real property cycle very well. He continues to be…" at bounding box center [750, 312] width 786 height 16
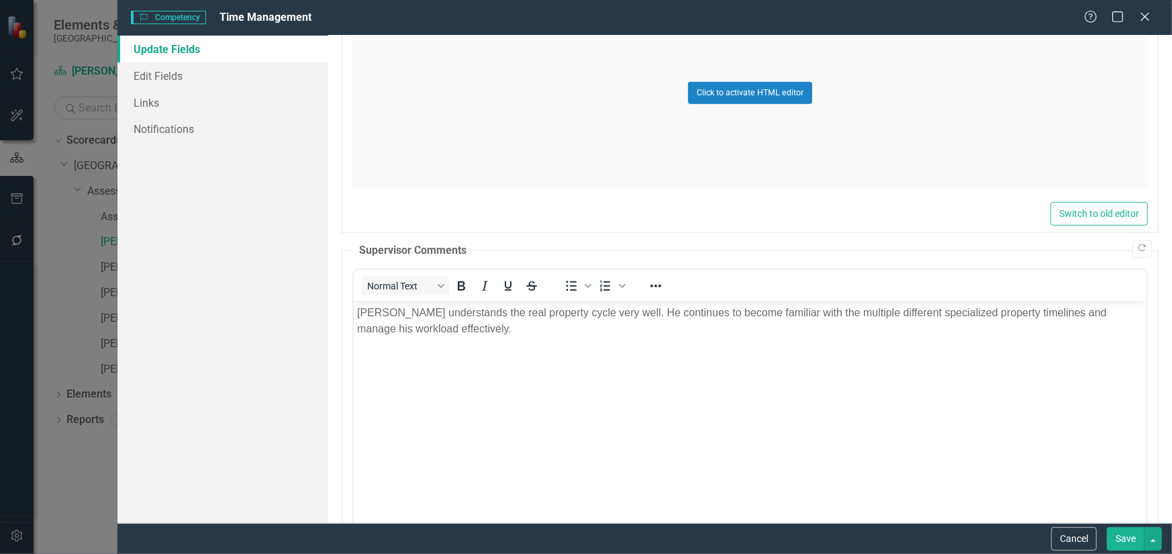
click at [1119, 549] on button "Save" at bounding box center [1126, 539] width 38 height 24
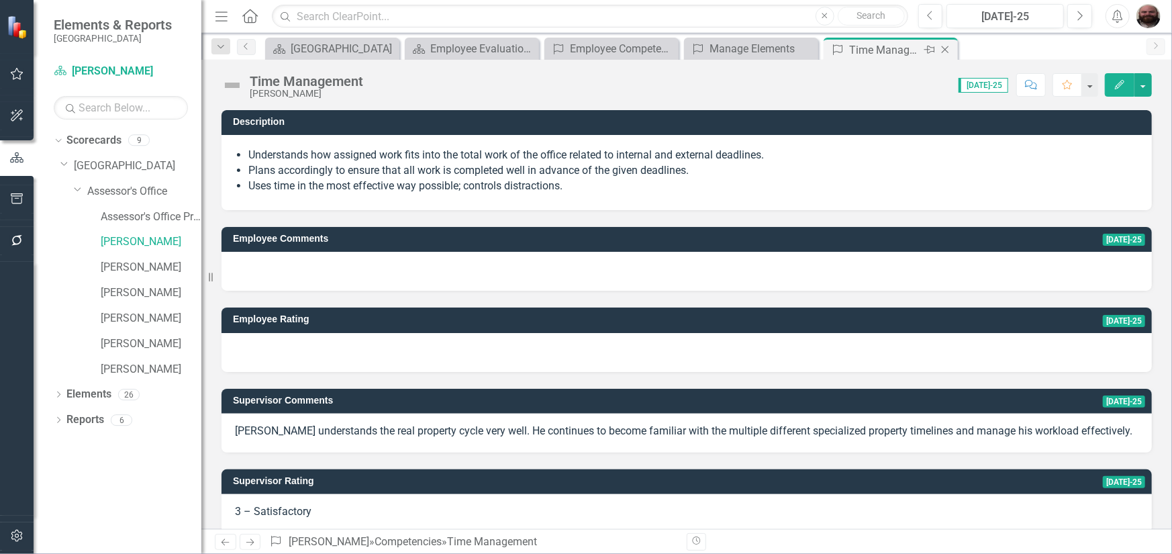
click at [949, 54] on icon "Close" at bounding box center [945, 49] width 13 height 11
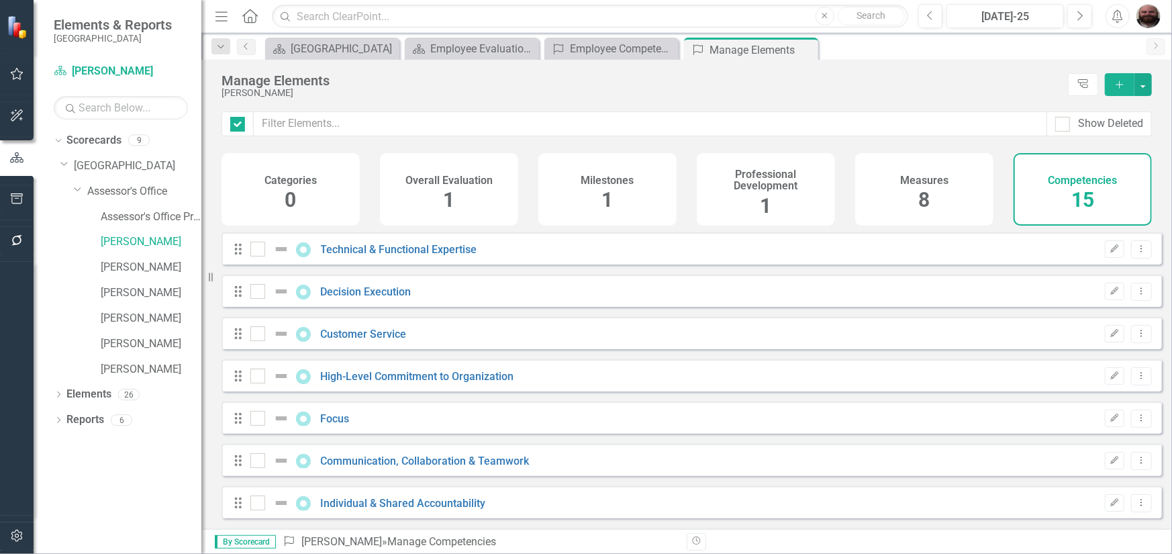
checkbox input "false"
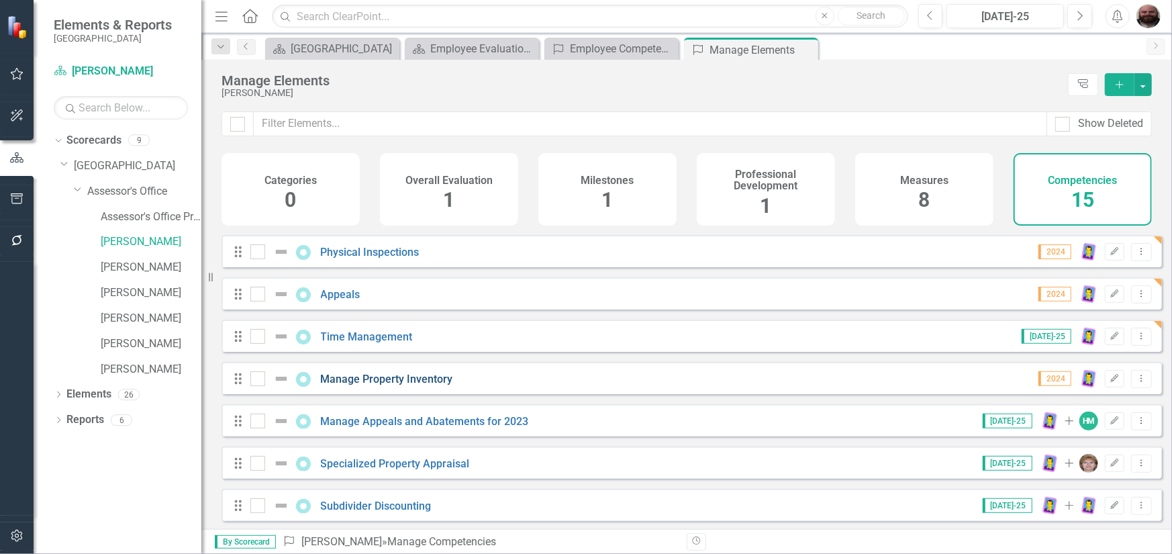
scroll to position [346, 0]
click at [393, 382] on link "Manage Property Inventory" at bounding box center [387, 377] width 132 height 13
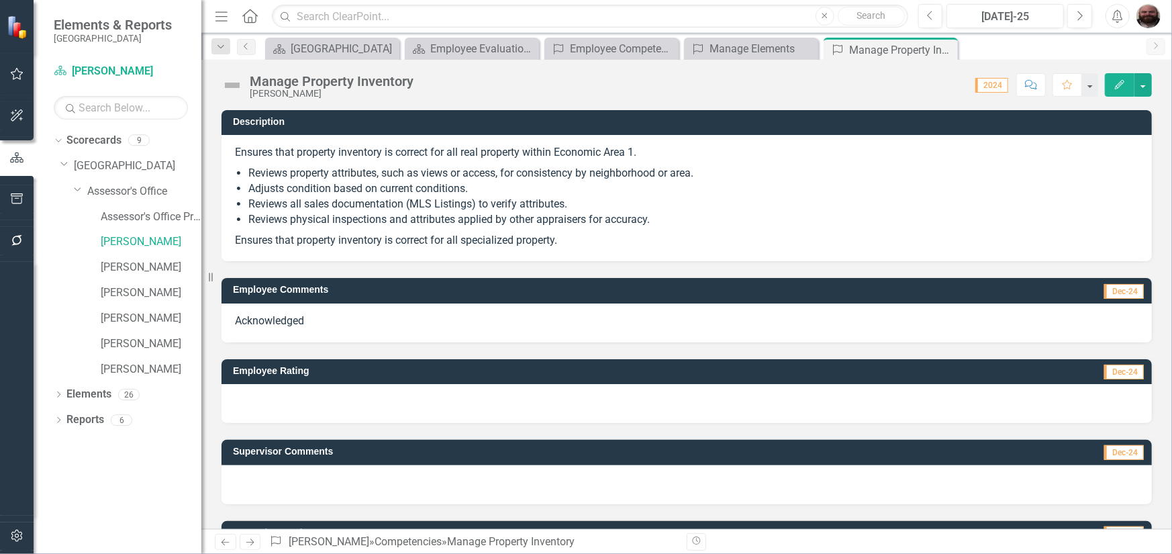
click at [1116, 86] on icon "Edit" at bounding box center [1120, 84] width 12 height 9
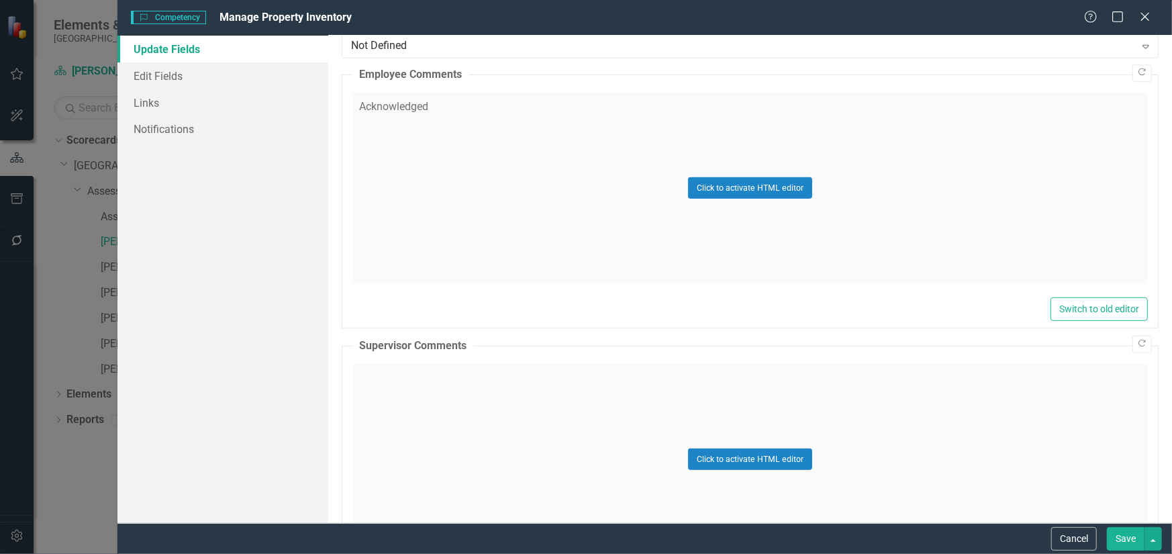
scroll to position [612, 0]
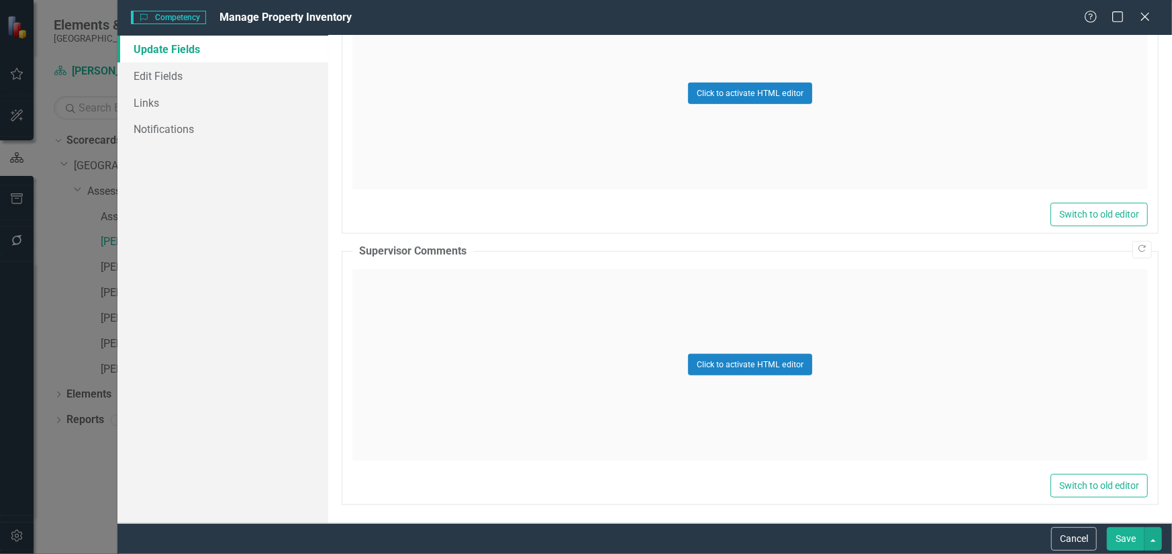
click at [444, 302] on div "Click to activate HTML editor" at bounding box center [751, 364] width 796 height 191
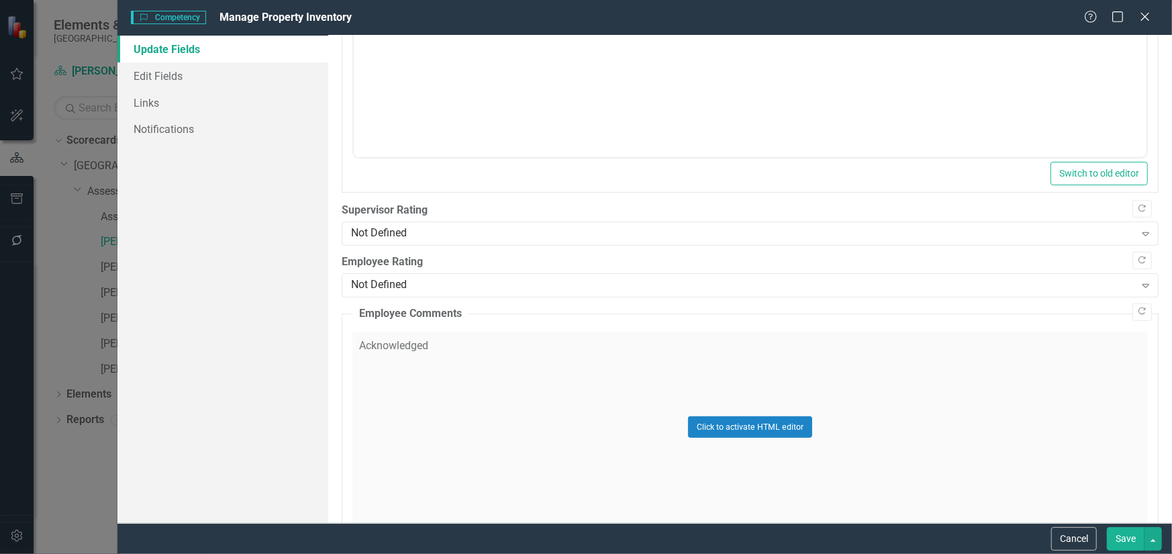
scroll to position [276, 0]
click at [440, 238] on div "Not Defined" at bounding box center [743, 235] width 784 height 15
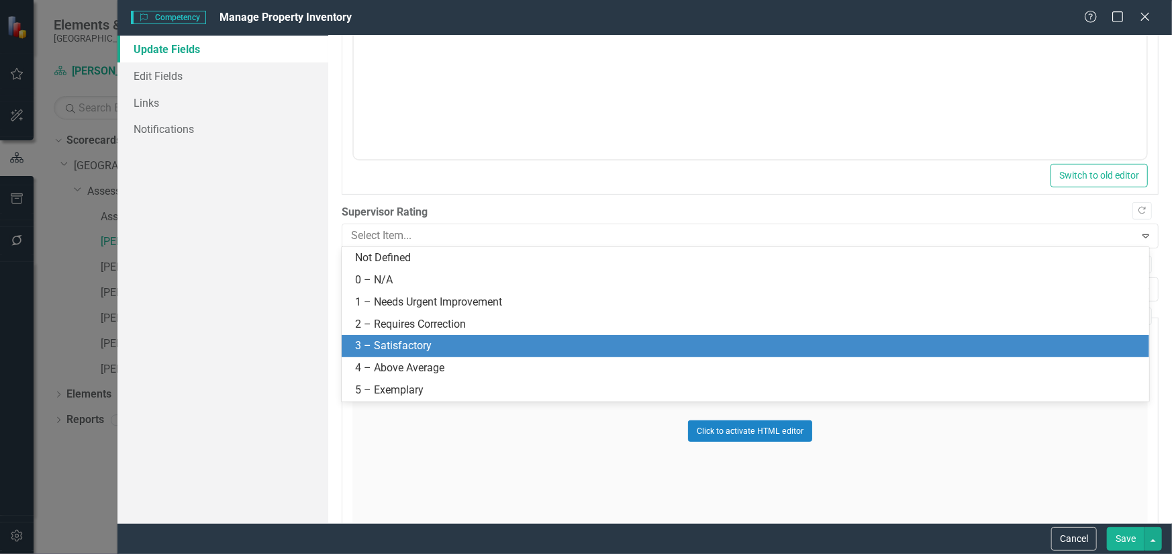
click at [436, 336] on div "3 – Satisfactory" at bounding box center [746, 346] width 808 height 22
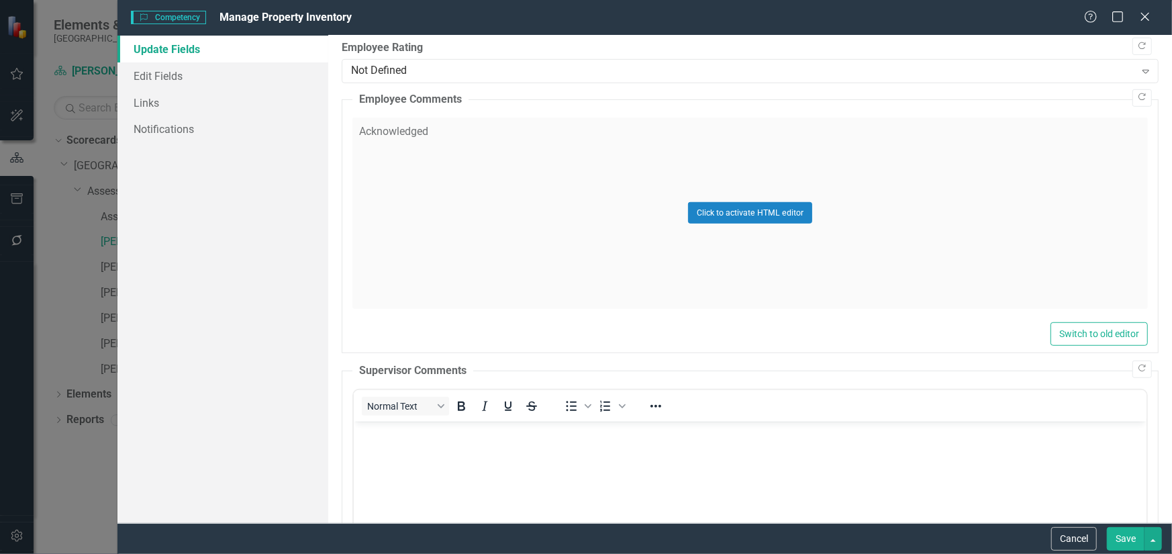
scroll to position [545, 0]
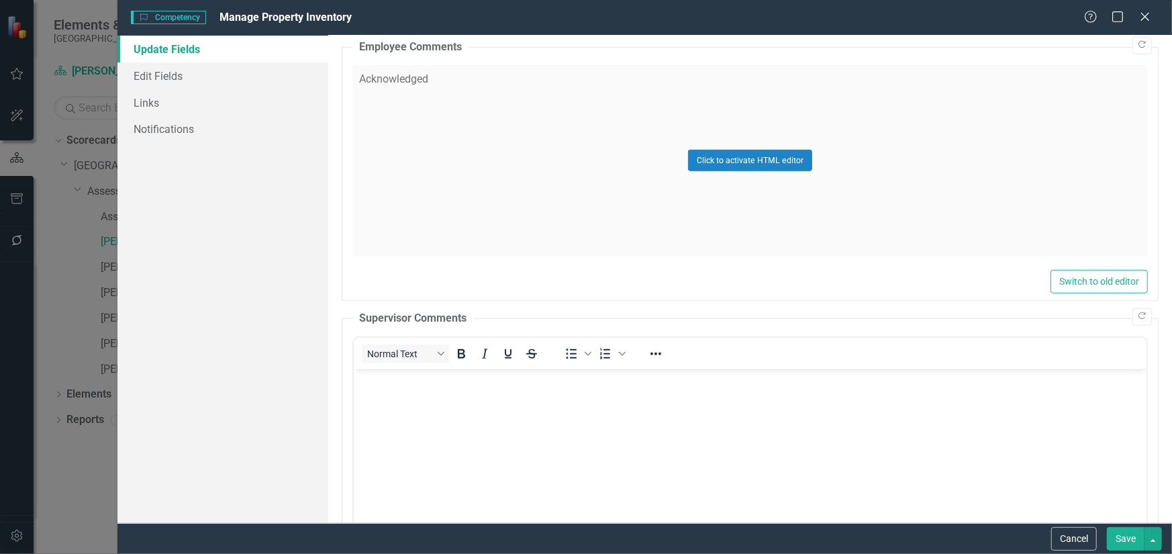
click at [426, 424] on body "Rich Text Area. Press ALT-0 for help." at bounding box center [749, 469] width 793 height 201
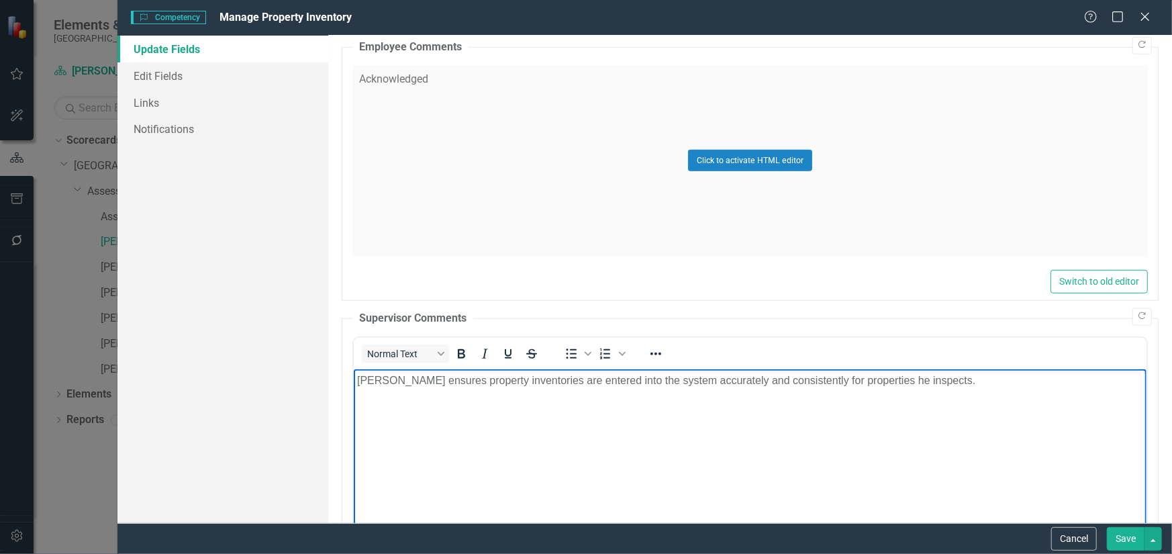
click at [1129, 537] on button "Save" at bounding box center [1126, 539] width 38 height 24
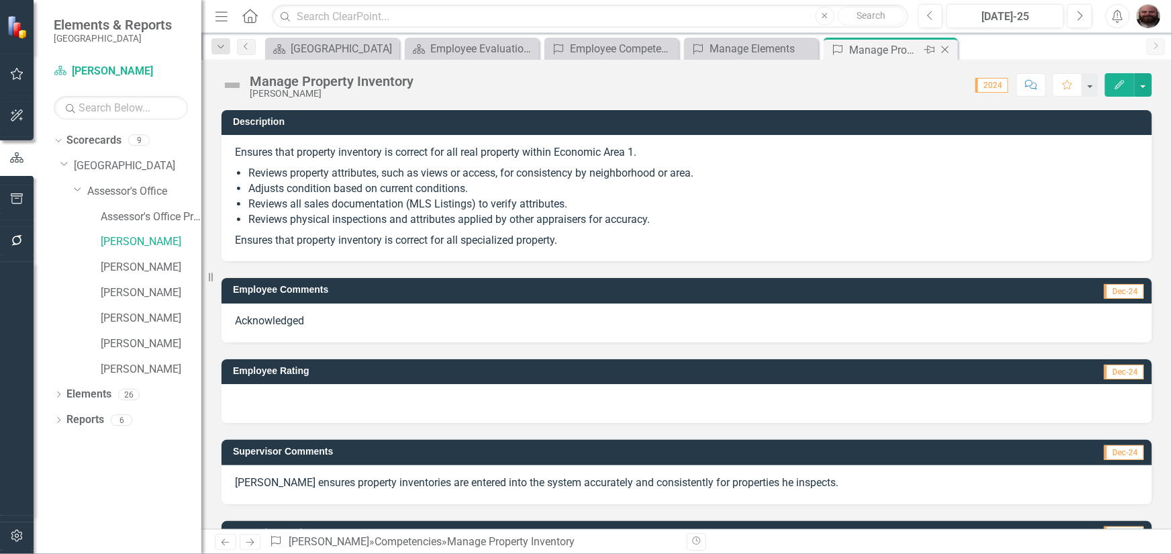
click at [951, 50] on icon "Close" at bounding box center [945, 49] width 13 height 11
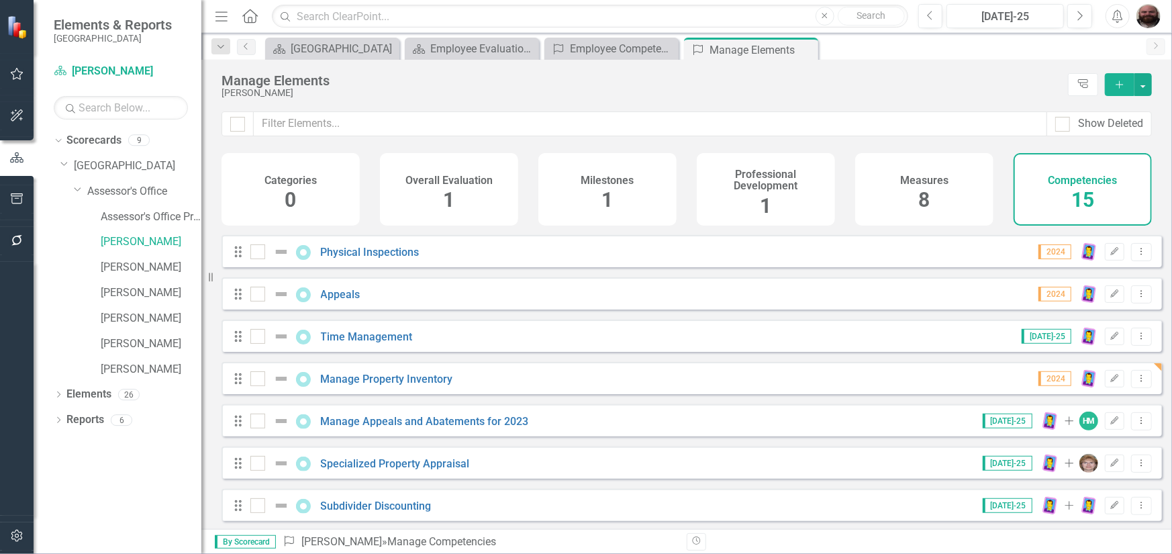
scroll to position [346, 0]
click at [443, 420] on link "Manage Appeals and Abatements for 2023" at bounding box center [425, 419] width 208 height 13
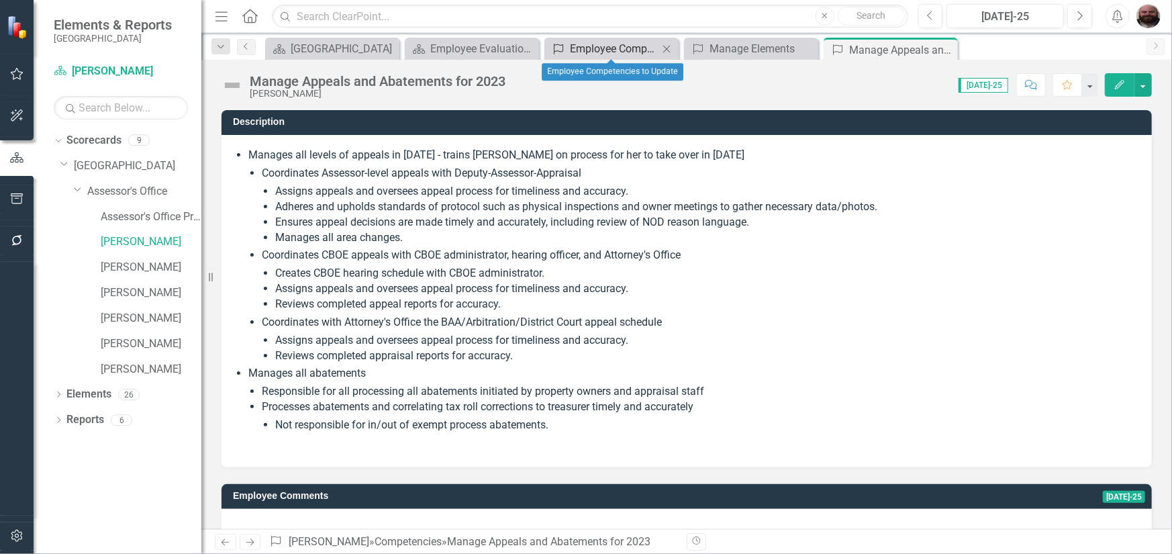
click at [617, 50] on div "Employee Competencies to Update" at bounding box center [614, 48] width 89 height 17
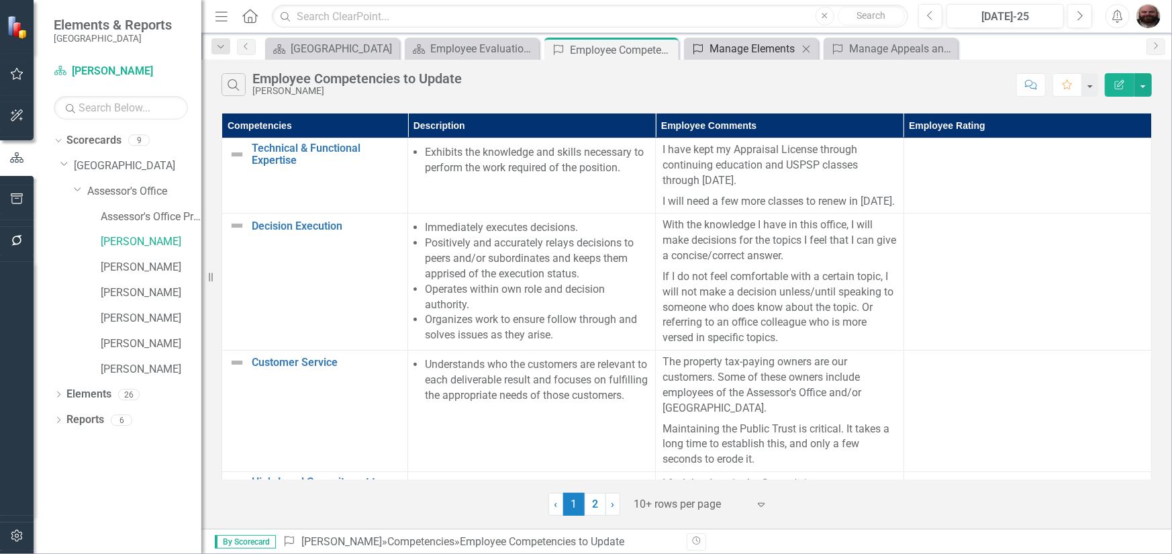
click at [732, 56] on div "Manage Elements" at bounding box center [754, 48] width 89 height 17
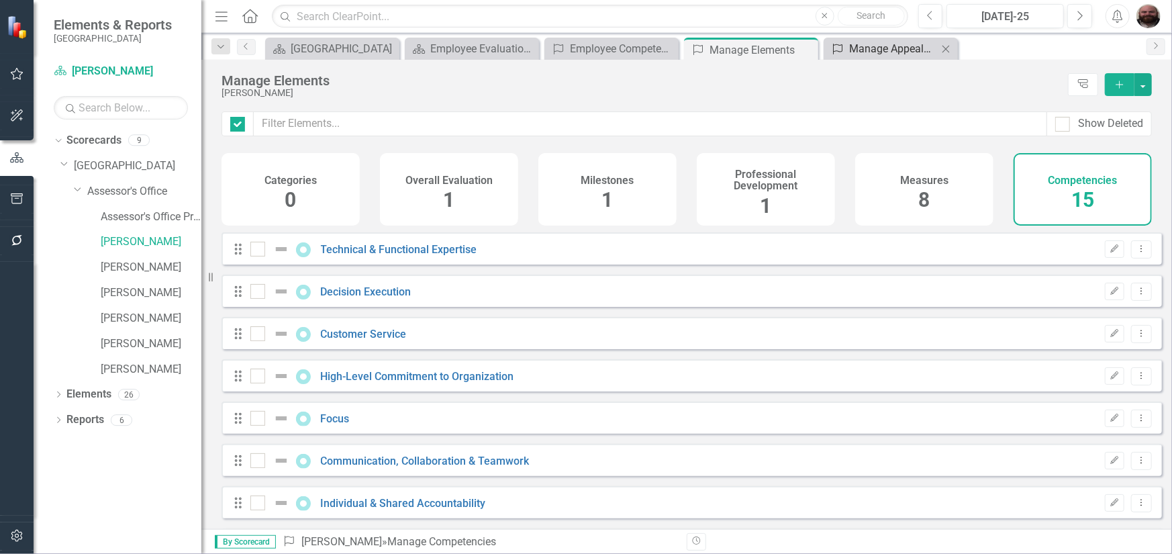
checkbox input "false"
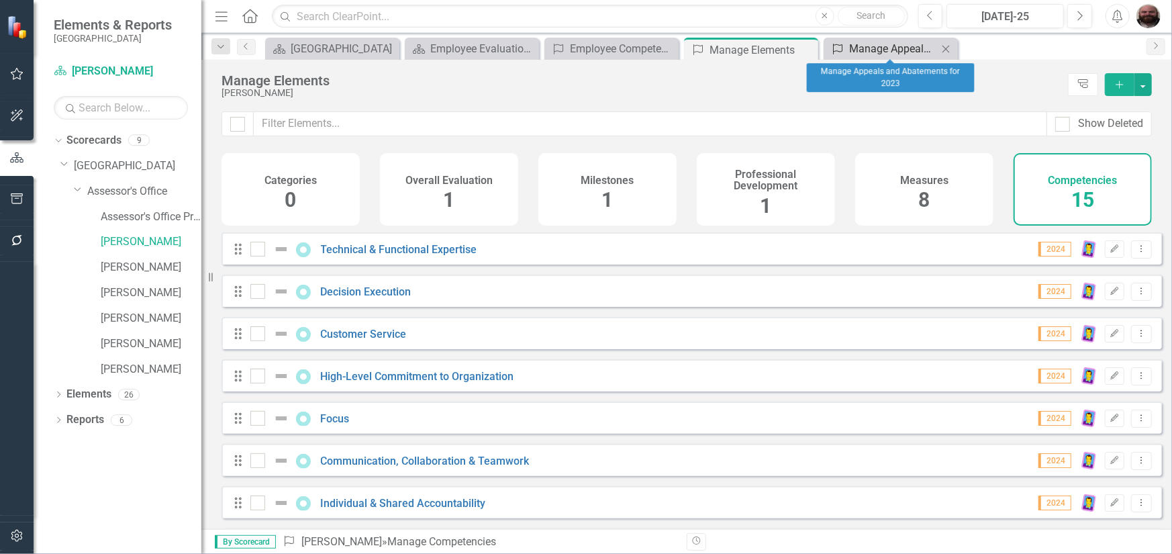
click at [890, 54] on div "Manage Appeals and Abatements for 2023" at bounding box center [893, 48] width 89 height 17
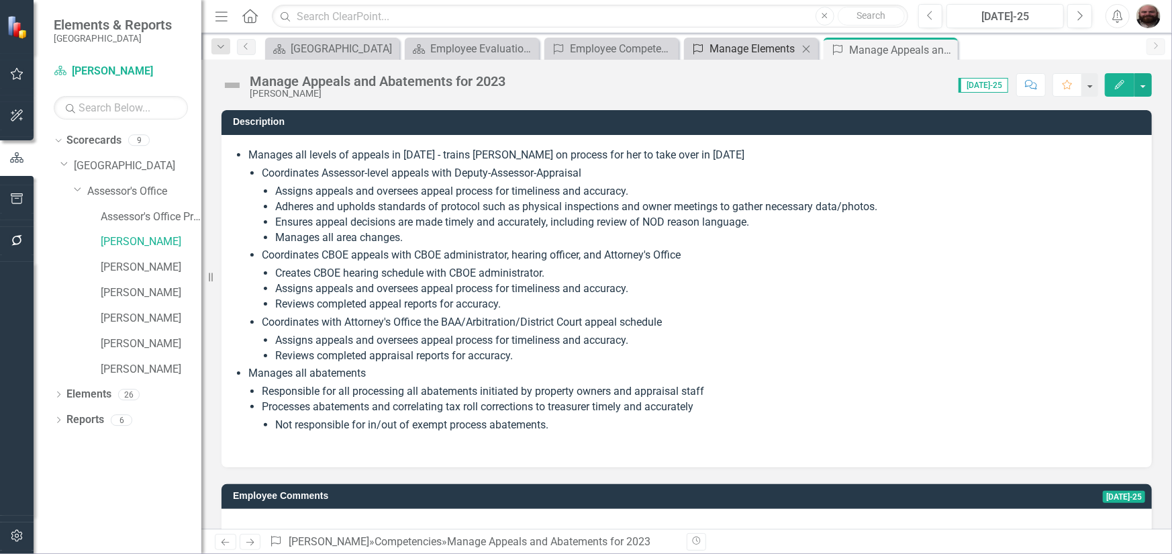
click at [749, 42] on div "Manage Elements" at bounding box center [754, 48] width 89 height 17
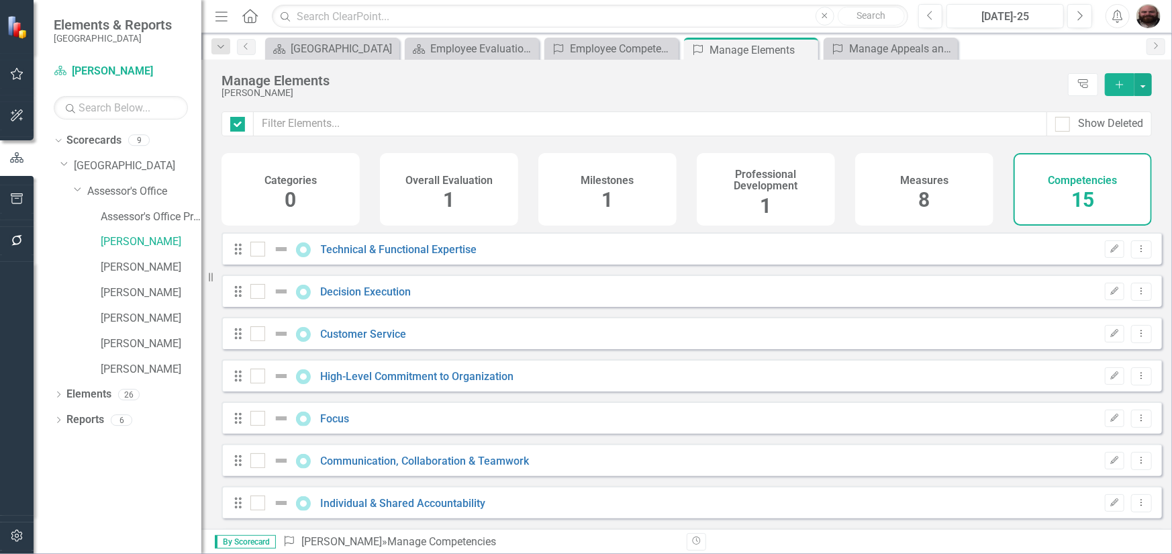
checkbox input "false"
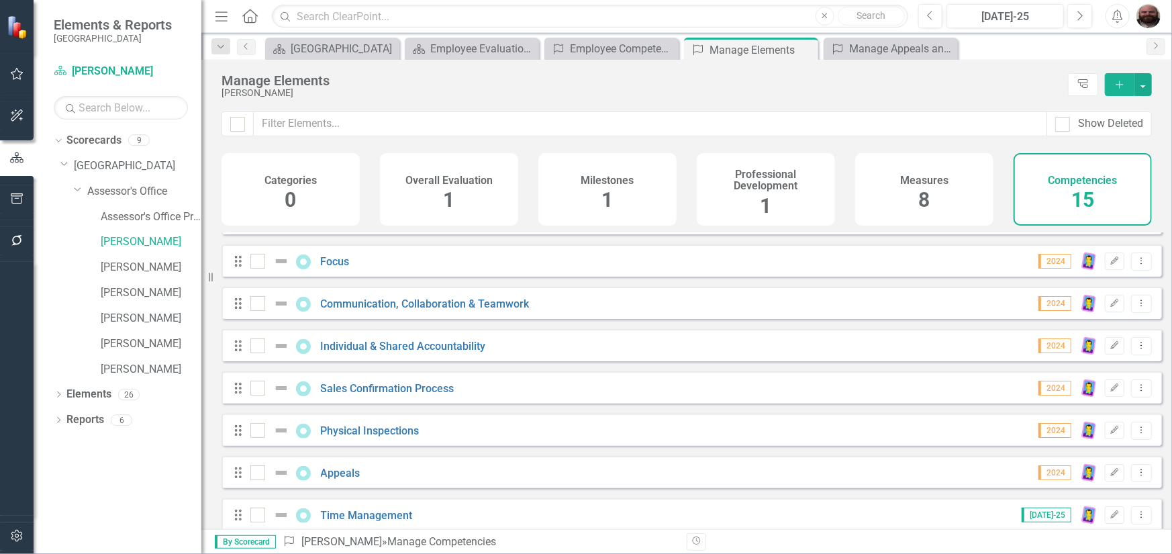
scroll to position [346, 0]
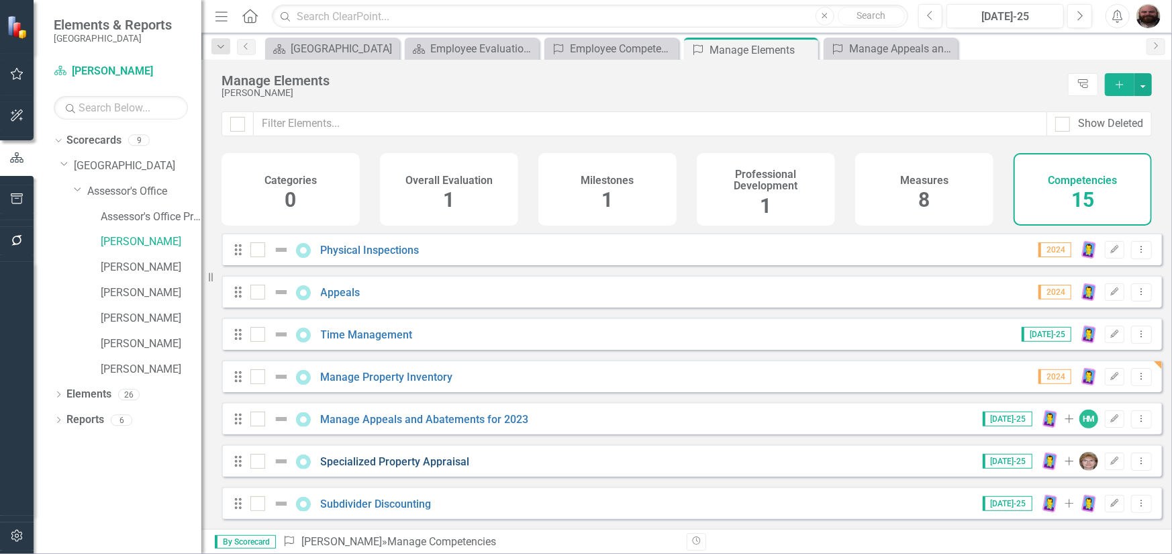
click at [389, 465] on link "Specialized Property Appraisal" at bounding box center [395, 461] width 149 height 13
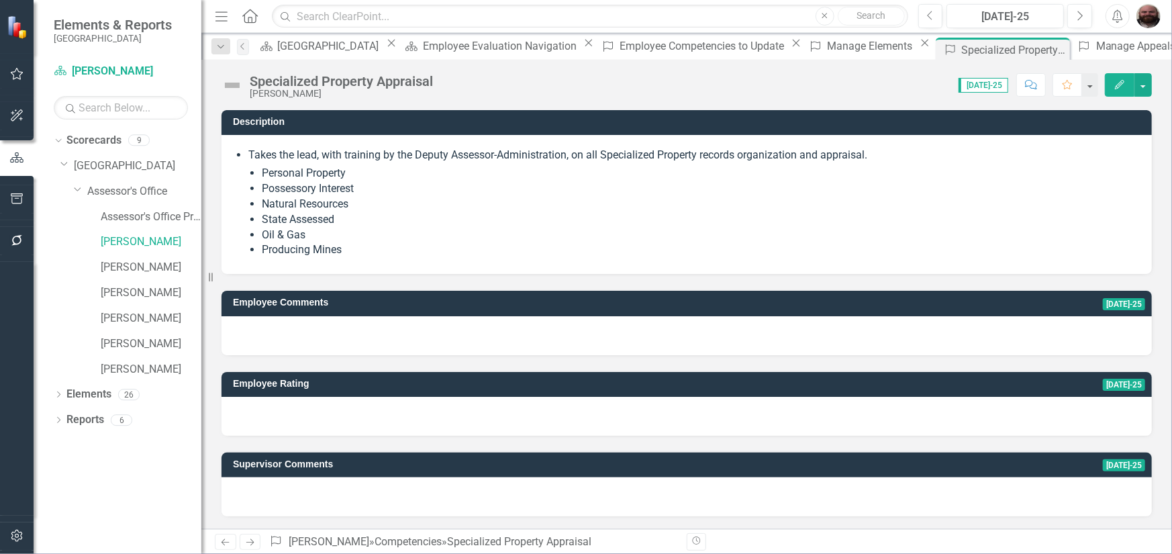
click at [1111, 81] on button "Edit" at bounding box center [1120, 85] width 30 height 24
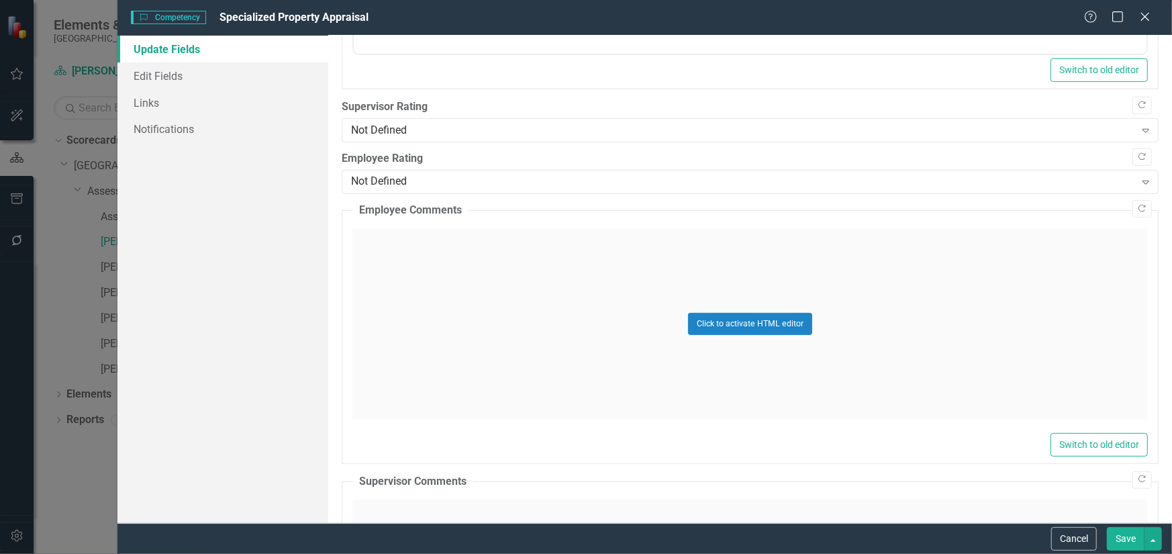
scroll to position [403, 0]
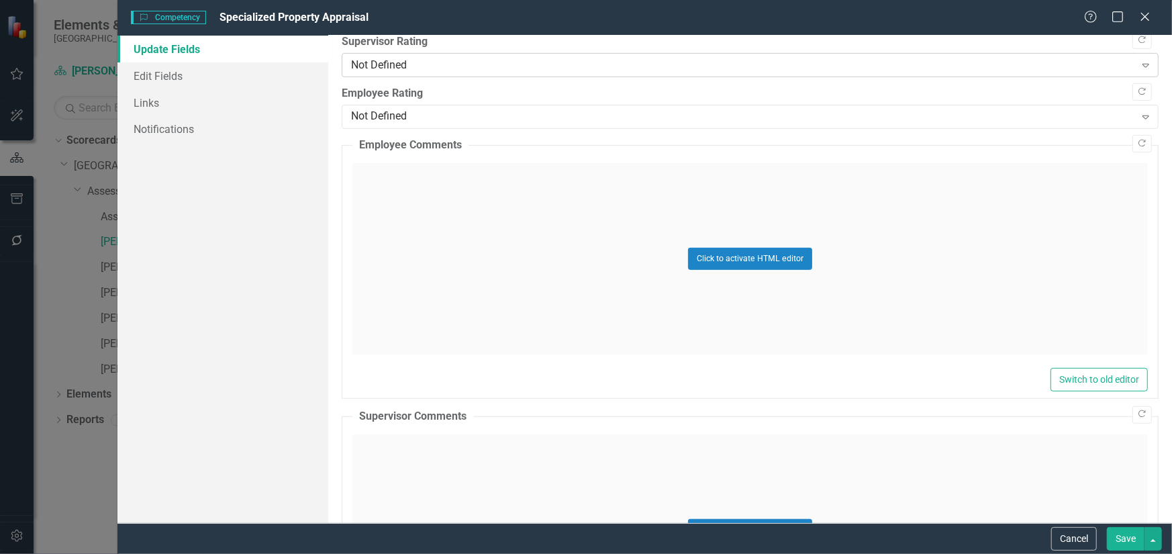
click at [562, 60] on div "Not Defined" at bounding box center [743, 65] width 784 height 15
click at [440, 443] on div "Click to activate HTML editor" at bounding box center [751, 529] width 796 height 191
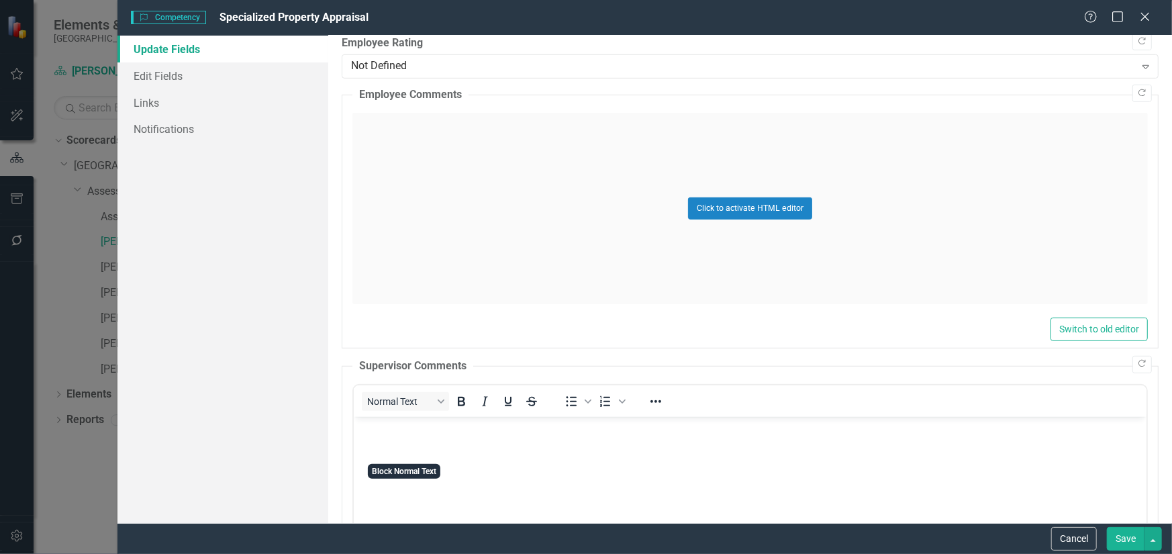
scroll to position [604, 0]
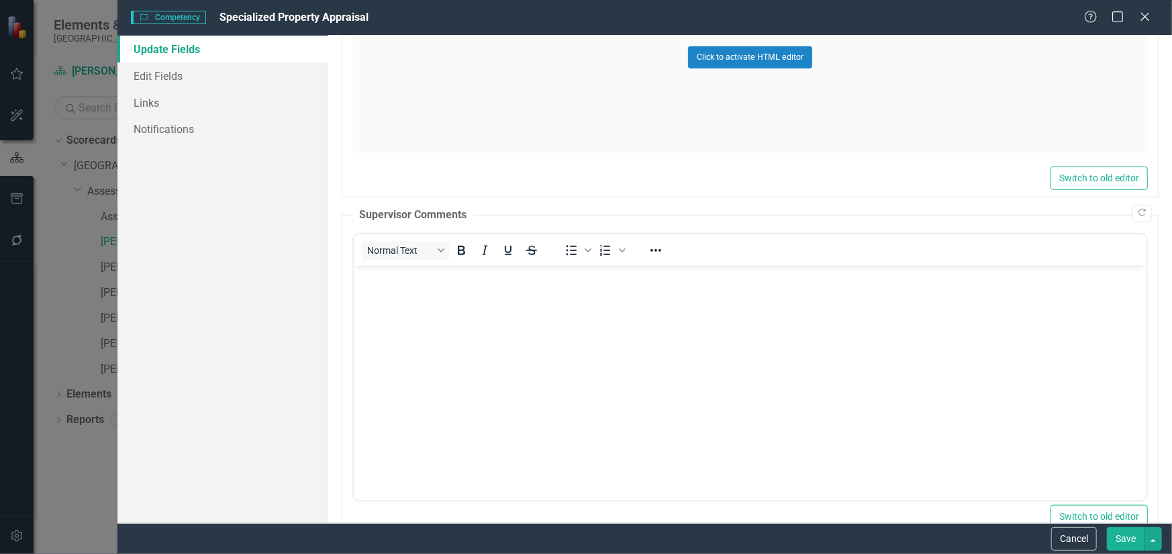
click at [412, 320] on body "Rich Text Area. Press ALT-0 for help." at bounding box center [749, 365] width 793 height 201
click at [1117, 537] on button "Save" at bounding box center [1126, 539] width 38 height 24
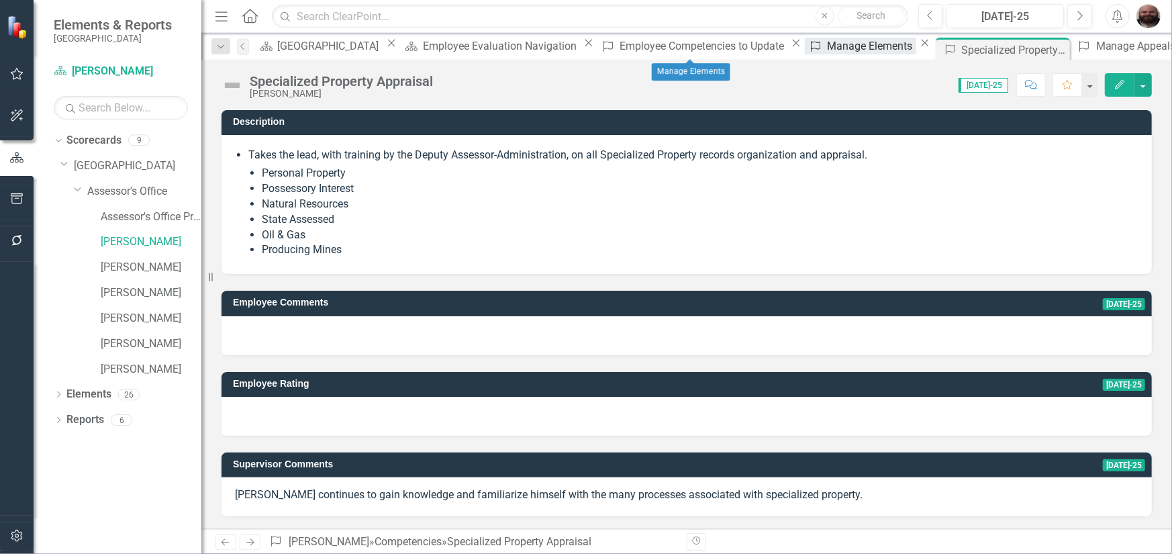
click at [827, 50] on div "Manage Elements" at bounding box center [871, 46] width 89 height 17
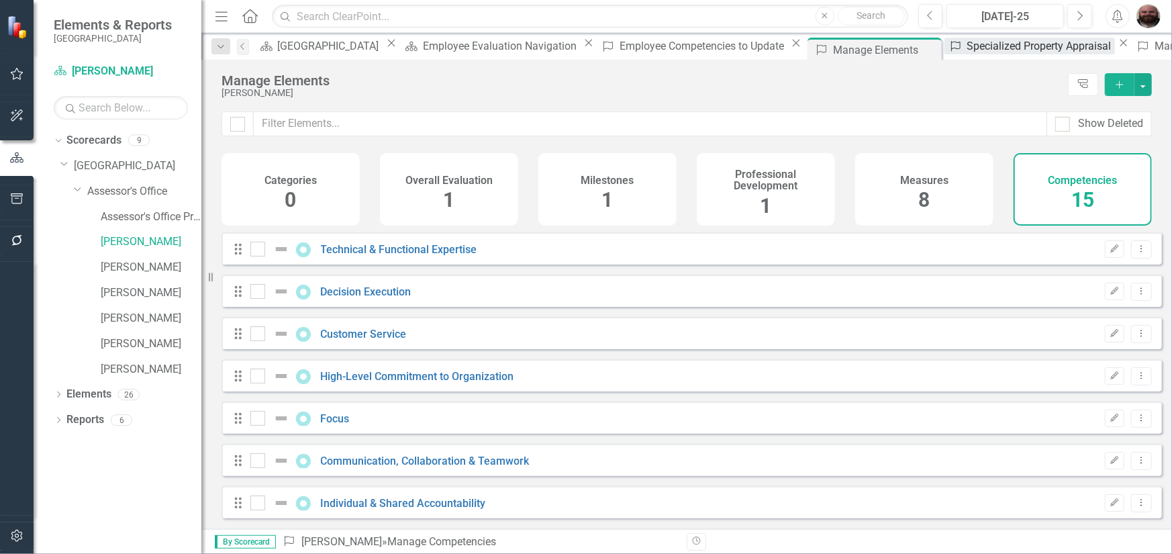
checkbox input "false"
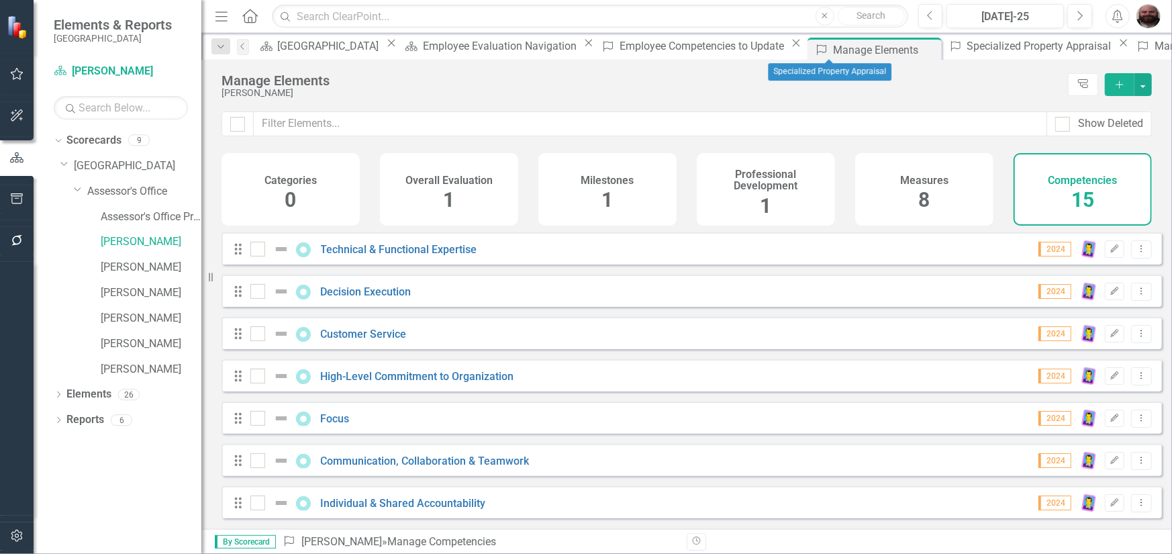
click at [1117, 44] on icon "Close" at bounding box center [1123, 43] width 13 height 11
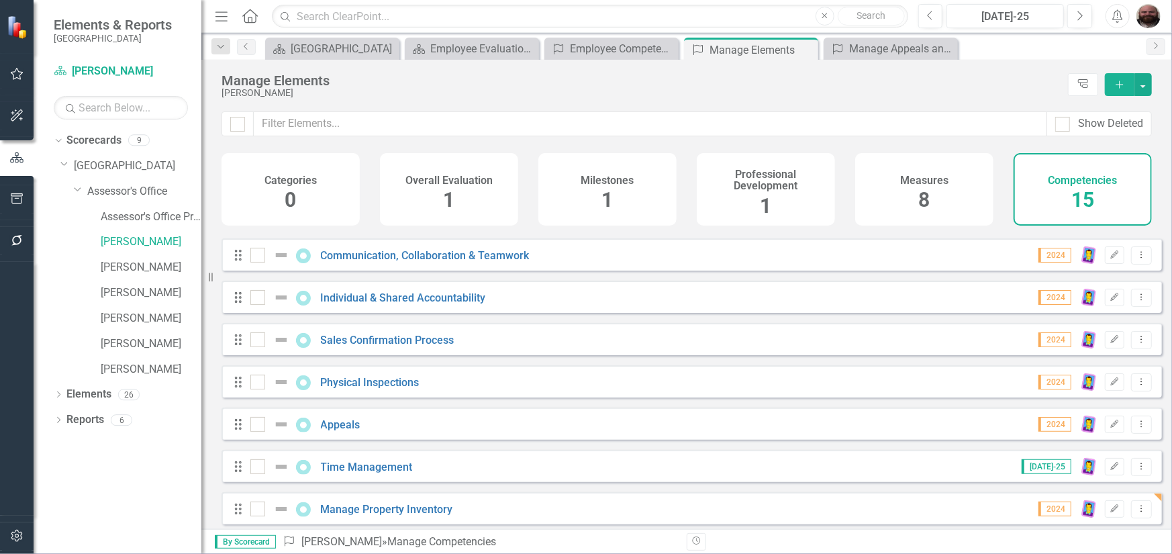
scroll to position [346, 0]
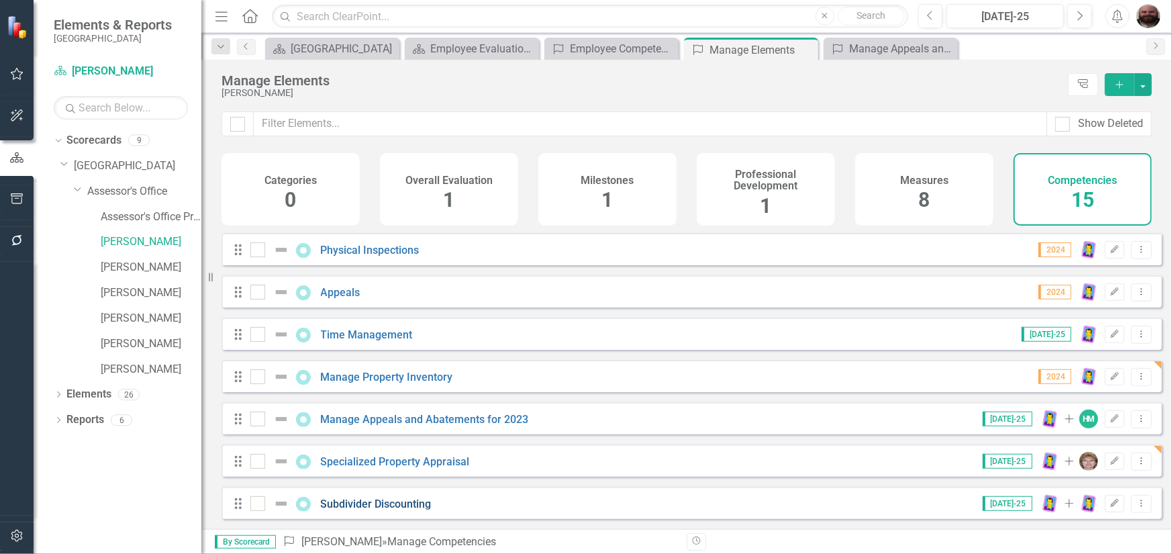
click at [400, 509] on link "Subdivider Discounting" at bounding box center [376, 504] width 111 height 13
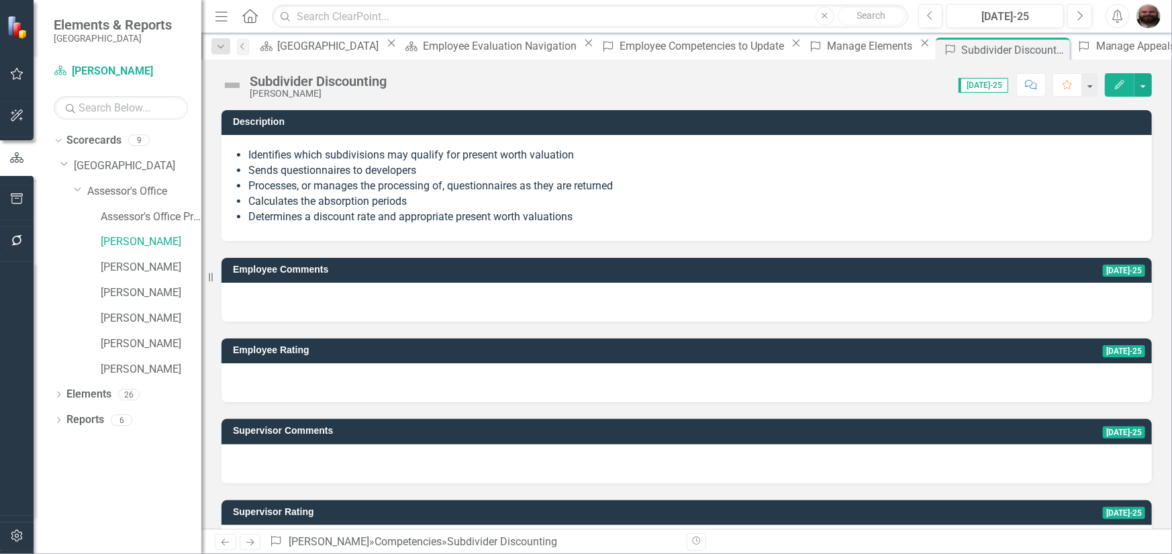
click at [1114, 81] on icon "Edit" at bounding box center [1120, 84] width 12 height 9
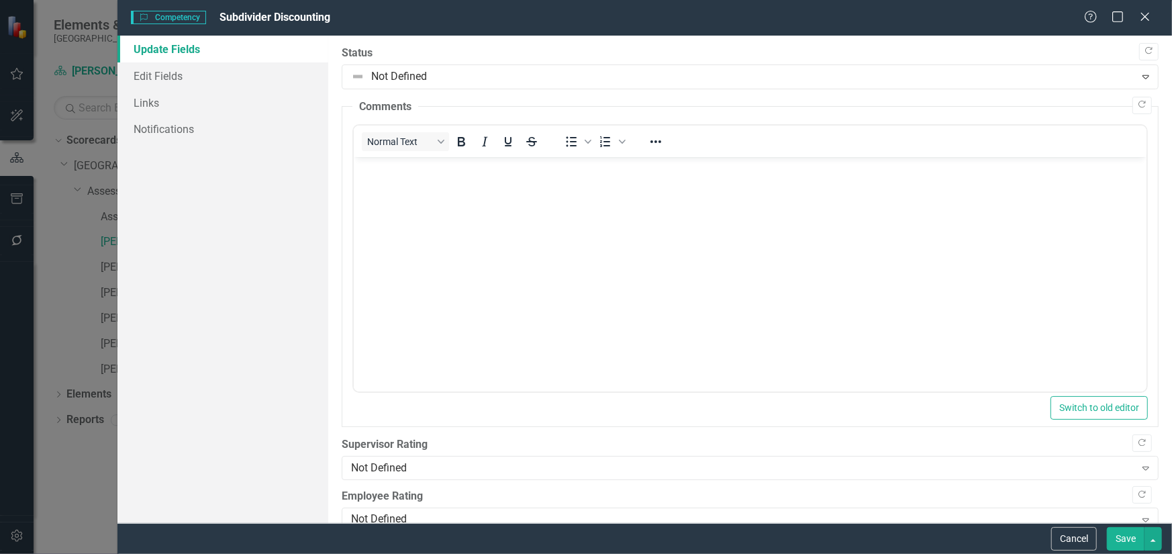
scroll to position [336, 0]
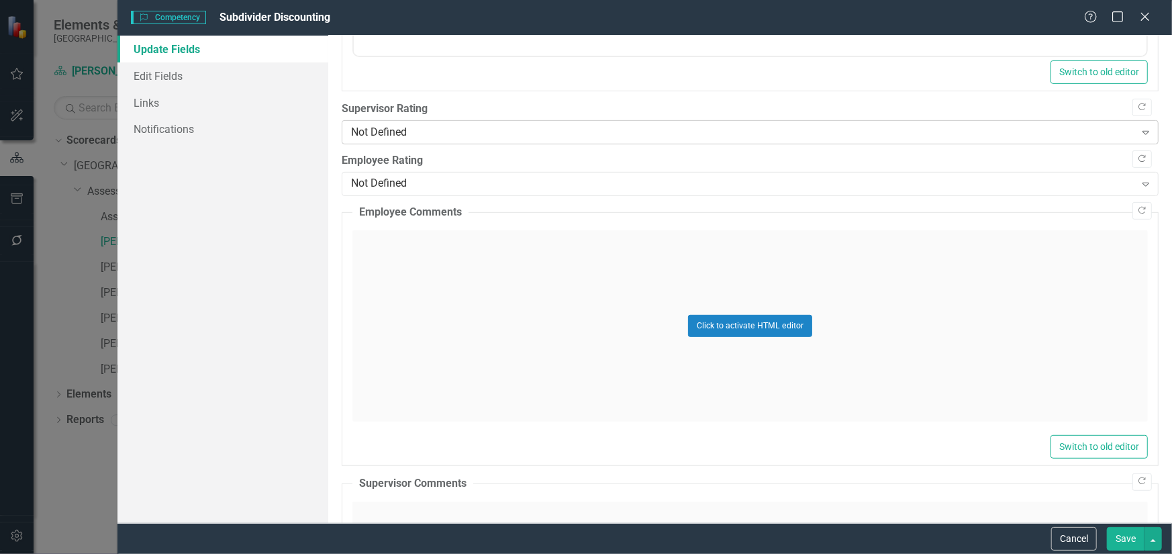
click at [463, 132] on div "Not Defined" at bounding box center [743, 132] width 784 height 15
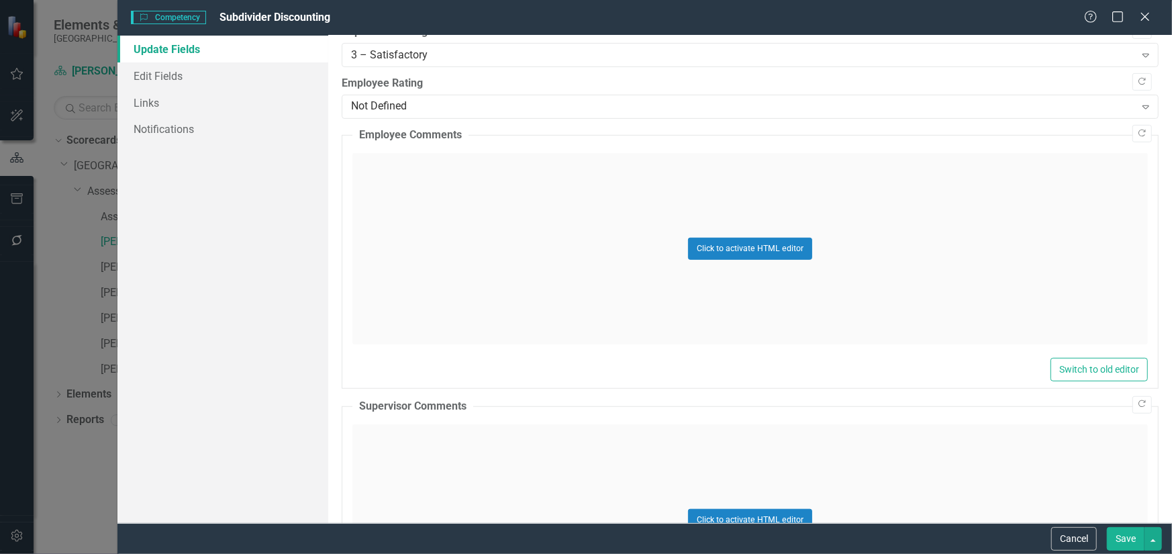
scroll to position [569, 0]
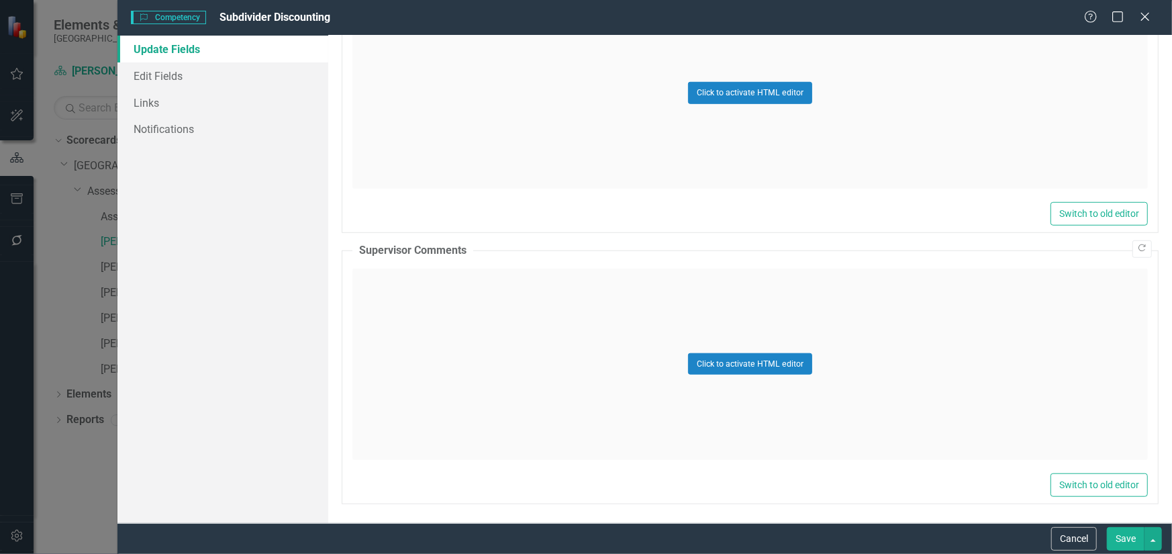
click at [465, 372] on div "Click to activate HTML editor" at bounding box center [751, 364] width 796 height 191
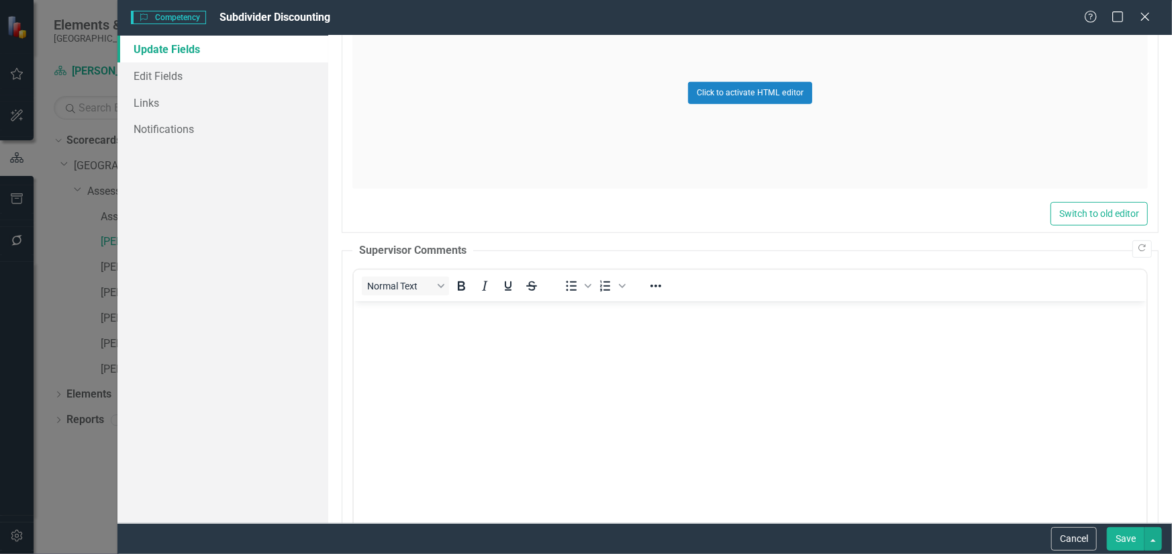
click at [465, 373] on body "Rich Text Area. Press ALT-0 for help." at bounding box center [749, 401] width 793 height 201
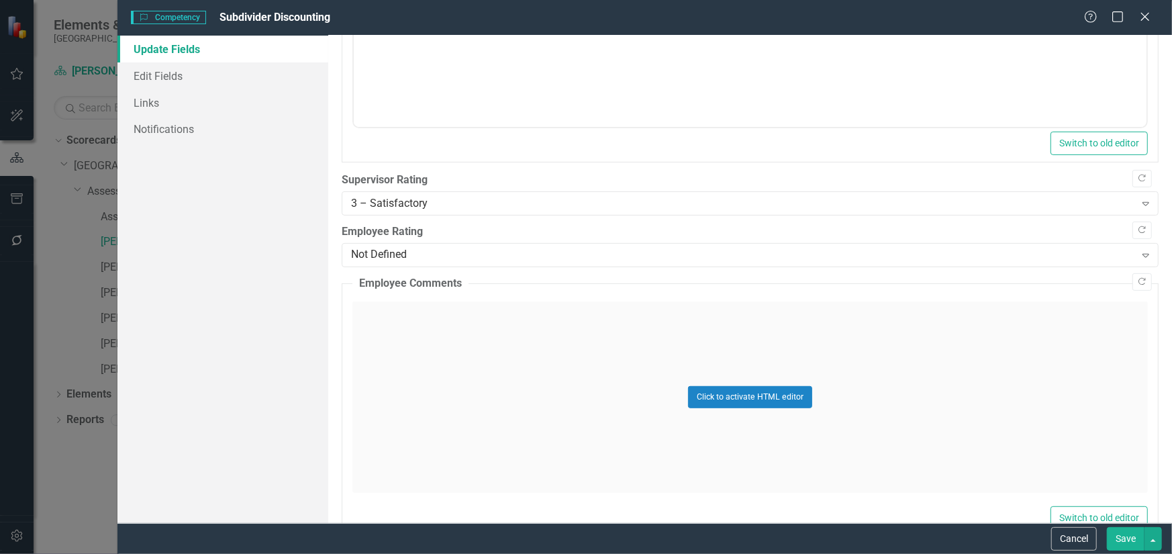
scroll to position [233, 0]
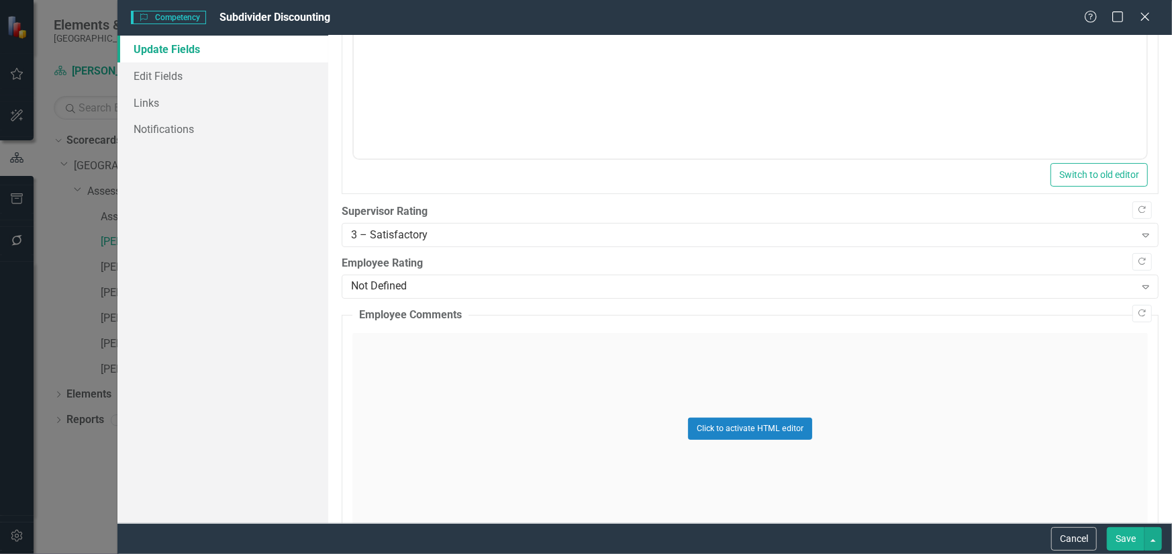
click at [1129, 536] on button "Save" at bounding box center [1126, 539] width 38 height 24
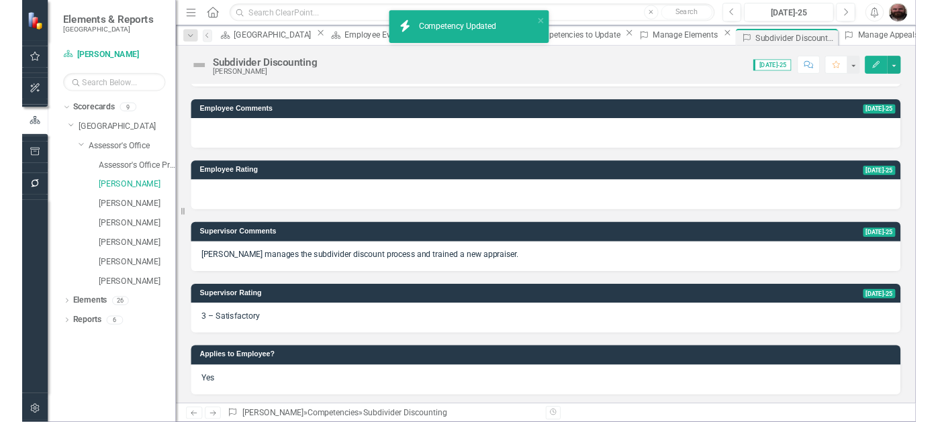
scroll to position [0, 0]
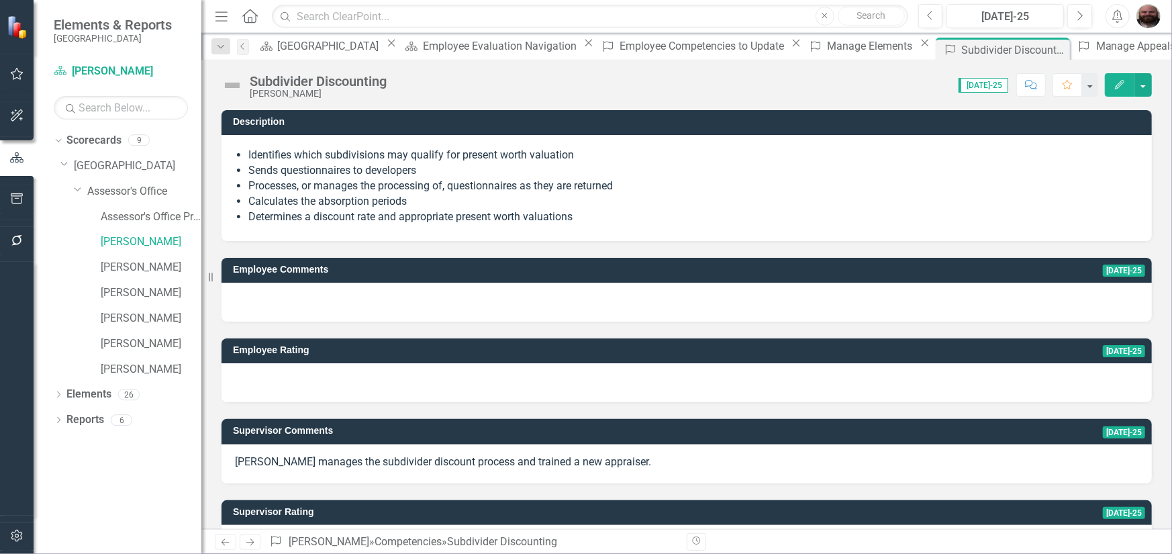
click at [586, 248] on div "Employee Comments [DATE]-25" at bounding box center [687, 281] width 951 height 81
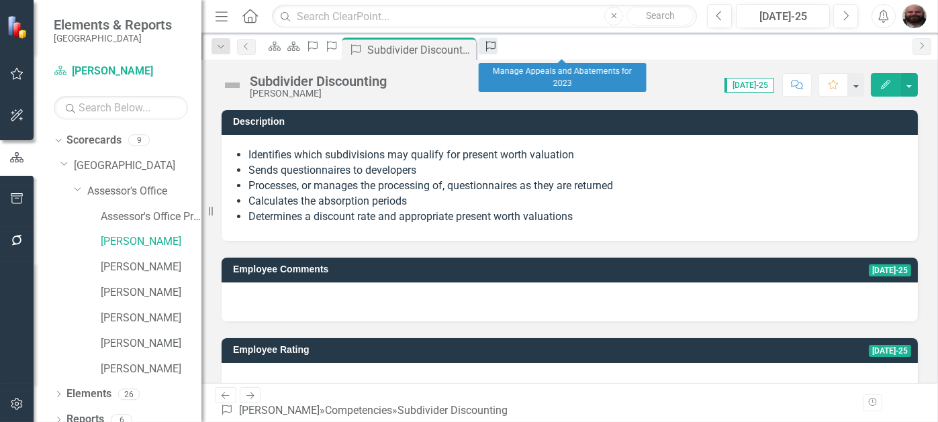
click at [498, 54] on link "Competency" at bounding box center [488, 46] width 19 height 17
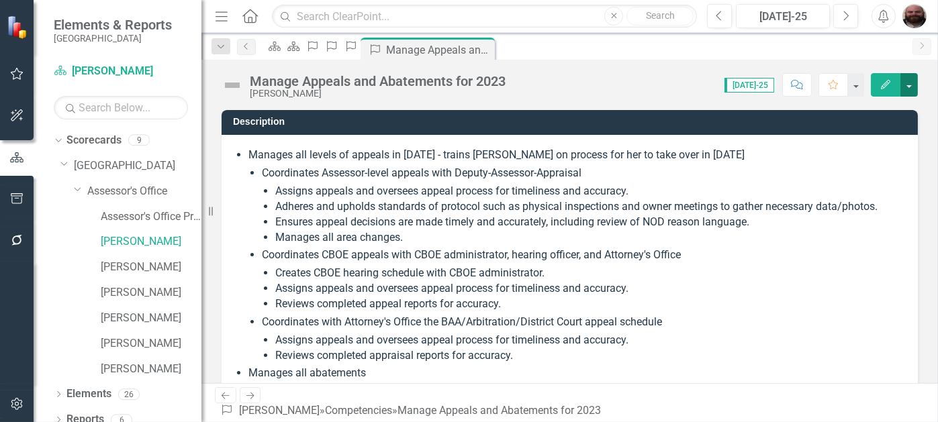
click at [909, 91] on button "button" at bounding box center [908, 85] width 17 height 24
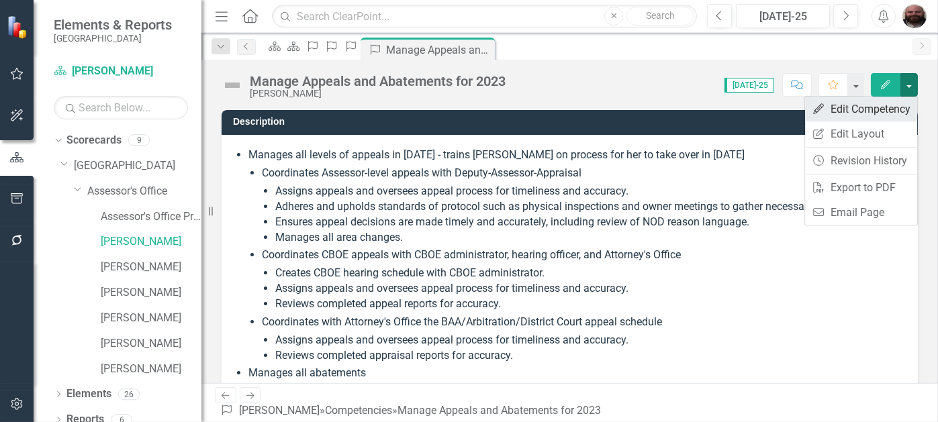
click at [883, 116] on link "Edit Edit Competency" at bounding box center [861, 109] width 112 height 25
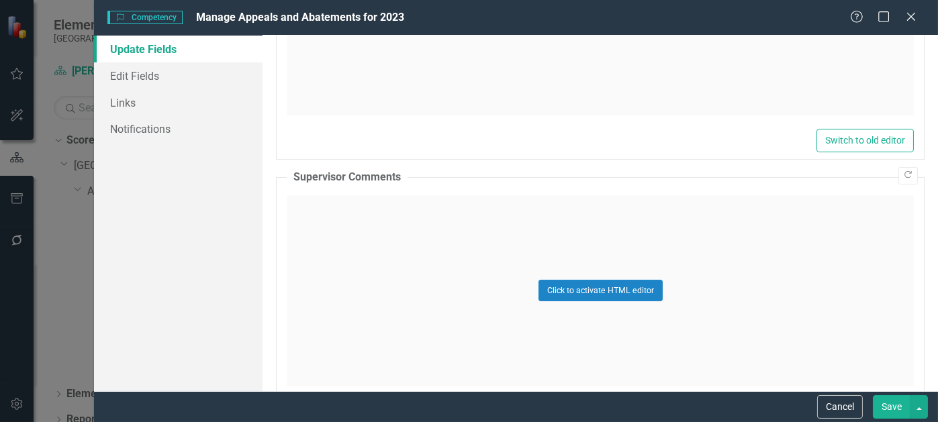
scroll to position [699, 0]
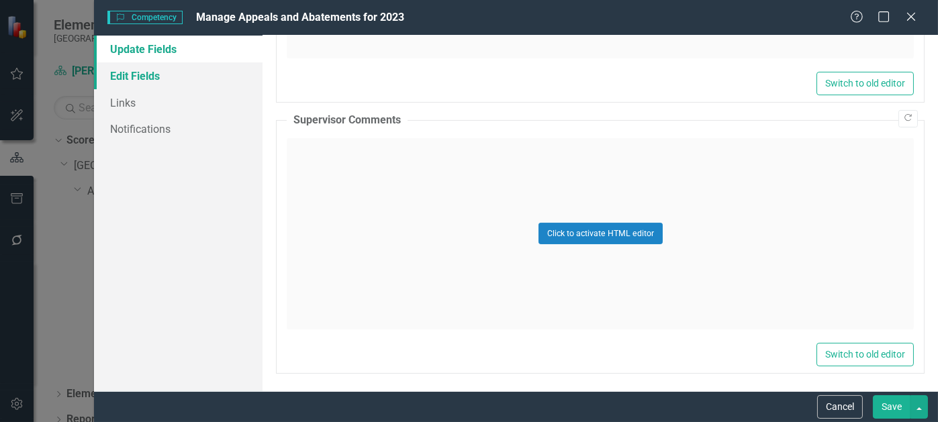
click at [158, 77] on link "Edit Fields" at bounding box center [178, 75] width 169 height 27
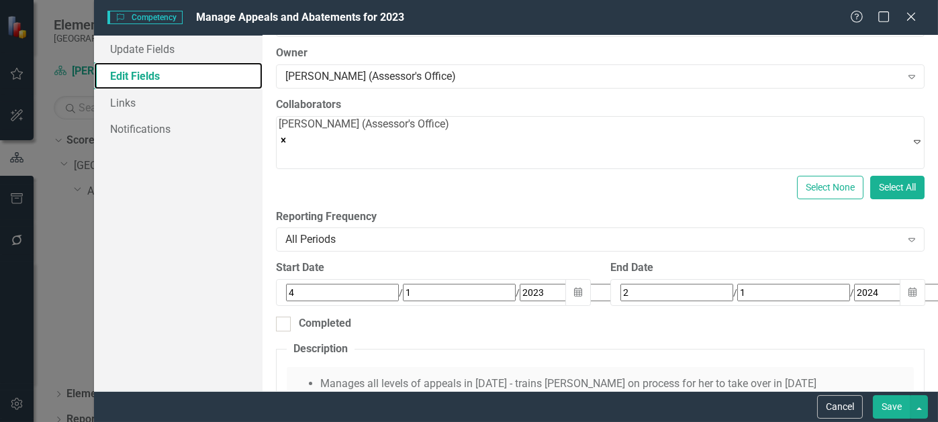
scroll to position [0, 0]
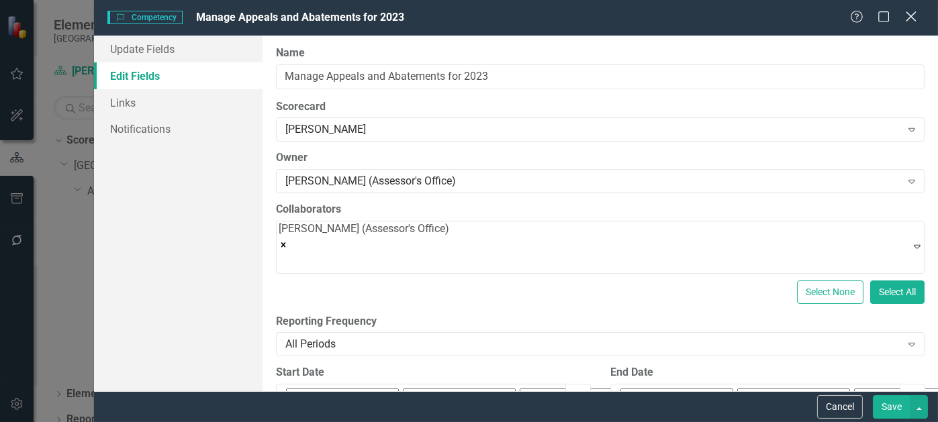
click at [911, 21] on icon "Close" at bounding box center [910, 16] width 17 height 13
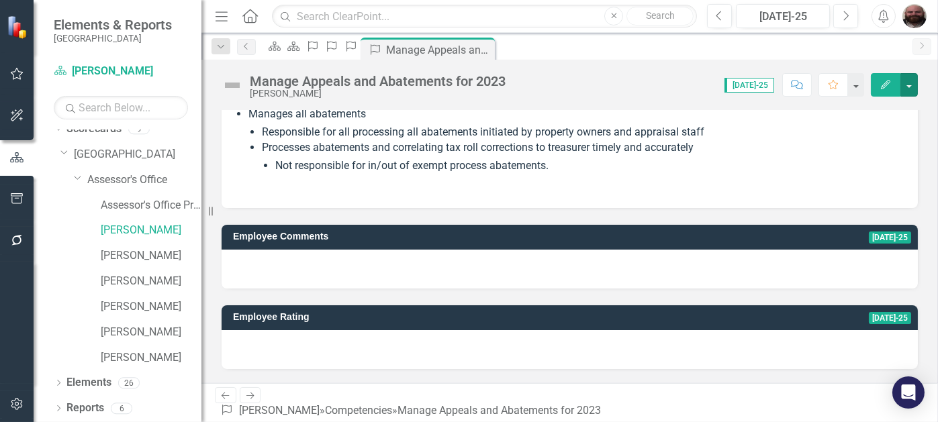
scroll to position [257, 0]
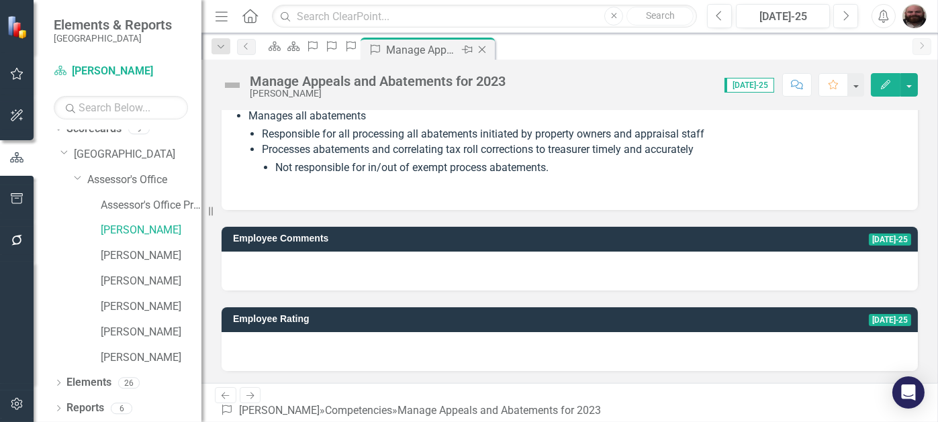
click at [486, 50] on icon at bounding box center [482, 49] width 7 height 7
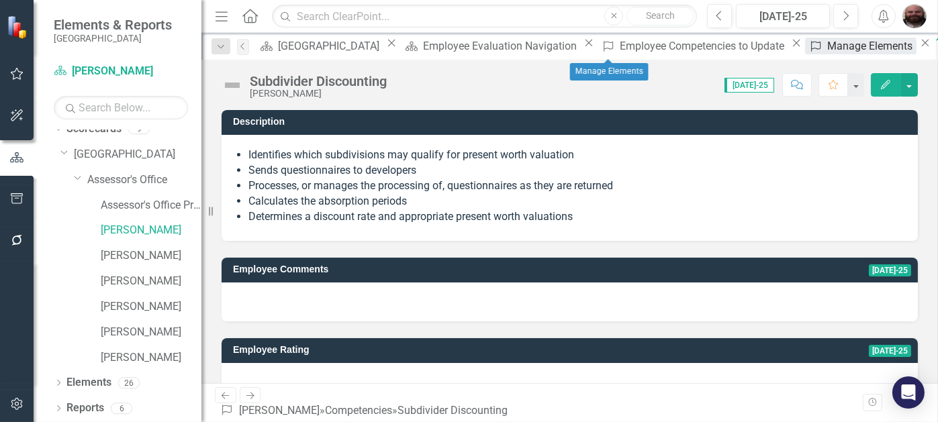
click at [827, 48] on div "Manage Elements" at bounding box center [871, 46] width 89 height 17
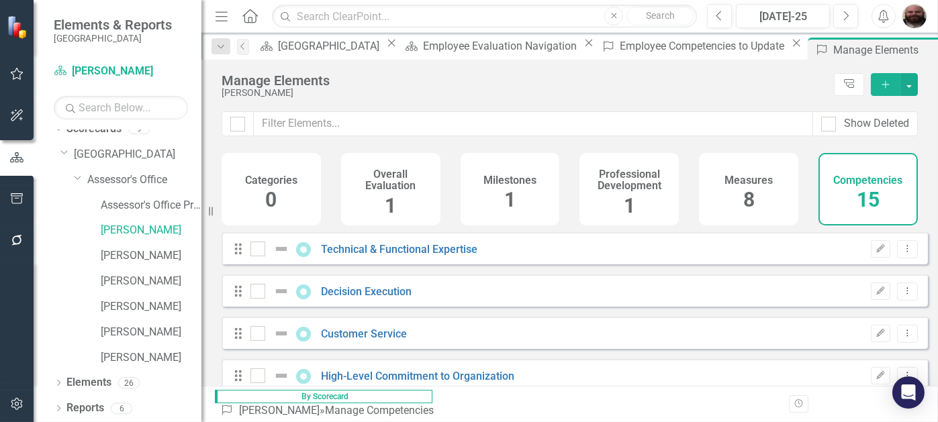
checkbox input "false"
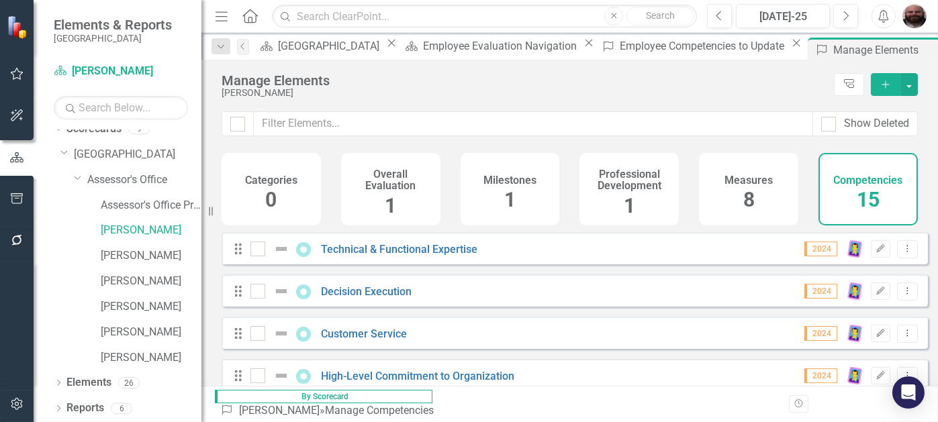
click at [742, 203] on div "Measures 8" at bounding box center [748, 189] width 99 height 73
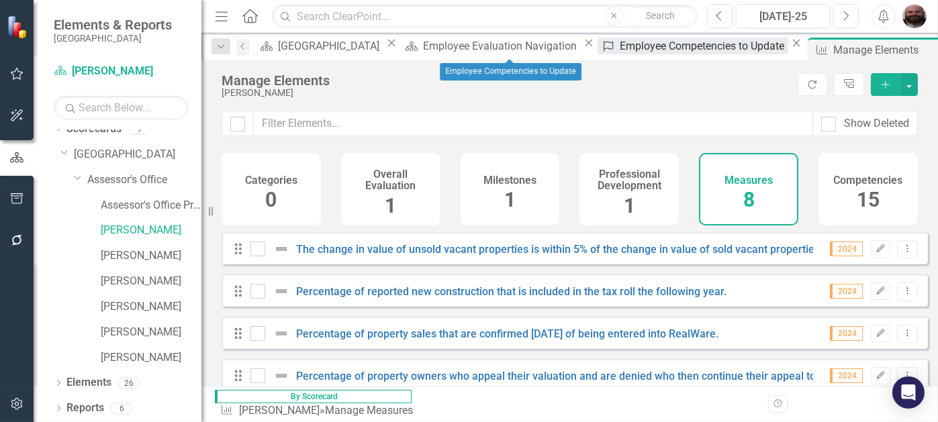
click at [620, 48] on div "Employee Competencies to Update" at bounding box center [704, 46] width 168 height 17
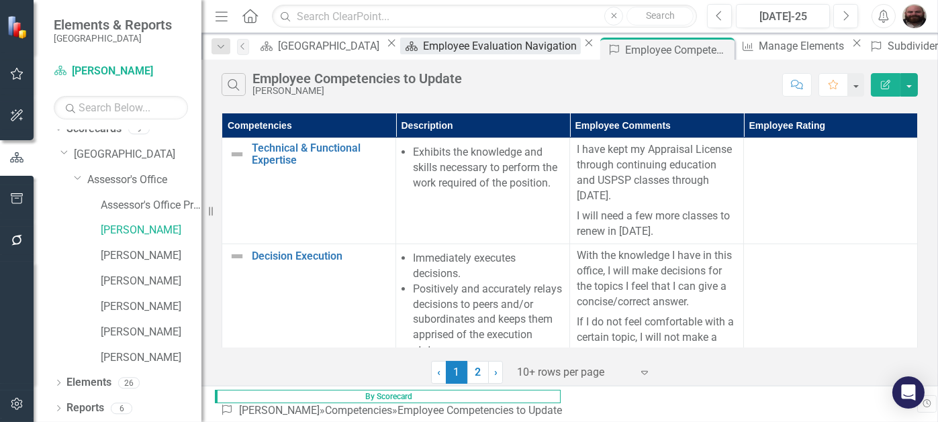
click at [423, 47] on div "Employee Evaluation Navigation" at bounding box center [502, 46] width 158 height 17
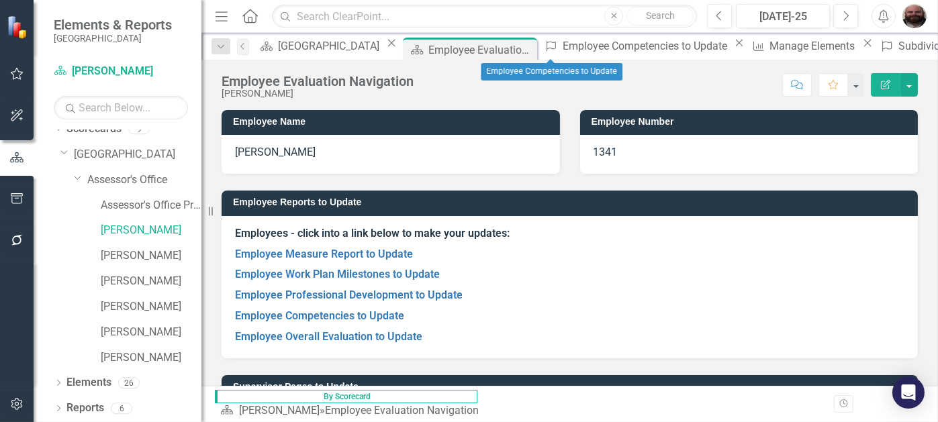
click at [733, 47] on icon "Close" at bounding box center [739, 43] width 13 height 11
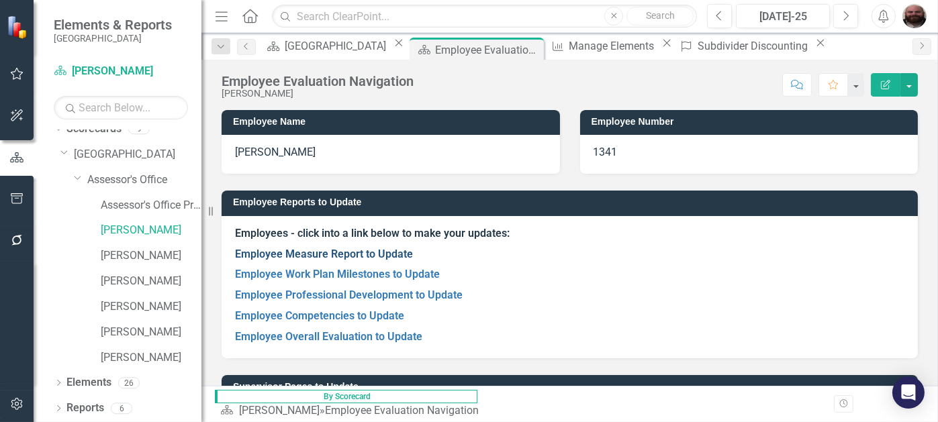
click at [327, 249] on link "Employee Measure Report to Update" at bounding box center [324, 254] width 178 height 13
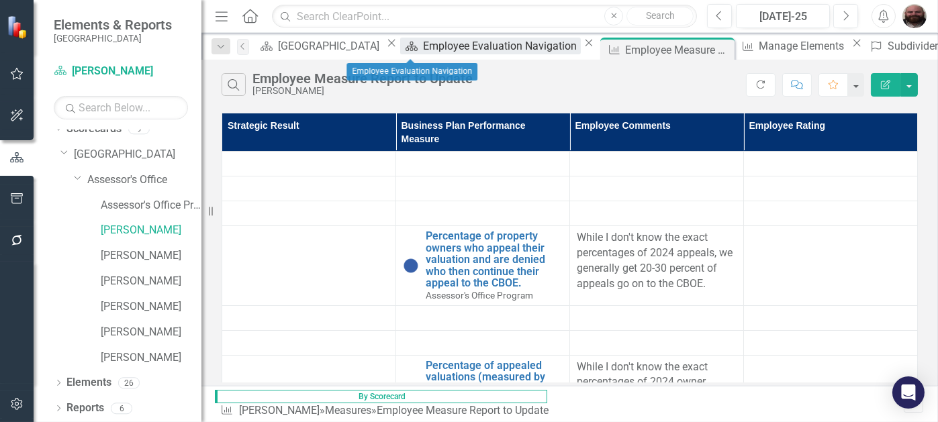
click at [423, 45] on div "Employee Evaluation Navigation" at bounding box center [502, 46] width 158 height 17
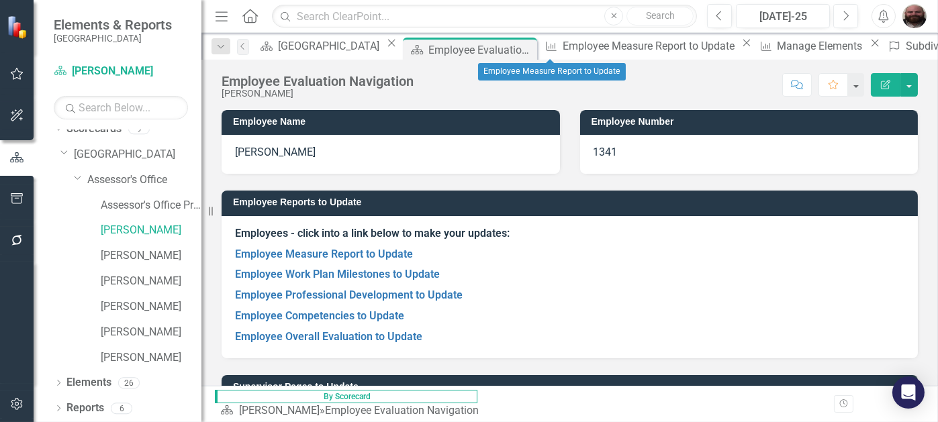
click at [740, 46] on icon "Close" at bounding box center [746, 43] width 13 height 11
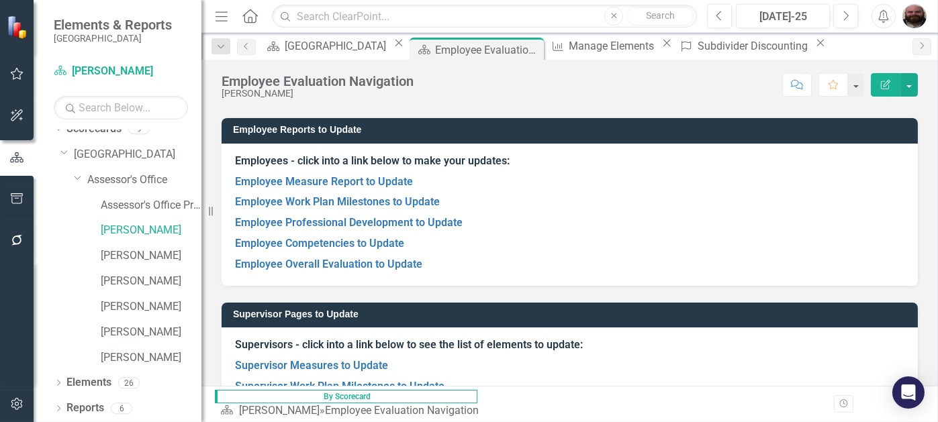
scroll to position [72, 0]
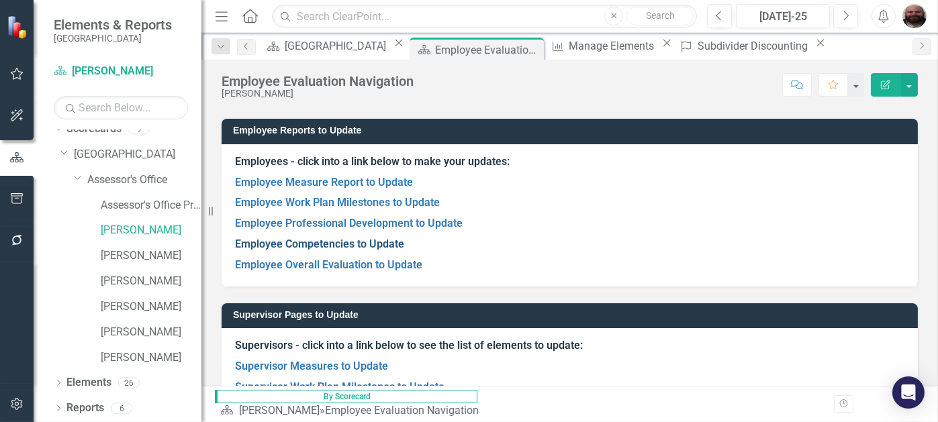
click at [343, 244] on link "Employee Competencies to Update" at bounding box center [319, 244] width 169 height 13
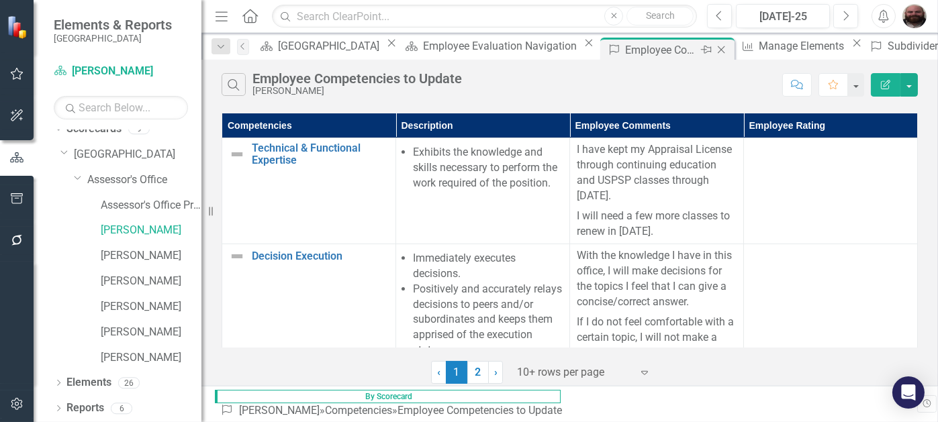
click at [718, 49] on icon at bounding box center [721, 49] width 7 height 7
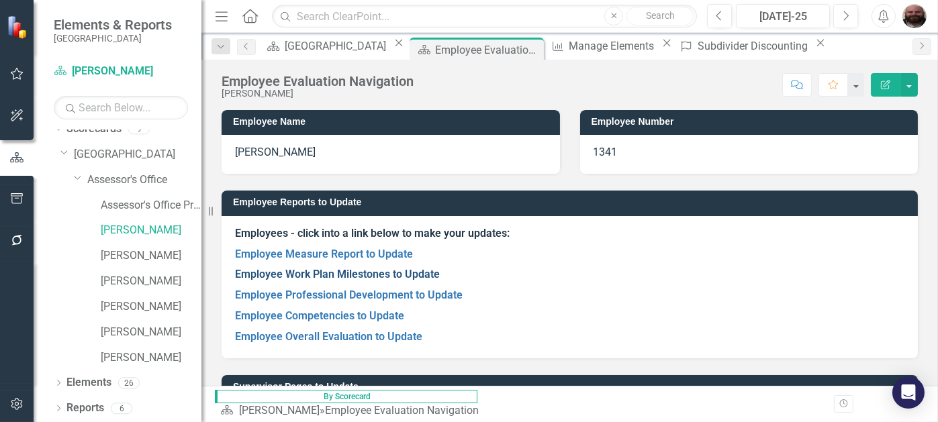
click at [316, 275] on link "Employee Work Plan Milestones to Update" at bounding box center [337, 274] width 205 height 13
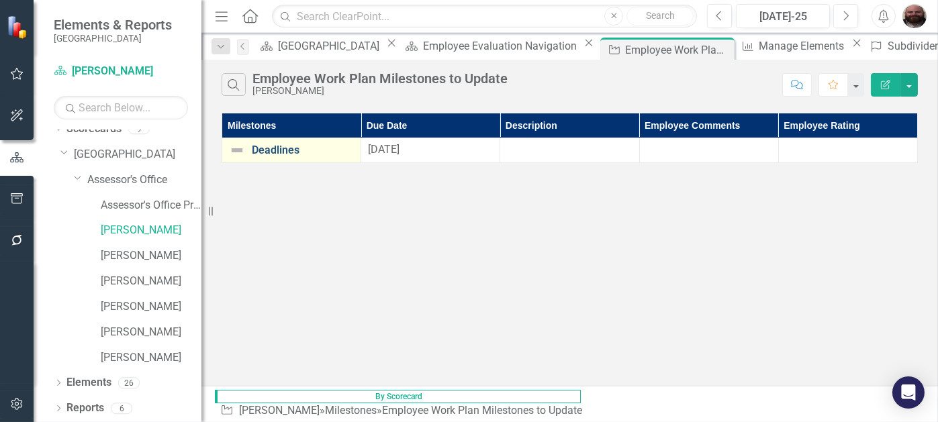
click at [269, 154] on link "Deadlines" at bounding box center [303, 150] width 102 height 12
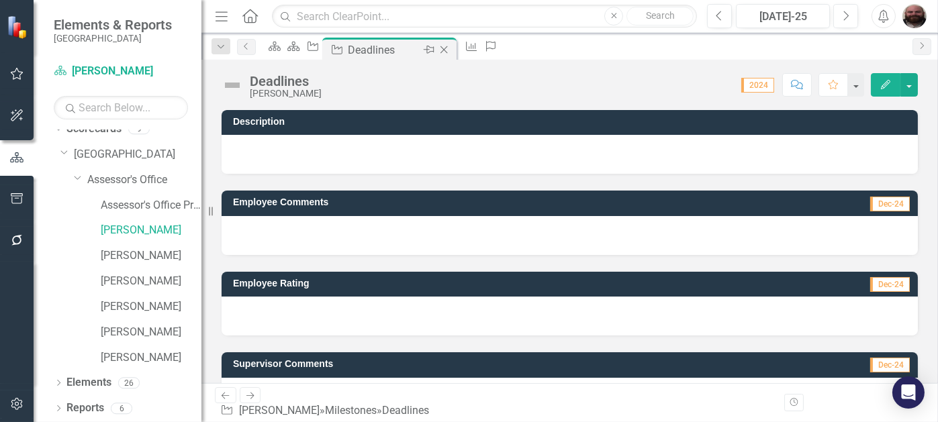
click at [451, 48] on icon "Close" at bounding box center [443, 49] width 13 height 11
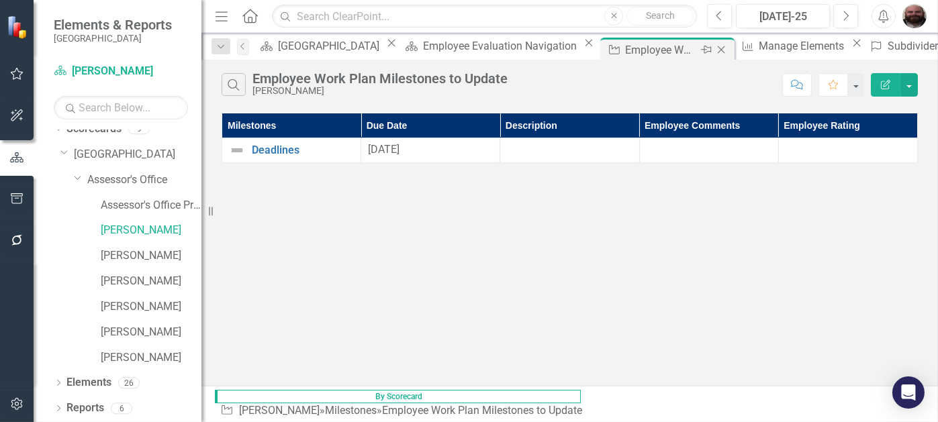
click at [714, 52] on icon "Close" at bounding box center [720, 49] width 13 height 11
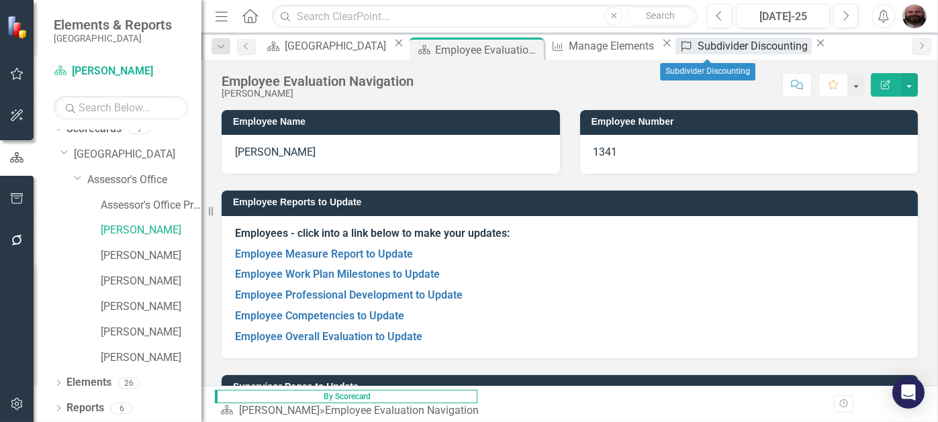
click at [698, 46] on div "Subdivider Discounting" at bounding box center [755, 46] width 114 height 17
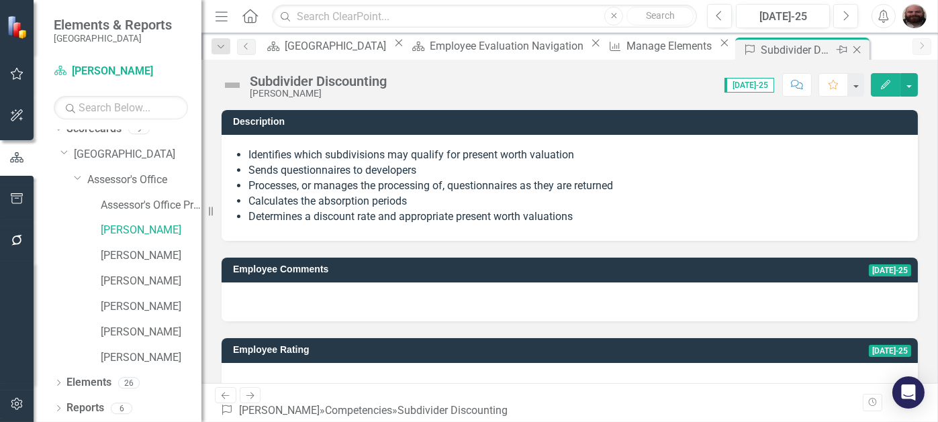
click at [850, 49] on icon "Close" at bounding box center [856, 49] width 13 height 11
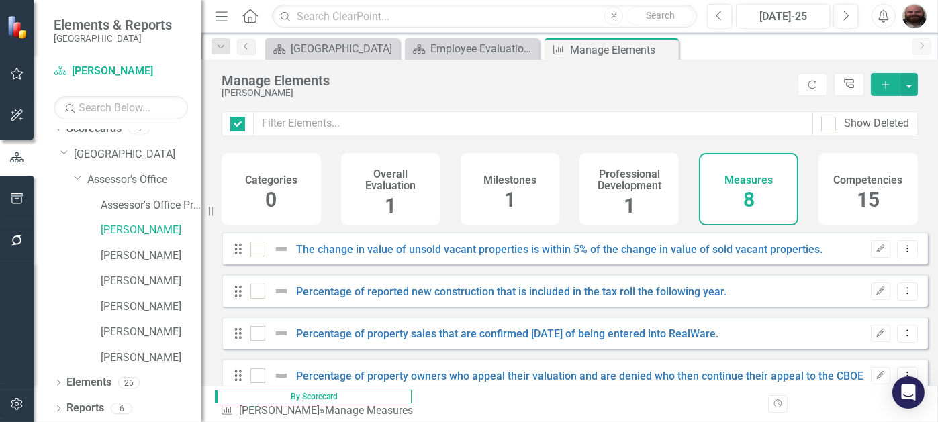
checkbox input "false"
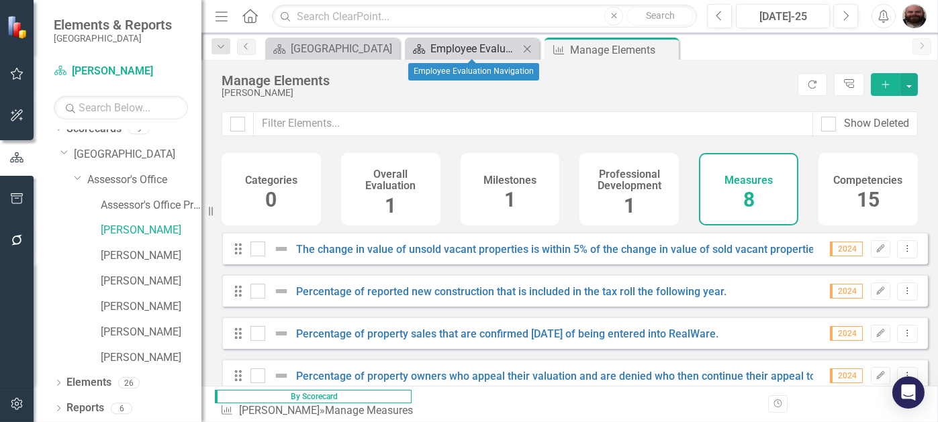
click at [468, 44] on div "Employee Evaluation Navigation" at bounding box center [474, 48] width 89 height 17
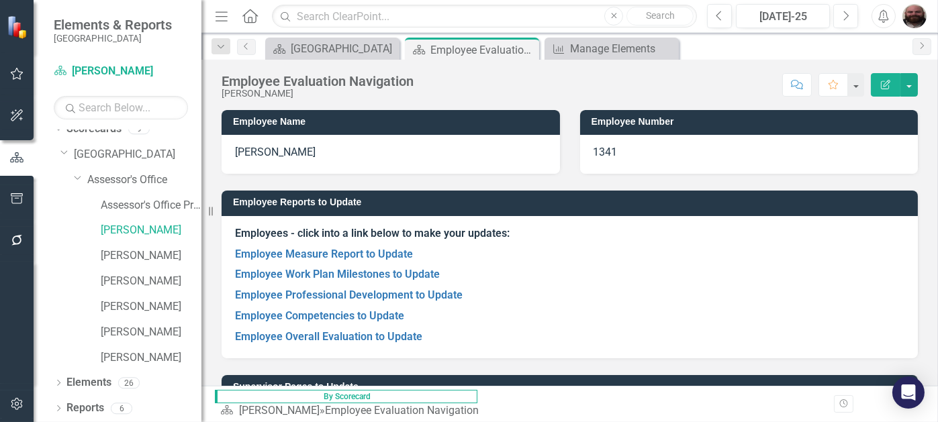
scroll to position [60, 0]
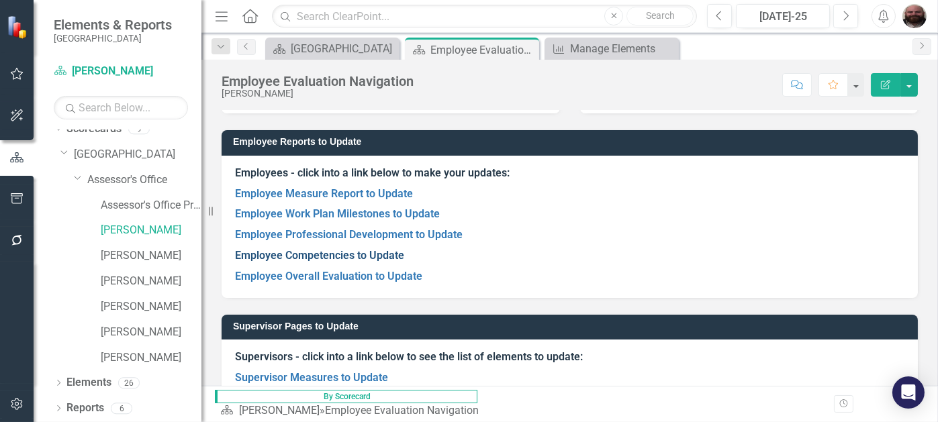
click at [325, 252] on link "Employee Competencies to Update" at bounding box center [319, 255] width 169 height 13
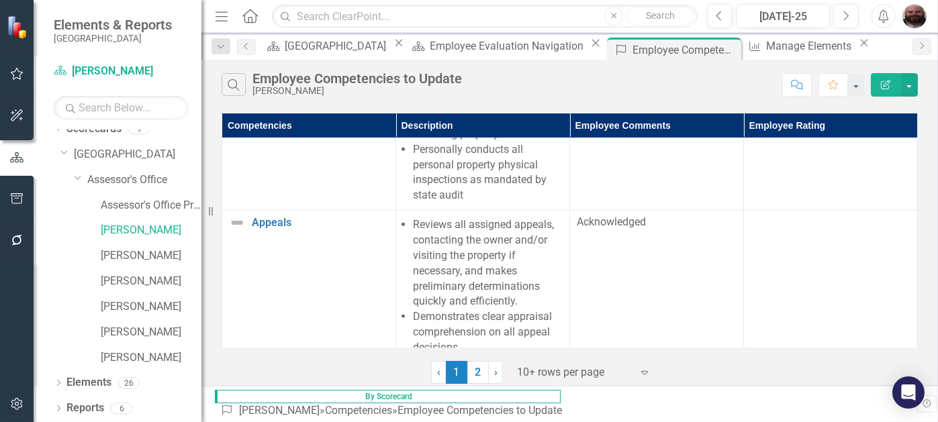
scroll to position [2284, 0]
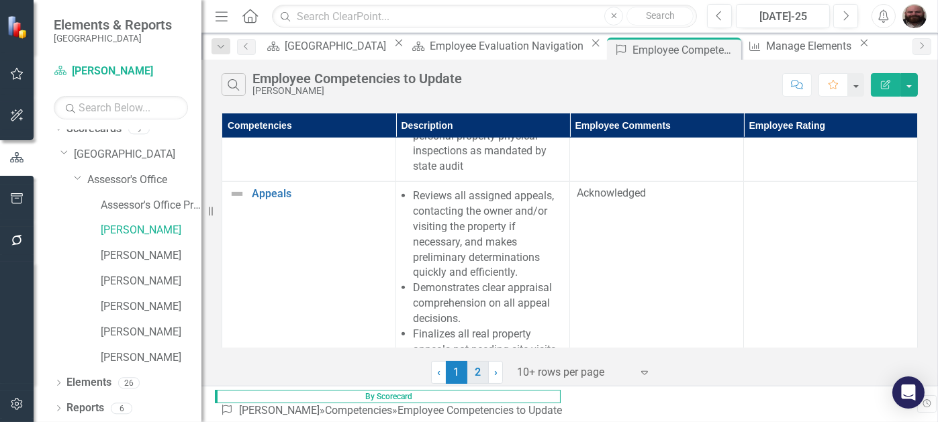
click at [477, 372] on link "2" at bounding box center [477, 372] width 21 height 23
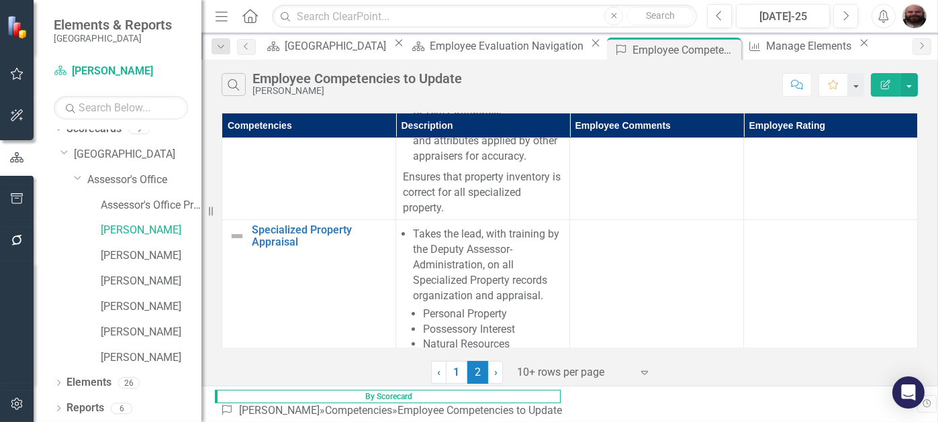
scroll to position [0, 0]
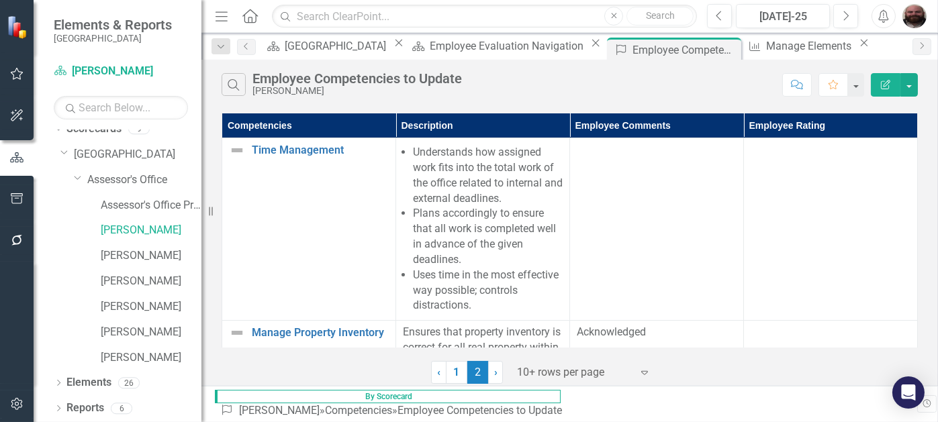
click at [436, 60] on div "Search Employee Competencies to Update [PERSON_NAME] Comment Favorite Edit Repo…" at bounding box center [569, 82] width 737 height 44
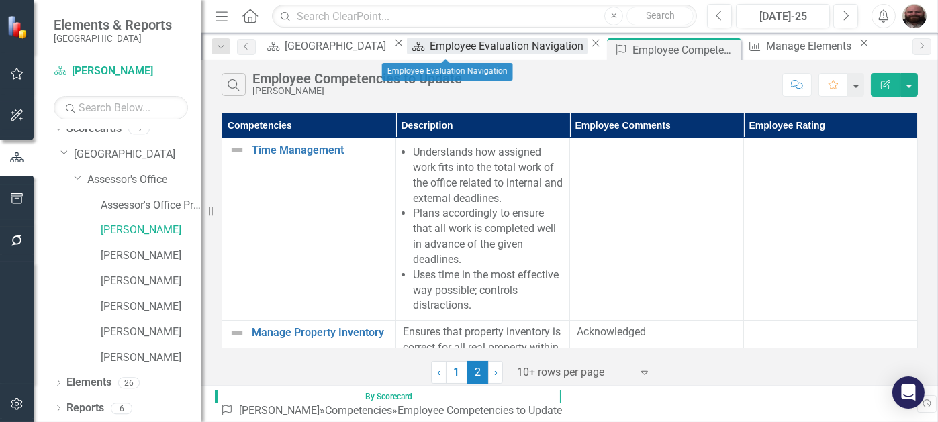
click at [447, 47] on div "Employee Evaluation Navigation" at bounding box center [509, 46] width 158 height 17
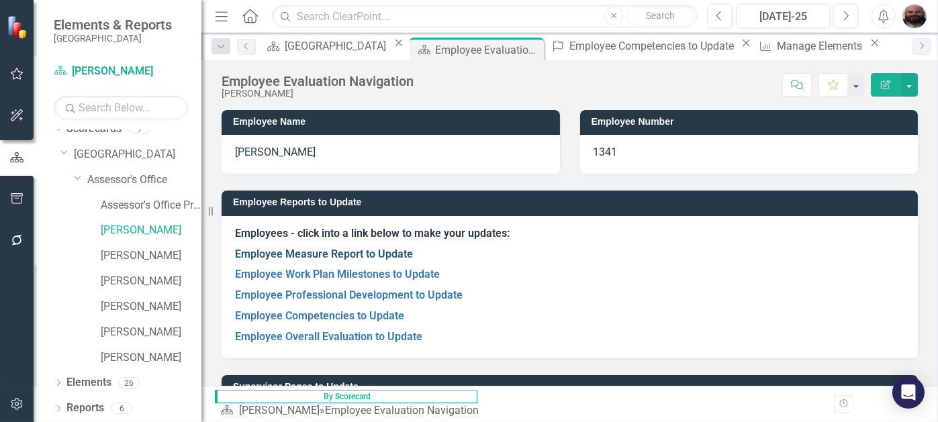
click at [306, 253] on link "Employee Measure Report to Update" at bounding box center [324, 254] width 178 height 13
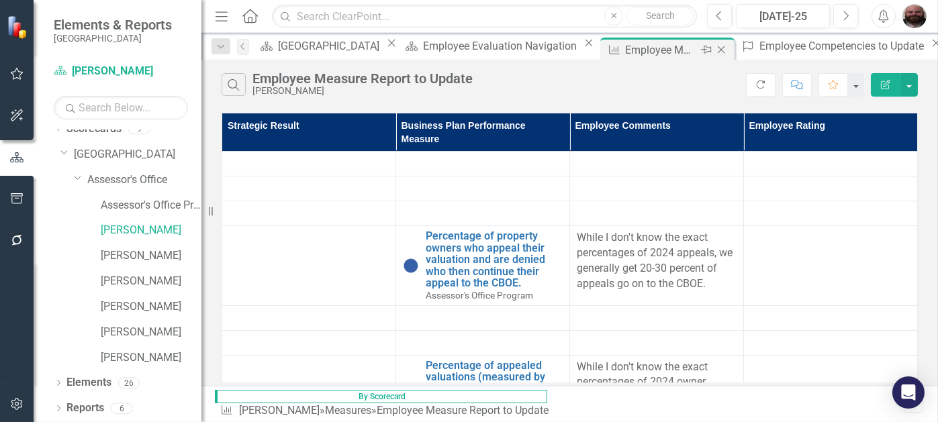
click at [714, 56] on div "Close" at bounding box center [722, 50] width 17 height 17
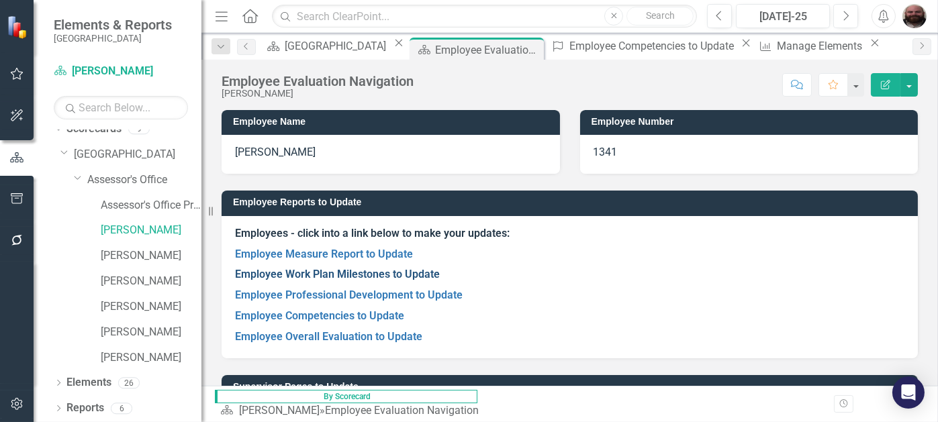
click at [321, 273] on link "Employee Work Plan Milestones to Update" at bounding box center [337, 274] width 205 height 13
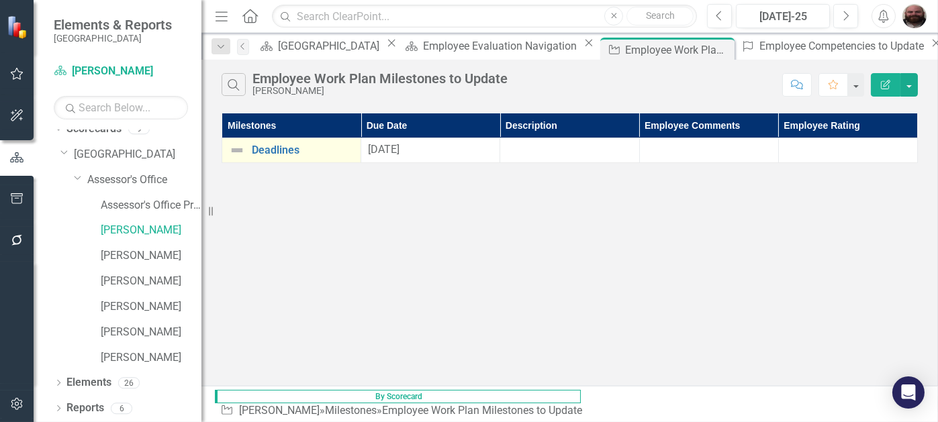
click at [265, 157] on div "Deadlines" at bounding box center [291, 150] width 125 height 16
click at [718, 49] on icon at bounding box center [721, 49] width 7 height 7
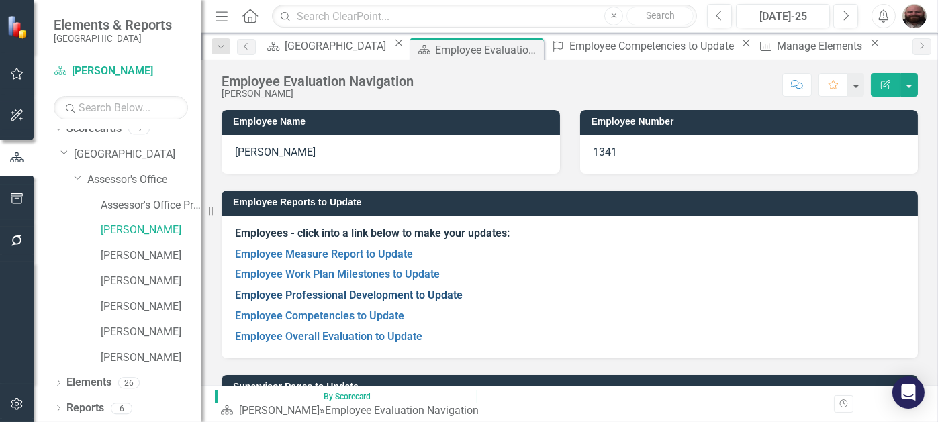
click at [290, 294] on link "Employee Professional Development to Update" at bounding box center [349, 295] width 228 height 13
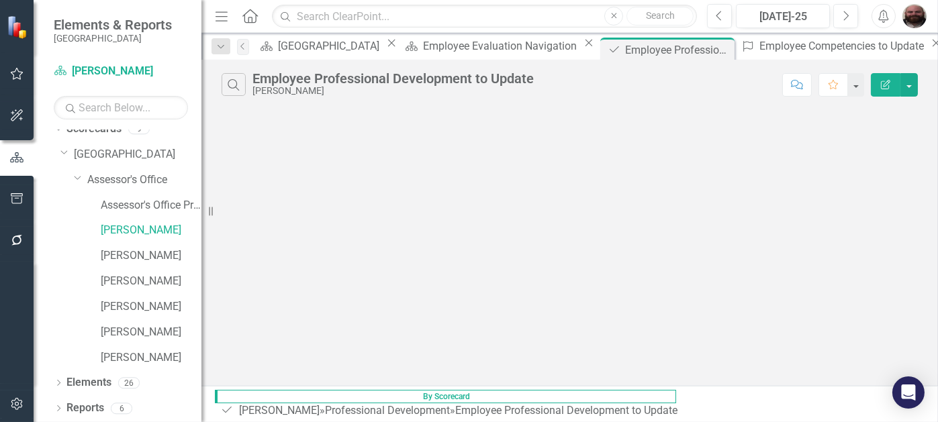
click at [290, 294] on div "Search Employee Professional Development to Update [PERSON_NAME] Comment Favori…" at bounding box center [569, 223] width 737 height 326
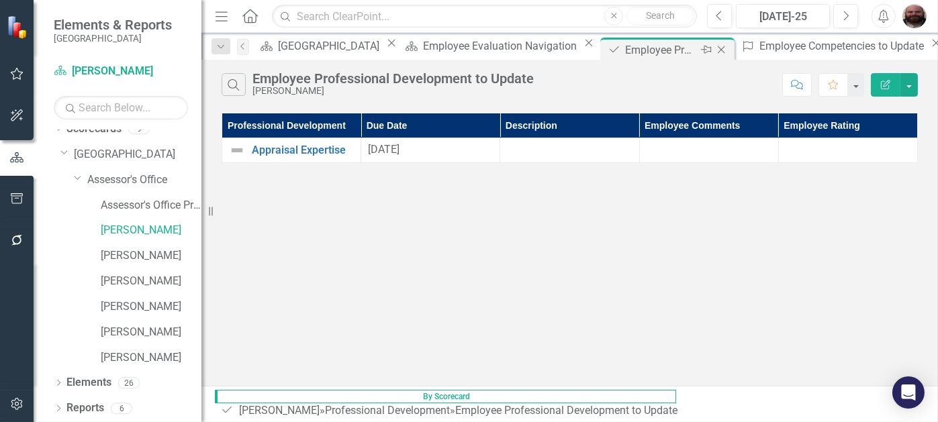
click at [714, 47] on icon "Close" at bounding box center [720, 49] width 13 height 11
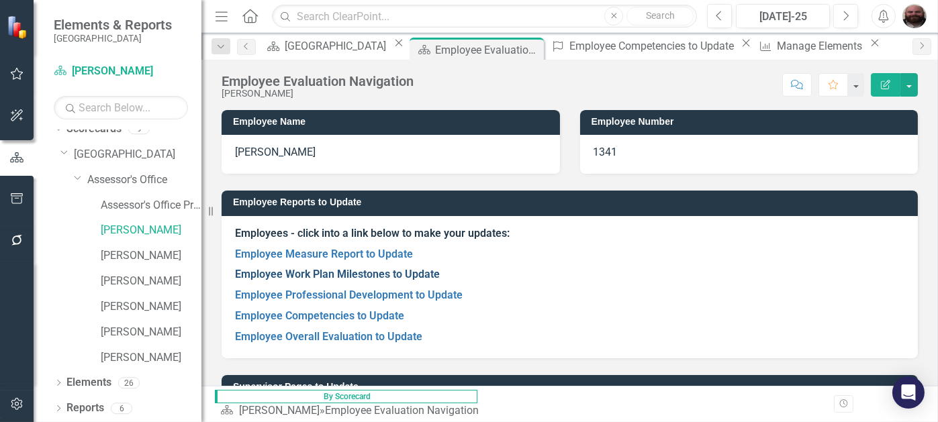
scroll to position [39, 0]
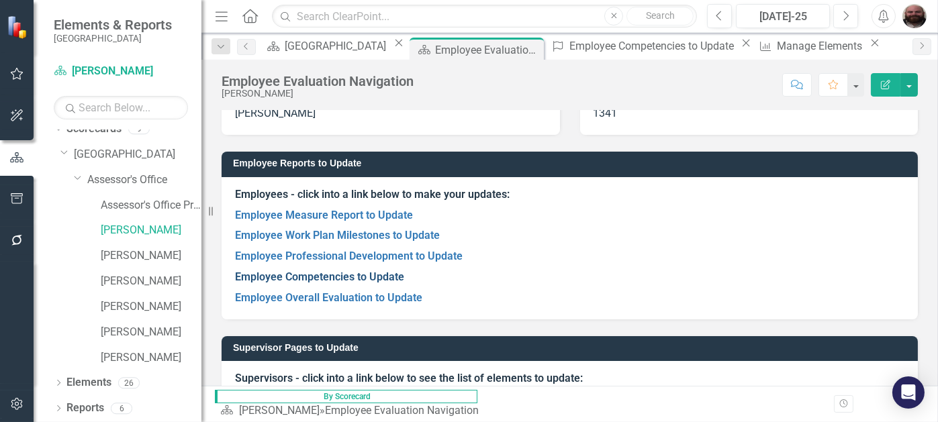
click at [329, 278] on link "Employee Competencies to Update" at bounding box center [319, 277] width 169 height 13
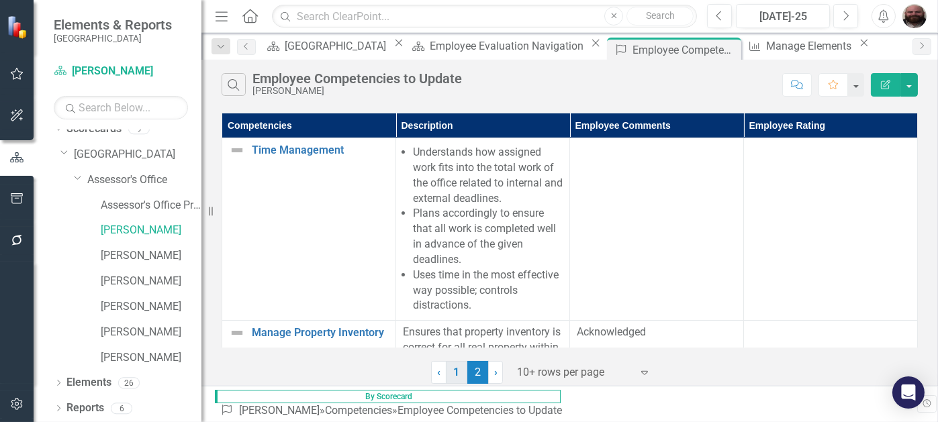
click at [453, 377] on link "1" at bounding box center [456, 372] width 21 height 23
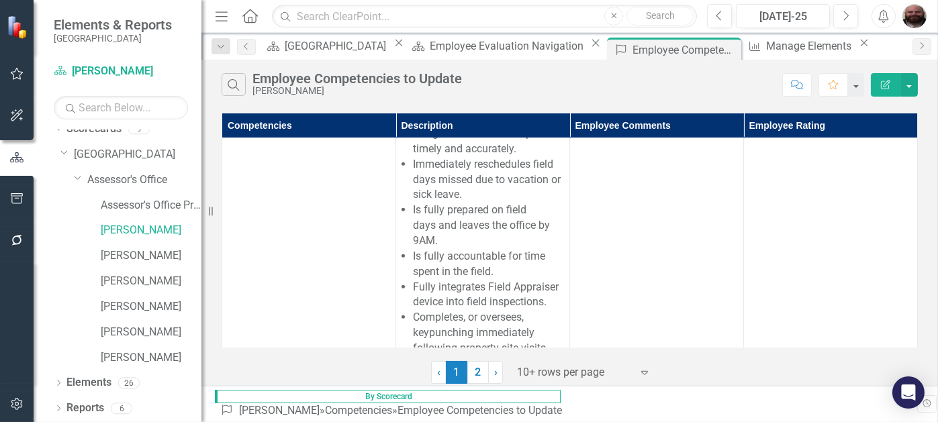
scroll to position [2218, 0]
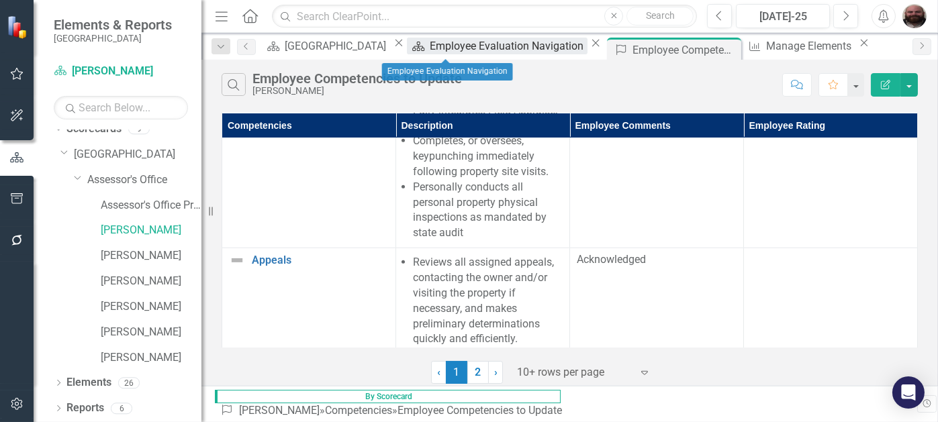
click at [471, 46] on div "Employee Evaluation Navigation" at bounding box center [509, 46] width 158 height 17
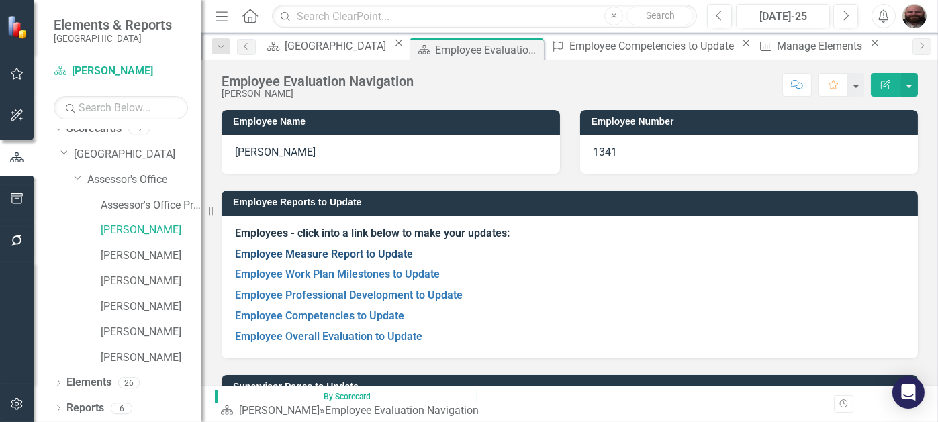
click at [362, 257] on link "Employee Measure Report to Update" at bounding box center [324, 254] width 178 height 13
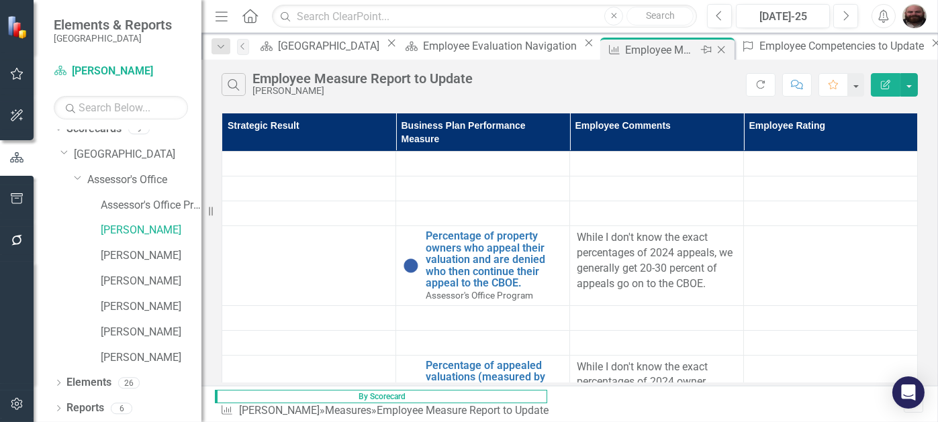
click at [714, 50] on icon "Close" at bounding box center [720, 49] width 13 height 11
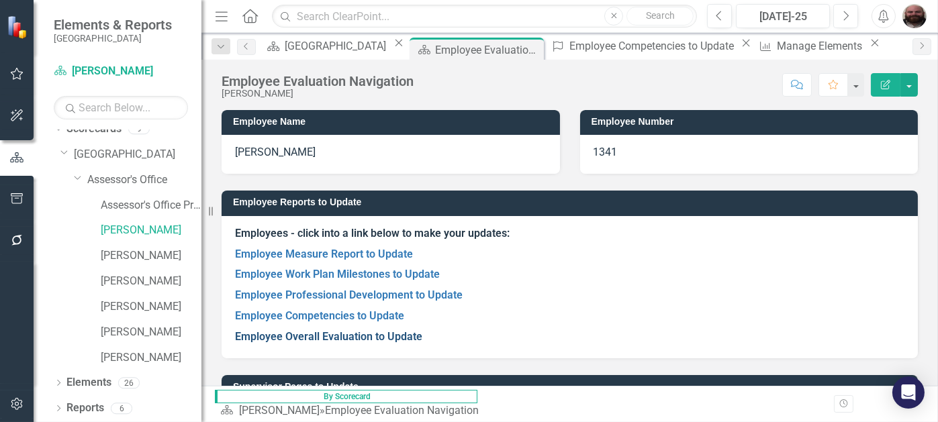
click at [318, 336] on link "Employee Overall Evaluation to Update" at bounding box center [328, 336] width 187 height 13
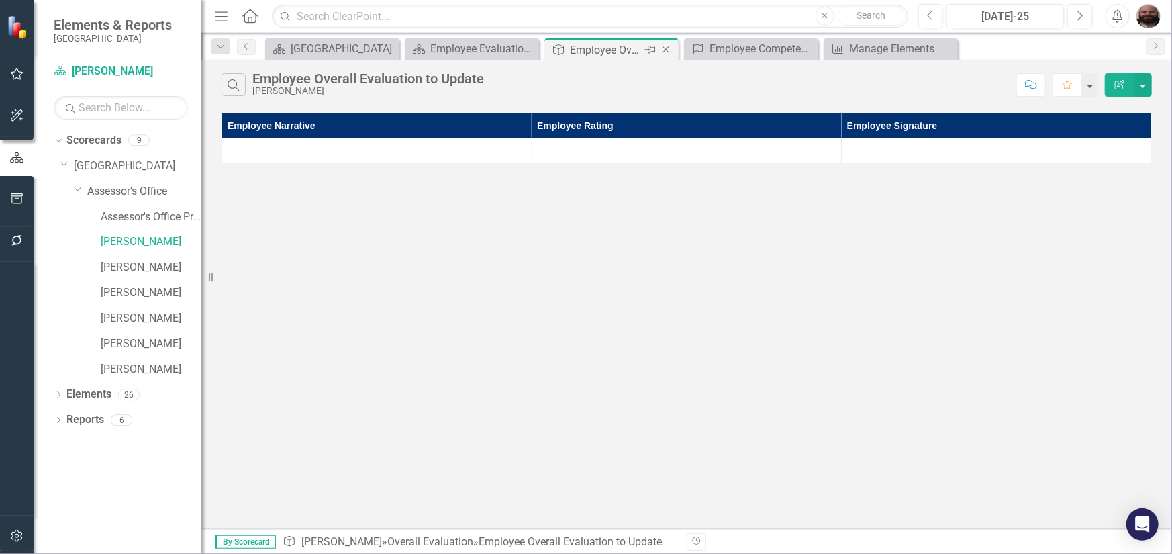
click at [671, 42] on div "Close" at bounding box center [667, 50] width 17 height 17
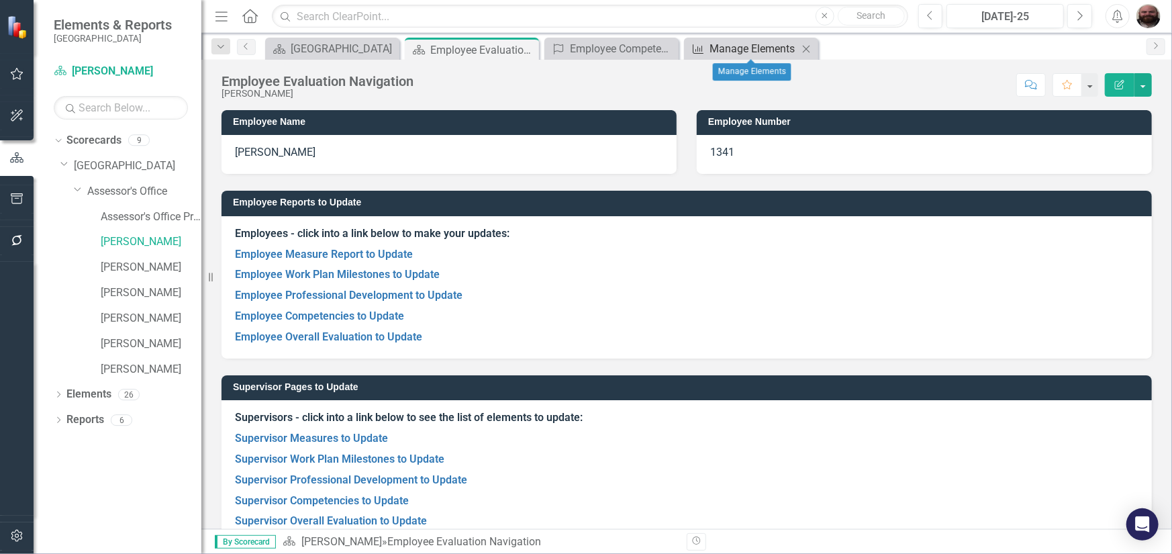
click at [767, 50] on div "Manage Elements" at bounding box center [754, 48] width 89 height 17
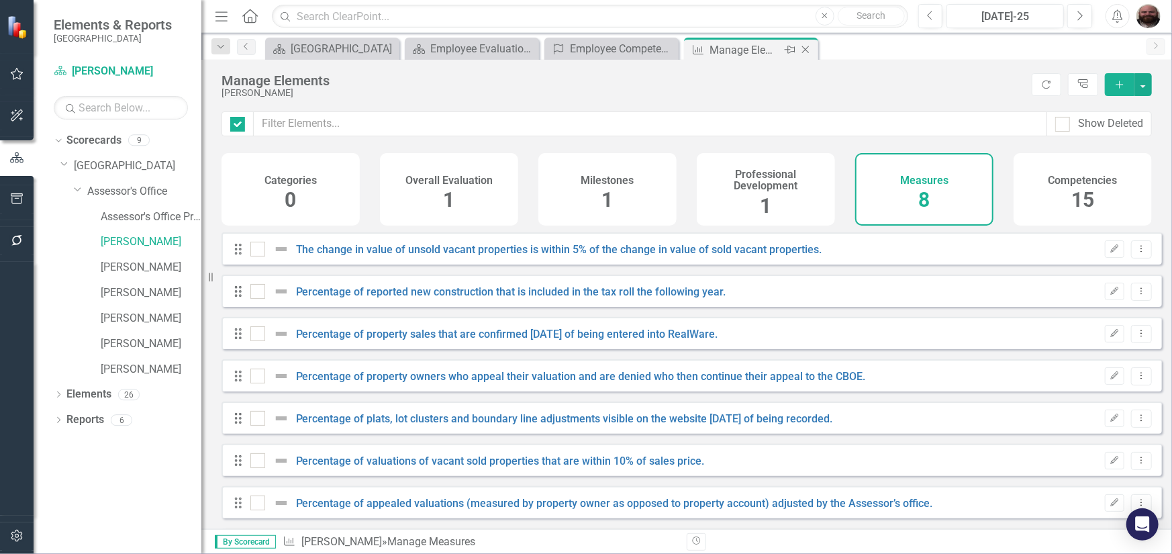
checkbox input "false"
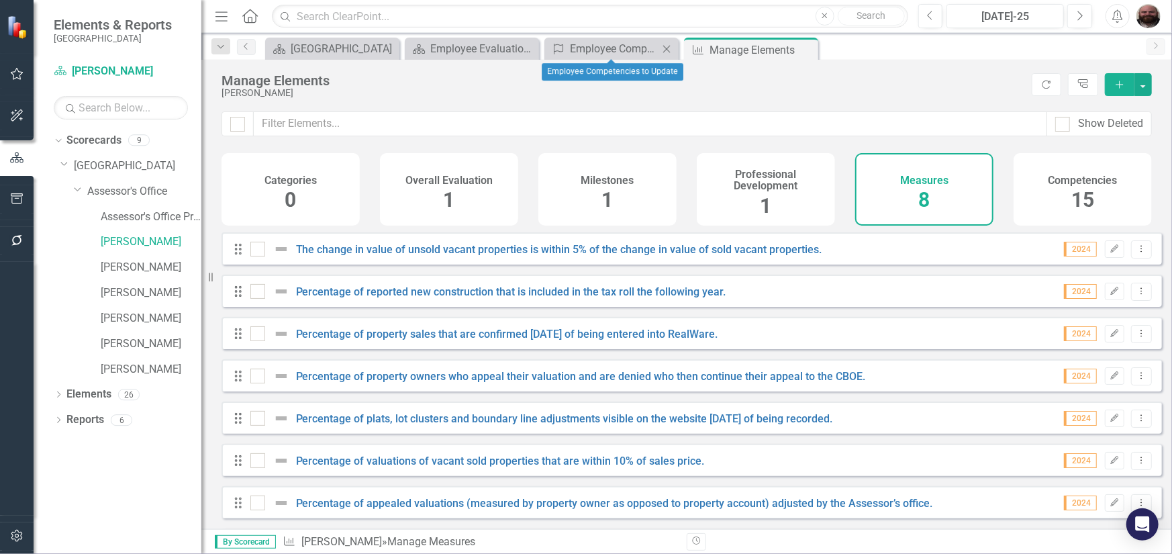
click at [669, 46] on icon at bounding box center [666, 48] width 7 height 7
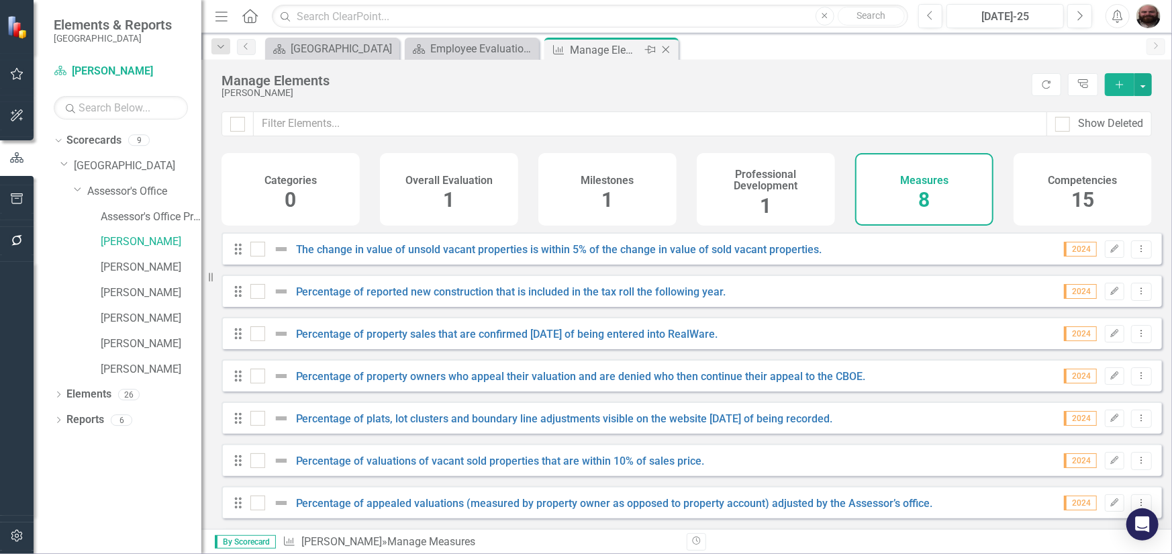
click at [669, 46] on icon at bounding box center [666, 49] width 7 height 7
